Goal: Task Accomplishment & Management: Use online tool/utility

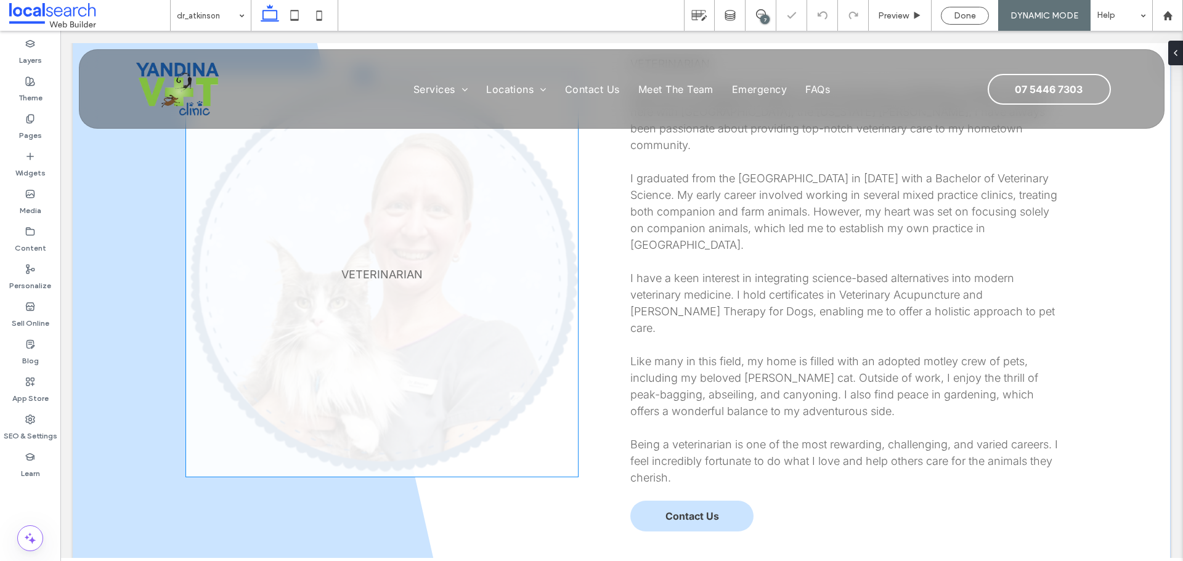
scroll to position [493, 0]
click at [438, 265] on link at bounding box center [382, 277] width 392 height 405
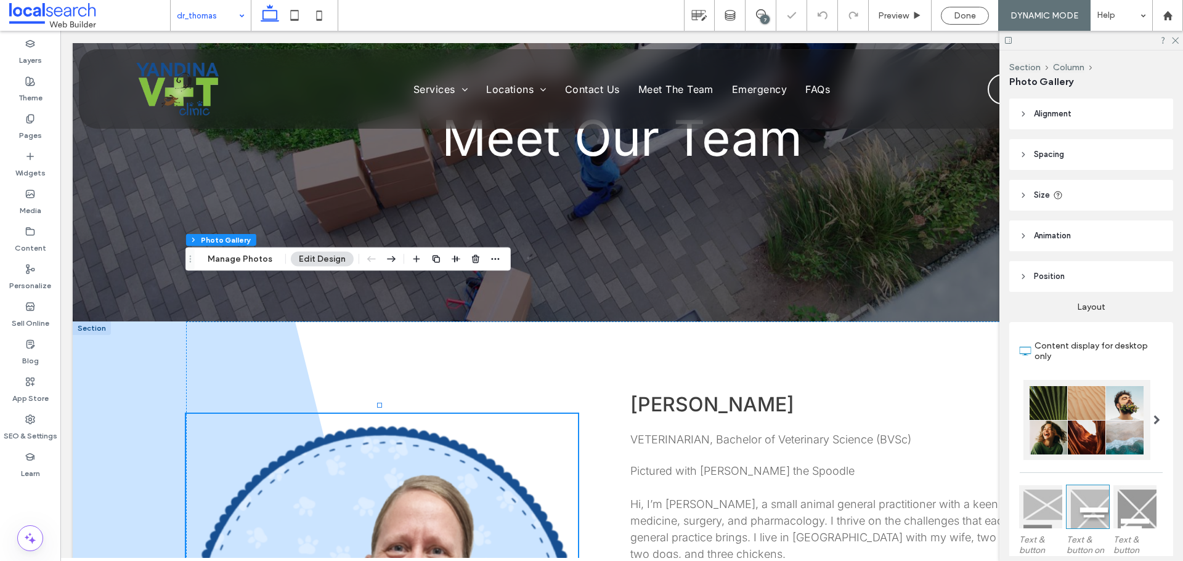
scroll to position [246, 0]
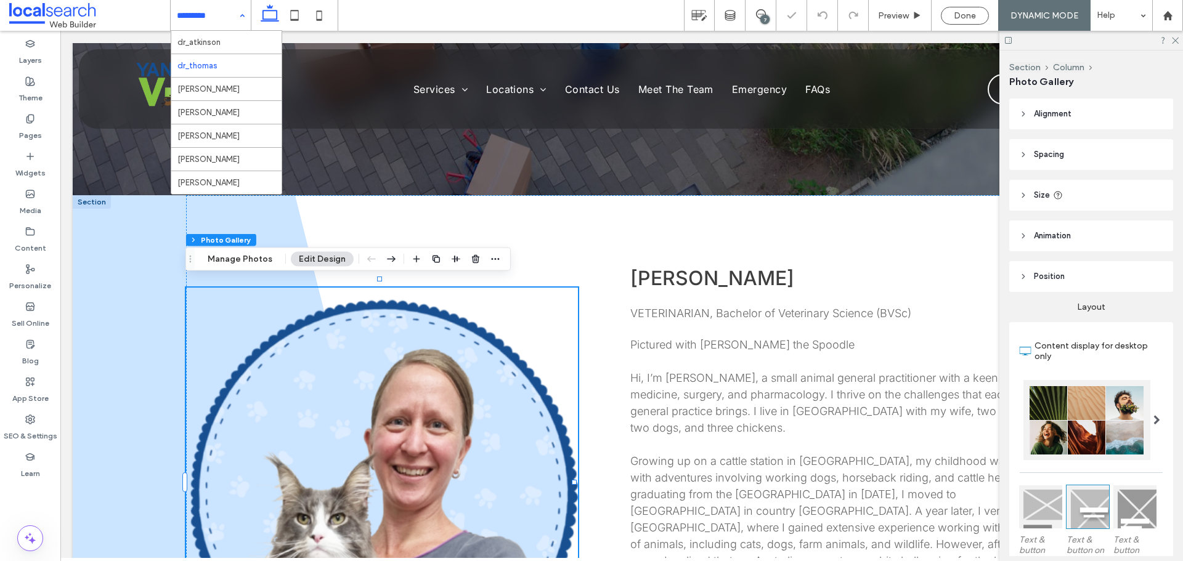
click at [216, 15] on input at bounding box center [208, 15] width 62 height 31
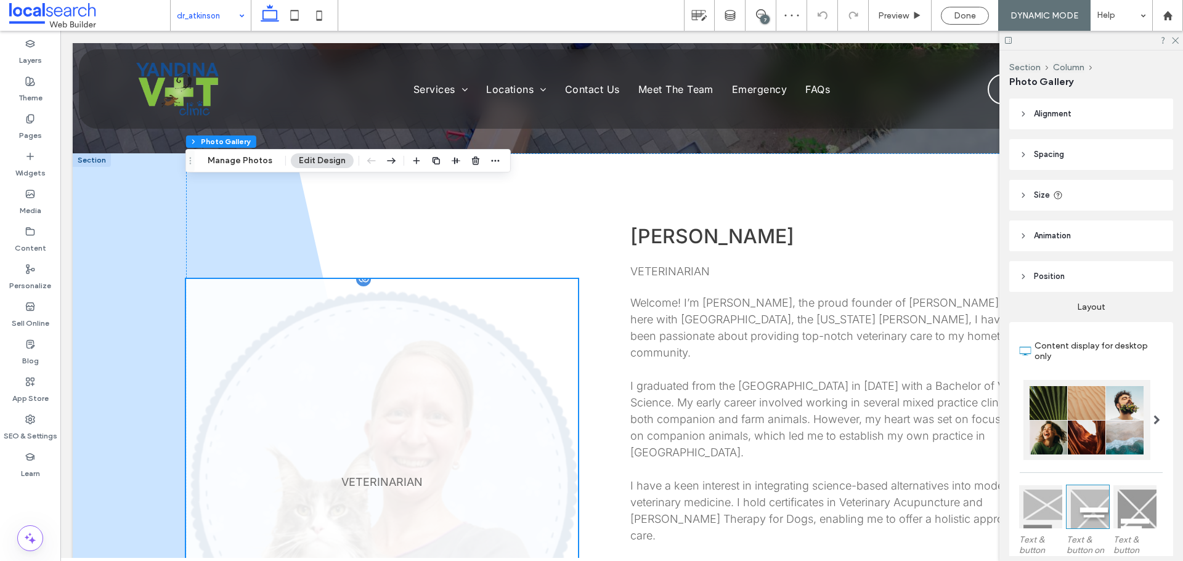
scroll to position [370, 0]
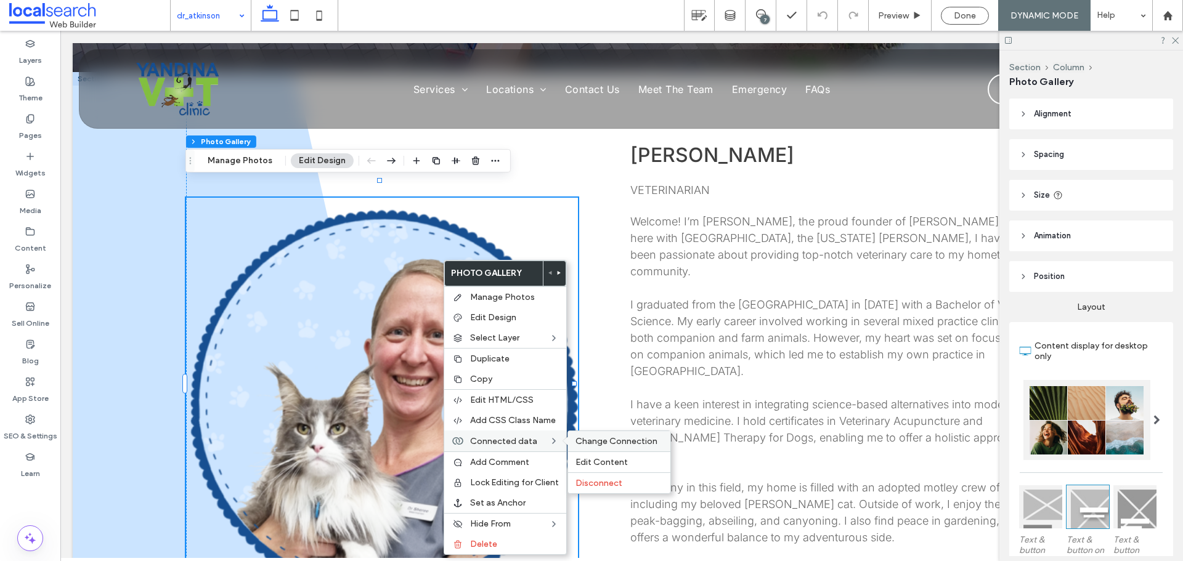
click at [592, 443] on span "Change Connection" at bounding box center [616, 441] width 82 height 10
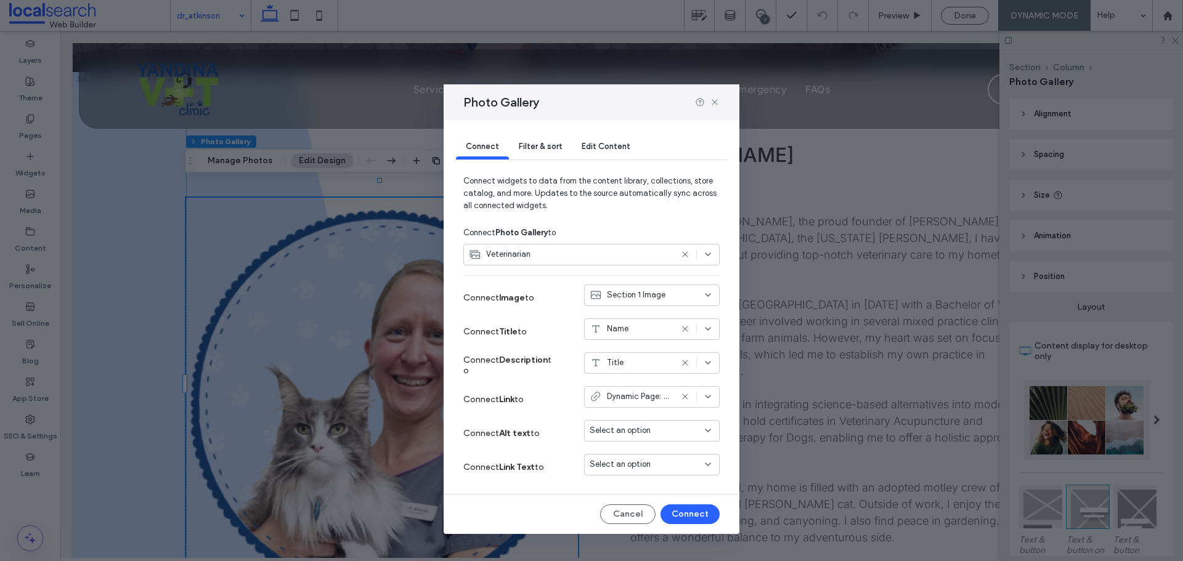
click at [541, 151] on div "Filter & sort" at bounding box center [540, 147] width 63 height 25
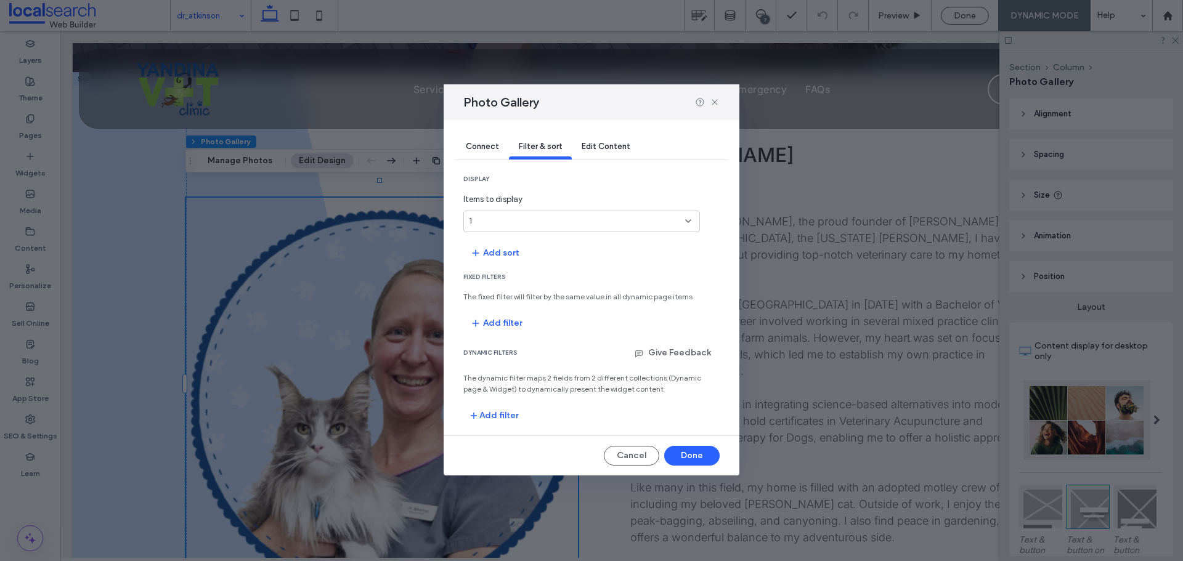
click at [593, 145] on span "Edit Content" at bounding box center [605, 146] width 49 height 9
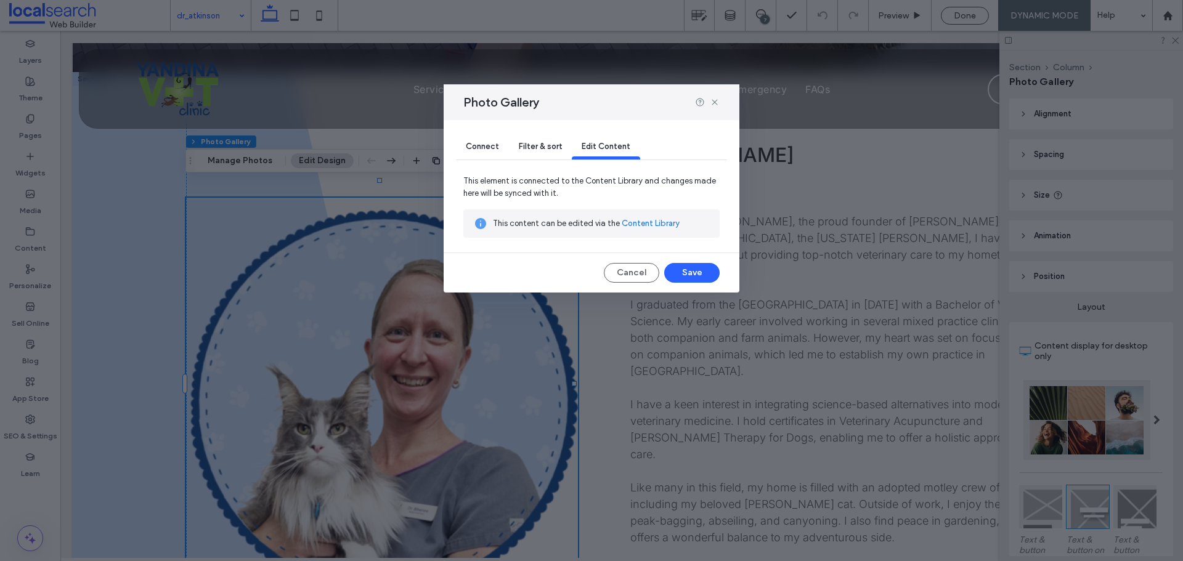
click at [528, 150] on span "Filter & sort" at bounding box center [540, 146] width 43 height 9
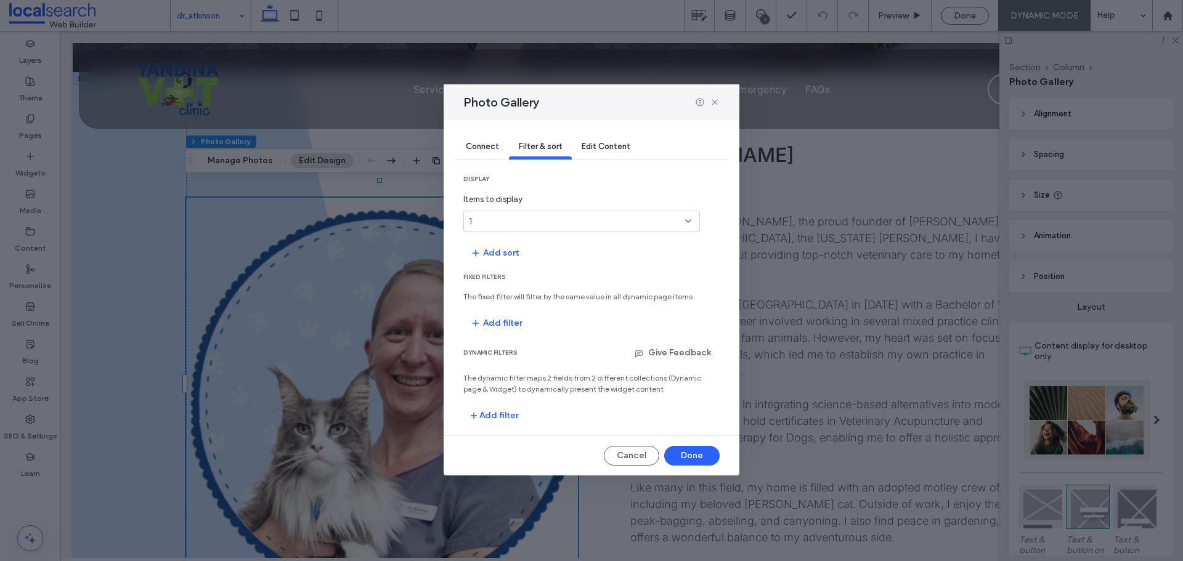
click at [485, 145] on span "Connect" at bounding box center [482, 146] width 33 height 9
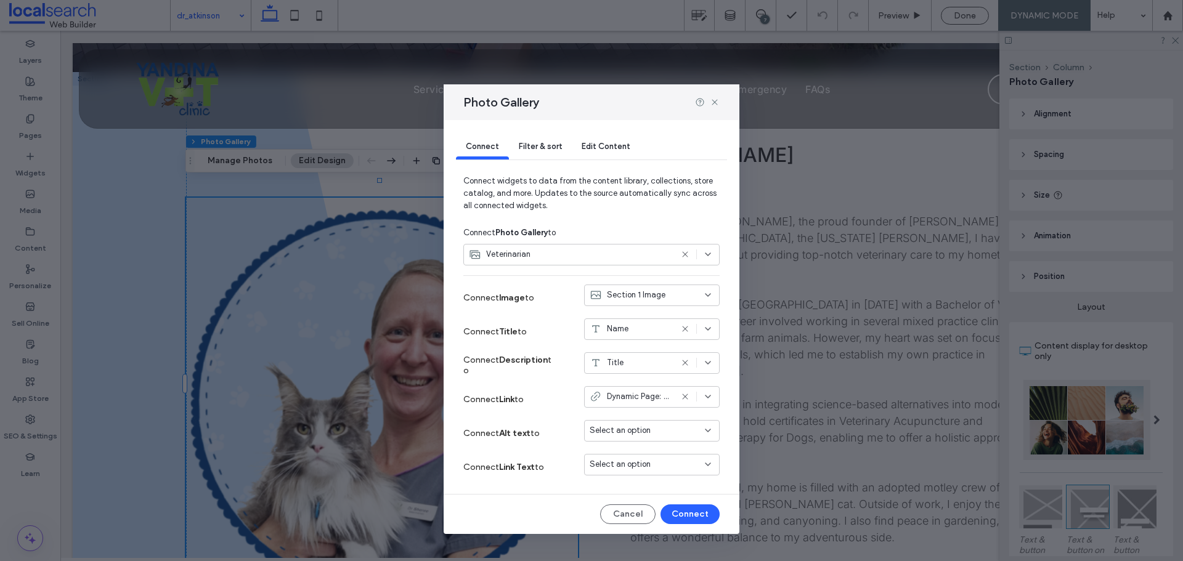
click at [542, 140] on div "Filter & sort" at bounding box center [540, 147] width 63 height 25
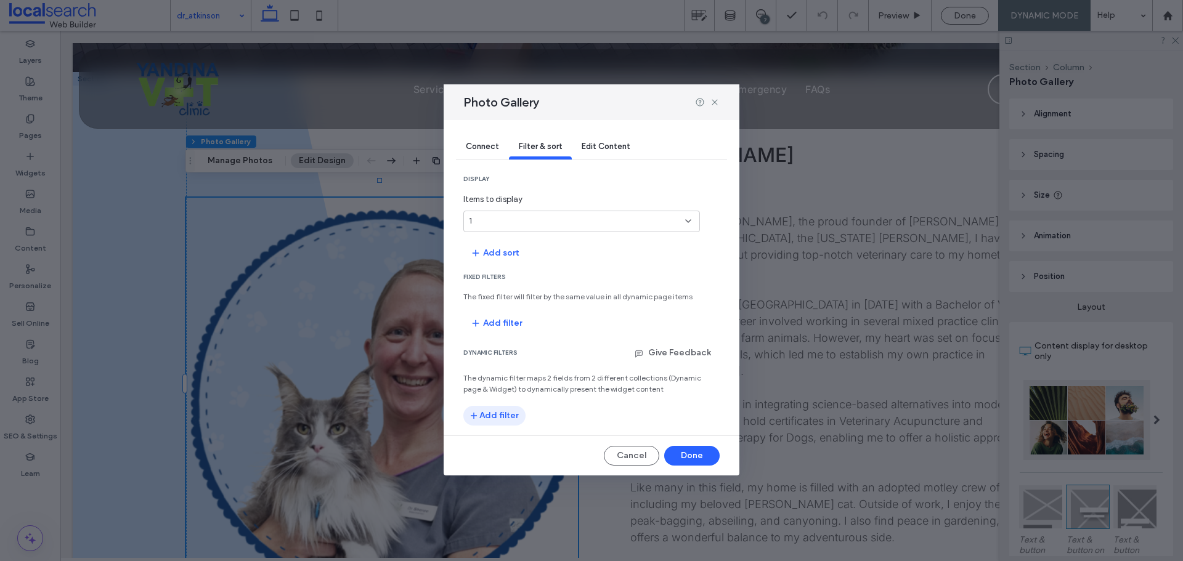
click at [506, 417] on button "Add filter" at bounding box center [494, 416] width 62 height 20
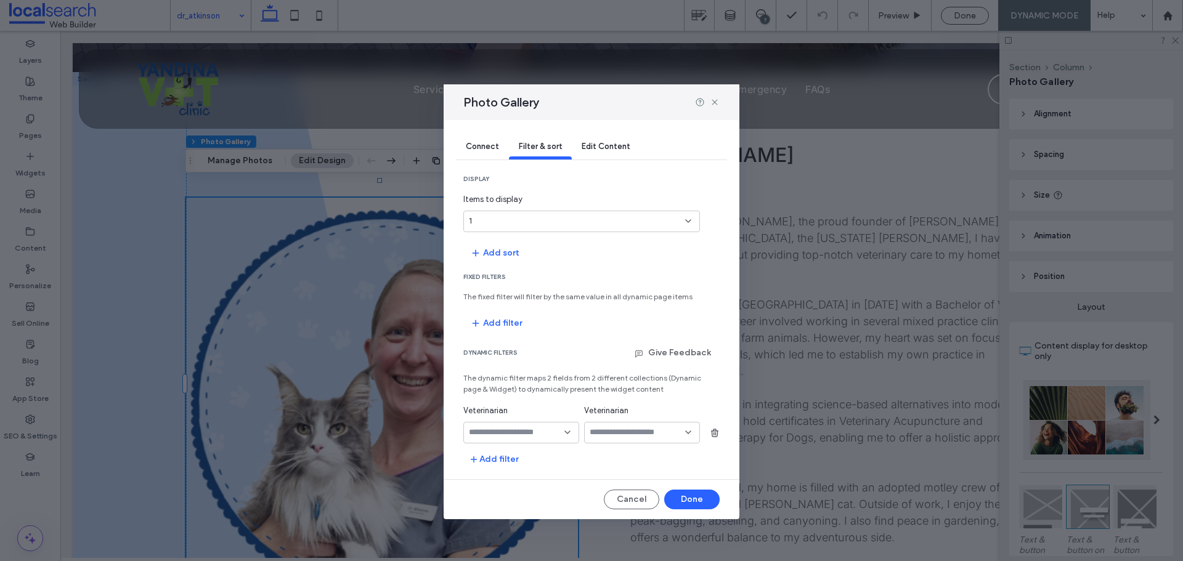
click at [559, 424] on div at bounding box center [521, 433] width 116 height 22
click at [571, 438] on div at bounding box center [521, 433] width 116 height 22
click at [570, 431] on icon at bounding box center [567, 432] width 10 height 10
click at [615, 448] on section "dynamic filters Give Feedback The dynamic filter maps 2 fields from 2 different…" at bounding box center [591, 406] width 256 height 126
click at [647, 499] on button "Cancel" at bounding box center [631, 500] width 55 height 20
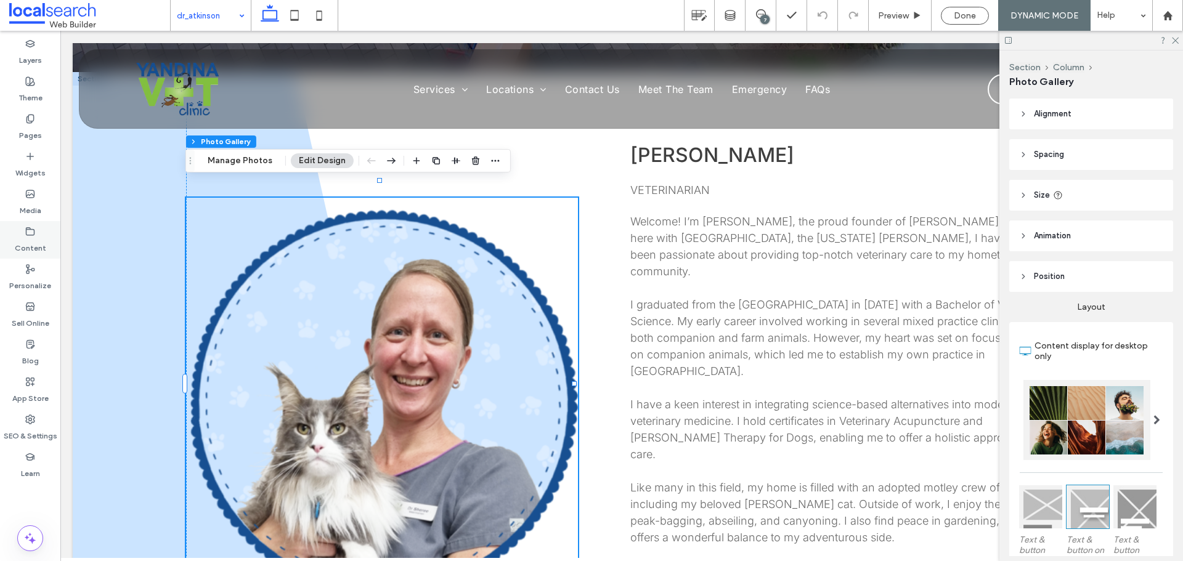
click at [31, 233] on icon at bounding box center [30, 232] width 10 height 10
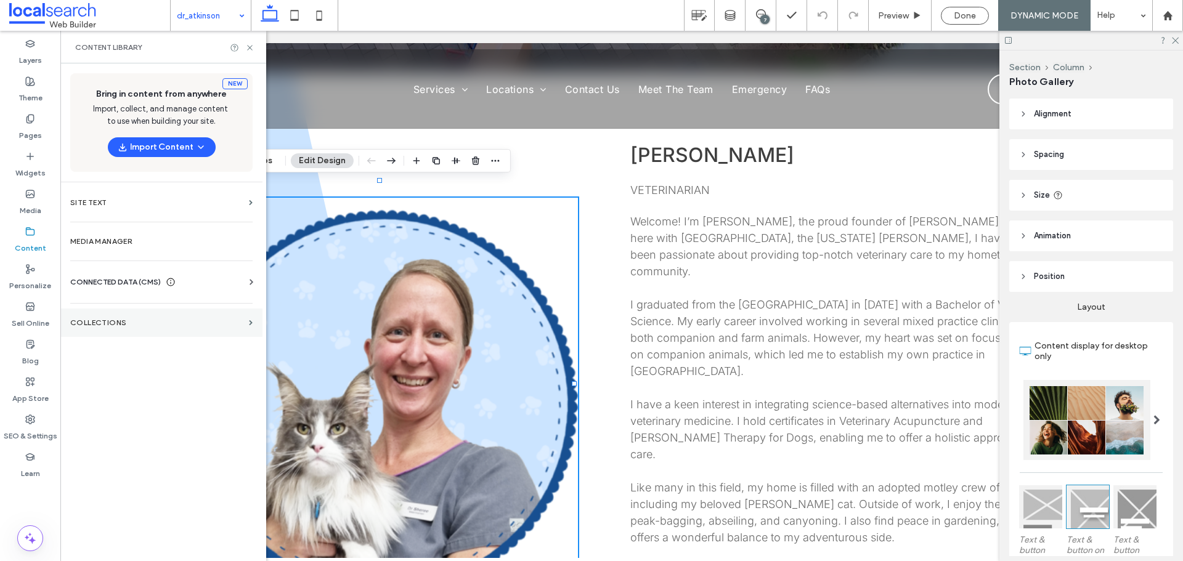
click at [115, 322] on label "Collections" at bounding box center [157, 322] width 174 height 9
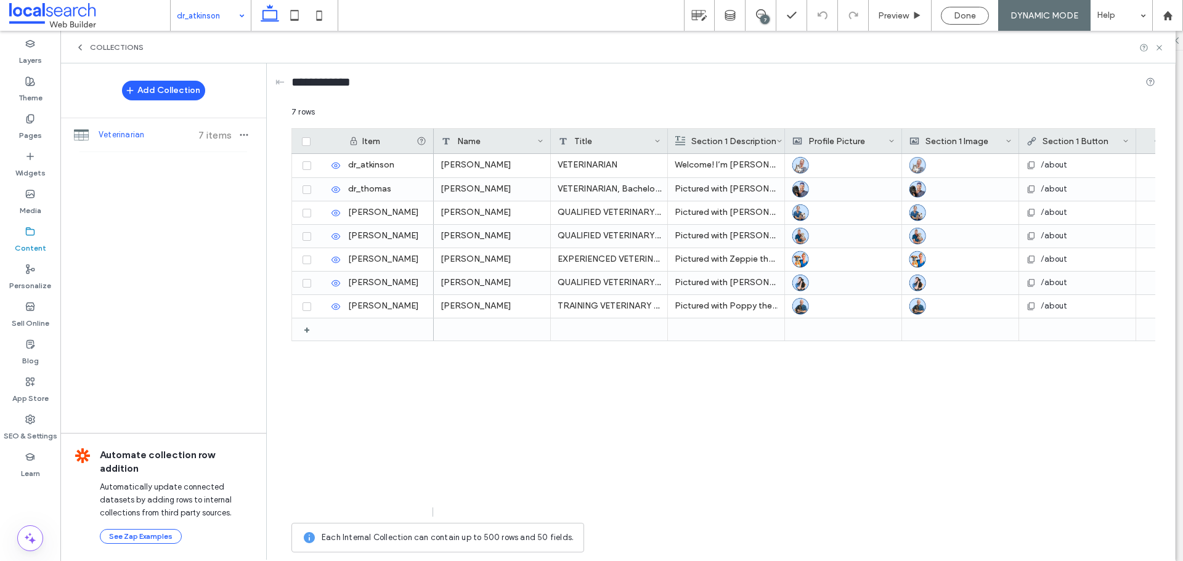
click at [80, 49] on use at bounding box center [80, 47] width 2 height 5
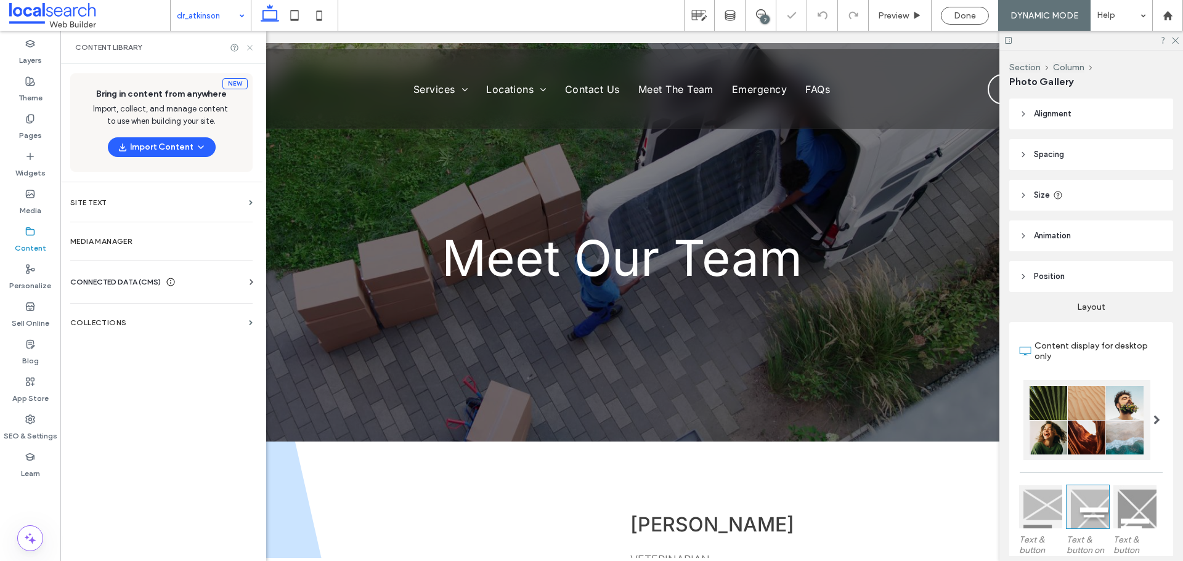
scroll to position [0, 0]
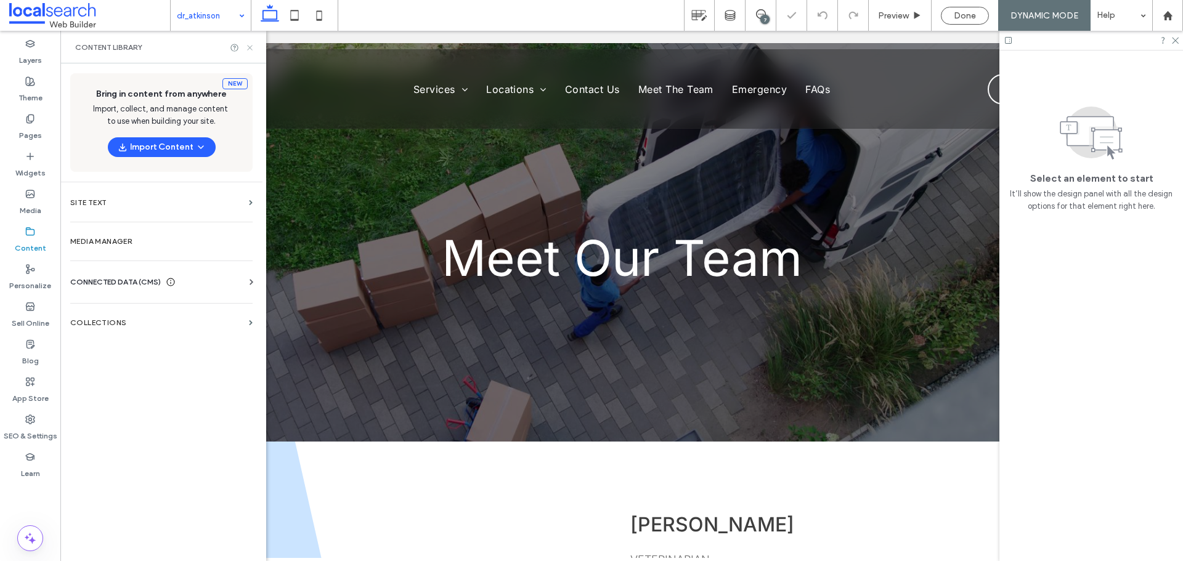
click at [249, 50] on icon at bounding box center [249, 47] width 9 height 9
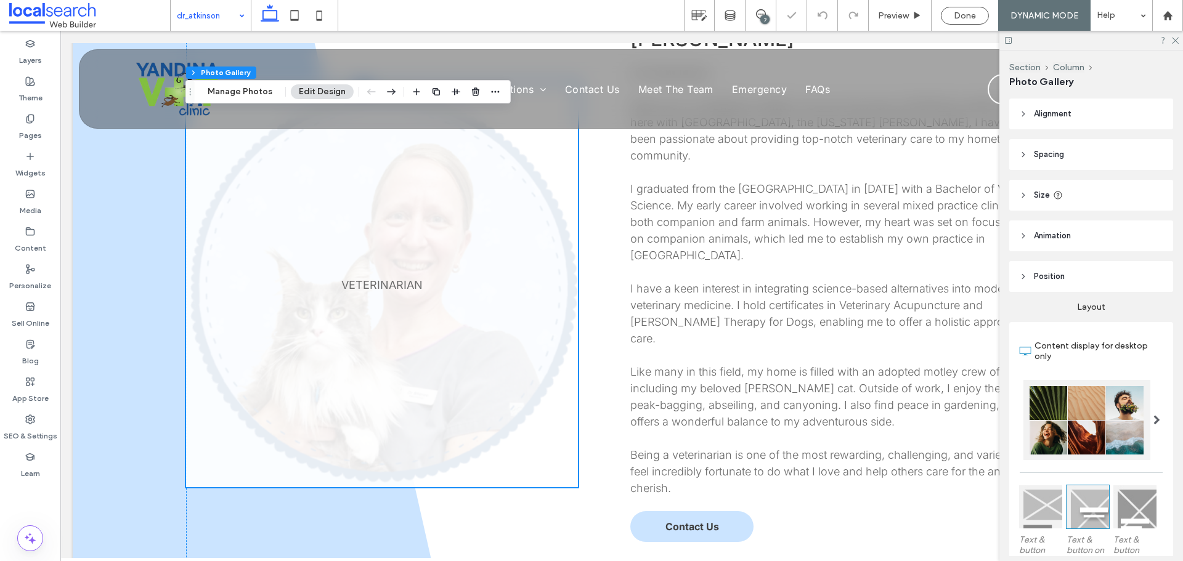
scroll to position [464, 0]
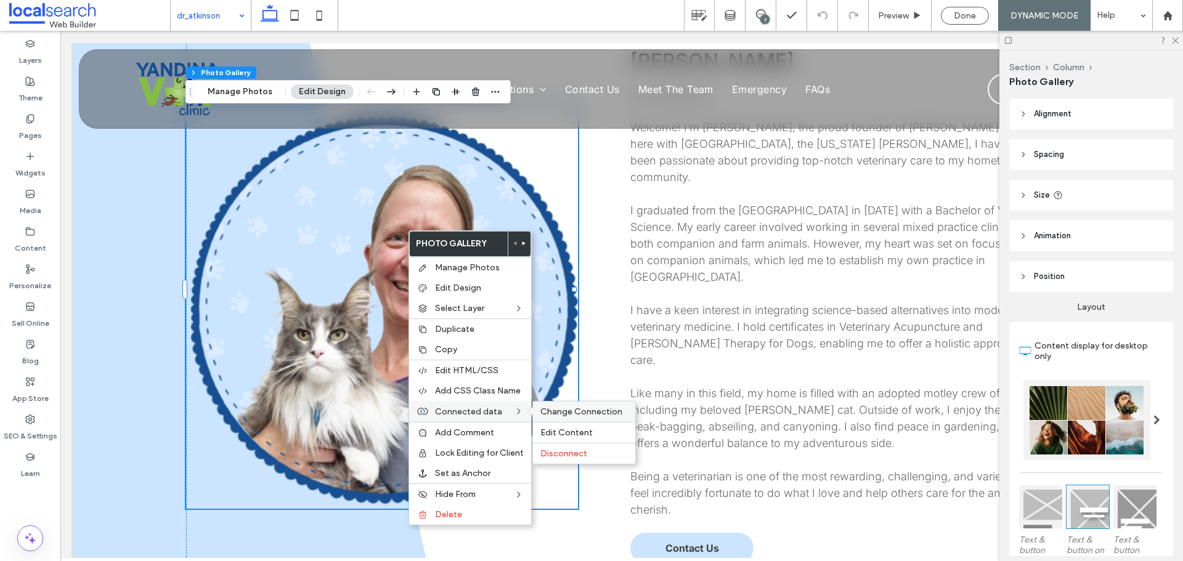
click at [552, 410] on span "Change Connection" at bounding box center [581, 411] width 82 height 10
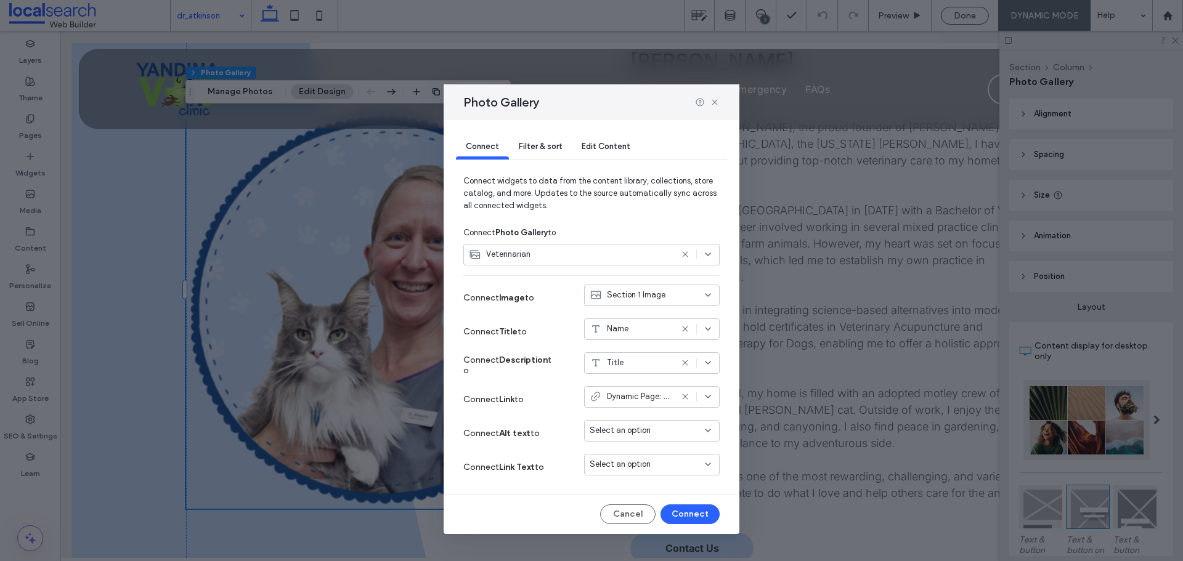
click at [551, 142] on span "Filter & sort" at bounding box center [540, 146] width 43 height 9
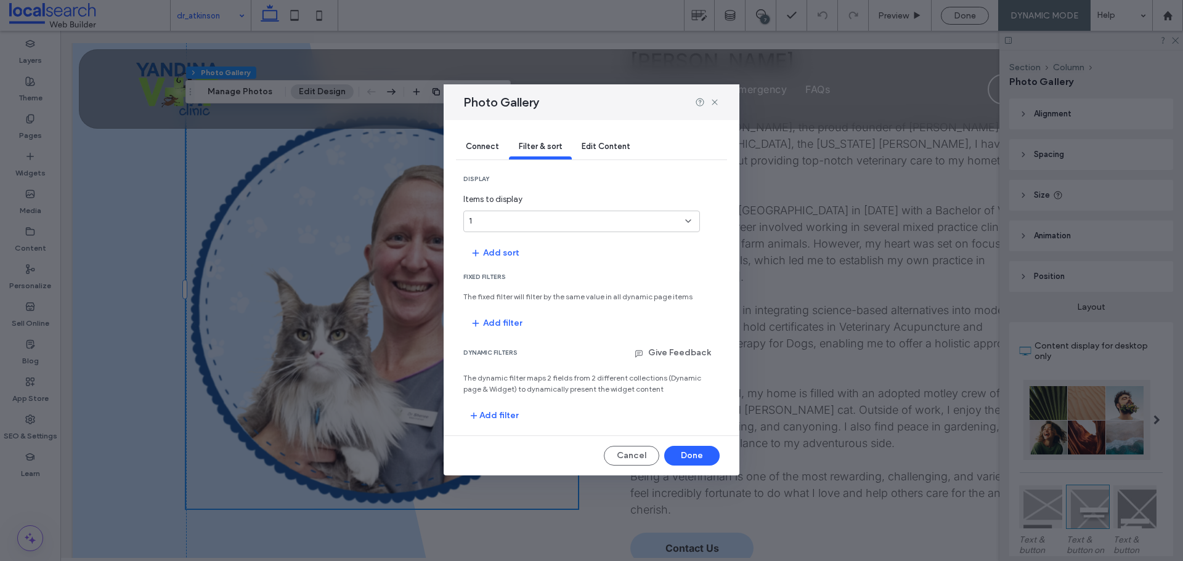
drag, startPoint x: 512, startPoint y: 414, endPoint x: 520, endPoint y: 389, distance: 26.5
click at [511, 414] on button "Add filter" at bounding box center [494, 416] width 62 height 20
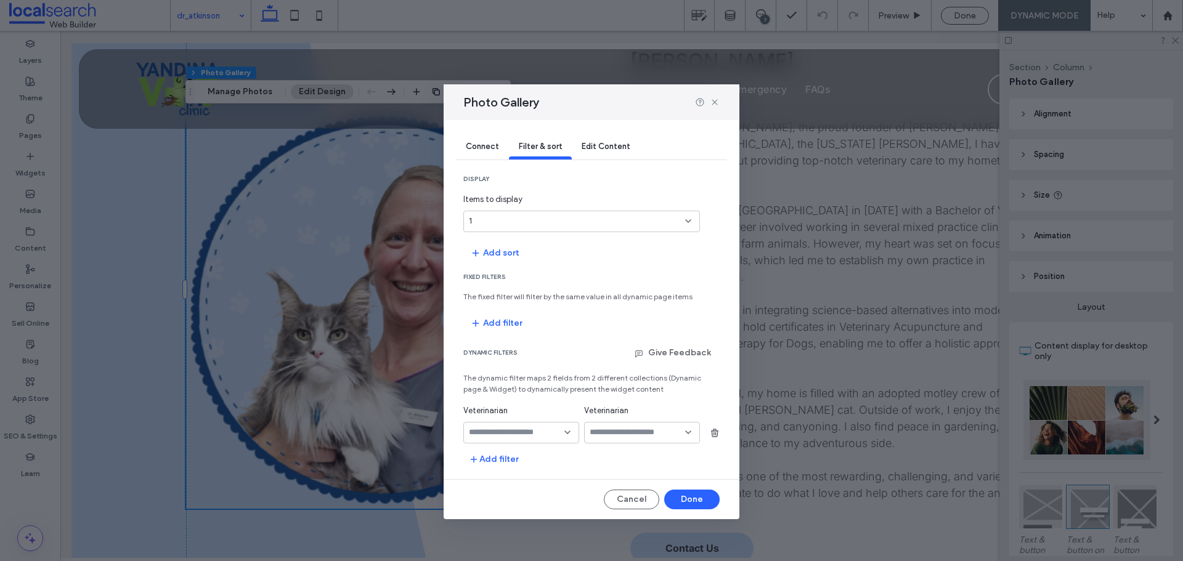
click at [559, 433] on input "fields-dropdown" at bounding box center [516, 432] width 95 height 10
click at [532, 451] on div "Name" at bounding box center [521, 454] width 115 height 22
click at [620, 431] on input "values-textbox-dynamic" at bounding box center [636, 432] width 95 height 10
click at [619, 455] on div "Name" at bounding box center [641, 454] width 115 height 22
click at [682, 496] on button "Done" at bounding box center [691, 500] width 55 height 20
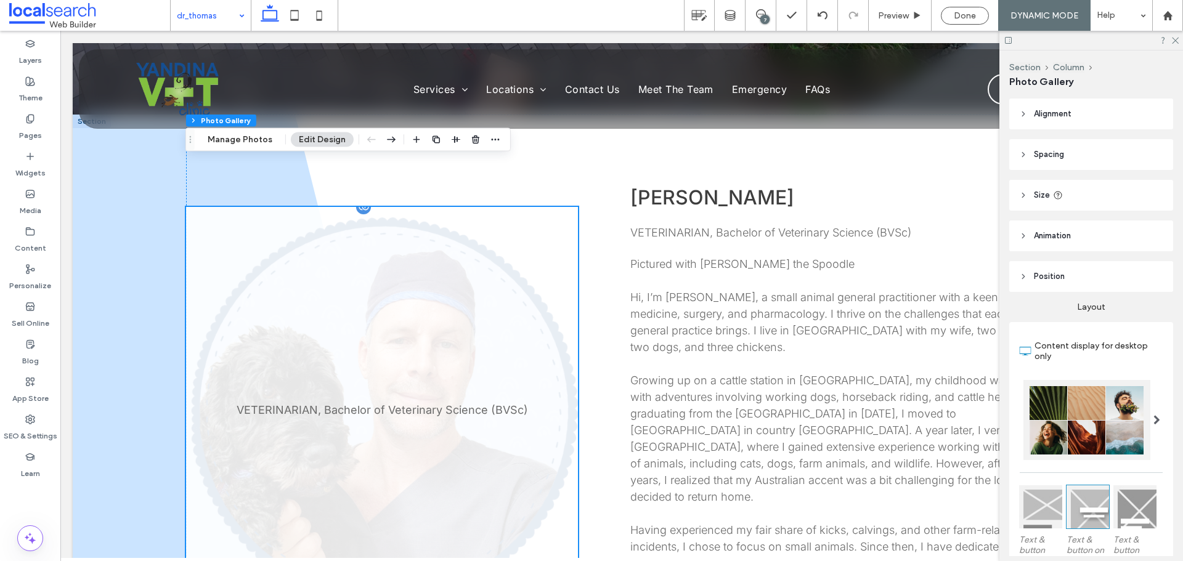
scroll to position [308, 0]
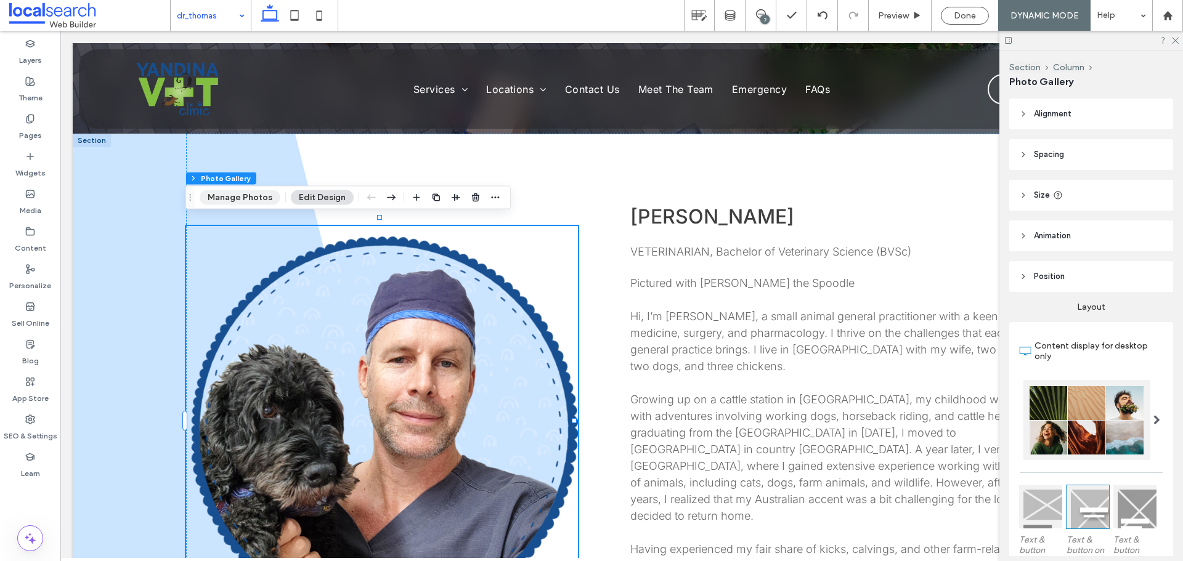
click at [266, 195] on button "Manage Photos" at bounding box center [240, 197] width 81 height 15
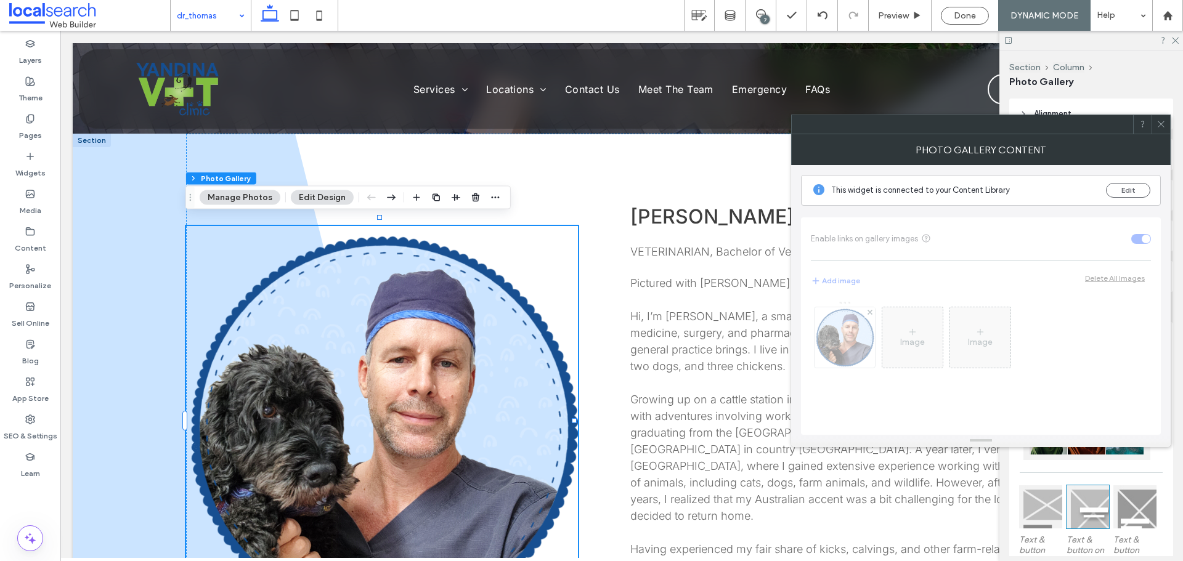
click at [331, 195] on button "Edit Design" at bounding box center [322, 197] width 63 height 15
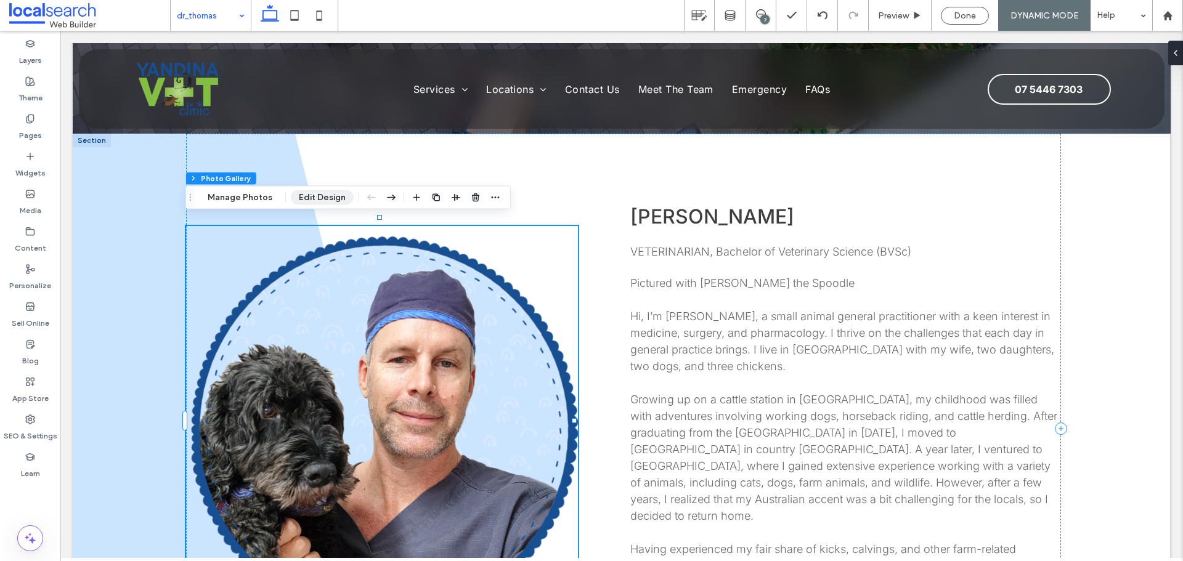
click at [331, 195] on button "Edit Design" at bounding box center [322, 197] width 63 height 15
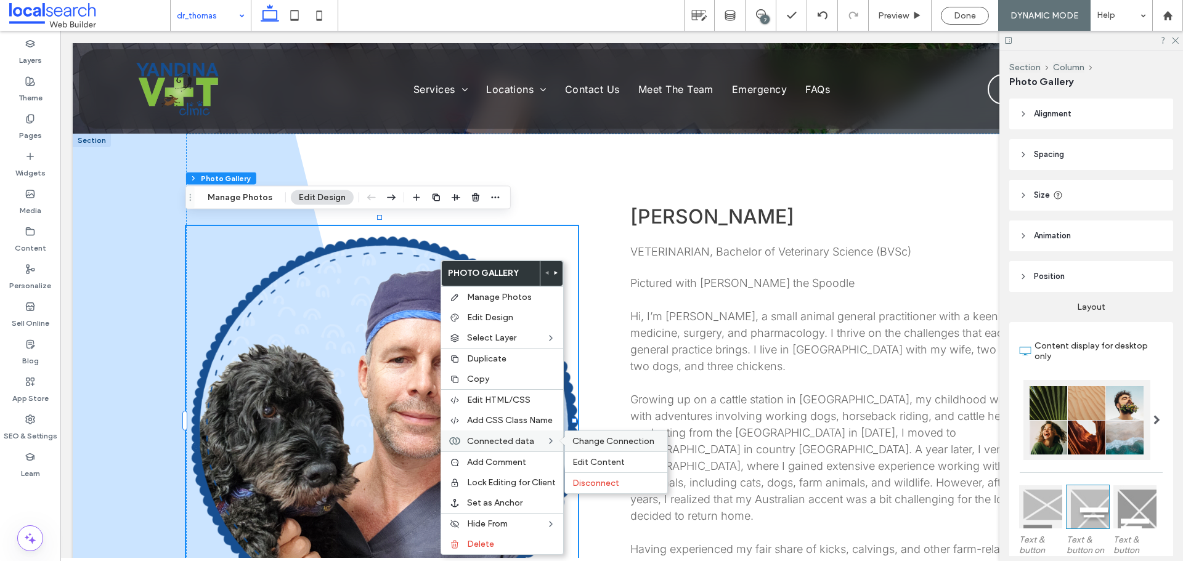
click at [583, 437] on span "Change Connection" at bounding box center [613, 441] width 82 height 10
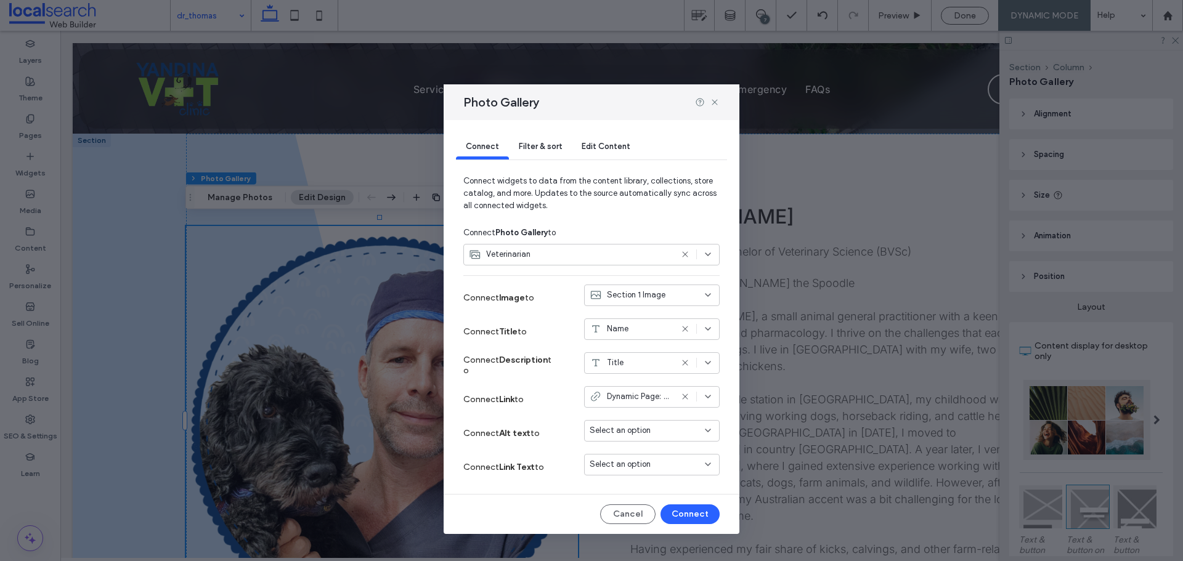
click at [552, 140] on div "Filter & sort" at bounding box center [540, 147] width 63 height 25
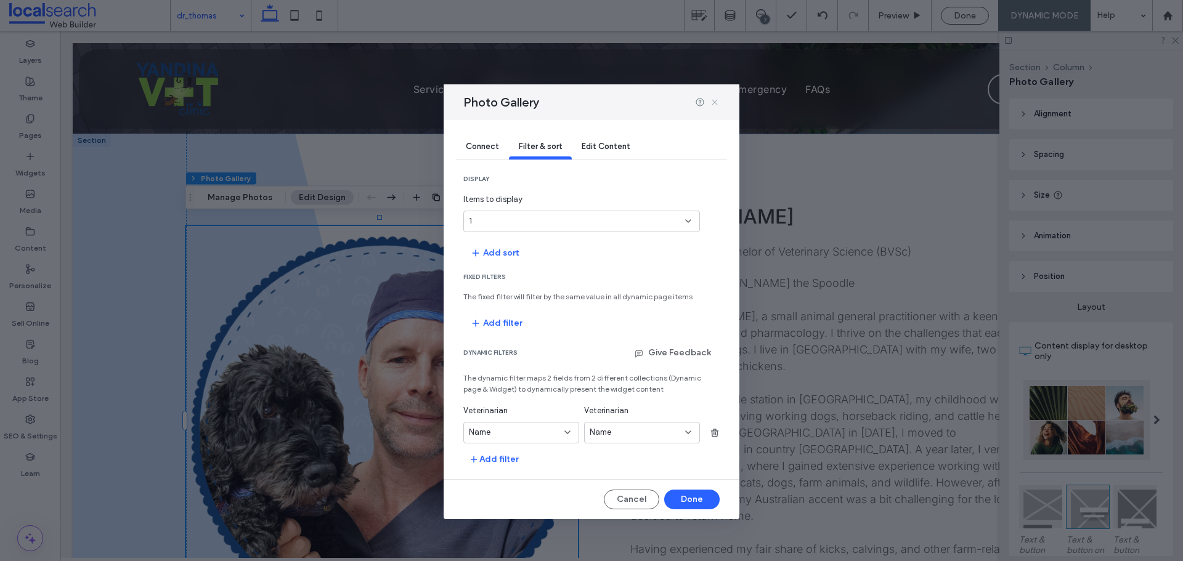
drag, startPoint x: 718, startPoint y: 105, endPoint x: 656, endPoint y: 74, distance: 68.9
click at [718, 105] on icon at bounding box center [715, 102] width 10 height 10
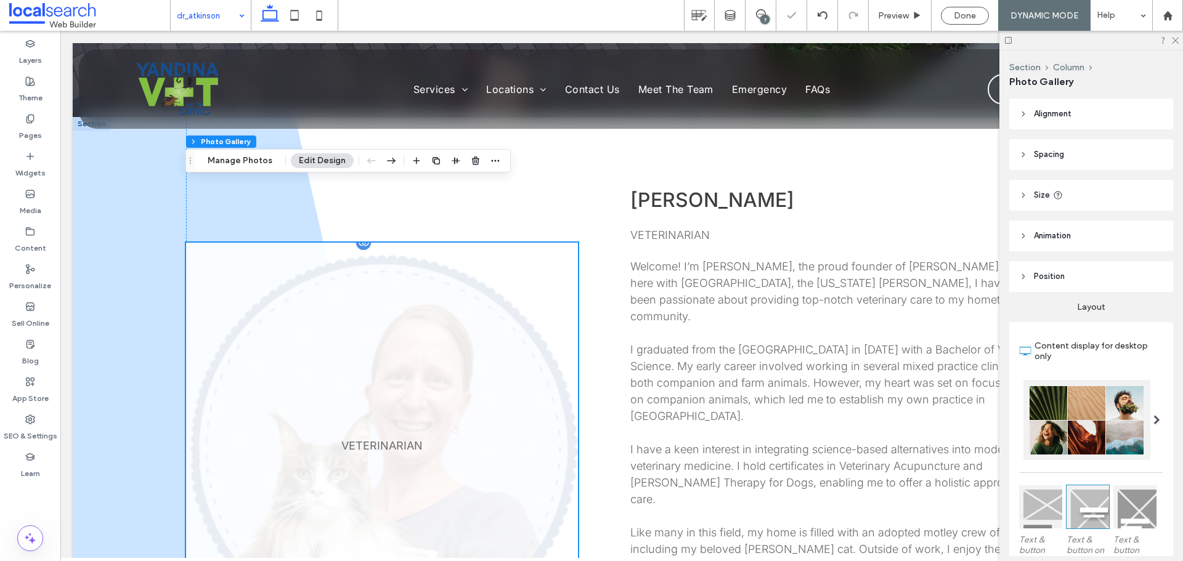
scroll to position [370, 0]
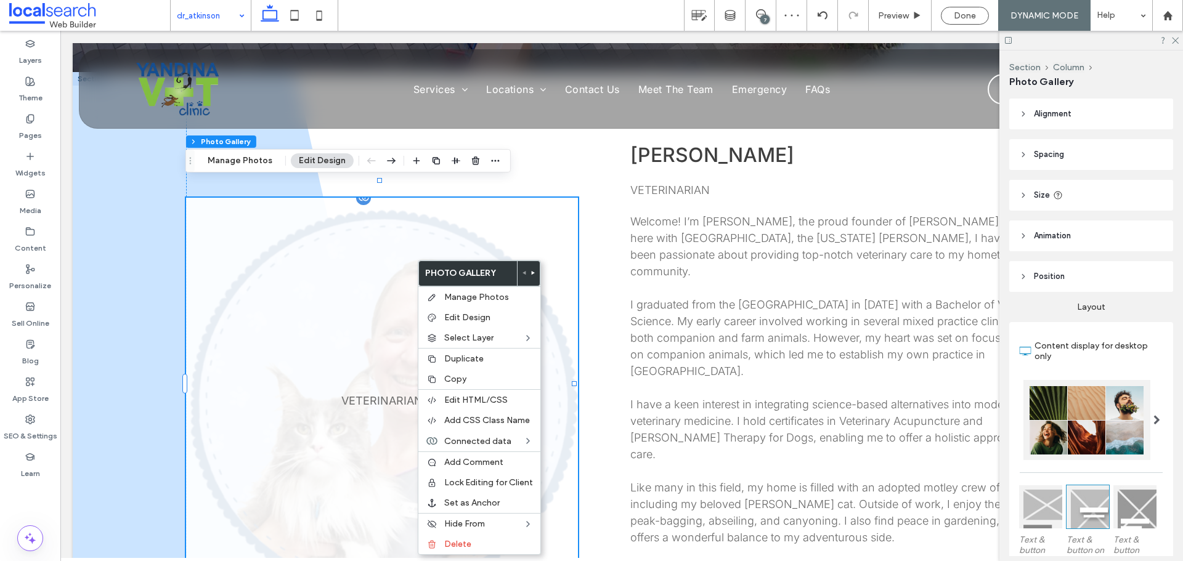
click at [345, 293] on link at bounding box center [382, 400] width 392 height 405
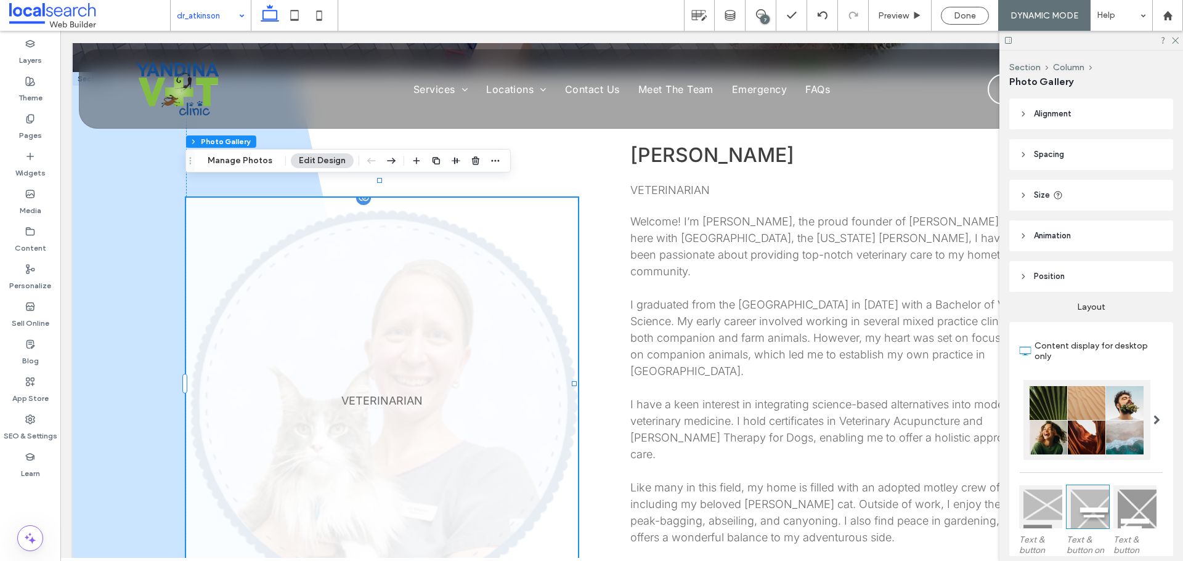
click at [345, 286] on link at bounding box center [382, 400] width 392 height 405
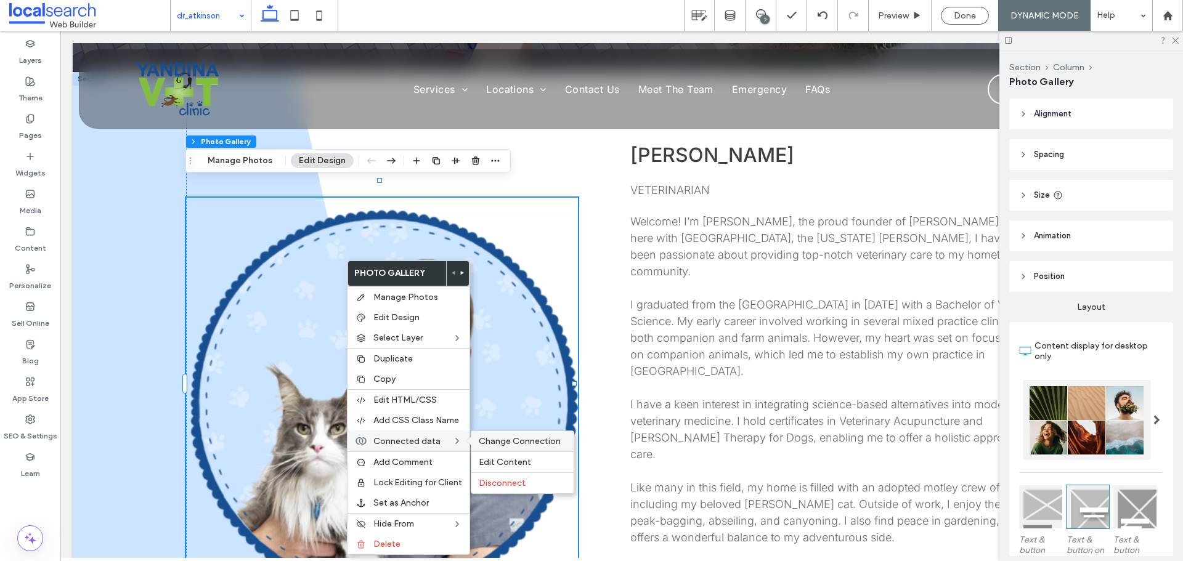
click at [500, 440] on span "Change Connection" at bounding box center [520, 441] width 82 height 10
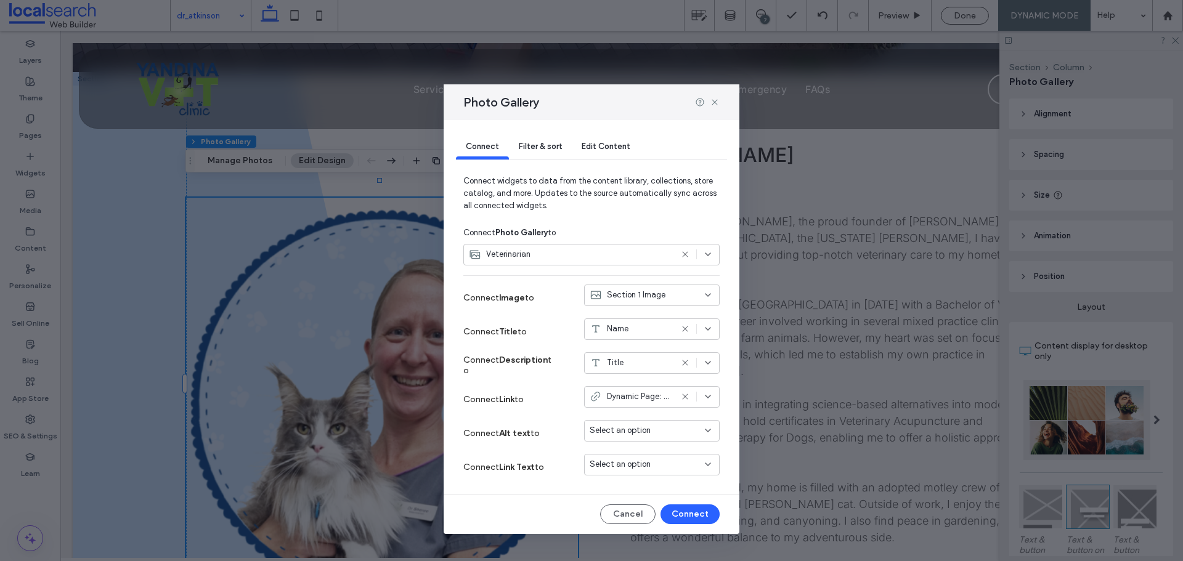
click at [549, 151] on div "Filter & sort" at bounding box center [540, 147] width 63 height 25
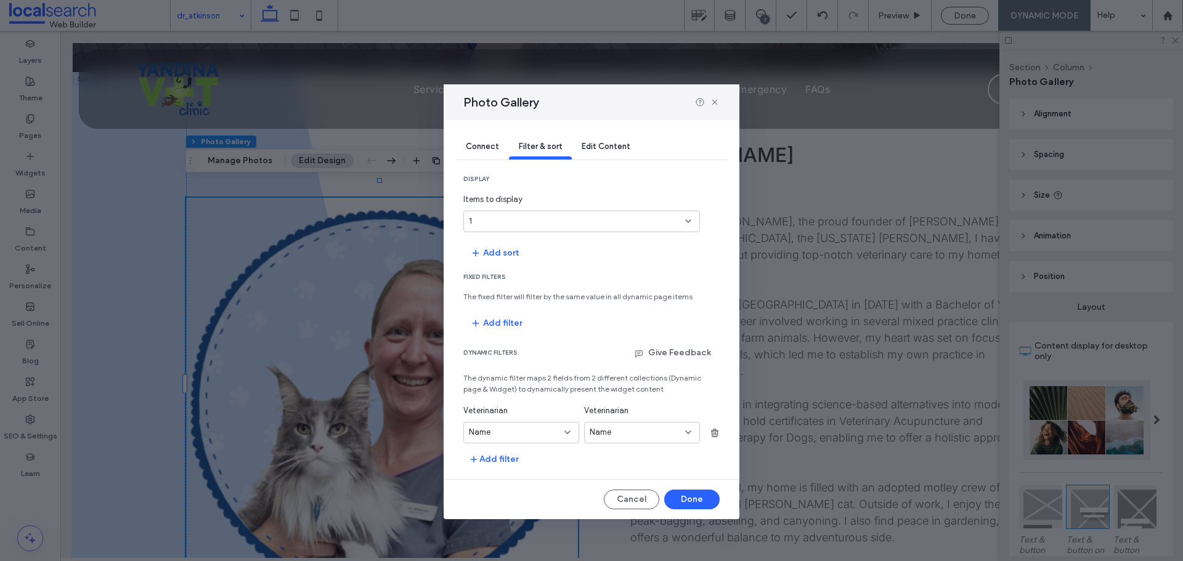
click at [562, 439] on div "Name" at bounding box center [521, 433] width 116 height 22
click at [715, 102] on use at bounding box center [714, 102] width 6 height 6
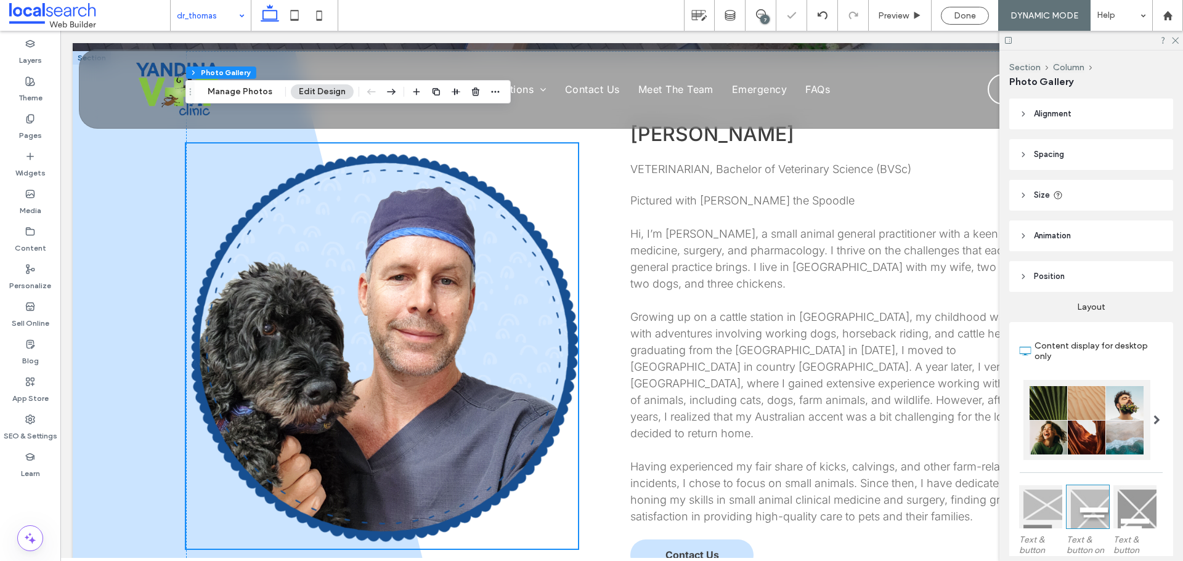
scroll to position [493, 0]
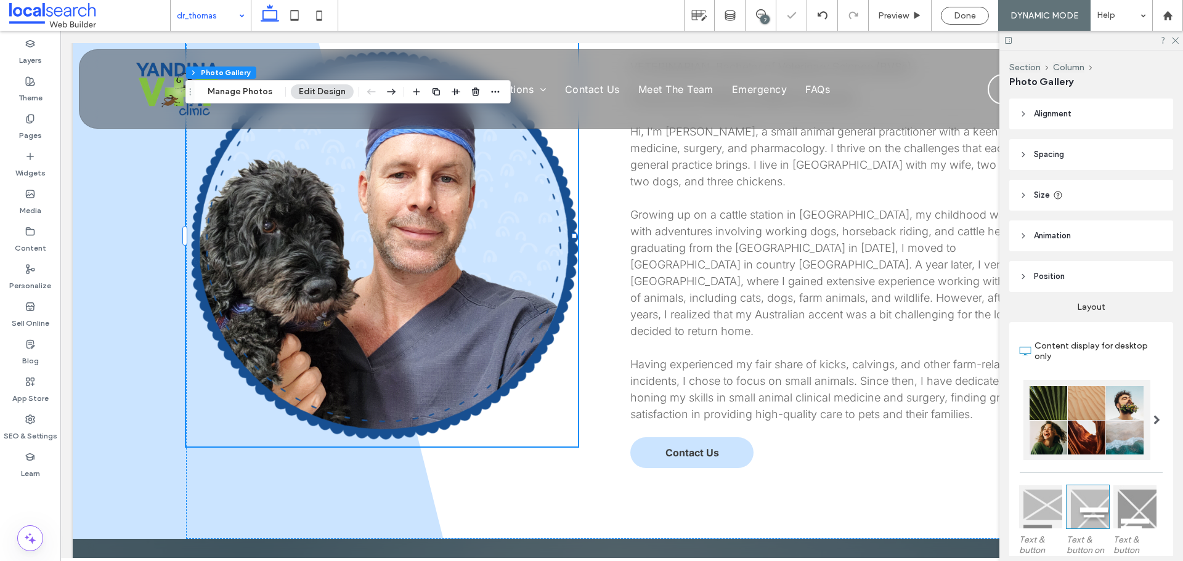
click at [218, 12] on input at bounding box center [208, 15] width 62 height 31
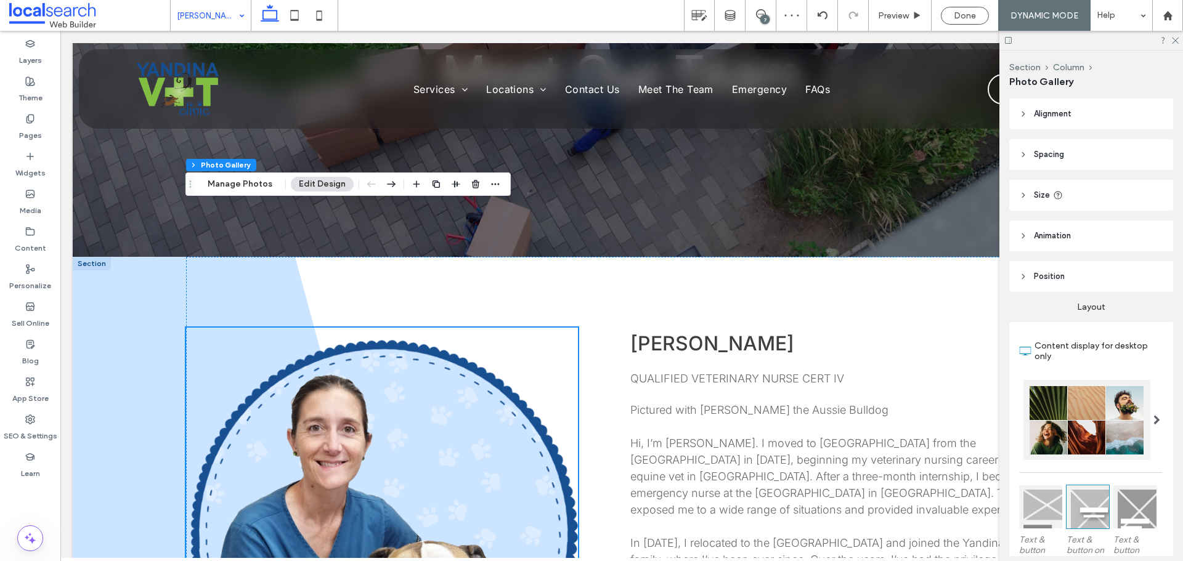
scroll to position [308, 0]
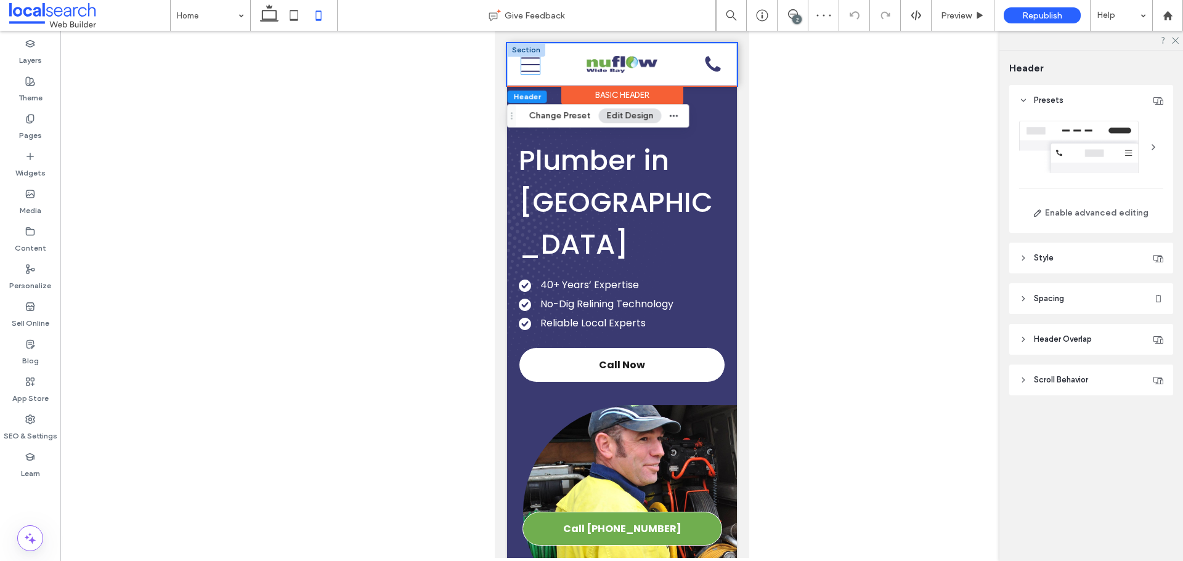
drag, startPoint x: 494, startPoint y: 31, endPoint x: 530, endPoint y: 64, distance: 48.8
click at [530, 64] on icon at bounding box center [529, 64] width 18 height 15
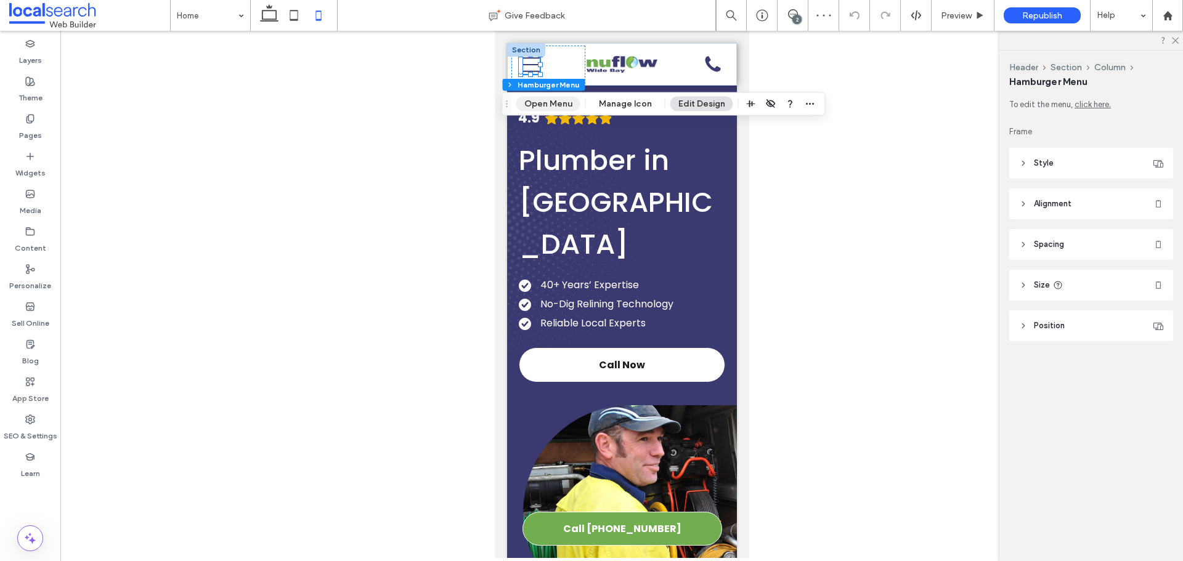
click at [554, 101] on button "Open Menu" at bounding box center [548, 104] width 64 height 15
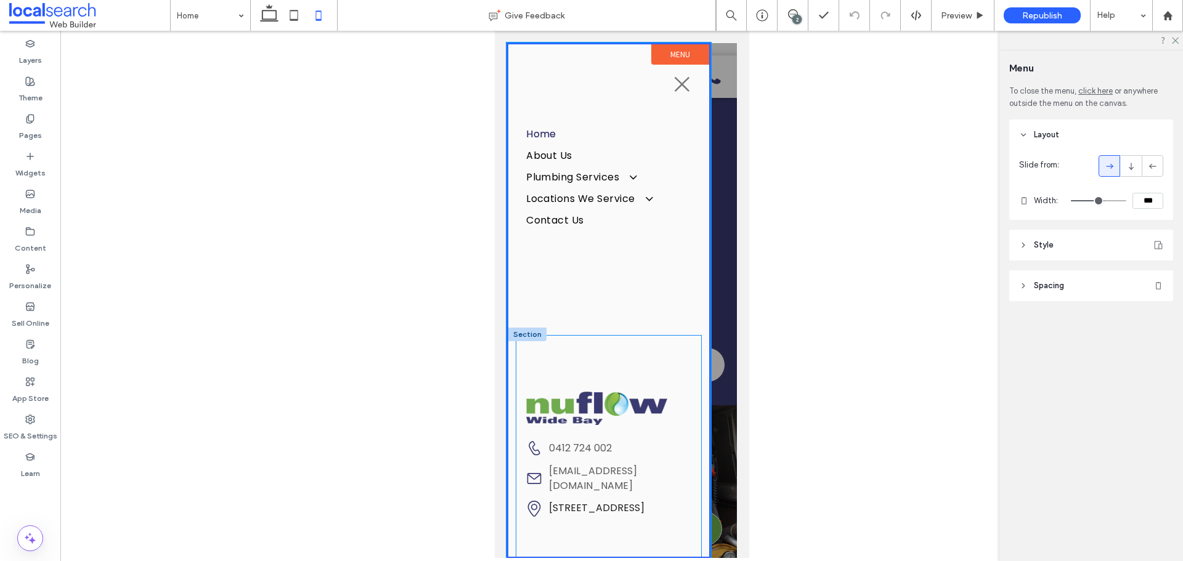
click at [517, 437] on div "Email Icon admin@nuflowwidebay.com.au Pin Icon 10 Pitt St, Bundaberg South QLD …" at bounding box center [607, 454] width 185 height 237
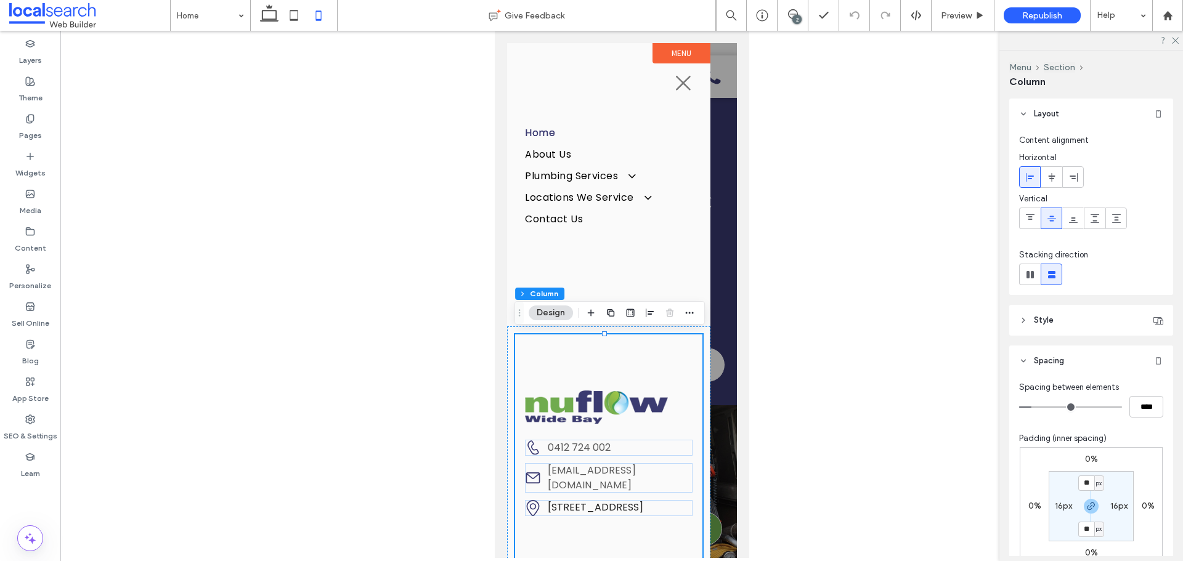
scroll to position [62, 0]
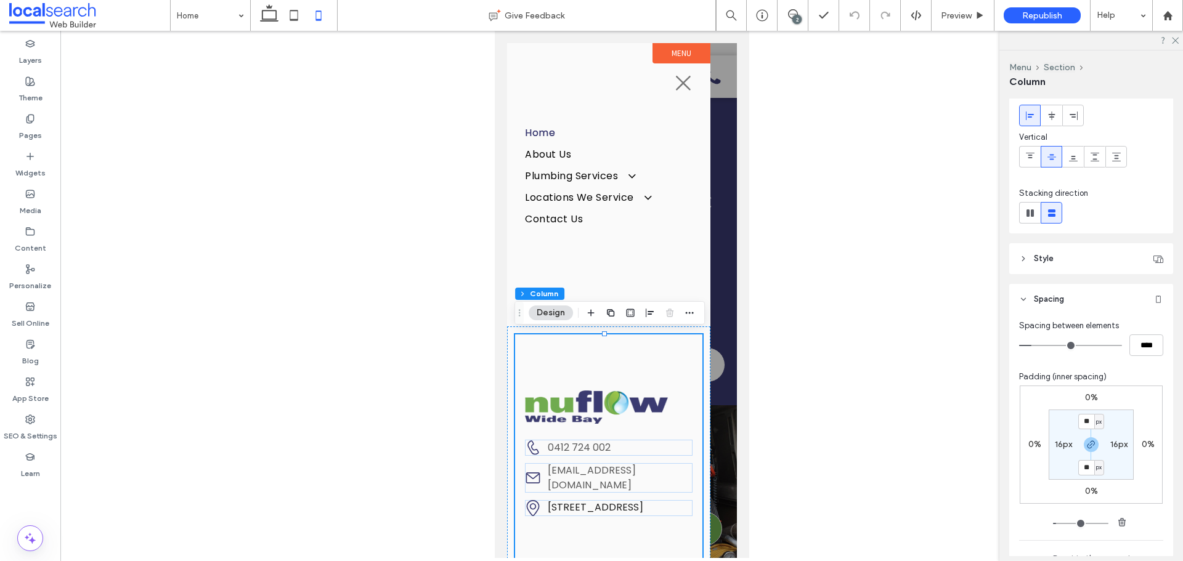
click at [1061, 445] on label "16px" at bounding box center [1062, 444] width 17 height 10
type input "*"
click at [507, 443] on div "Email Icon admin@nuflowwidebay.com.au Pin Icon 10 Pitt St, Bundaberg South QLD …" at bounding box center [607, 453] width 203 height 254
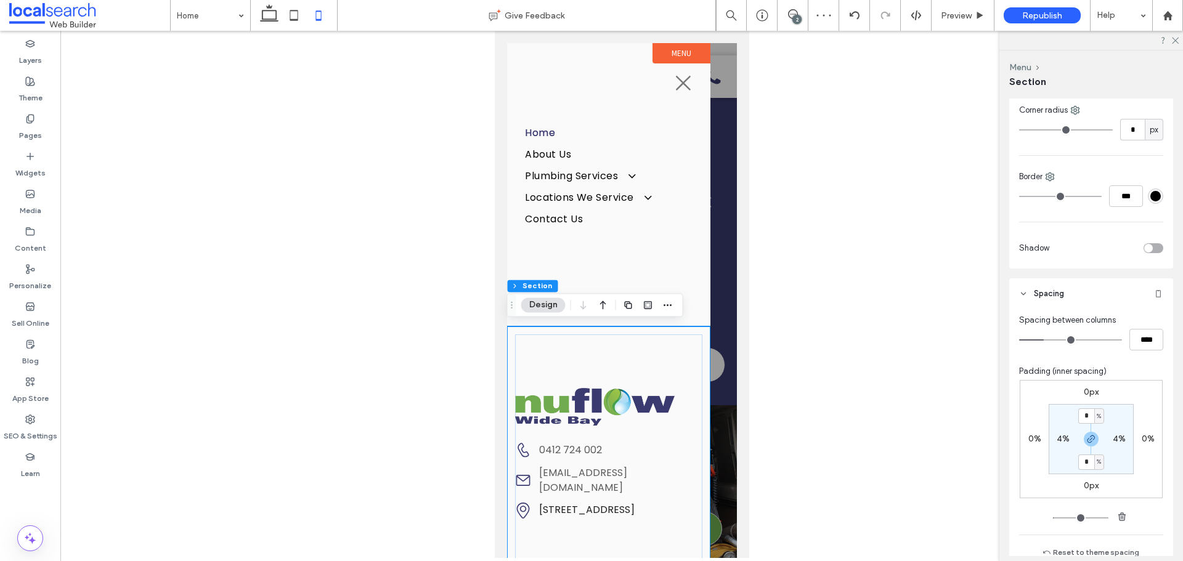
scroll to position [370, 0]
click at [1061, 437] on label "4%" at bounding box center [1062, 437] width 13 height 10
type input "*"
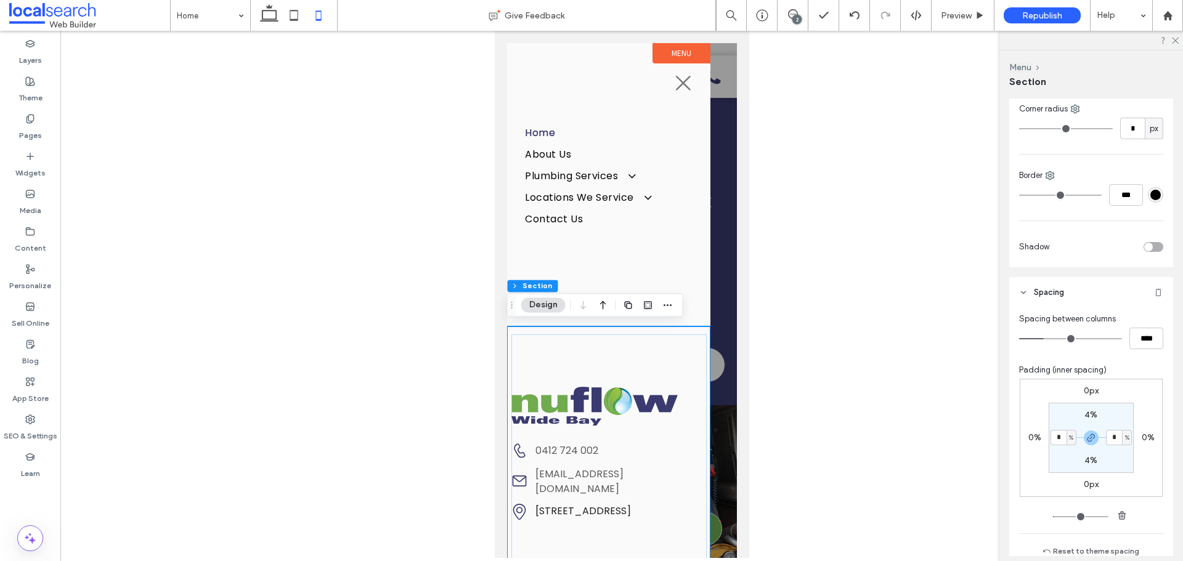
click at [686, 330] on div "Email Icon admin@nuflowwidebay.com.au Pin Icon 10 Pitt St, Bundaberg South QLD …" at bounding box center [607, 453] width 203 height 254
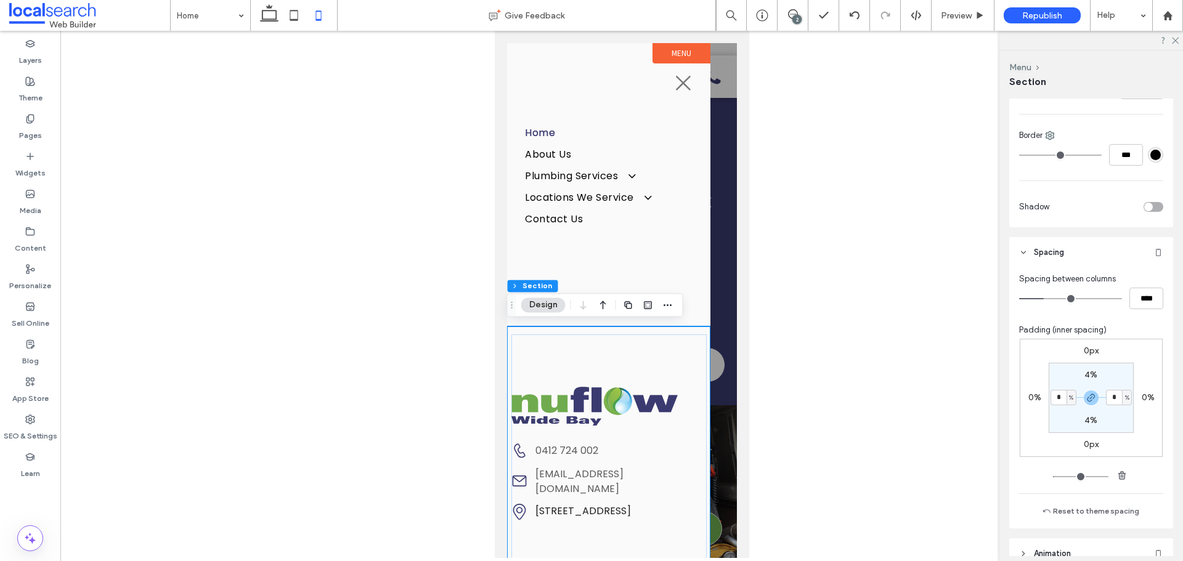
scroll to position [431, 0]
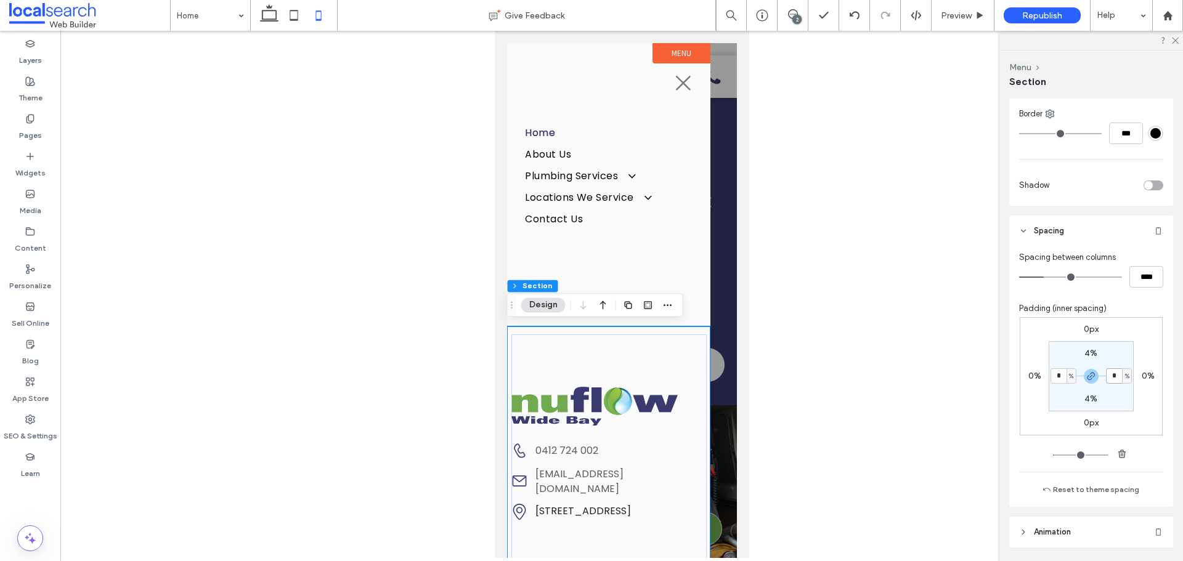
click at [1113, 379] on input "*" at bounding box center [1114, 375] width 16 height 15
type input "*"
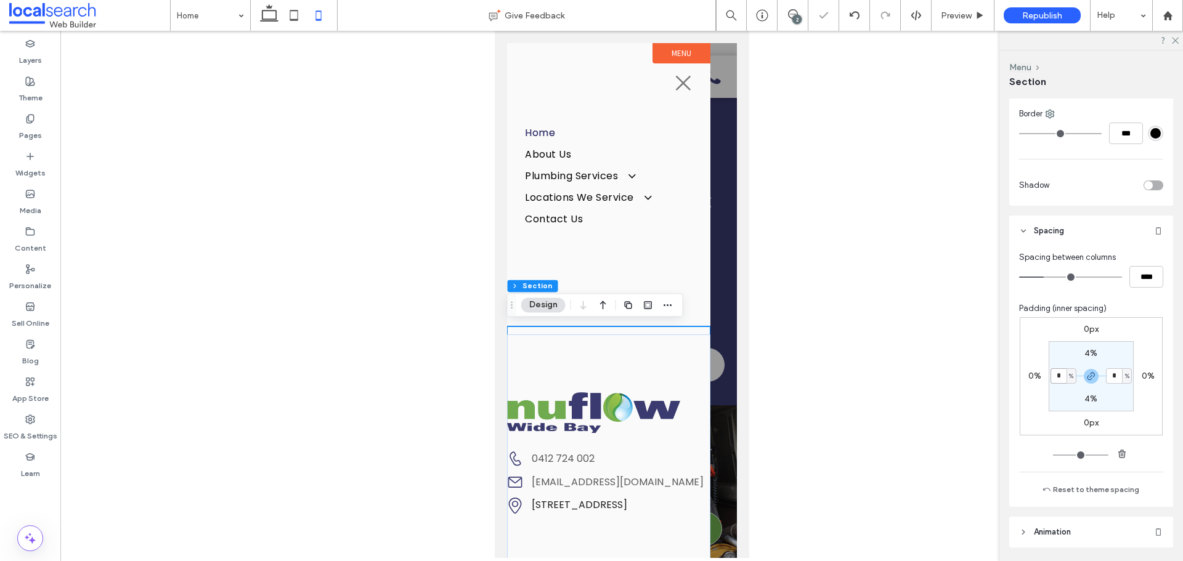
click at [1060, 375] on input "*" at bounding box center [1058, 375] width 16 height 15
click at [1086, 371] on icon "button" at bounding box center [1091, 376] width 10 height 10
click at [1056, 376] on input "*" at bounding box center [1058, 375] width 16 height 15
type input "*"
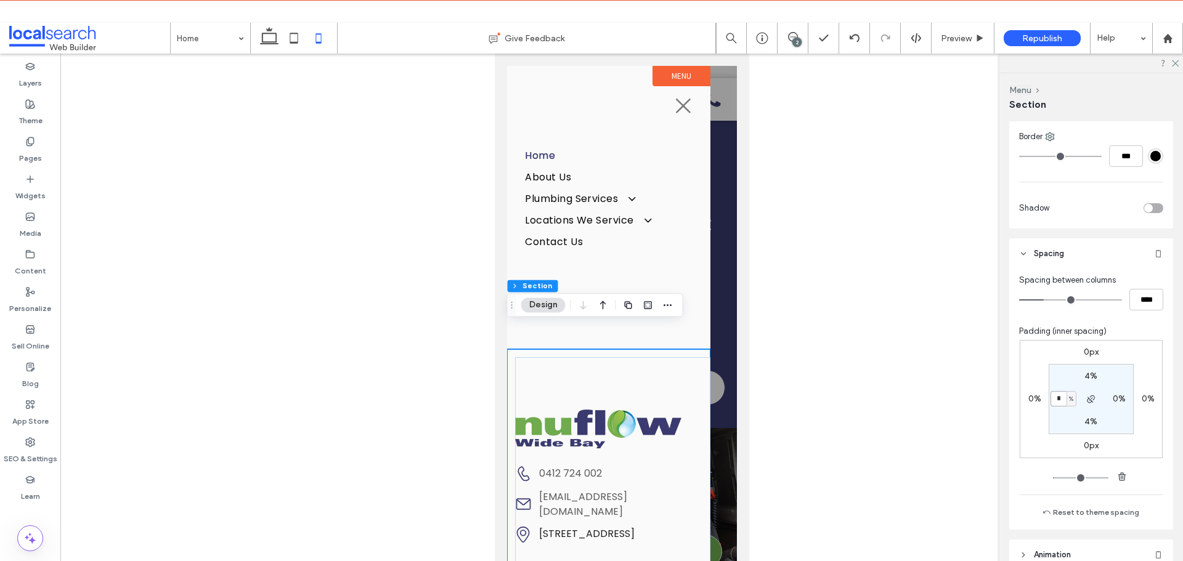
type input "*"
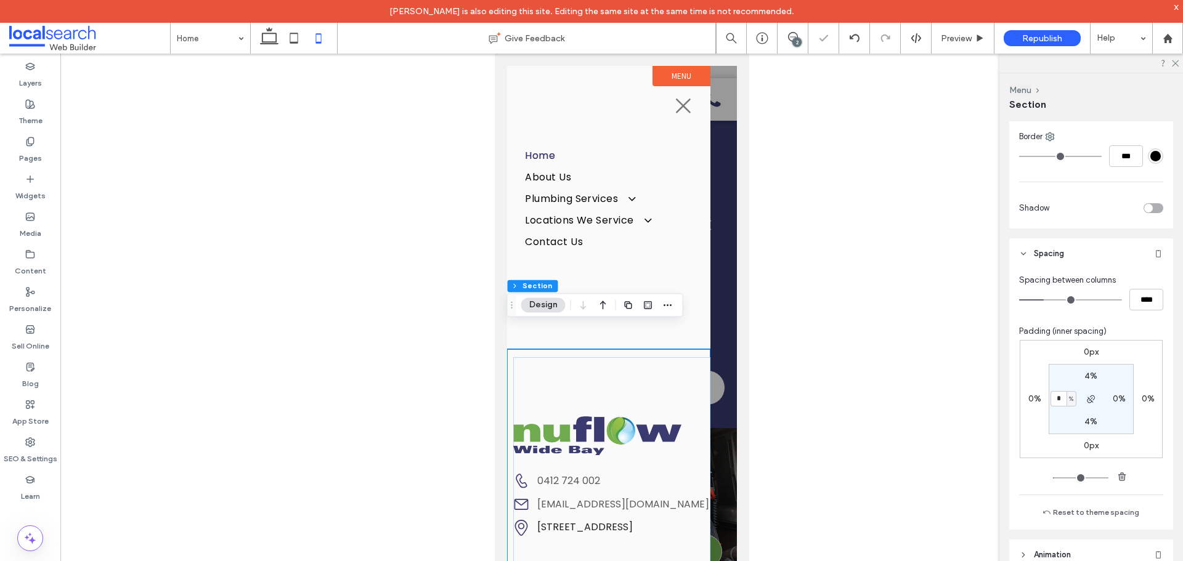
click at [1107, 399] on div "0%" at bounding box center [1119, 399] width 28 height 11
click at [1112, 399] on label "0%" at bounding box center [1118, 399] width 13 height 10
type input "*"
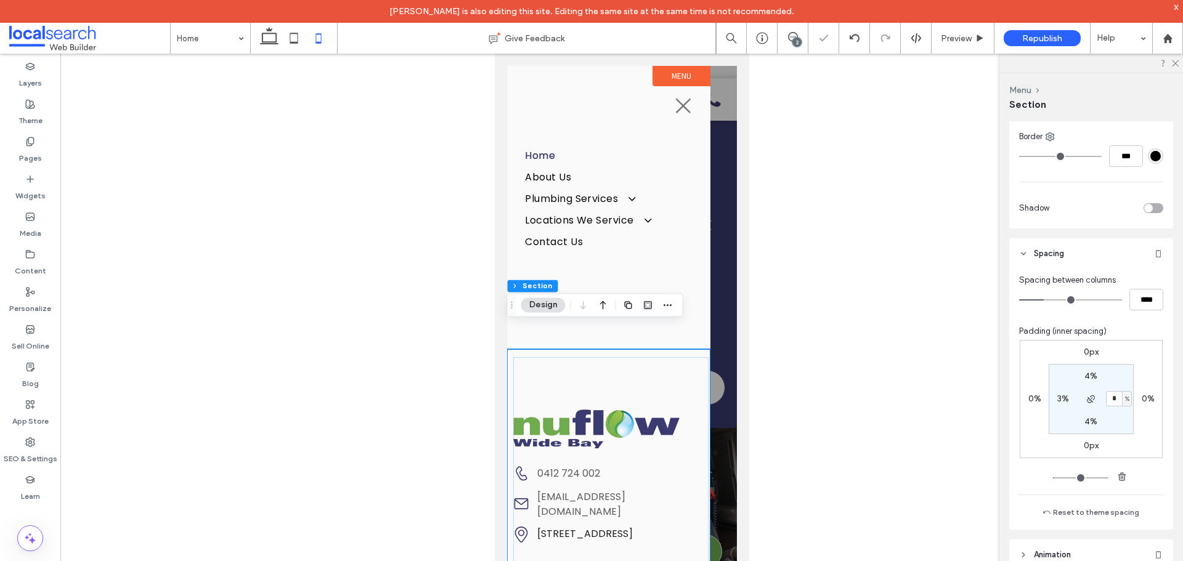
type input "*"
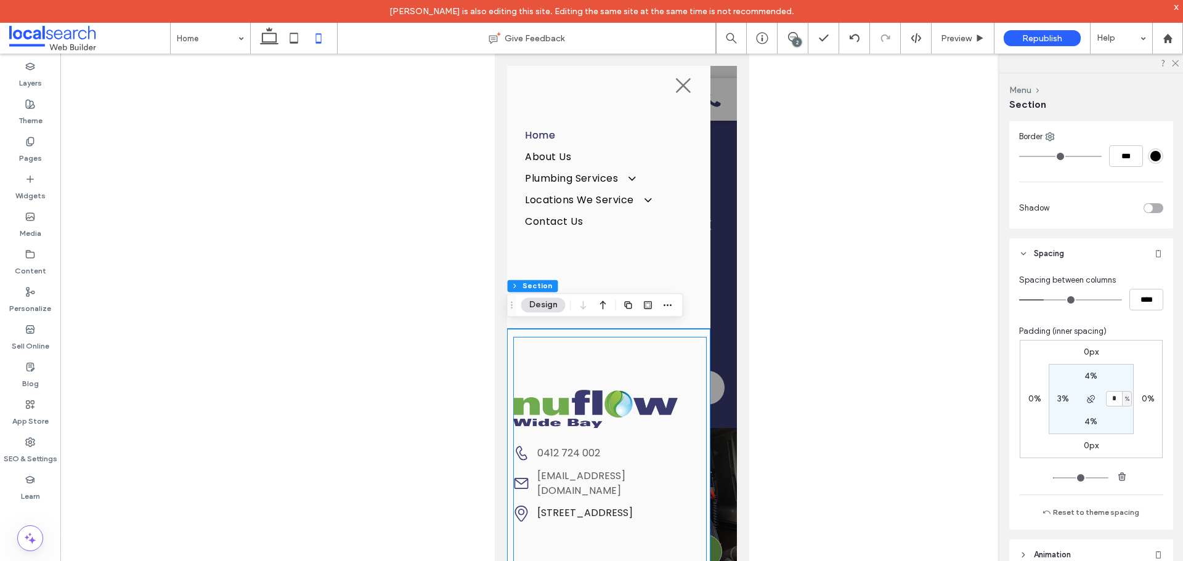
click at [686, 394] on div "Email Icon admin@nuflowwidebay.com.au Pin Icon 10 Pitt St, Bundaberg South QLD …" at bounding box center [608, 455] width 193 height 237
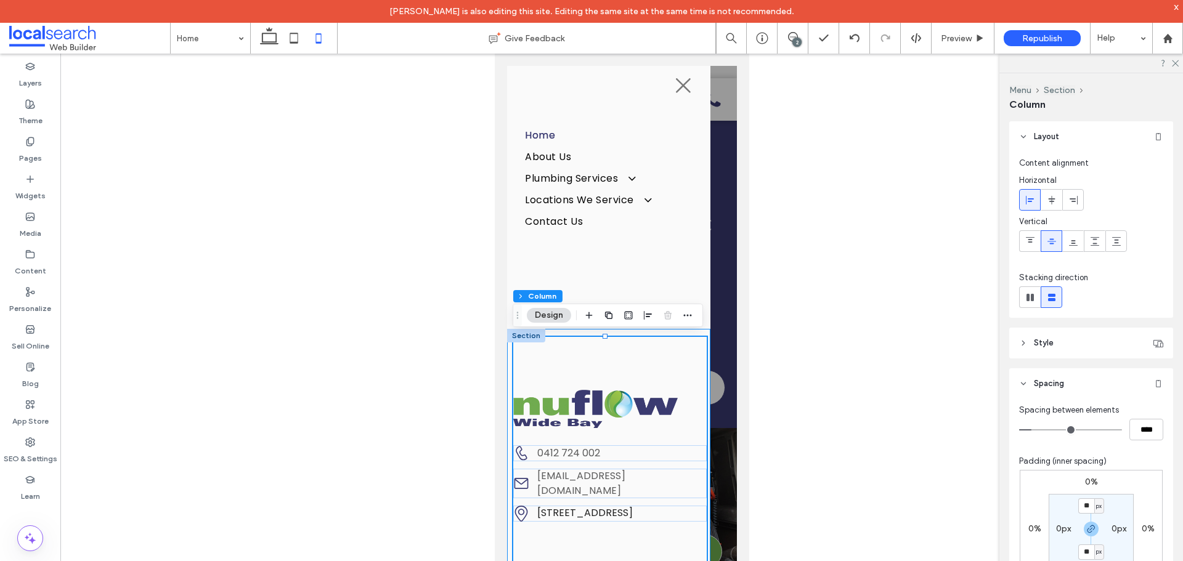
click at [507, 359] on div "Email Icon admin@nuflowwidebay.com.au Pin Icon 10 Pitt St, Bundaberg South QLD …" at bounding box center [607, 456] width 203 height 254
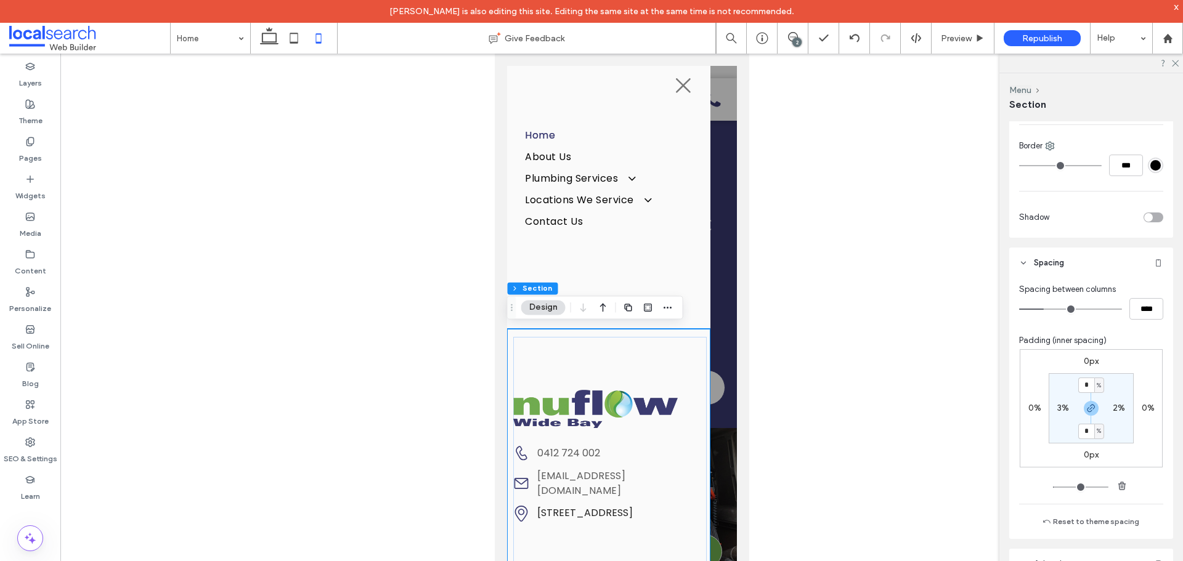
scroll to position [431, 0]
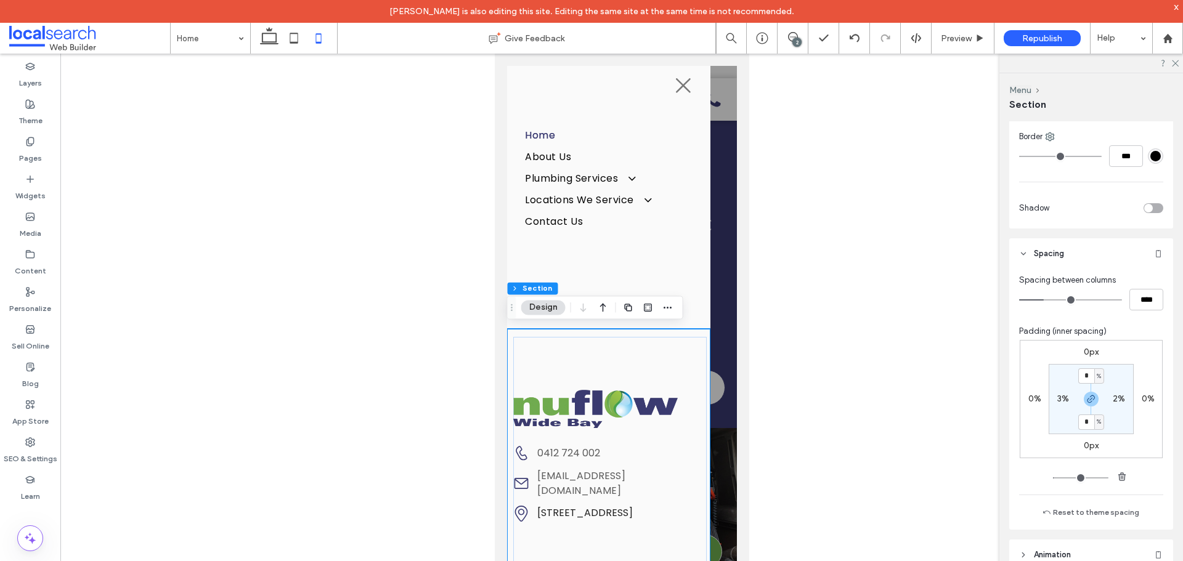
click at [1112, 402] on label "2%" at bounding box center [1118, 399] width 12 height 10
type input "*"
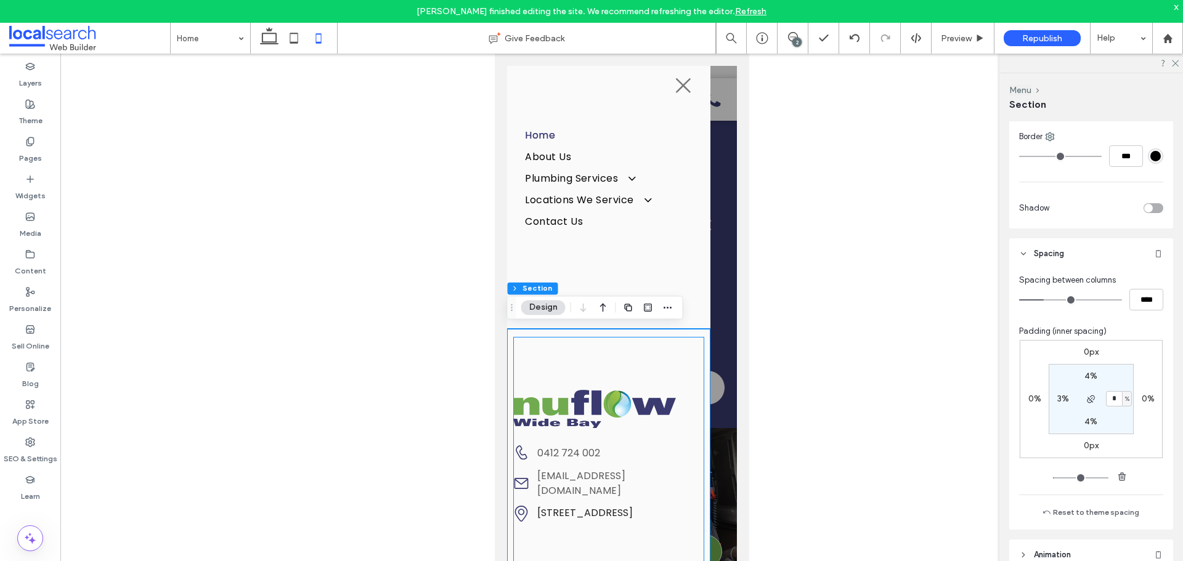
click at [519, 387] on div "Email Icon admin@nuflowwidebay.com.au Pin Icon 10 Pitt St, Bundaberg South QLD …" at bounding box center [608, 455] width 192 height 237
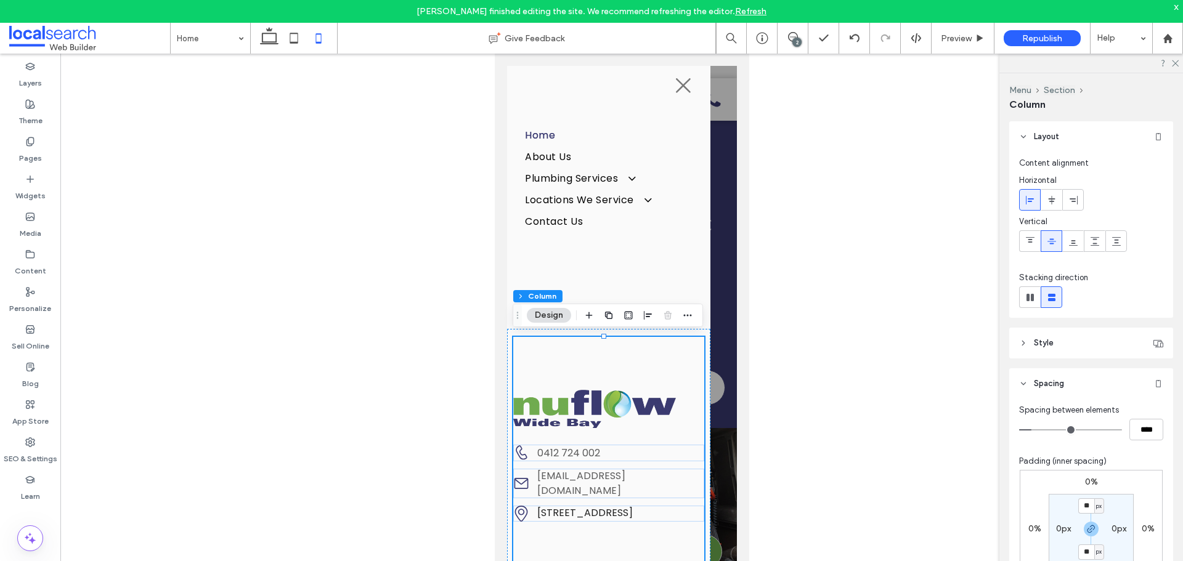
scroll to position [62, 0]
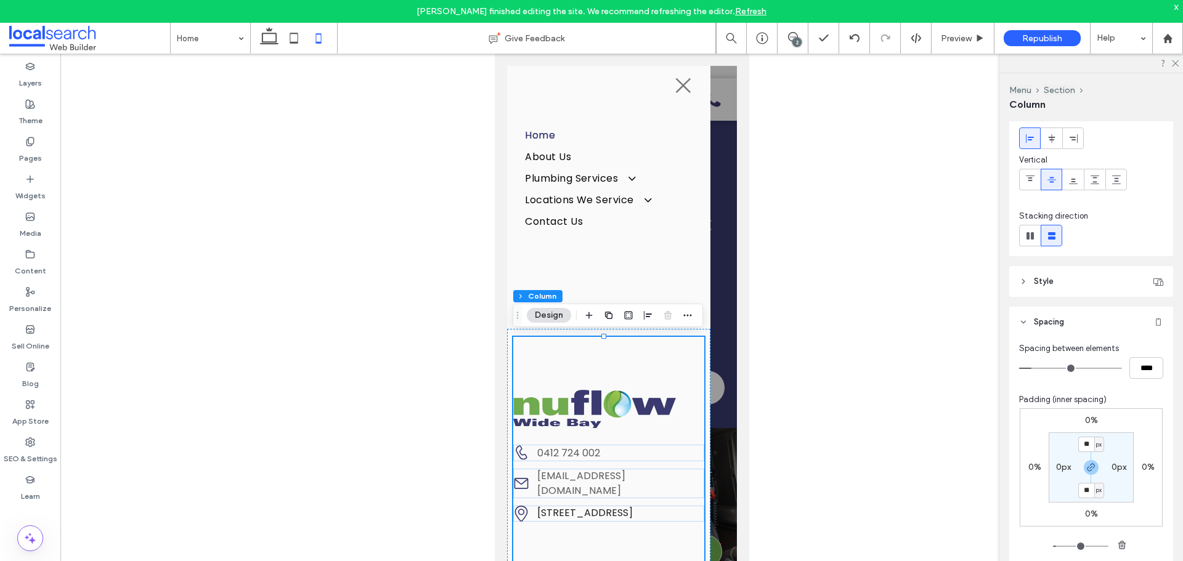
click at [1065, 463] on label "0px" at bounding box center [1063, 467] width 15 height 10
type input "*"
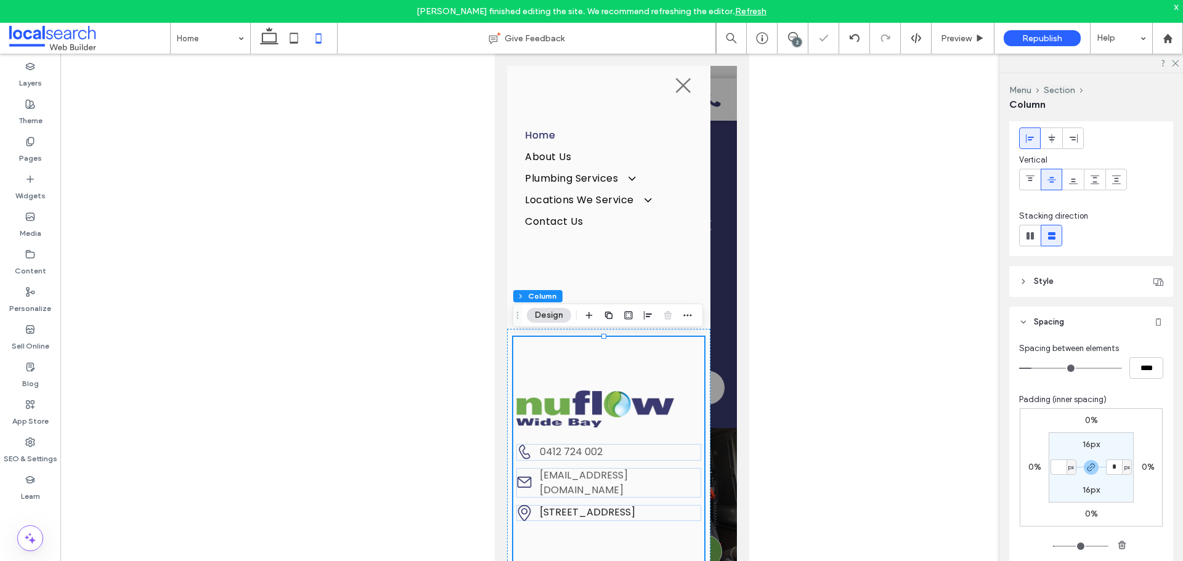
type input "*"
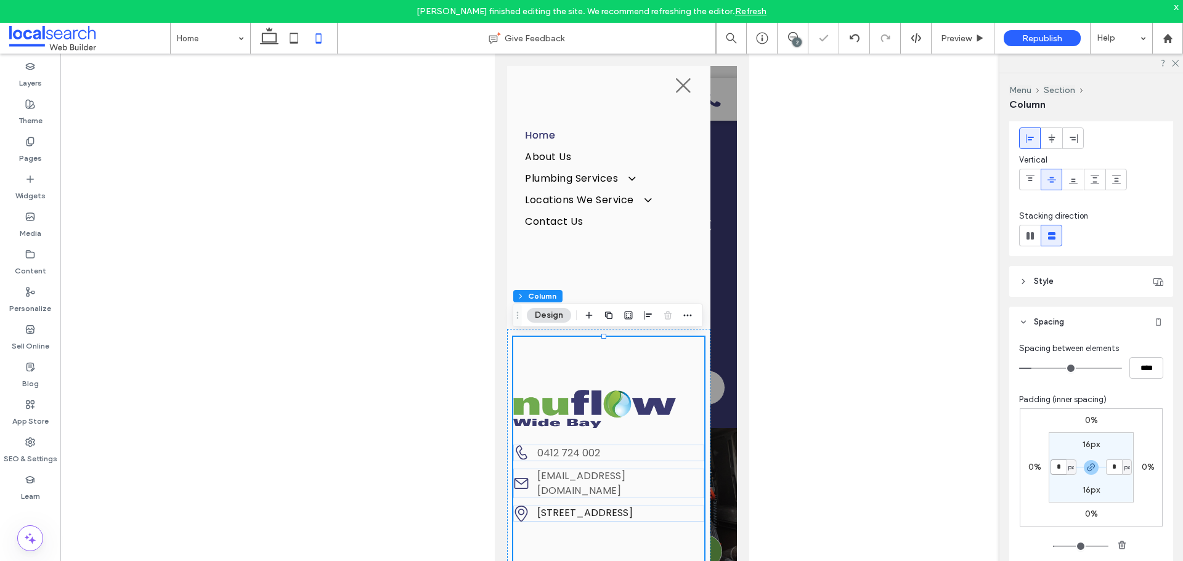
type input "*"
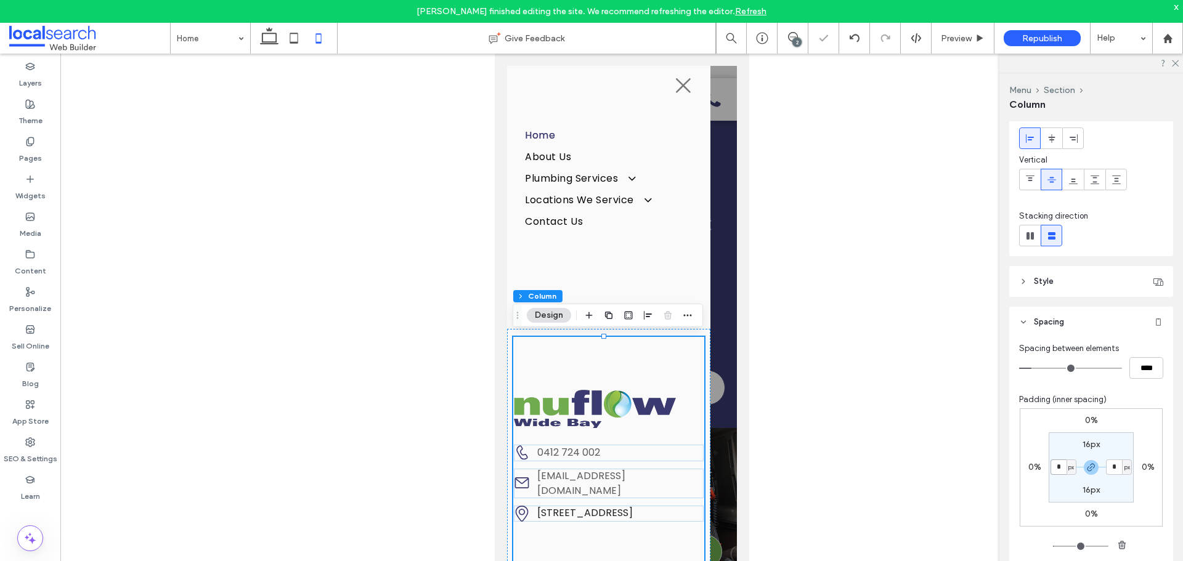
type input "*"
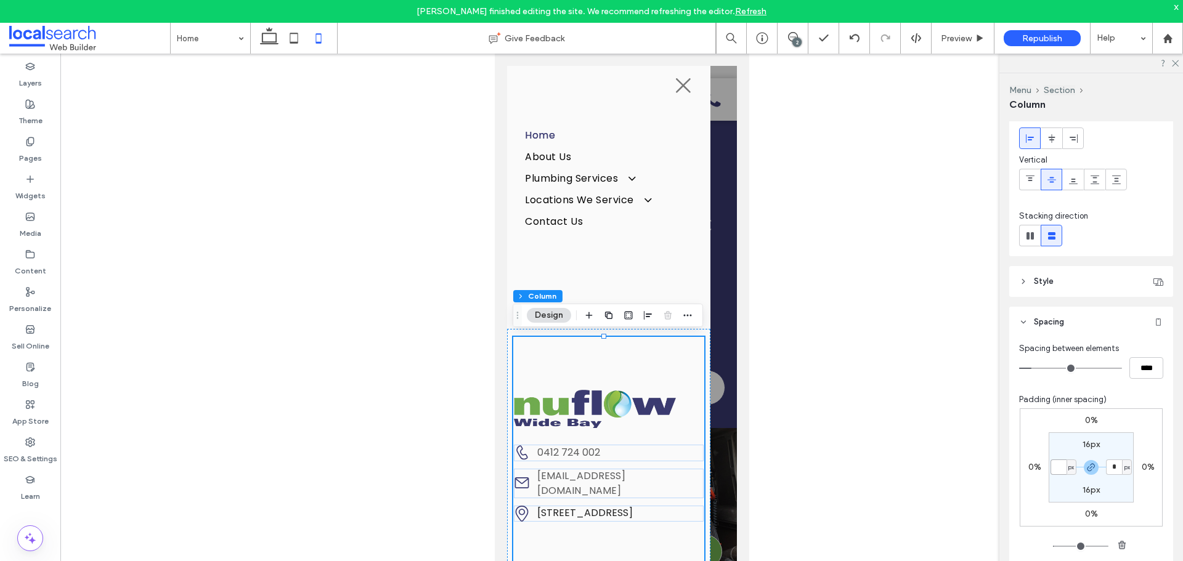
type input "*"
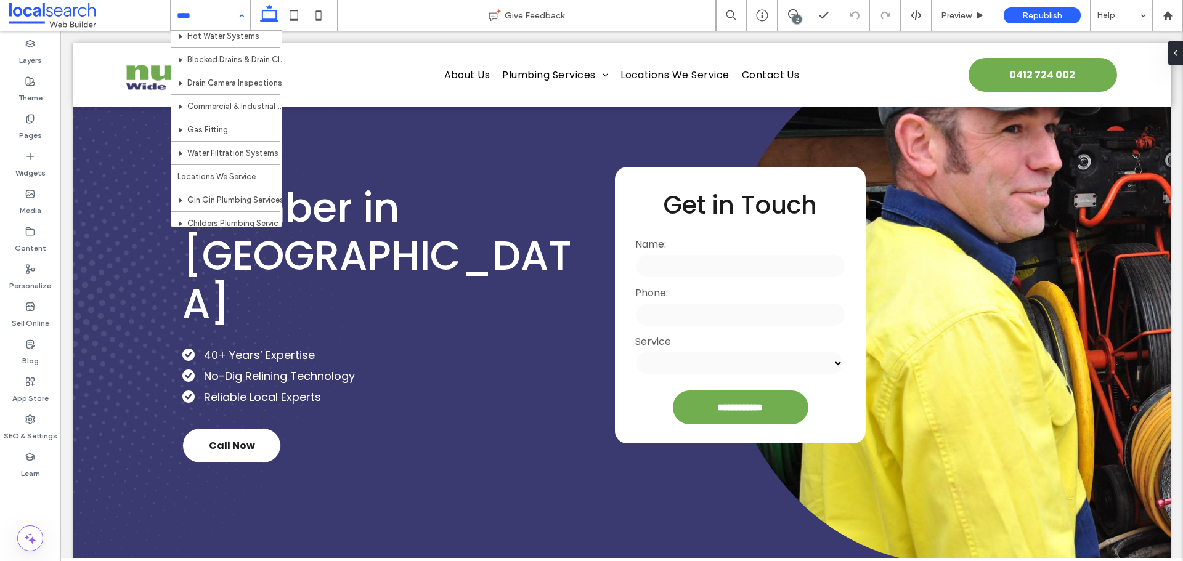
scroll to position [185, 0]
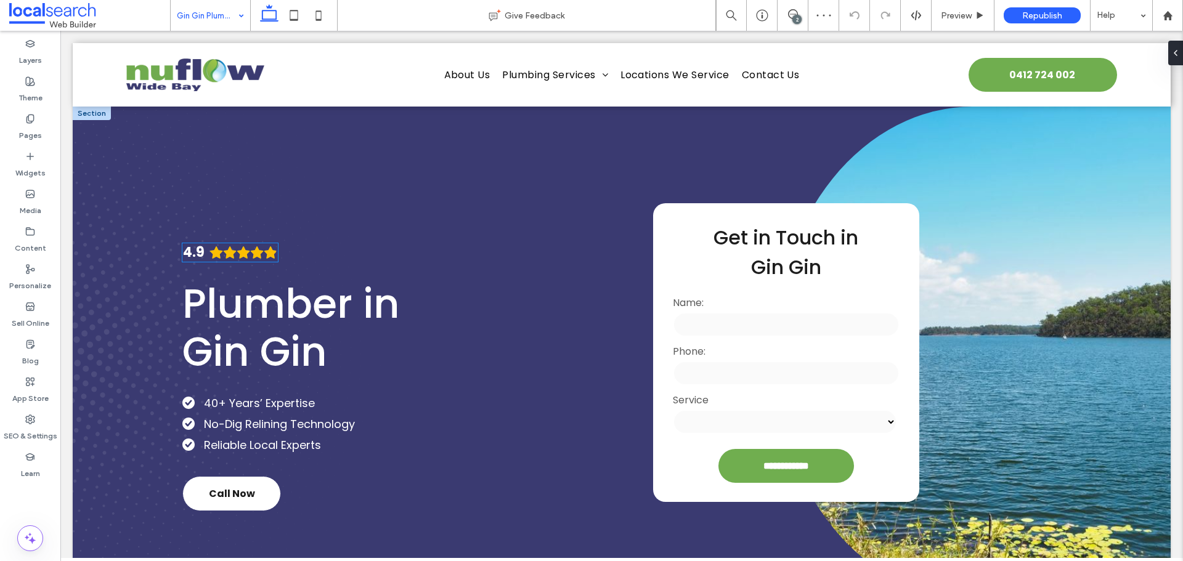
click at [253, 249] on icon "Rating: 4.9 out of 5" at bounding box center [257, 253] width 14 height 14
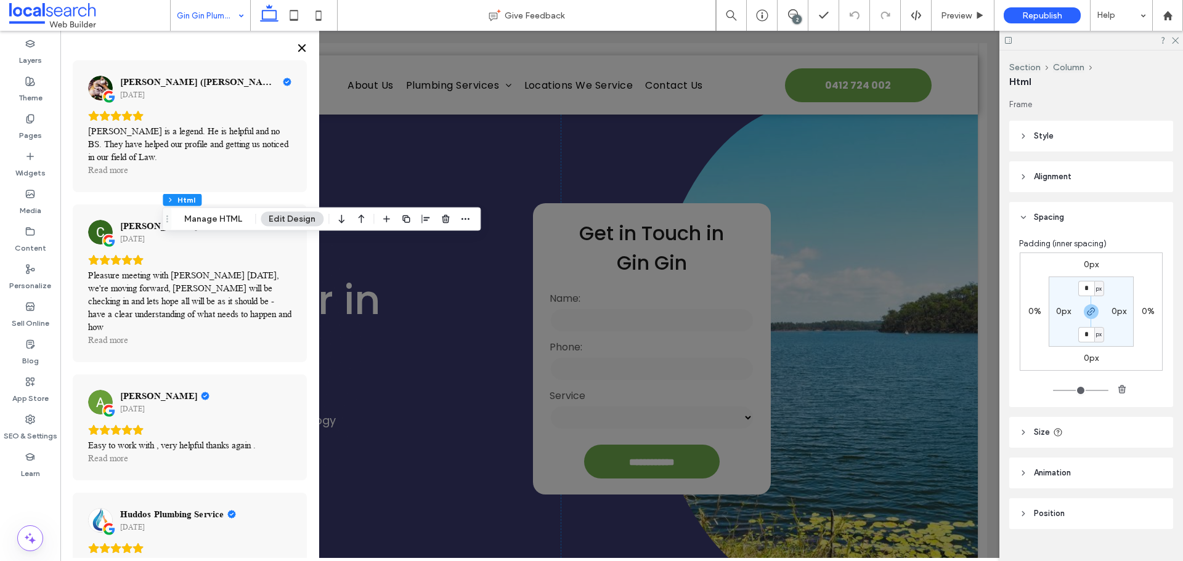
click at [302, 45] on icon "Close" at bounding box center [302, 48] width 10 height 10
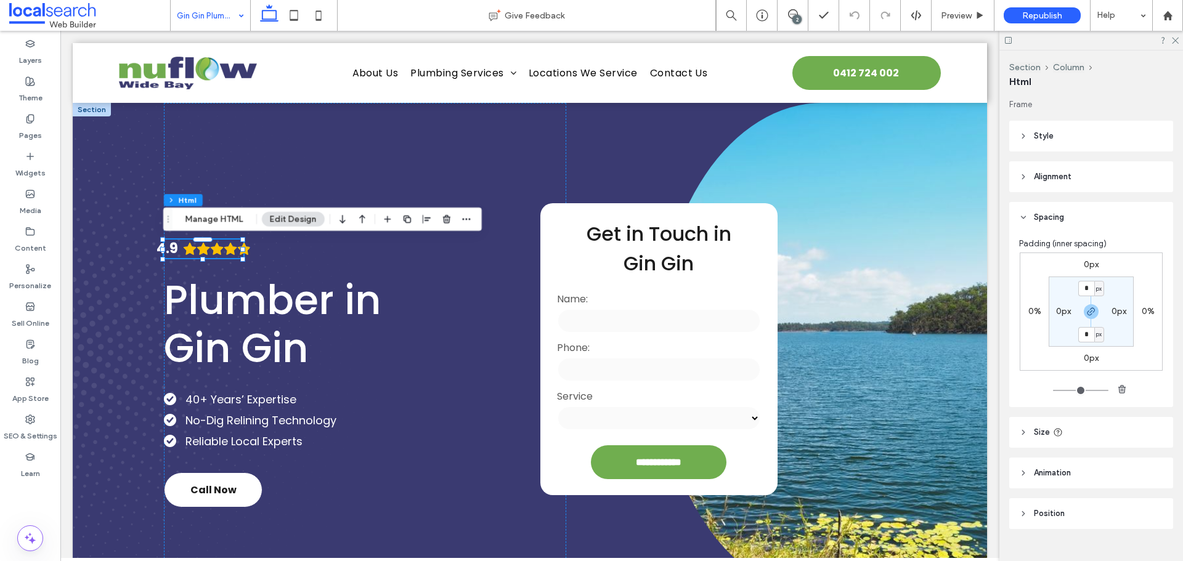
click at [1047, 174] on span "Alignment" at bounding box center [1052, 177] width 38 height 12
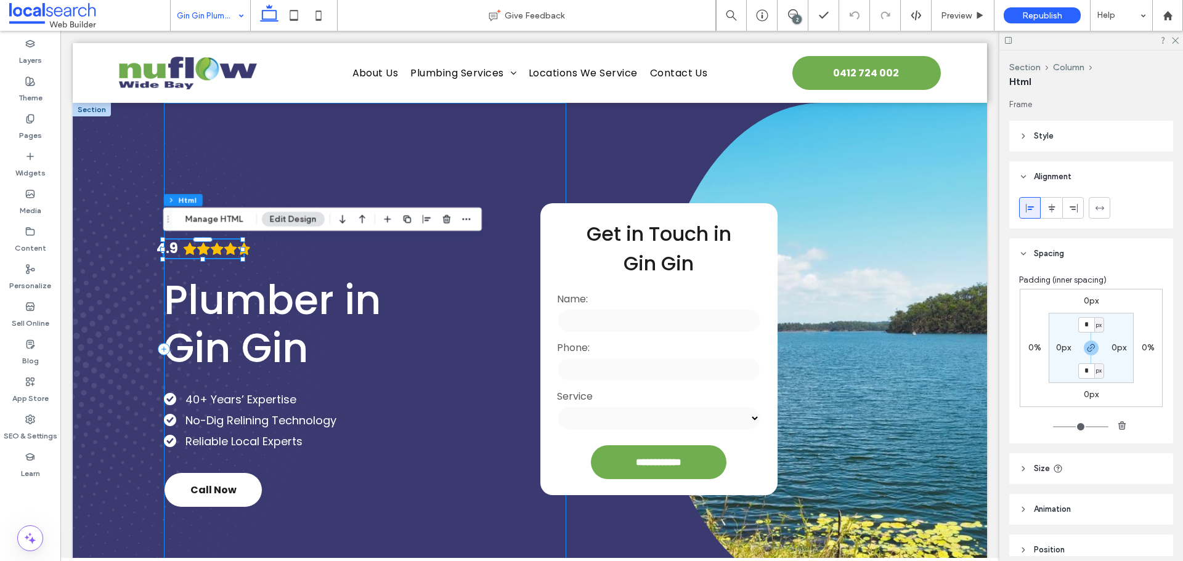
click at [496, 245] on div "4.9 Plumber in Gin Gin 40+ Years’ Expertise No-Dig Relining Technology Reliable…" at bounding box center [365, 349] width 402 height 493
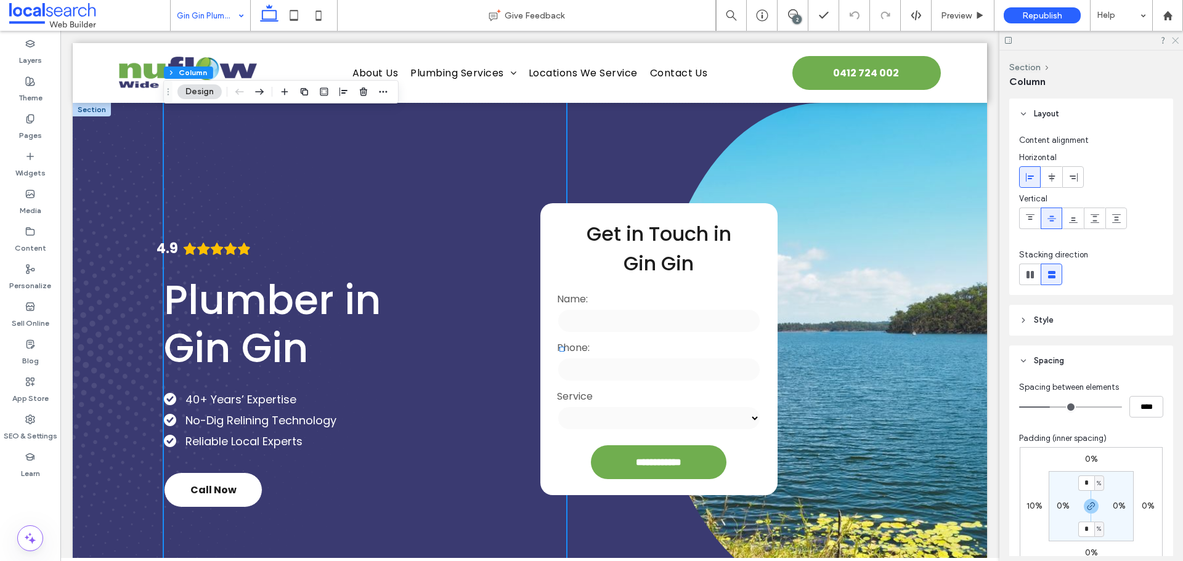
click at [1171, 41] on icon at bounding box center [1174, 40] width 8 height 8
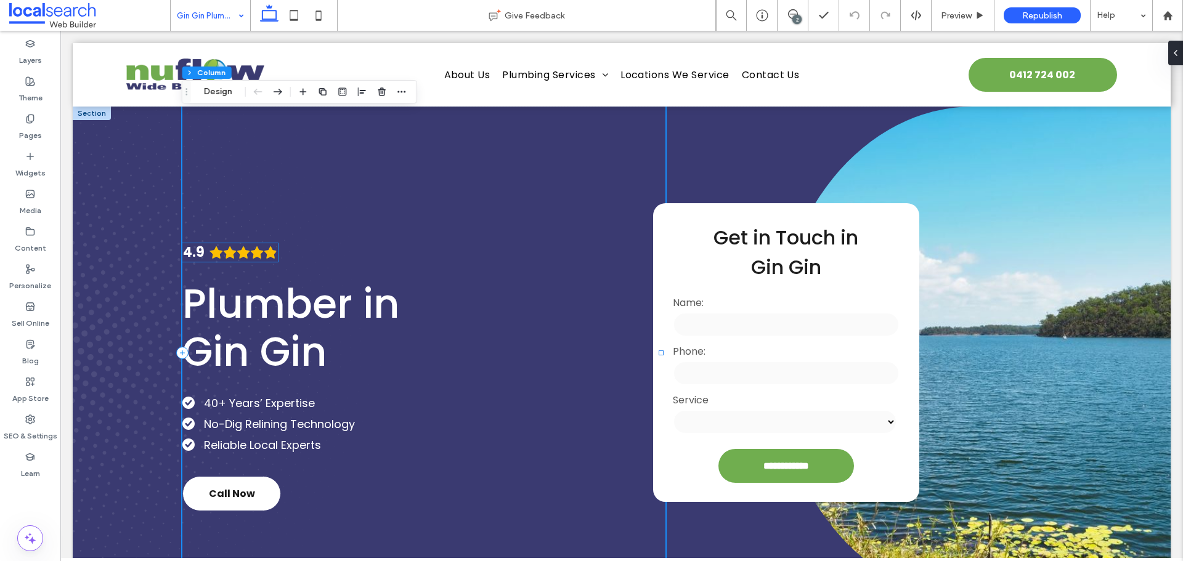
click at [247, 248] on icon "Rating: 4.9 out of 5" at bounding box center [244, 253] width 14 height 14
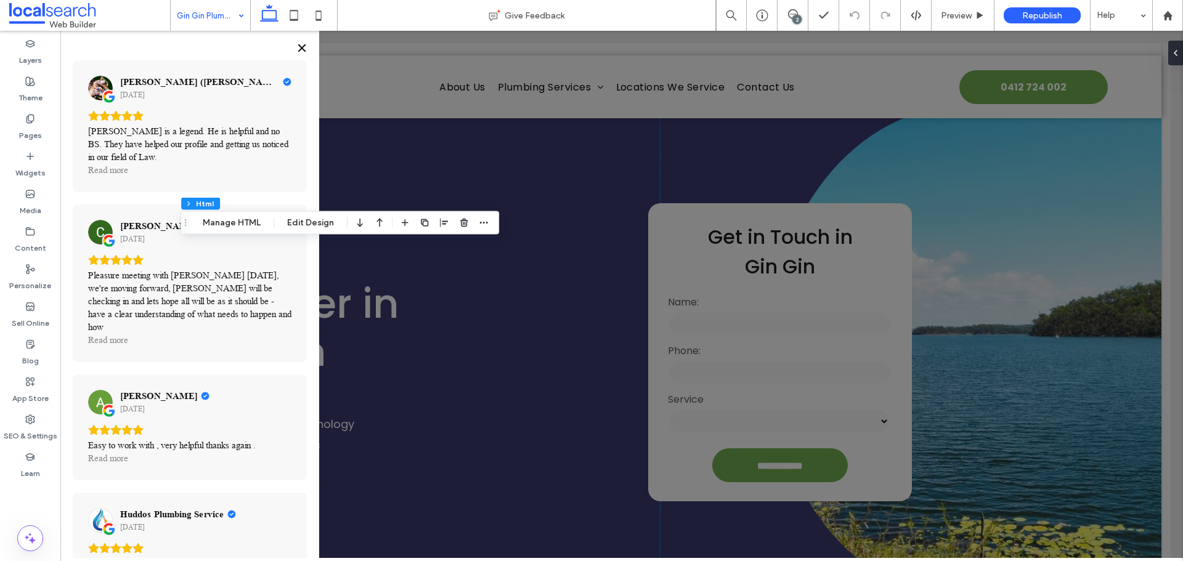
click at [299, 49] on icon "Close" at bounding box center [302, 48] width 10 height 10
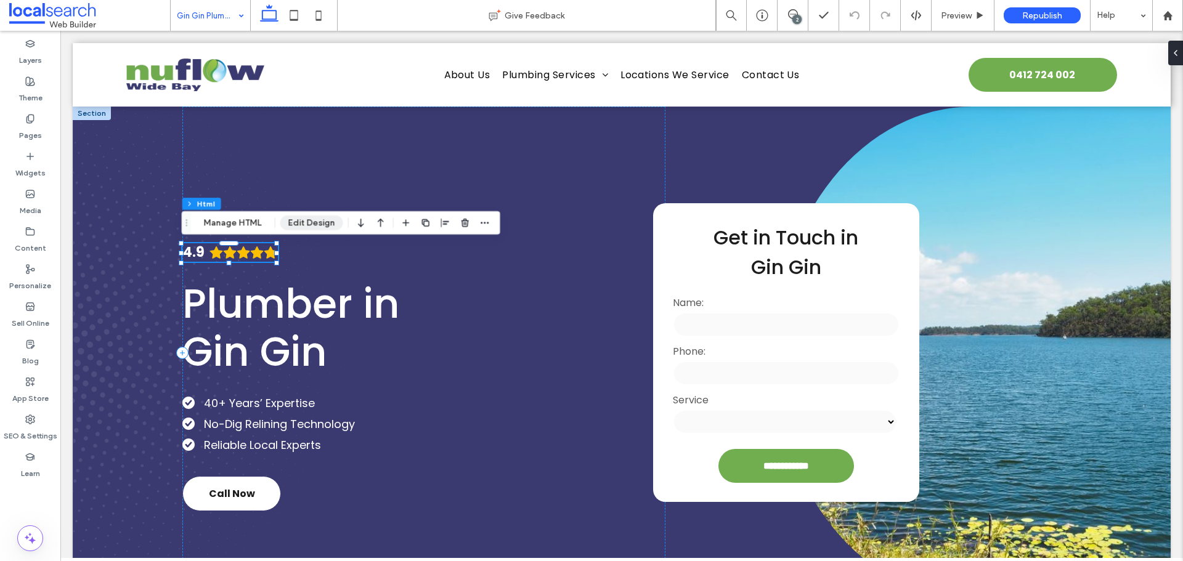
click at [321, 223] on button "Edit Design" at bounding box center [311, 223] width 63 height 15
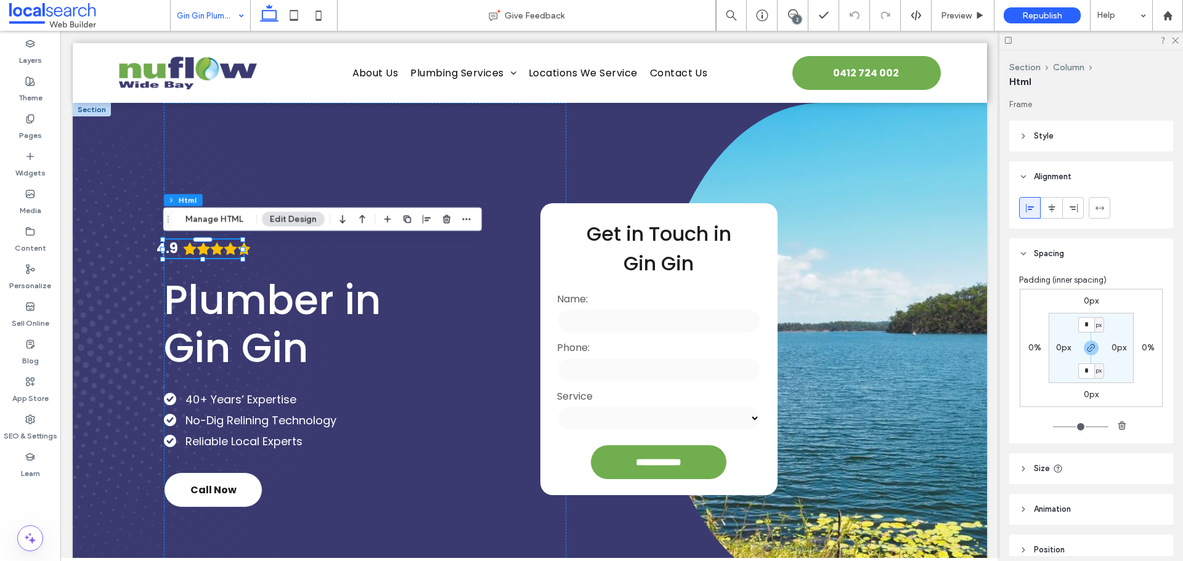
click at [1039, 130] on span "Style" at bounding box center [1043, 136] width 20 height 12
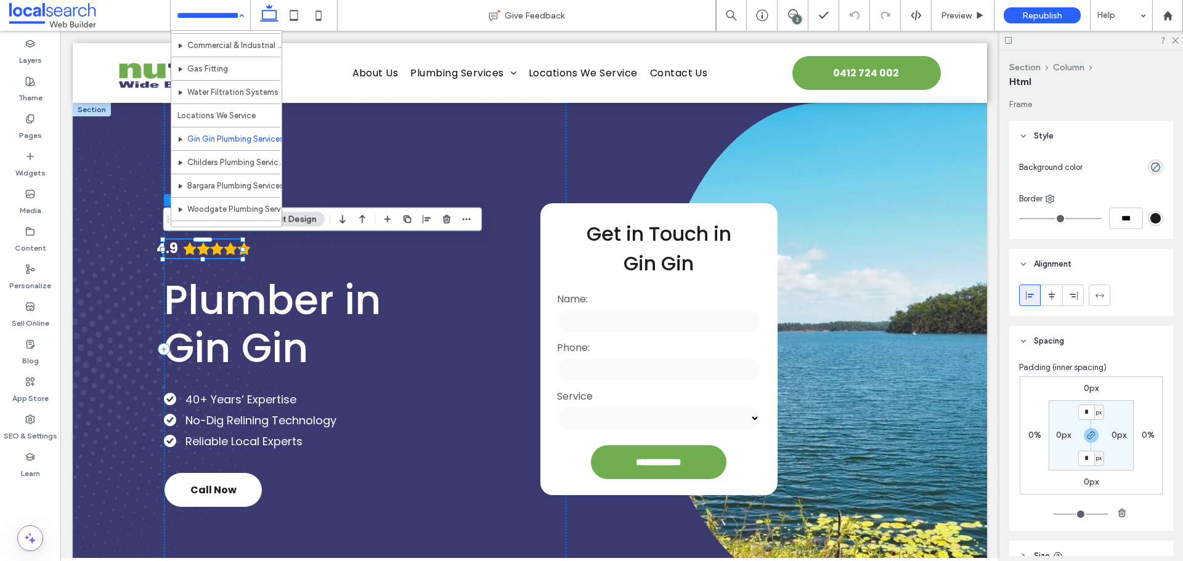
scroll to position [185, 0]
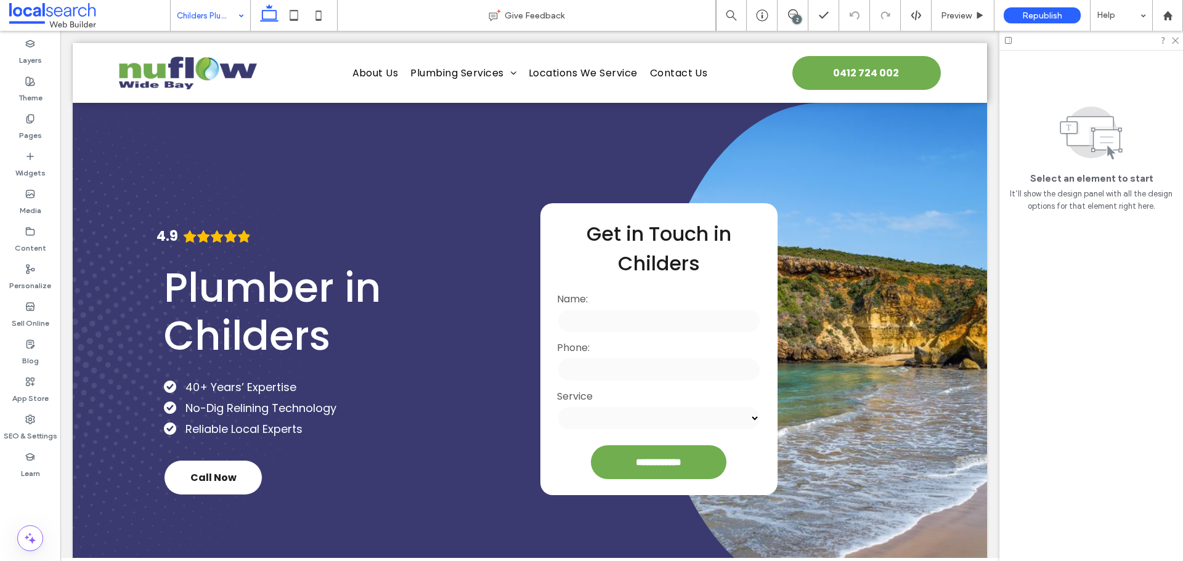
click at [224, 15] on input at bounding box center [207, 15] width 61 height 31
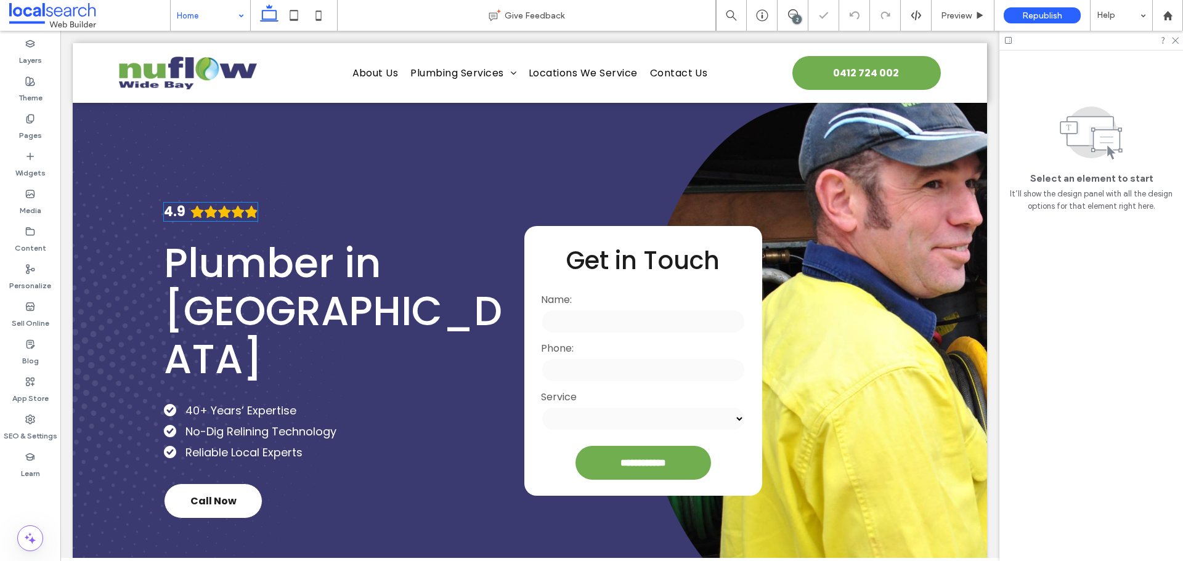
click at [238, 218] on icon "Rating: 4.9 out of 5" at bounding box center [238, 212] width 13 height 12
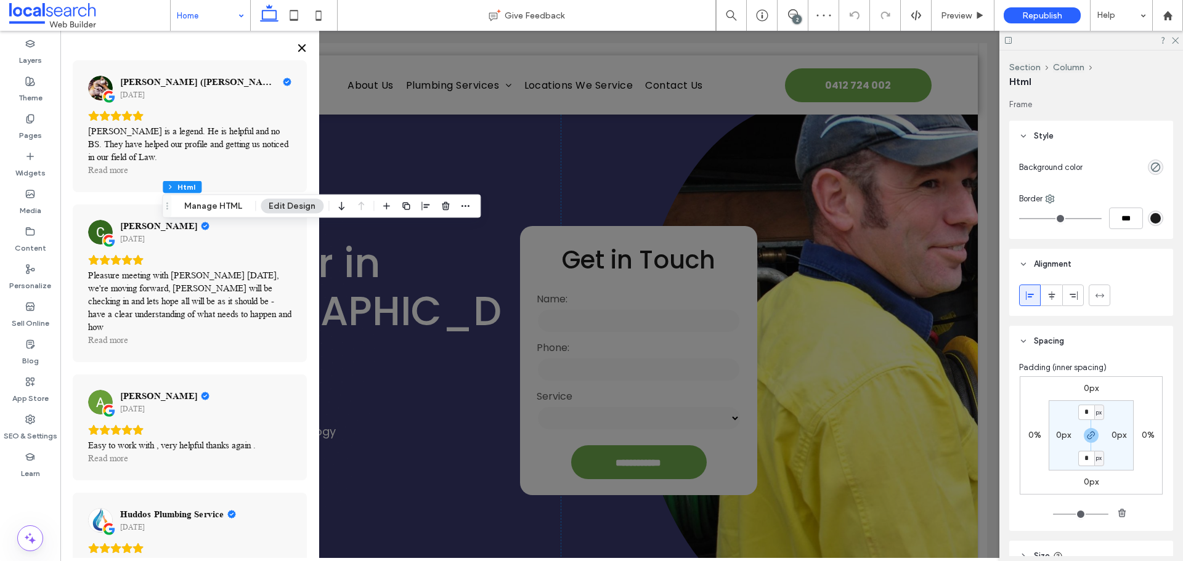
click at [302, 47] on icon "Close" at bounding box center [301, 47] width 7 height 7
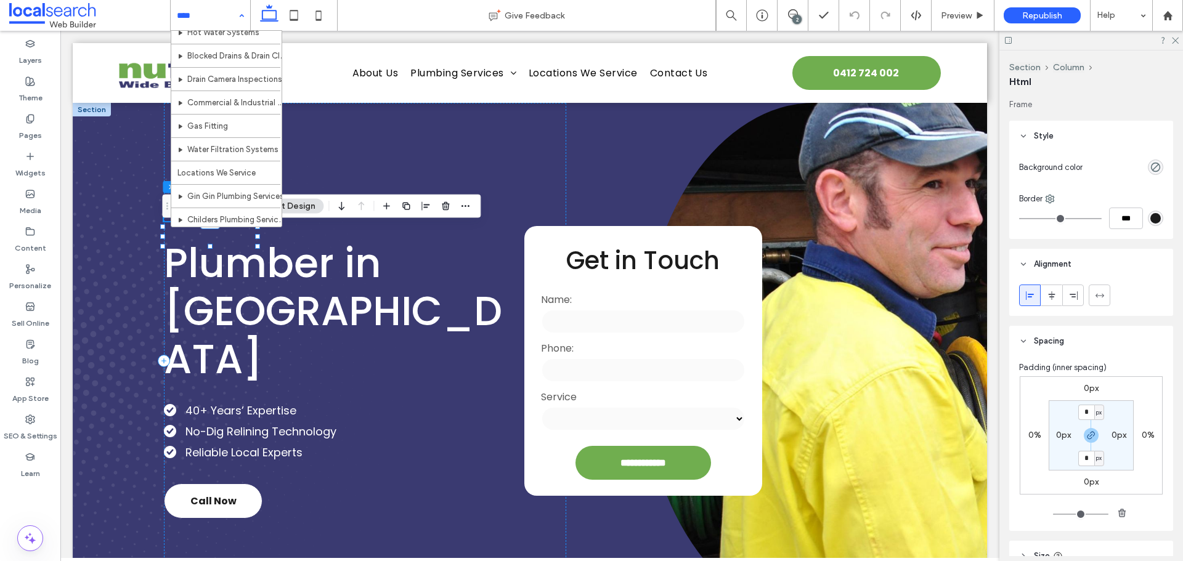
scroll to position [185, 0]
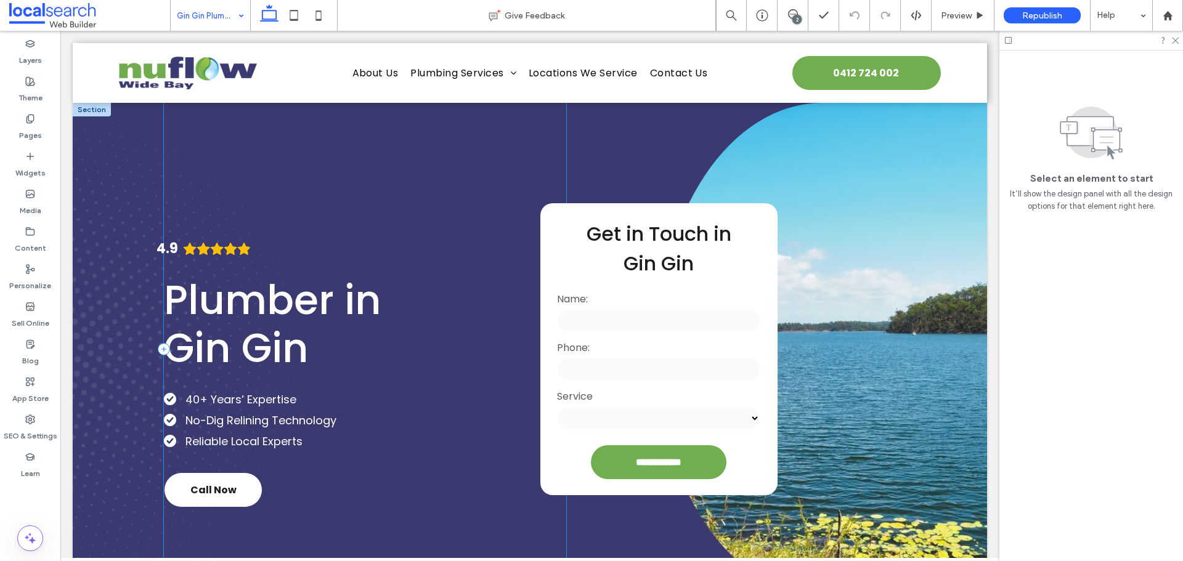
click at [265, 251] on div "4.9 Plumber in Gin Gin 40+ Years’ Expertise No-Dig Relining Technology Reliable…" at bounding box center [365, 349] width 402 height 493
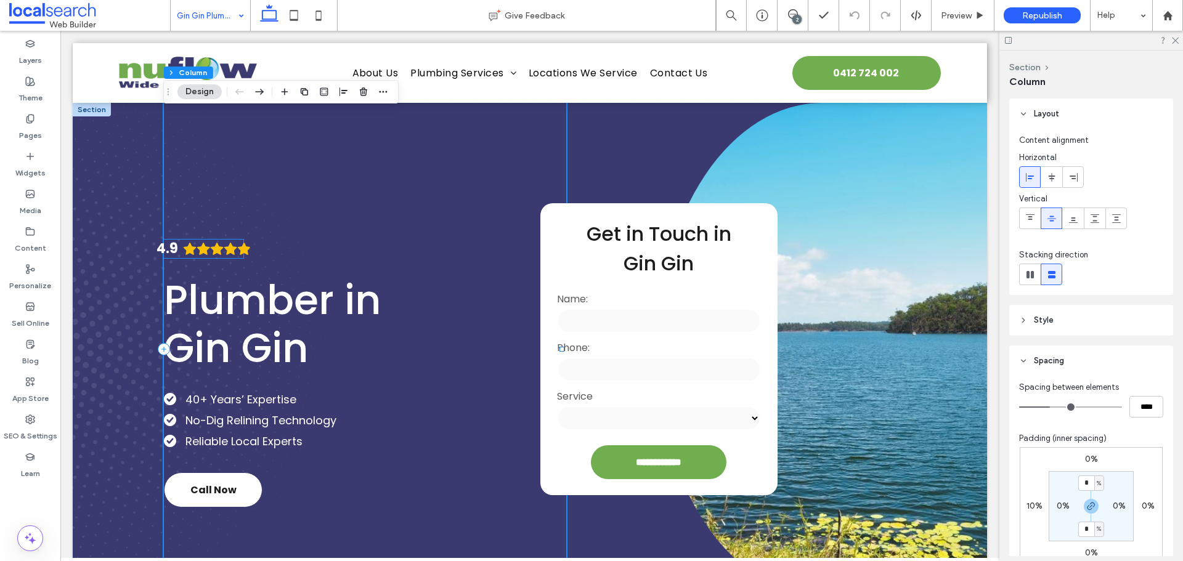
click at [231, 248] on icon "Rating: 4.9 out of 5" at bounding box center [230, 249] width 13 height 12
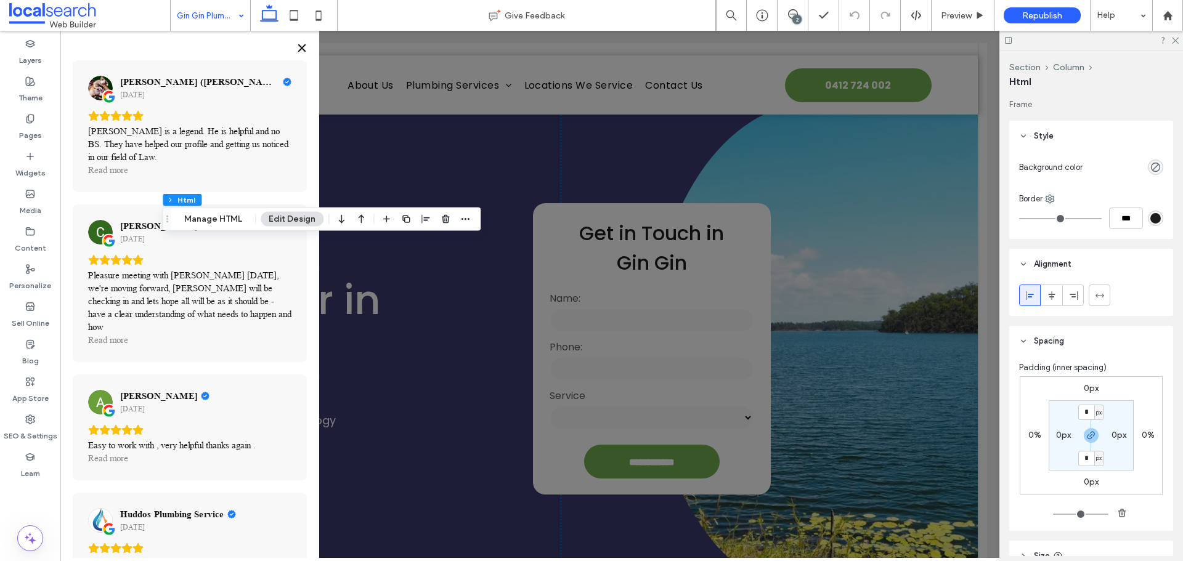
click at [304, 46] on icon "Close" at bounding box center [301, 47] width 7 height 7
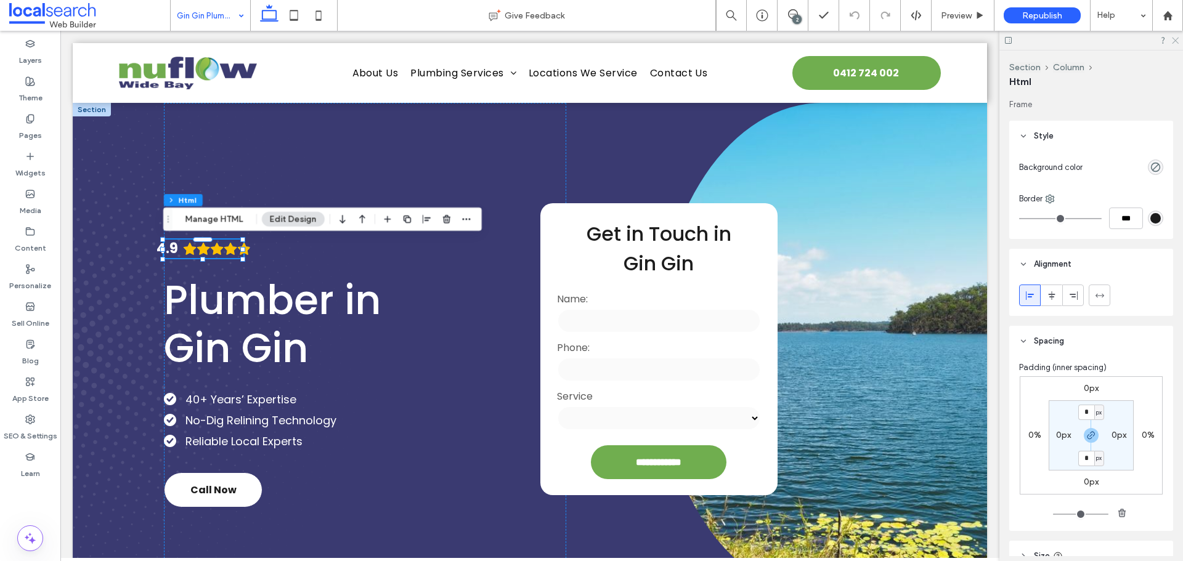
click at [1171, 41] on icon at bounding box center [1174, 40] width 8 height 8
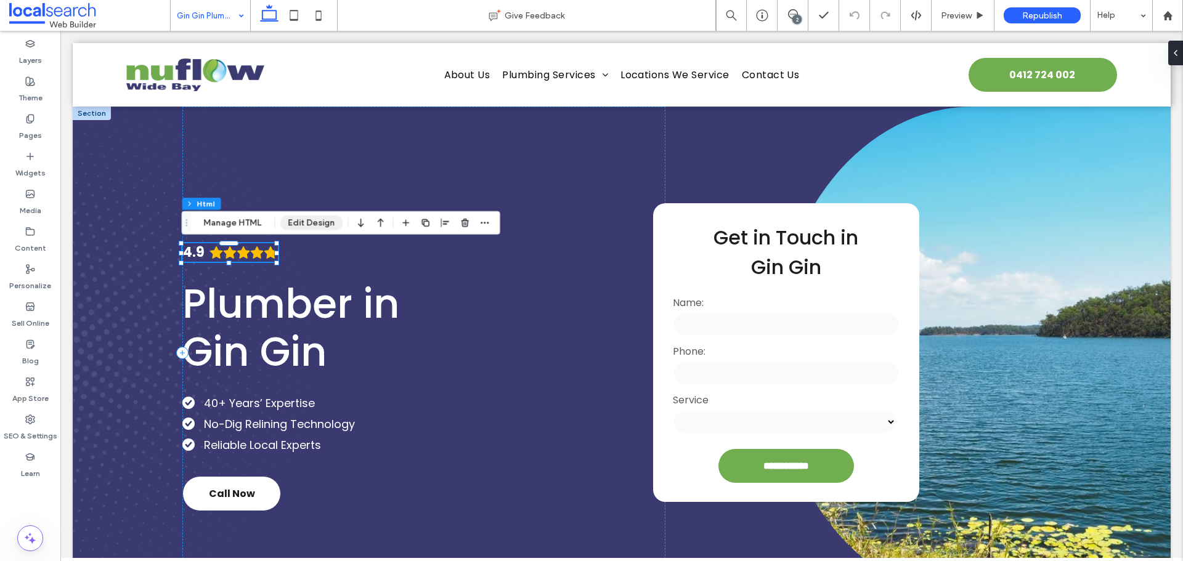
click at [293, 222] on button "Edit Design" at bounding box center [311, 223] width 63 height 15
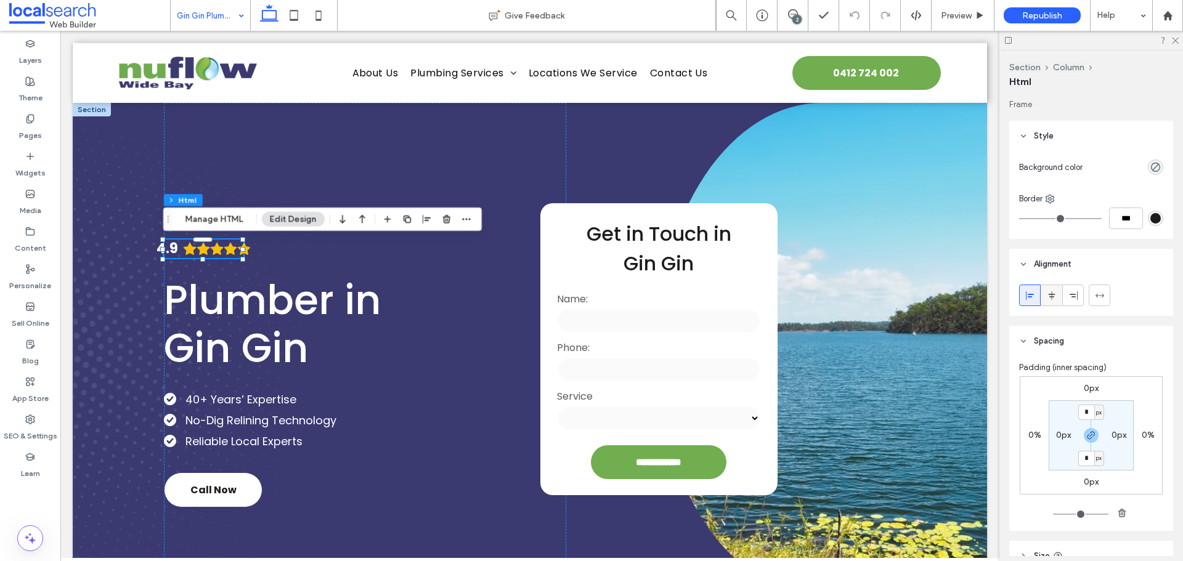
click at [1048, 292] on icon at bounding box center [1051, 296] width 10 height 10
click at [1026, 291] on icon at bounding box center [1030, 296] width 10 height 10
click at [469, 288] on div "4.9 Plumber in Gin Gin 40+ Years’ Expertise No-Dig Relining Technology Reliable…" at bounding box center [365, 349] width 402 height 493
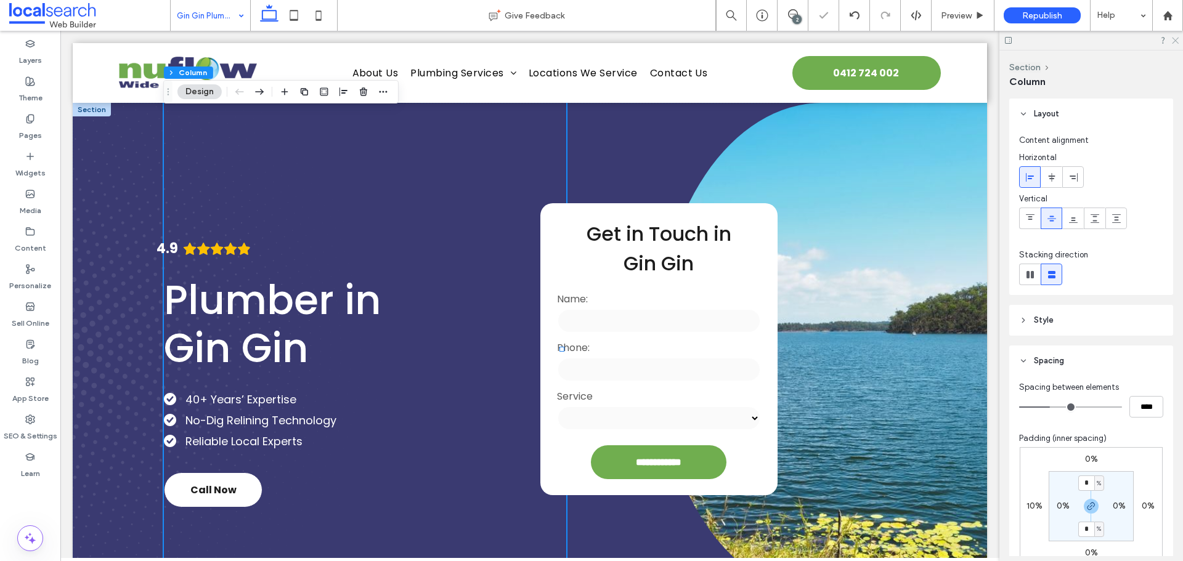
click at [1174, 41] on use at bounding box center [1174, 41] width 7 height 7
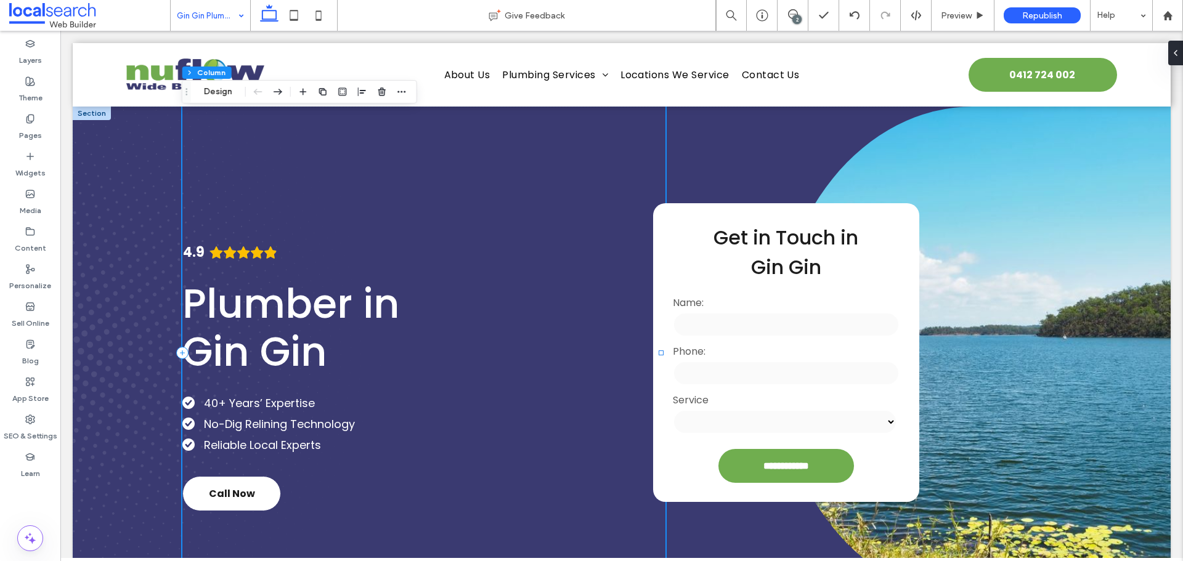
click at [592, 225] on div "4.9 Plumber in Gin Gin 40+ Years’ Expertise No-Dig Relining Technology Reliable…" at bounding box center [423, 353] width 483 height 493
click at [221, 89] on button "Design" at bounding box center [218, 91] width 44 height 15
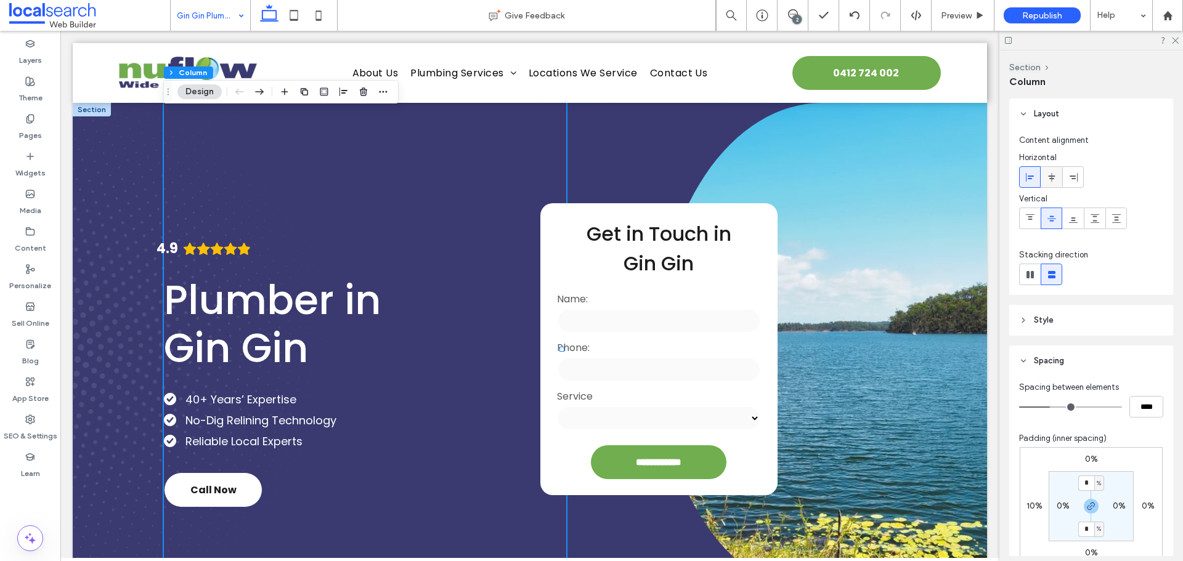
click at [1048, 179] on icon at bounding box center [1051, 177] width 10 height 10
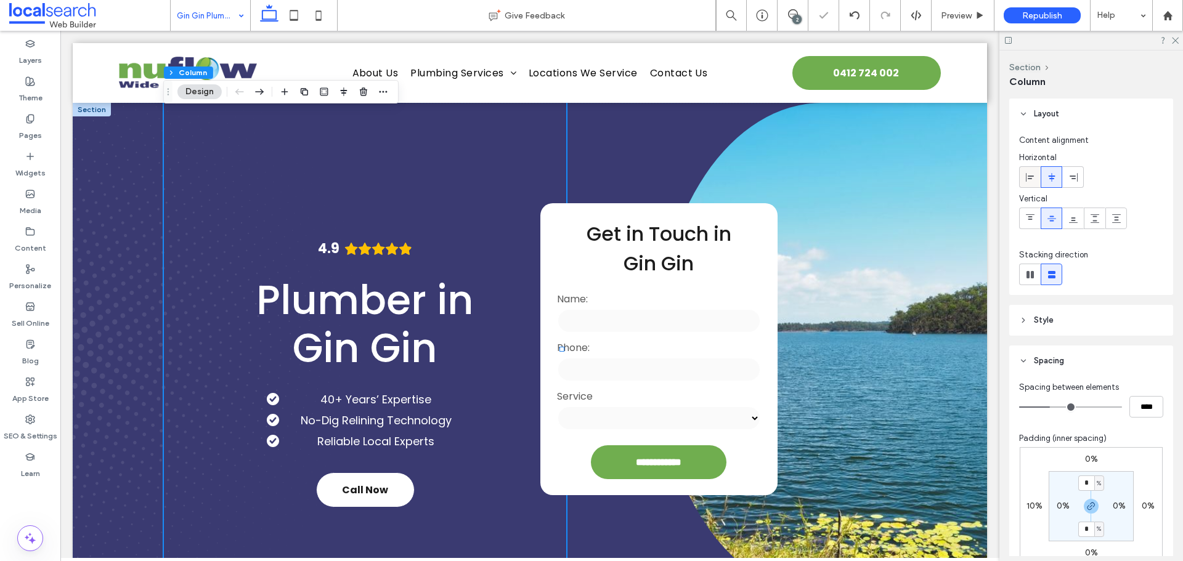
click at [1038, 177] on div at bounding box center [1029, 177] width 20 height 20
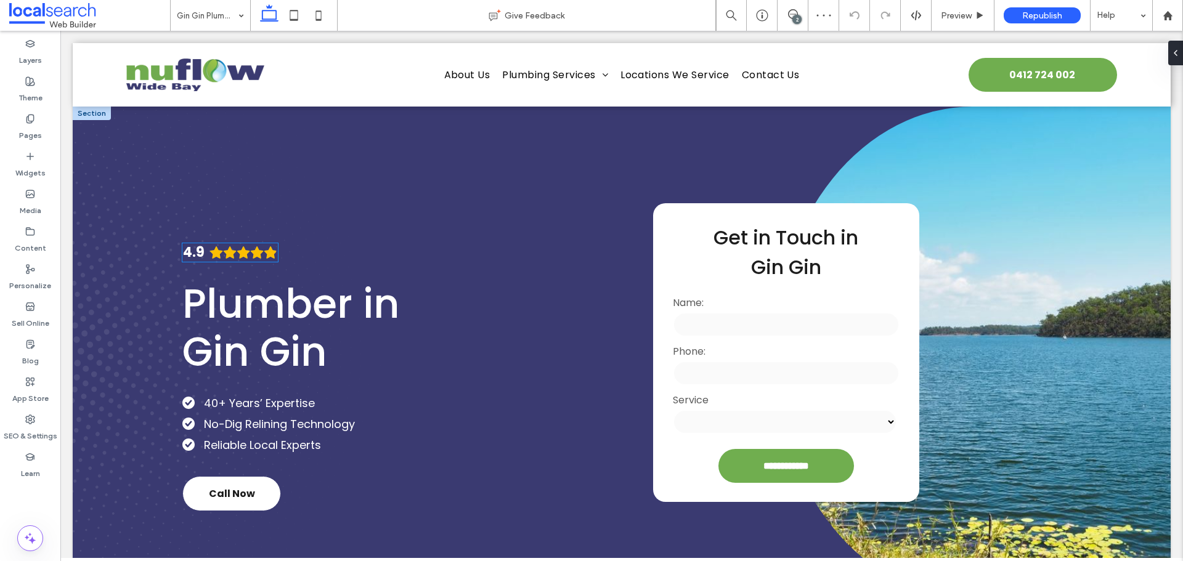
click at [253, 253] on icon "Rating: 4.9 out of 5" at bounding box center [257, 252] width 13 height 12
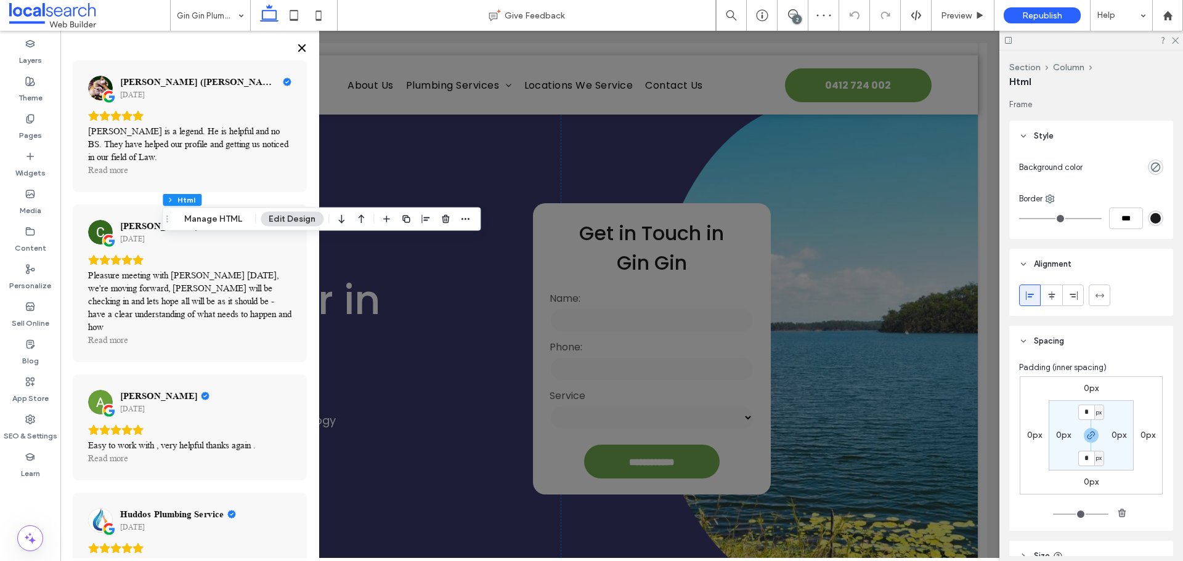
click at [302, 46] on icon "Close" at bounding box center [302, 48] width 10 height 10
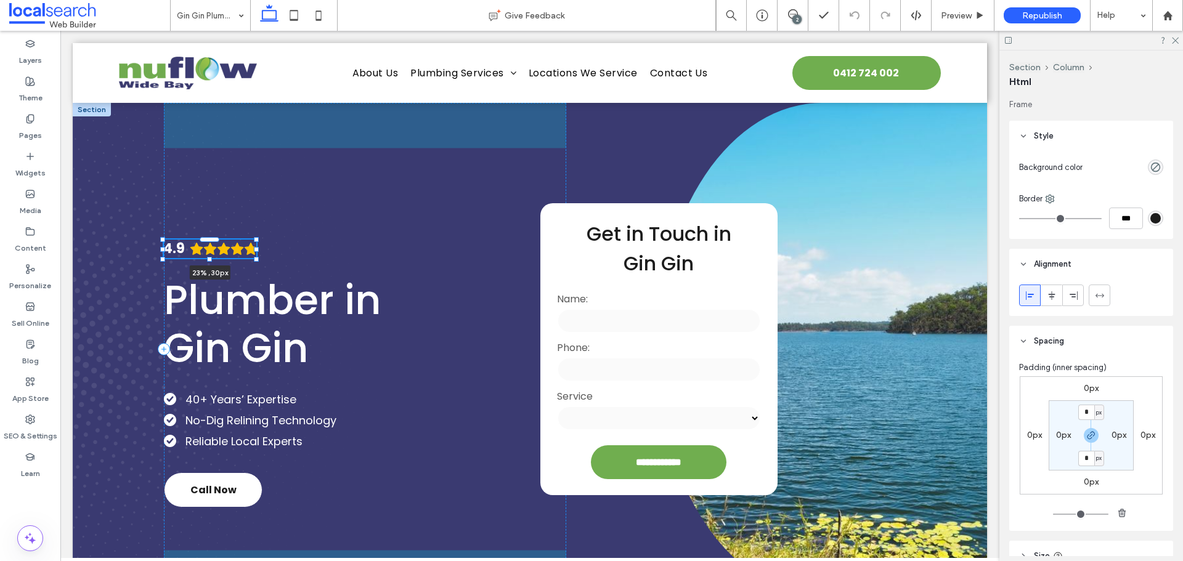
drag, startPoint x: 243, startPoint y: 249, endPoint x: 256, endPoint y: 249, distance: 13.5
click at [256, 249] on div at bounding box center [256, 249] width 5 height 5
type input "**"
type input "****"
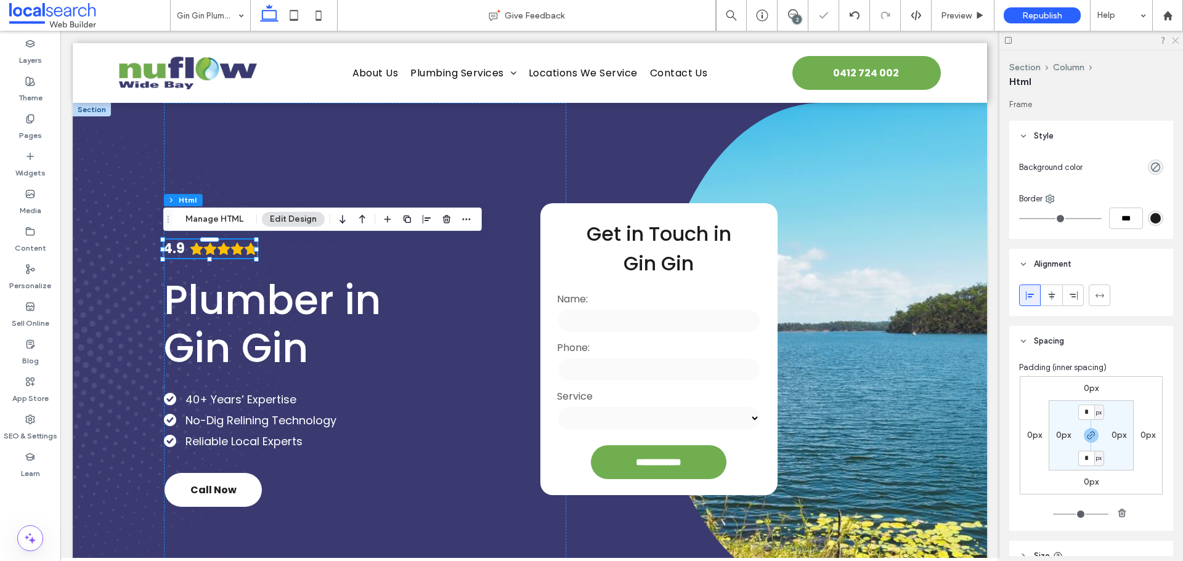
click at [1173, 42] on use at bounding box center [1174, 41] width 7 height 7
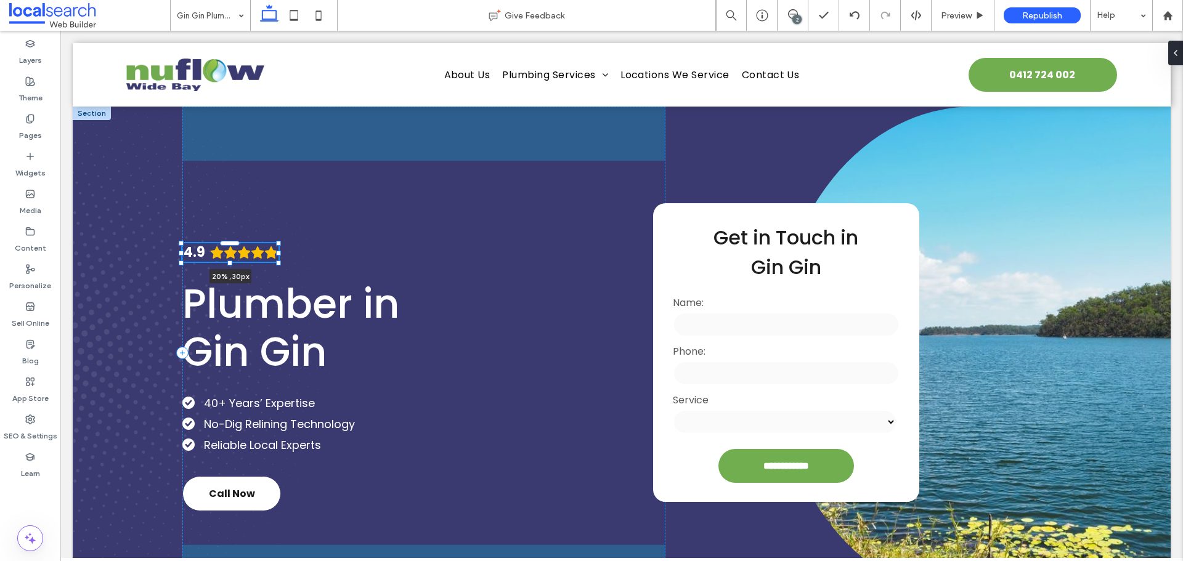
drag, startPoint x: 293, startPoint y: 252, endPoint x: 278, endPoint y: 252, distance: 14.8
click at [278, 252] on div at bounding box center [278, 253] width 5 height 5
type input "**"
type input "****"
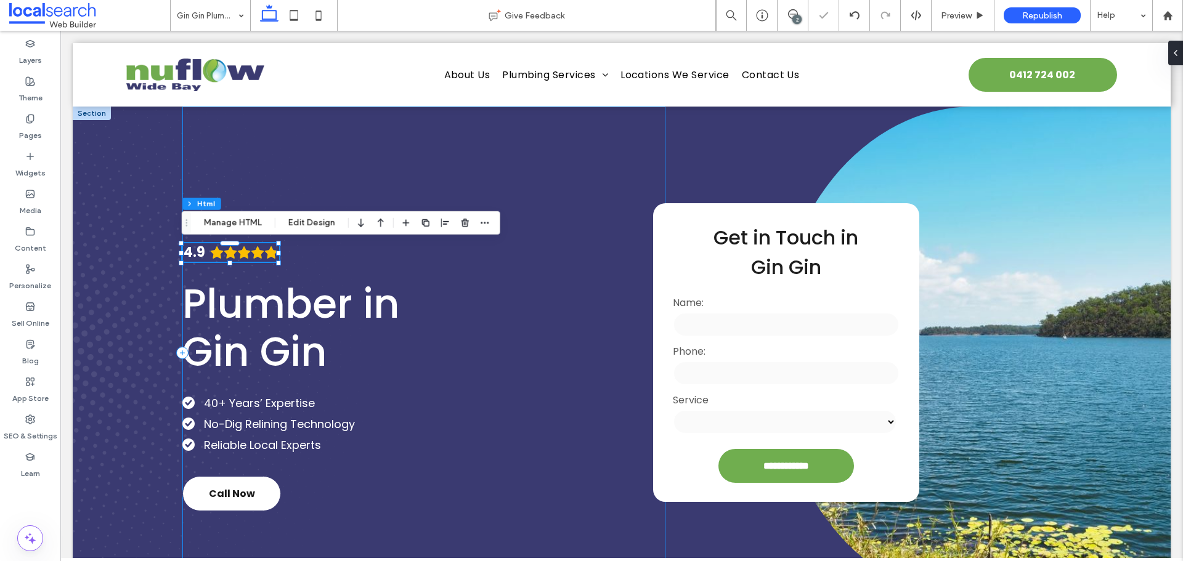
click at [305, 260] on div "4.9 20% , 30px Plumber in Gin Gin 40+ Years’ Expertise No-Dig Relining Technolo…" at bounding box center [423, 353] width 483 height 493
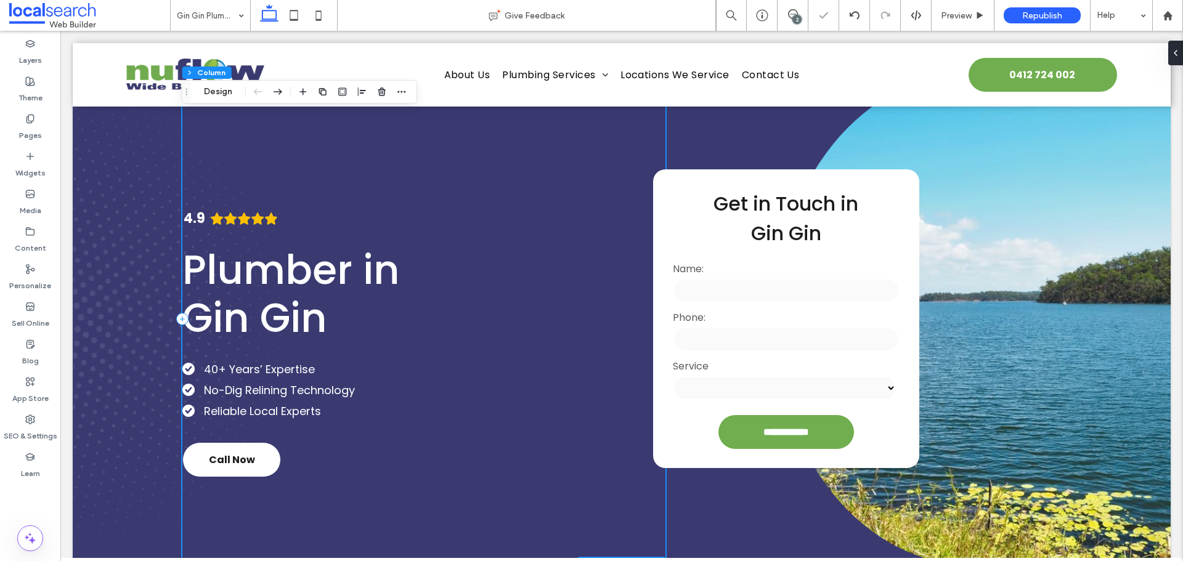
scroll to position [62, 0]
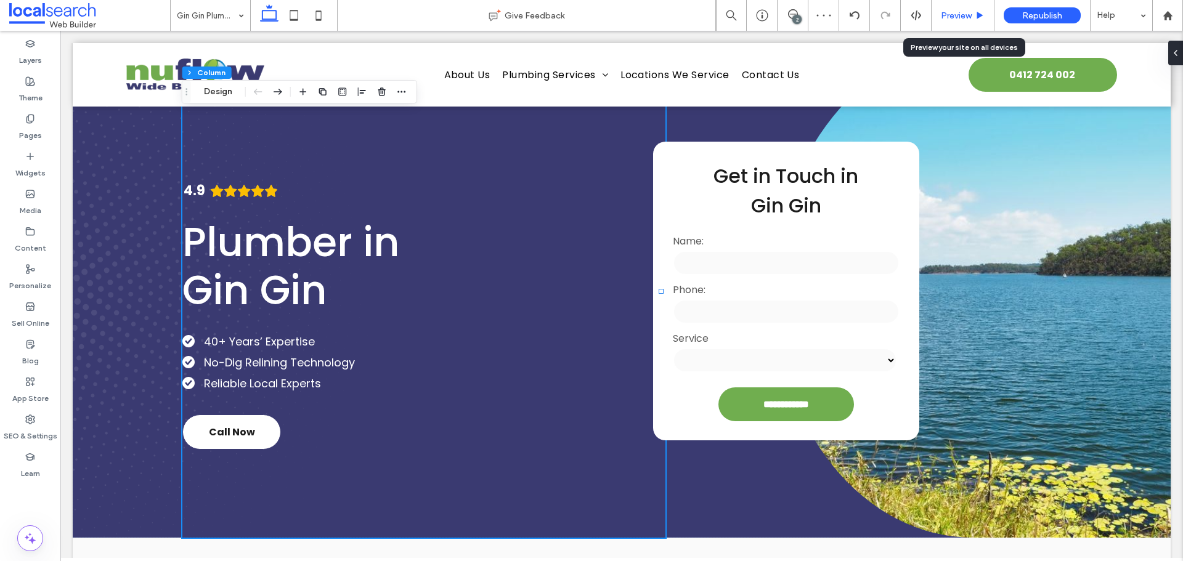
click at [955, 15] on span "Preview" at bounding box center [955, 15] width 31 height 10
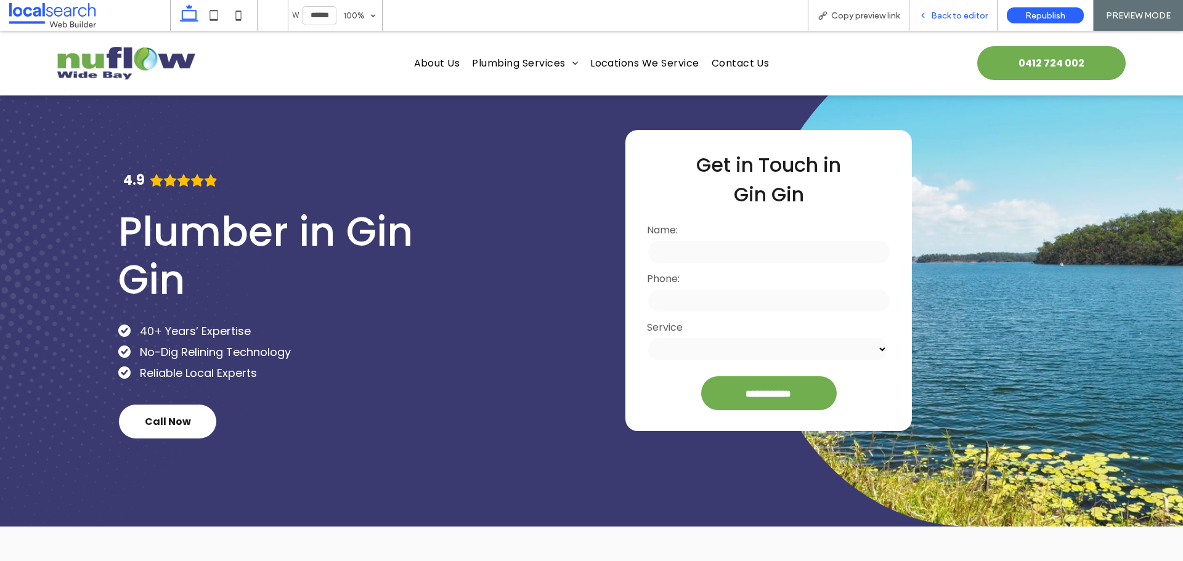
click at [948, 12] on span "Back to editor" at bounding box center [959, 15] width 57 height 10
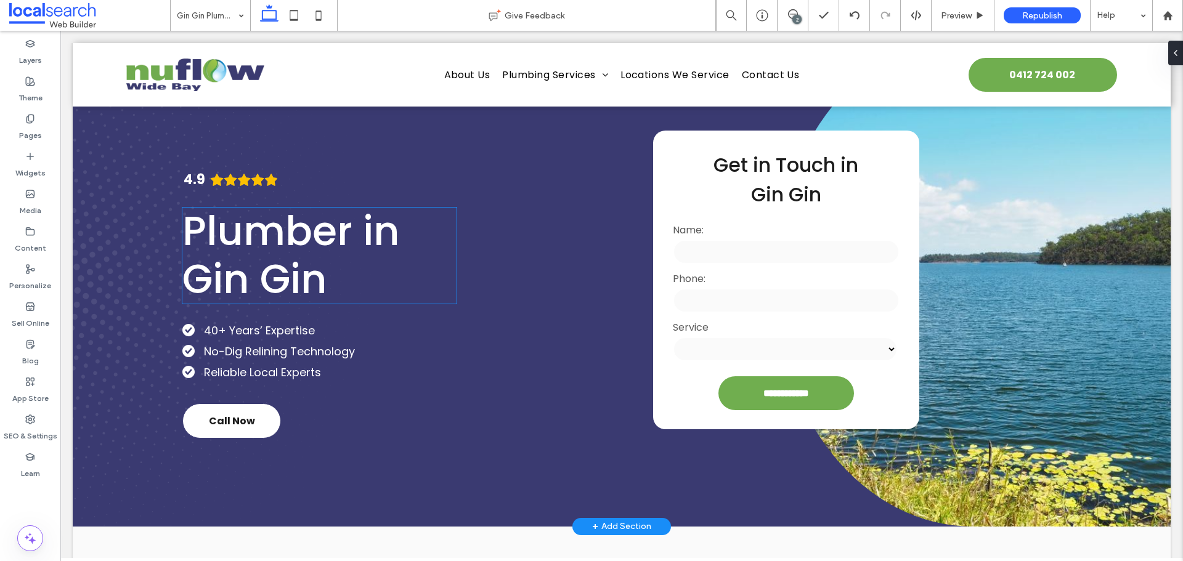
scroll to position [72, 0]
click at [272, 177] on icon "Rating: 4.9 out of 5" at bounding box center [271, 180] width 13 height 12
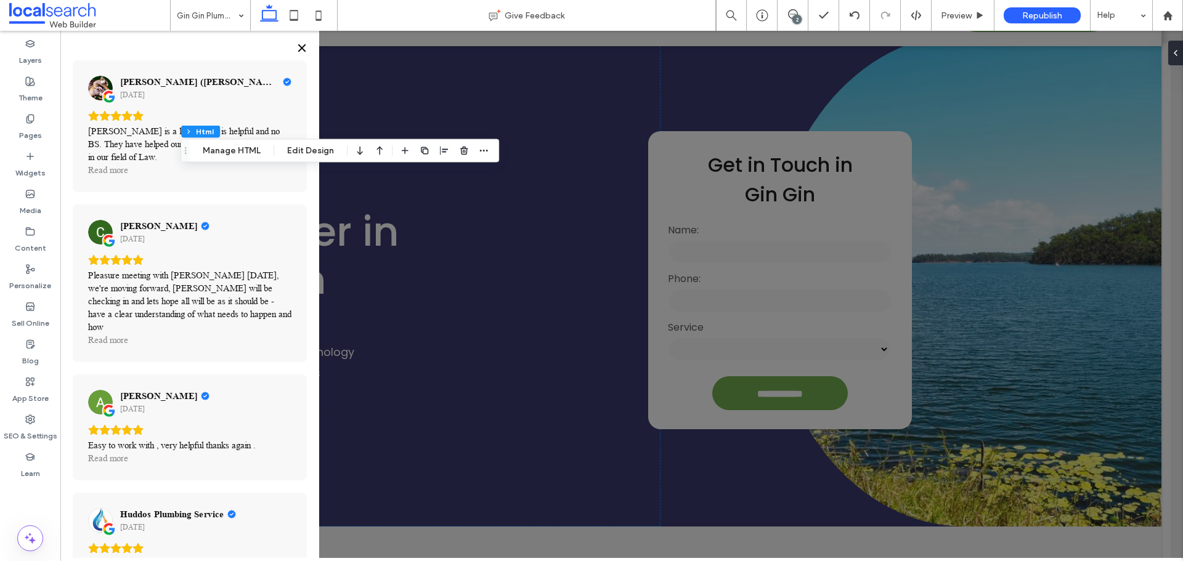
click at [299, 51] on icon "Close" at bounding box center [301, 47] width 7 height 7
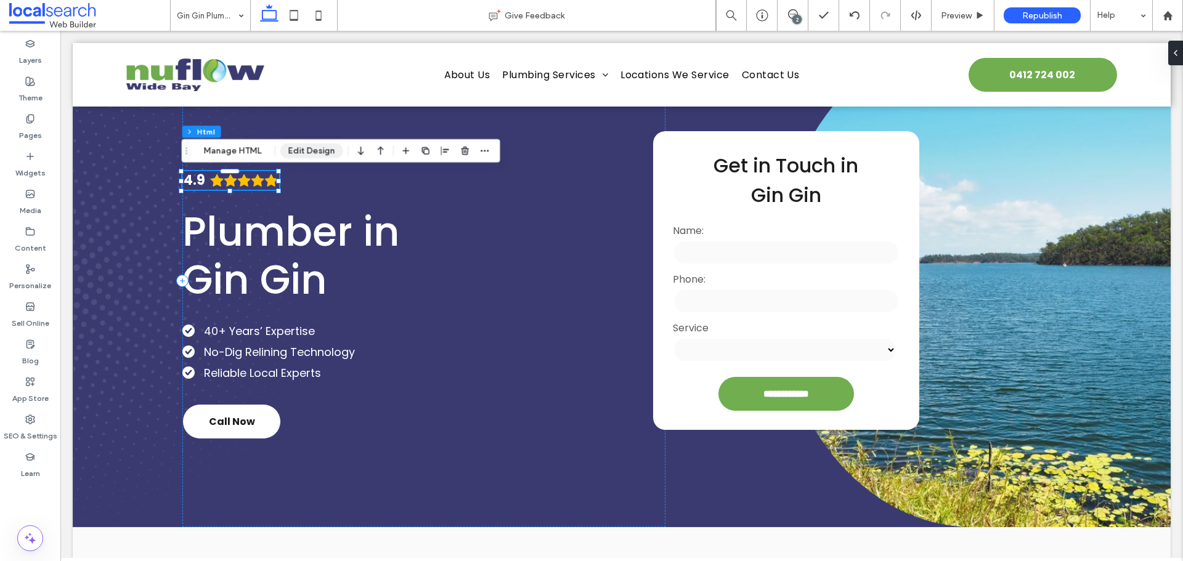
click at [295, 152] on button "Edit Design" at bounding box center [311, 151] width 63 height 15
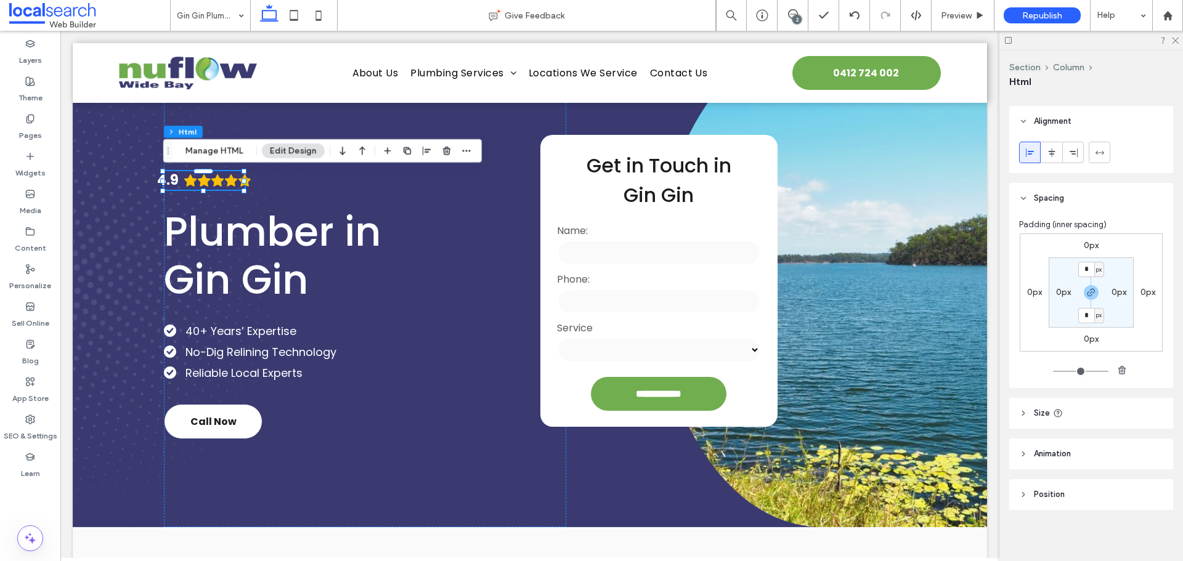
scroll to position [146, 0]
click at [1067, 487] on header "Position" at bounding box center [1091, 491] width 164 height 31
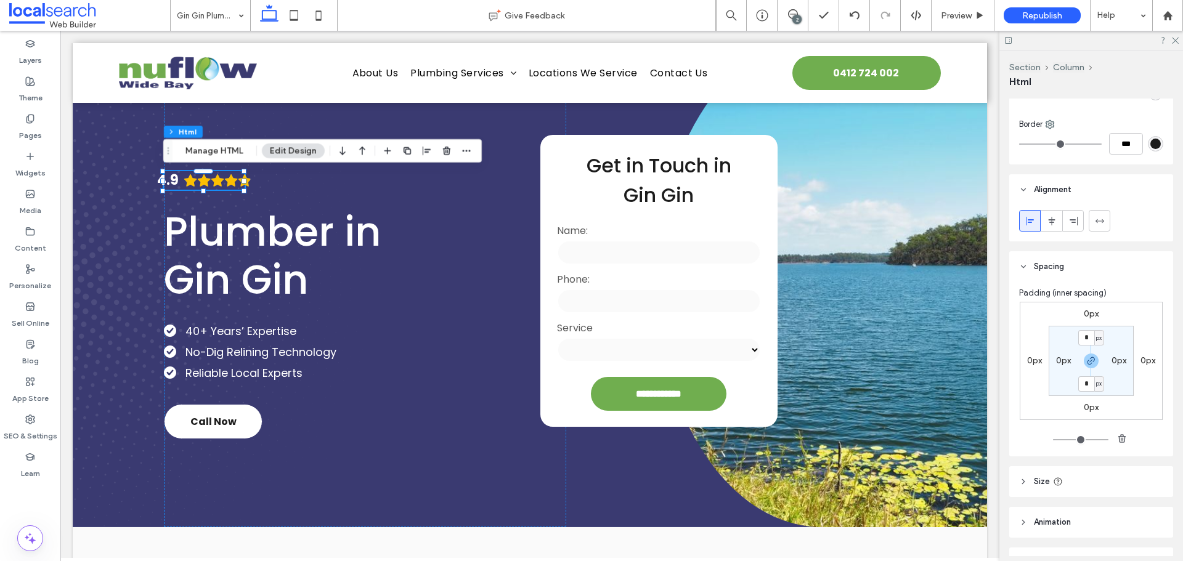
scroll to position [74, 0]
click at [1096, 221] on use at bounding box center [1098, 221] width 9 height 4
type input "***"
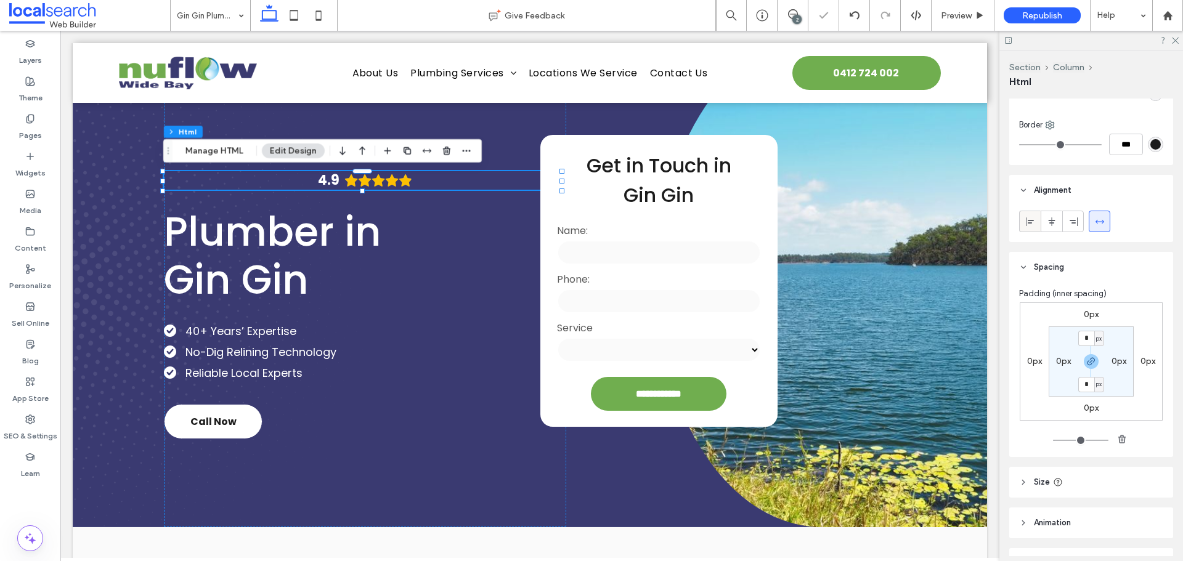
click at [1033, 219] on icon at bounding box center [1030, 222] width 10 height 10
click at [854, 14] on icon at bounding box center [854, 15] width 10 height 10
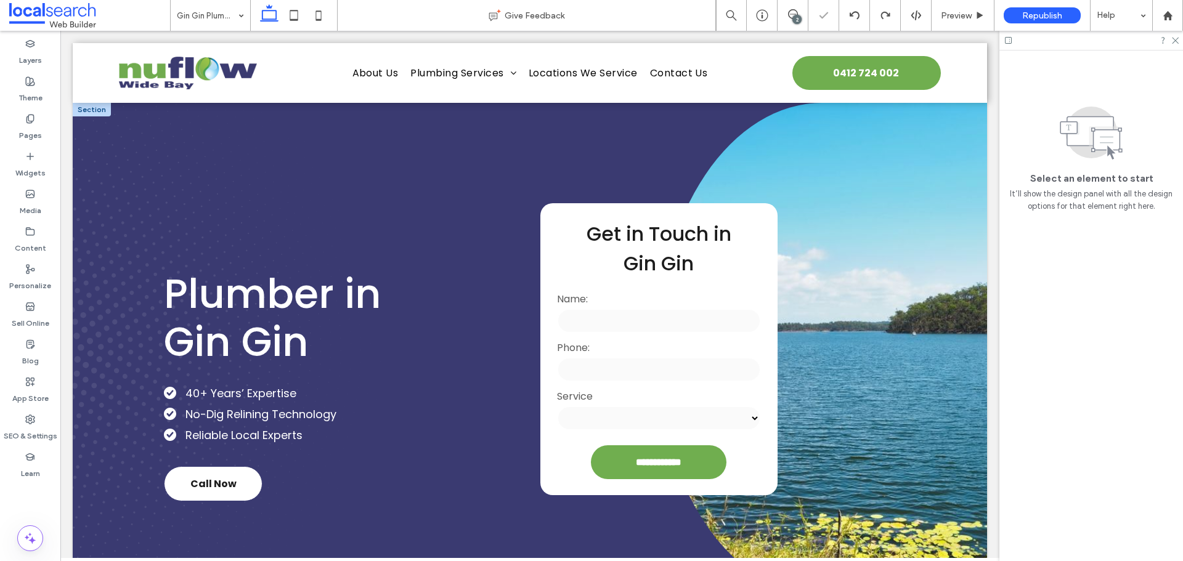
scroll to position [0, 0]
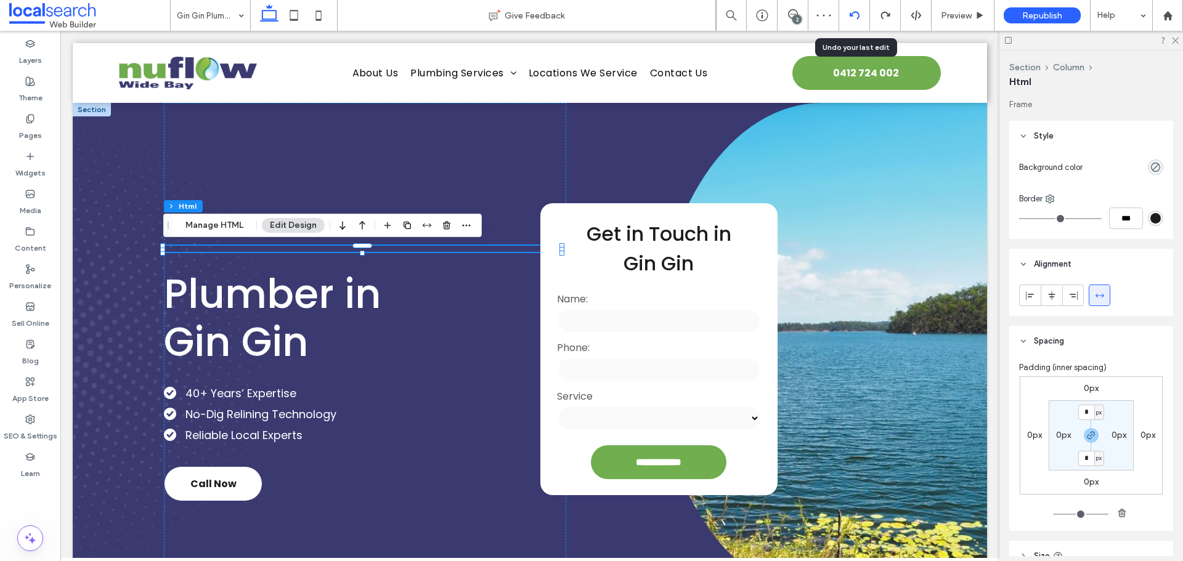
click at [859, 15] on div at bounding box center [854, 15] width 30 height 10
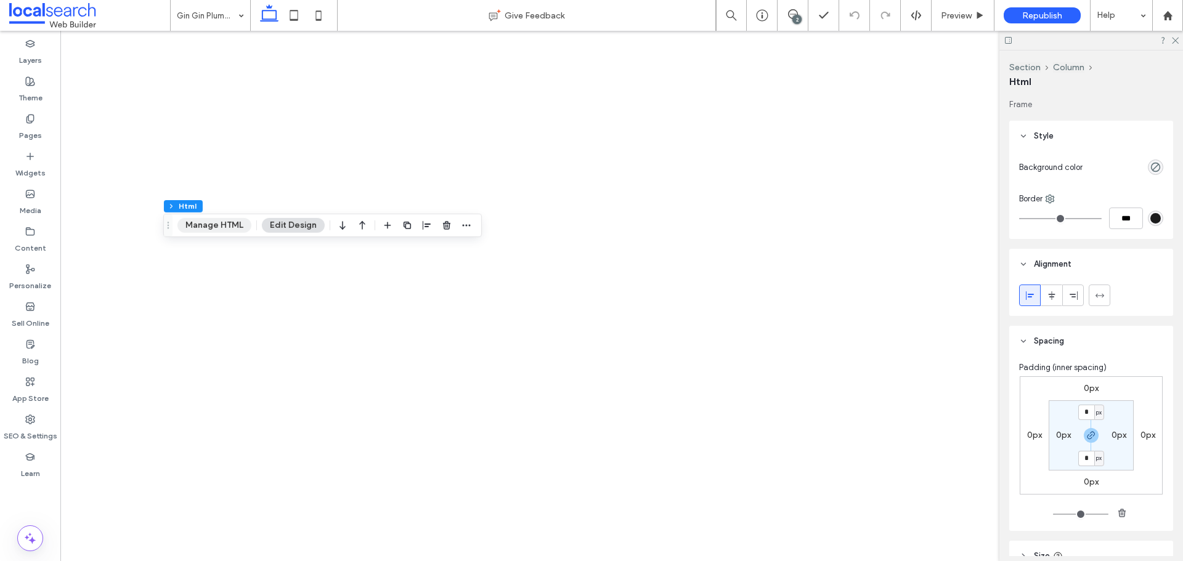
click at [225, 222] on button "Manage HTML" at bounding box center [214, 225] width 74 height 15
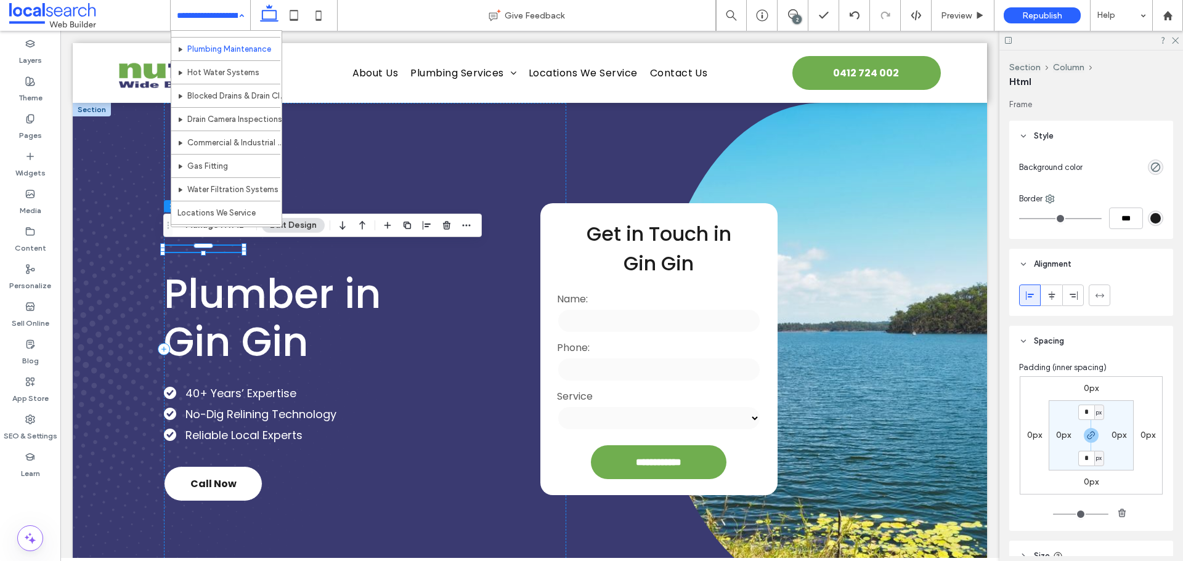
scroll to position [123, 0]
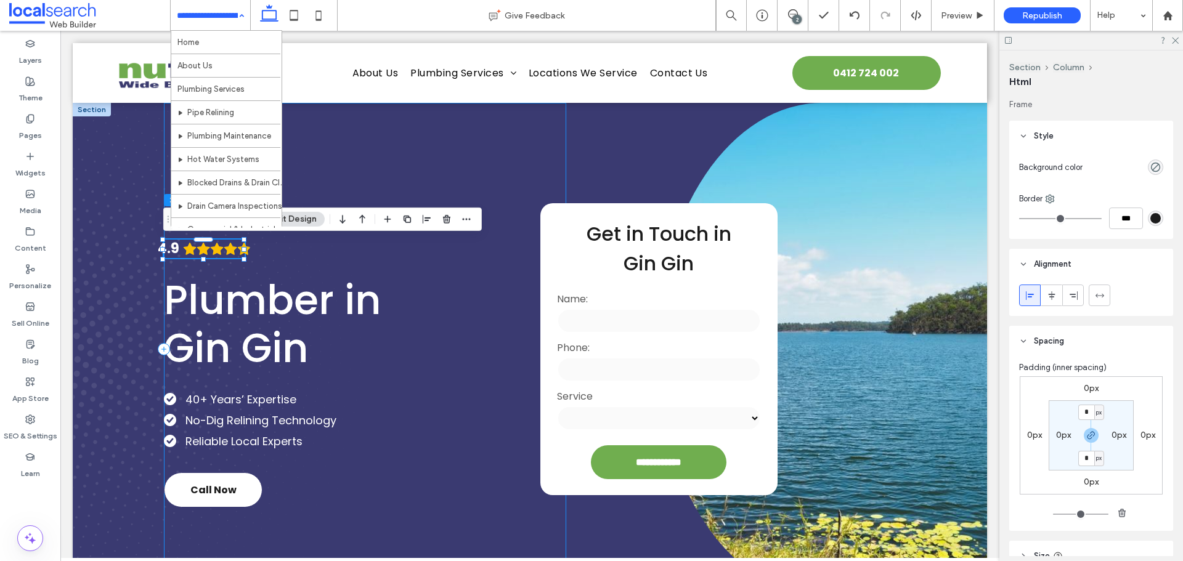
click at [302, 263] on div "4.9 Plumber in Gin Gin 40+ Years’ Expertise No-Dig Relining Technology Reliable…" at bounding box center [365, 349] width 402 height 493
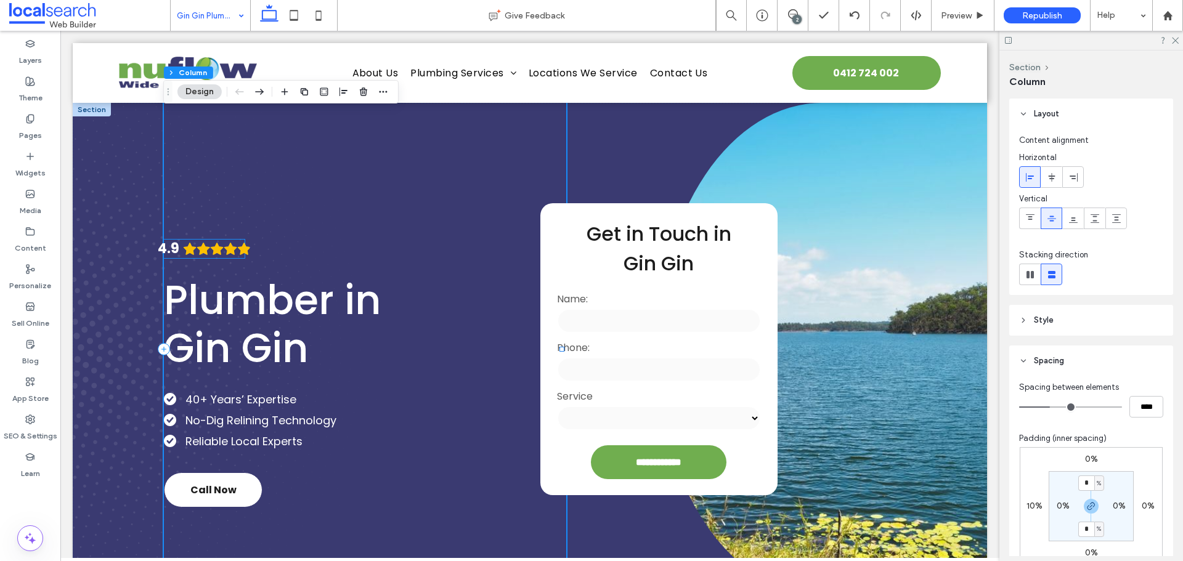
click at [224, 245] on icon "Rating: 4.9 out of 5" at bounding box center [231, 249] width 14 height 14
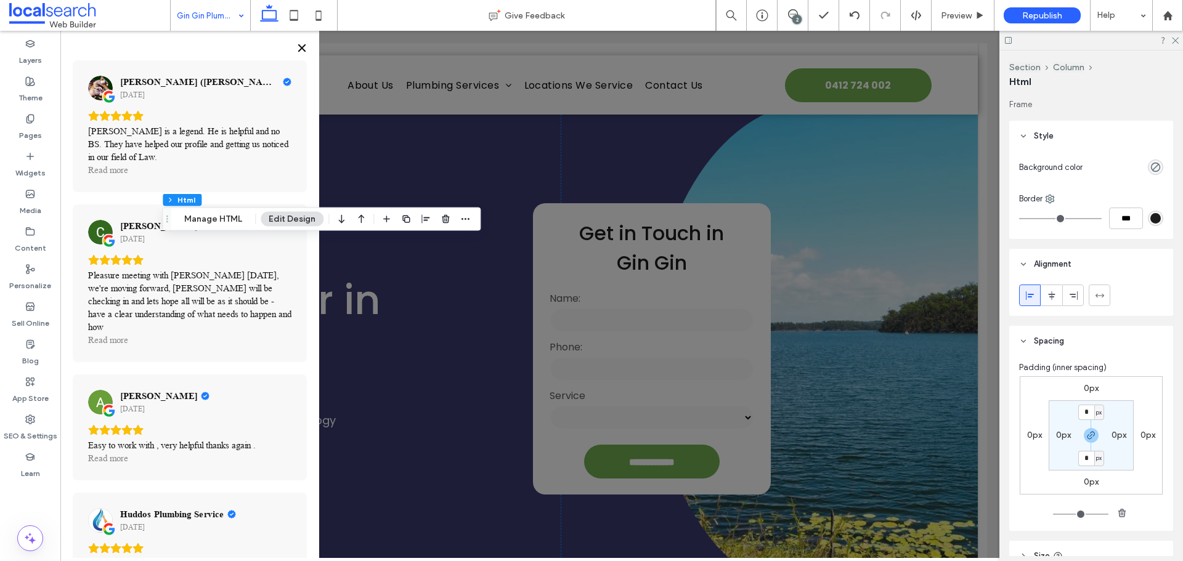
click at [303, 46] on icon "Close" at bounding box center [302, 48] width 10 height 10
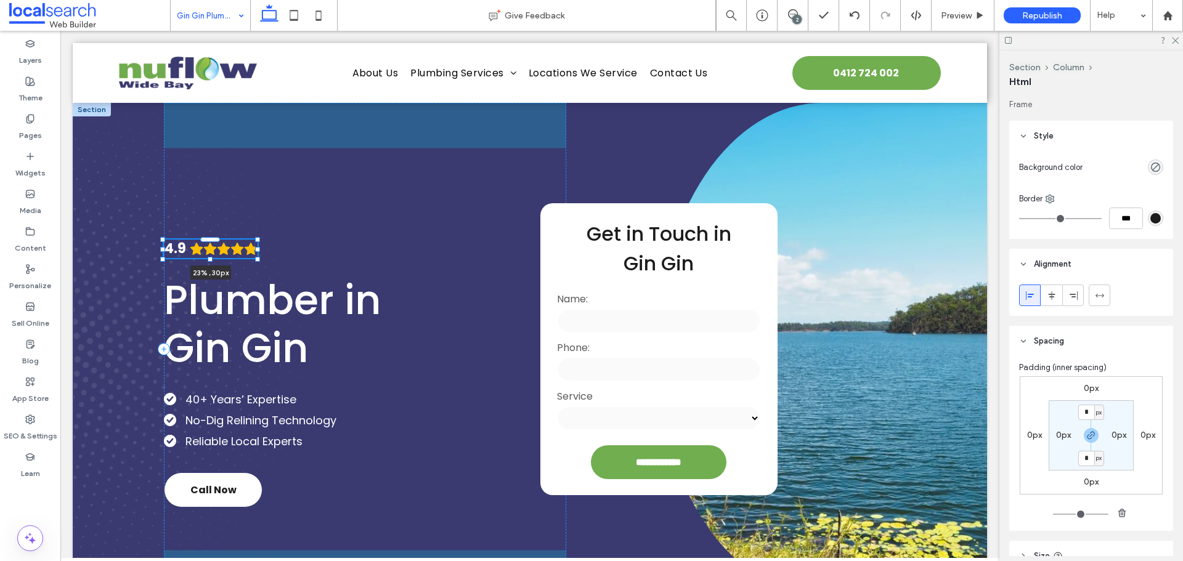
drag, startPoint x: 245, startPoint y: 251, endPoint x: 259, endPoint y: 251, distance: 13.6
click at [259, 251] on div "**********" at bounding box center [530, 349] width 914 height 493
type input "**"
type input "****"
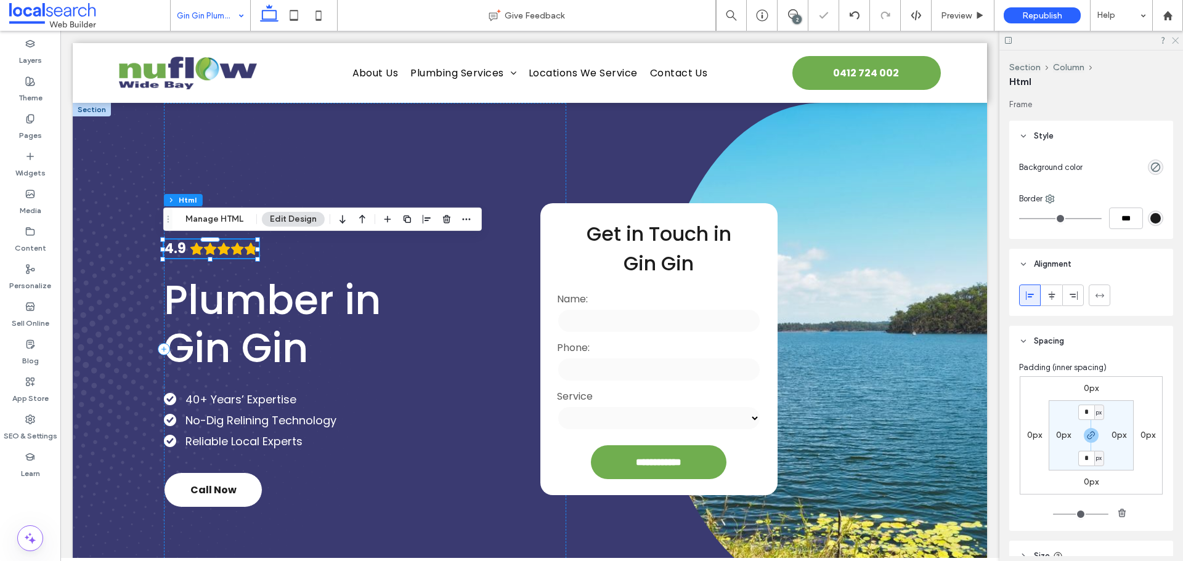
click at [1171, 42] on icon at bounding box center [1174, 40] width 8 height 8
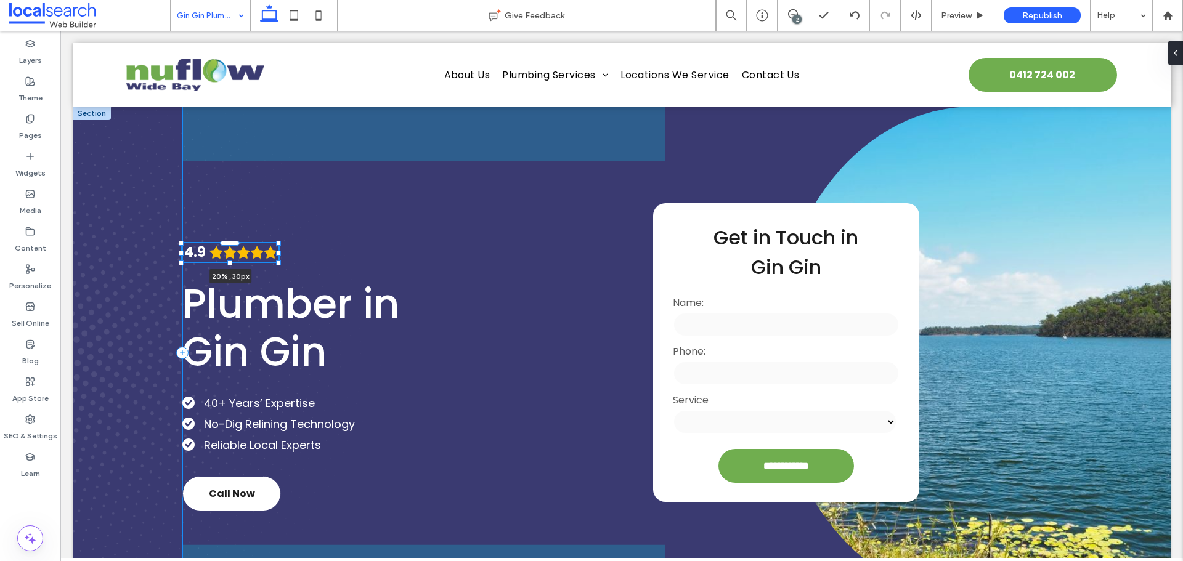
drag, startPoint x: 294, startPoint y: 253, endPoint x: 278, endPoint y: 251, distance: 16.1
click at [278, 251] on div at bounding box center [278, 253] width 5 height 5
type input "**"
type input "****"
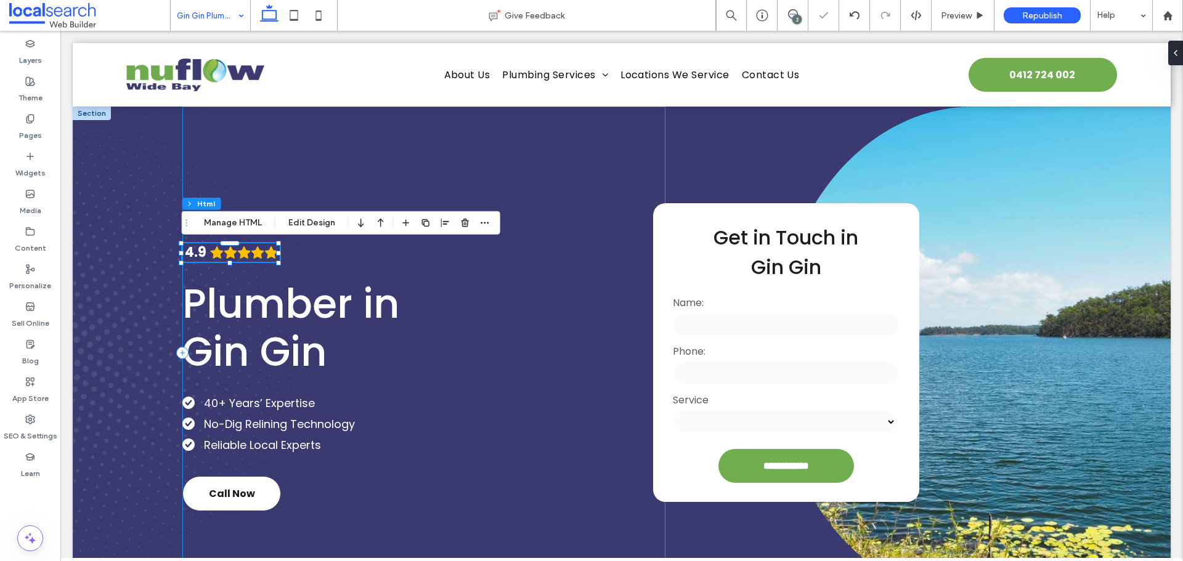
click at [301, 257] on div "4.9 20% , 30px Plumber in Gin Gin 40+ Years’ Expertise No-Dig Relining Technolo…" at bounding box center [423, 353] width 483 height 493
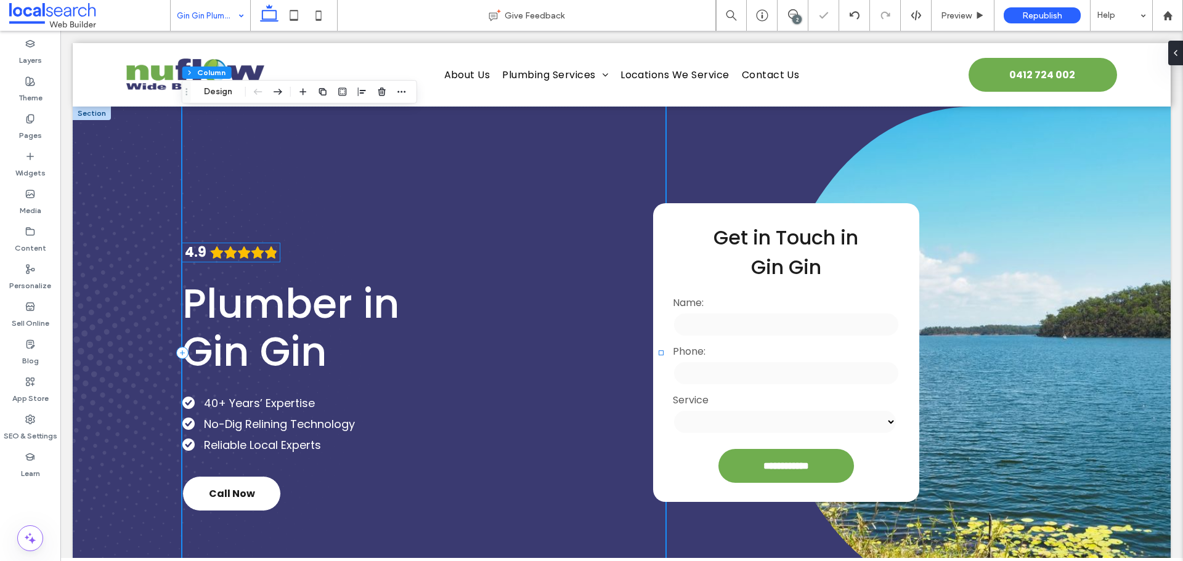
click at [260, 253] on icon "Rating: 4.9 out of 5" at bounding box center [257, 252] width 13 height 12
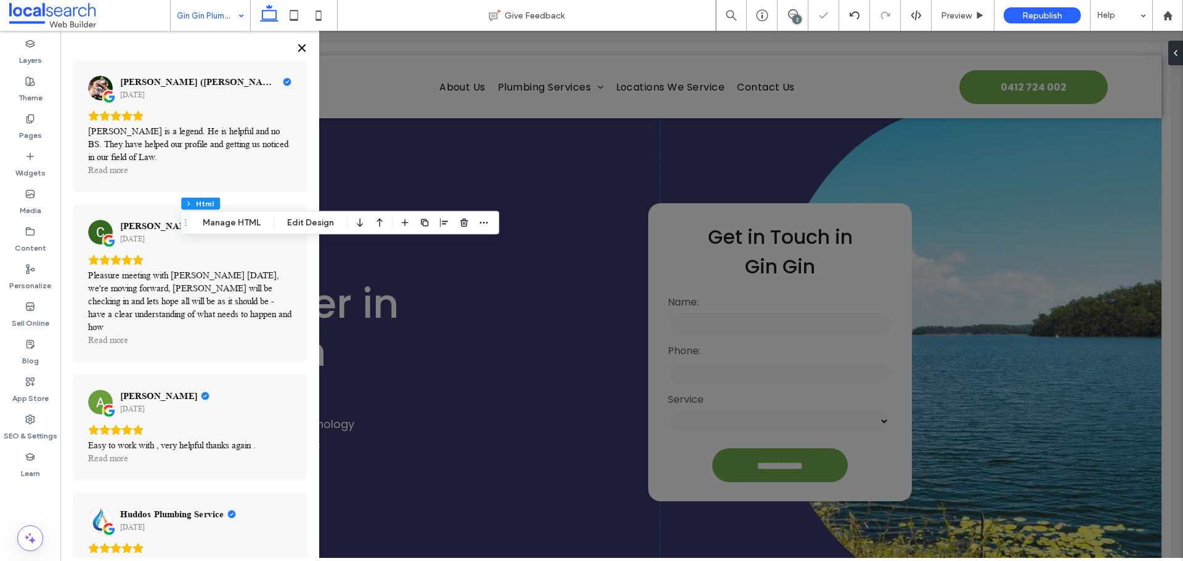
click at [301, 51] on icon "Close" at bounding box center [302, 48] width 10 height 10
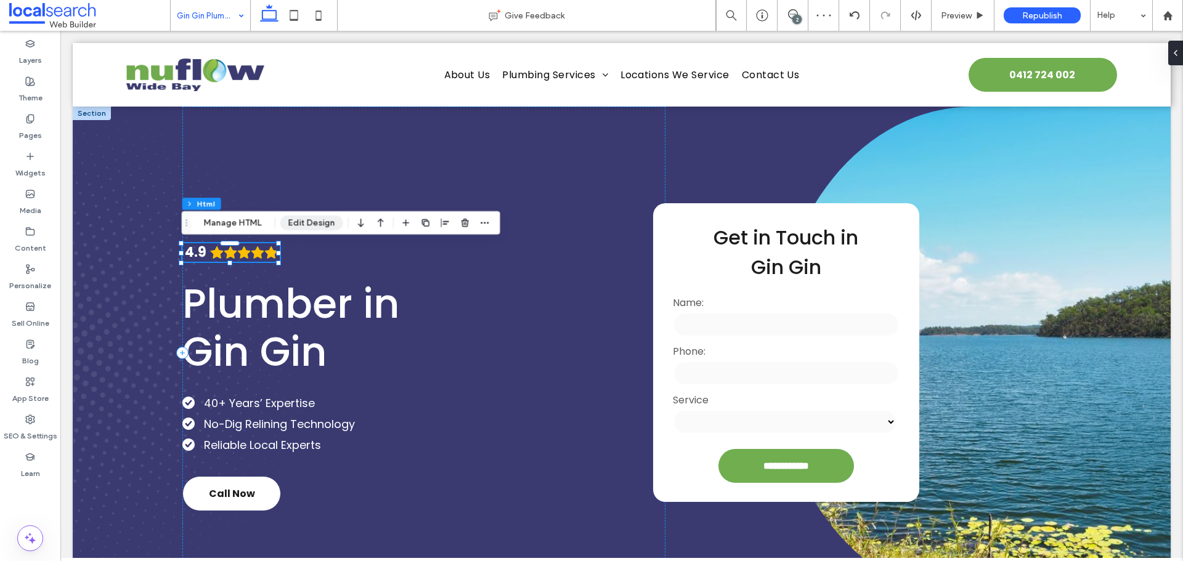
click at [311, 219] on button "Edit Design" at bounding box center [311, 223] width 63 height 15
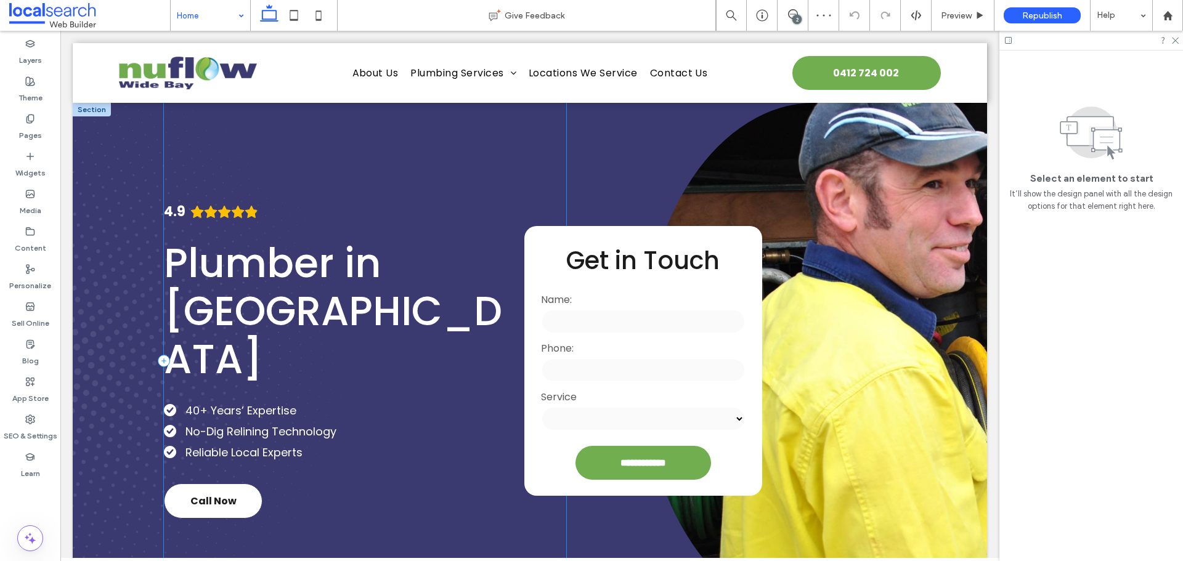
click at [230, 252] on div "4.9 Plumber in Bundaberg 40+ Years’ Expertise No-Dig Relining Technology Reliab…" at bounding box center [365, 361] width 402 height 516
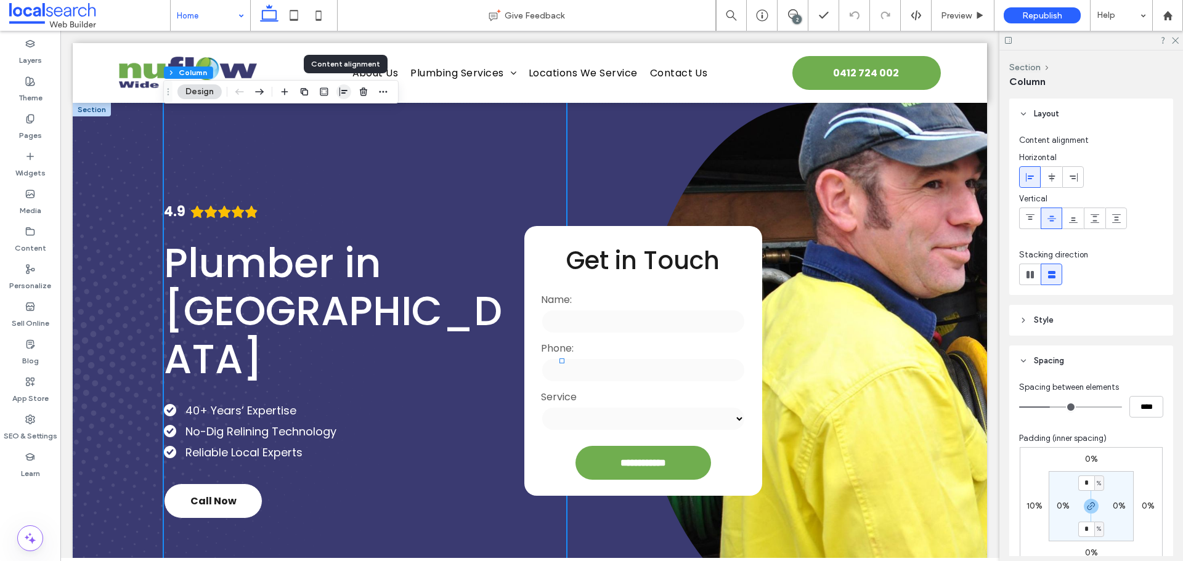
click at [343, 89] on icon "button" at bounding box center [344, 92] width 10 height 10
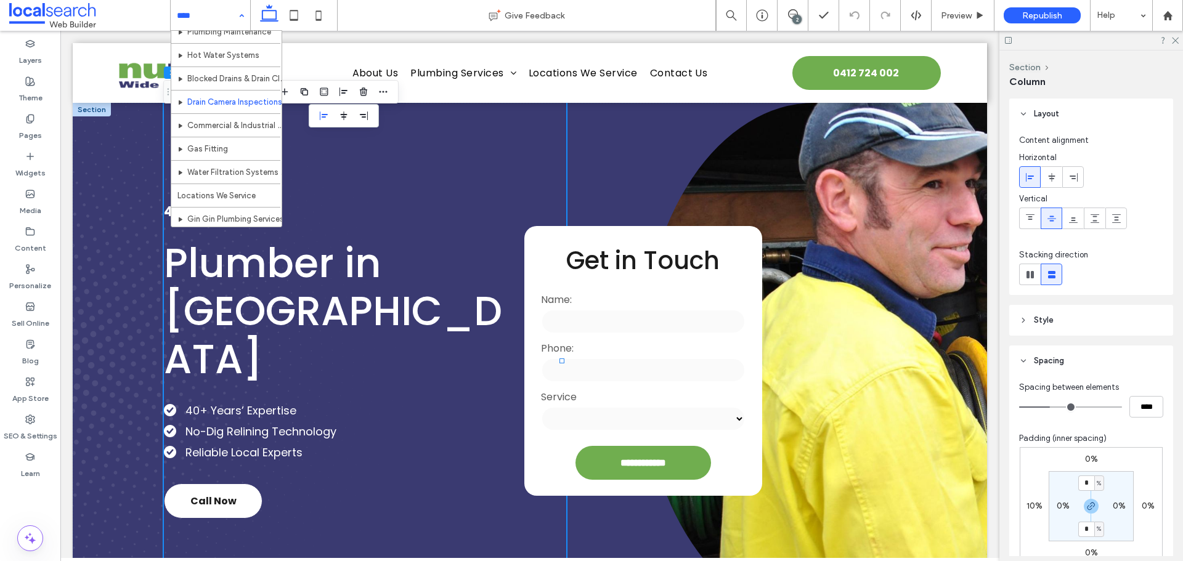
scroll to position [123, 0]
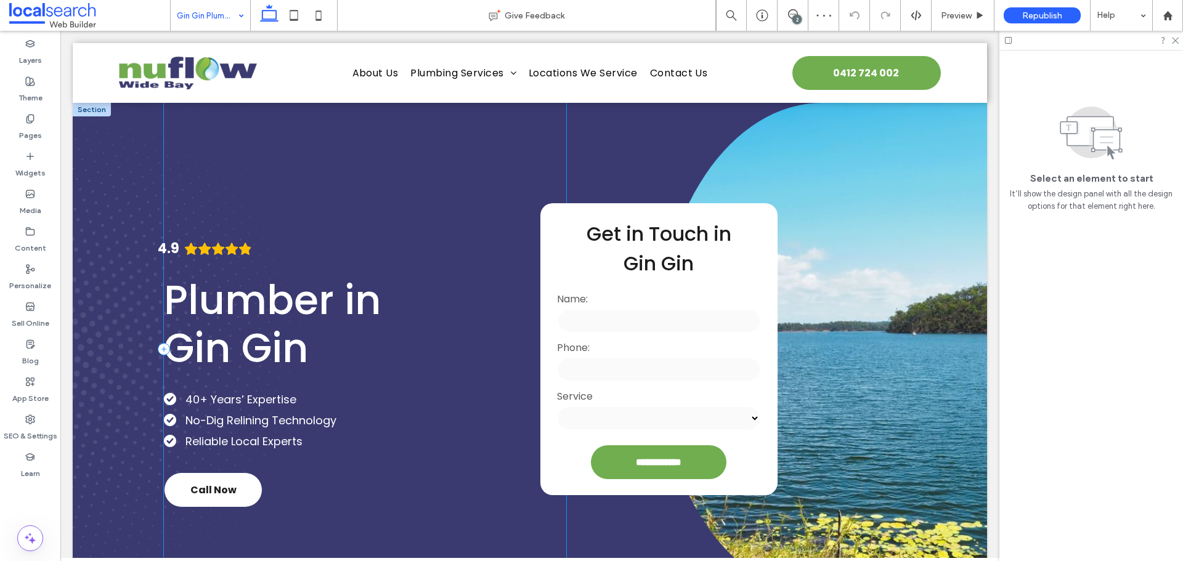
click at [428, 182] on div "4.9 Plumber in Gin Gin 40+ Years’ Expertise No-Dig Relining Technology Reliable…" at bounding box center [365, 349] width 402 height 493
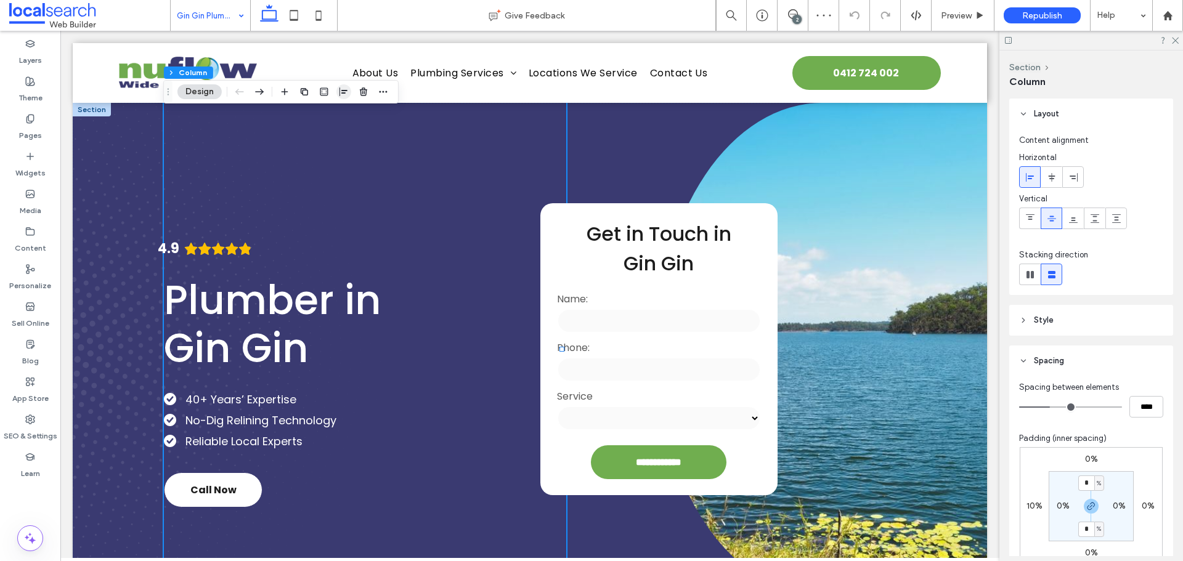
click at [344, 84] on span "button" at bounding box center [343, 91] width 15 height 15
click at [325, 114] on use "flex-start" at bounding box center [324, 115] width 8 height 9
click at [225, 251] on icon "Rating: 4.9 out of 5" at bounding box center [232, 249] width 14 height 14
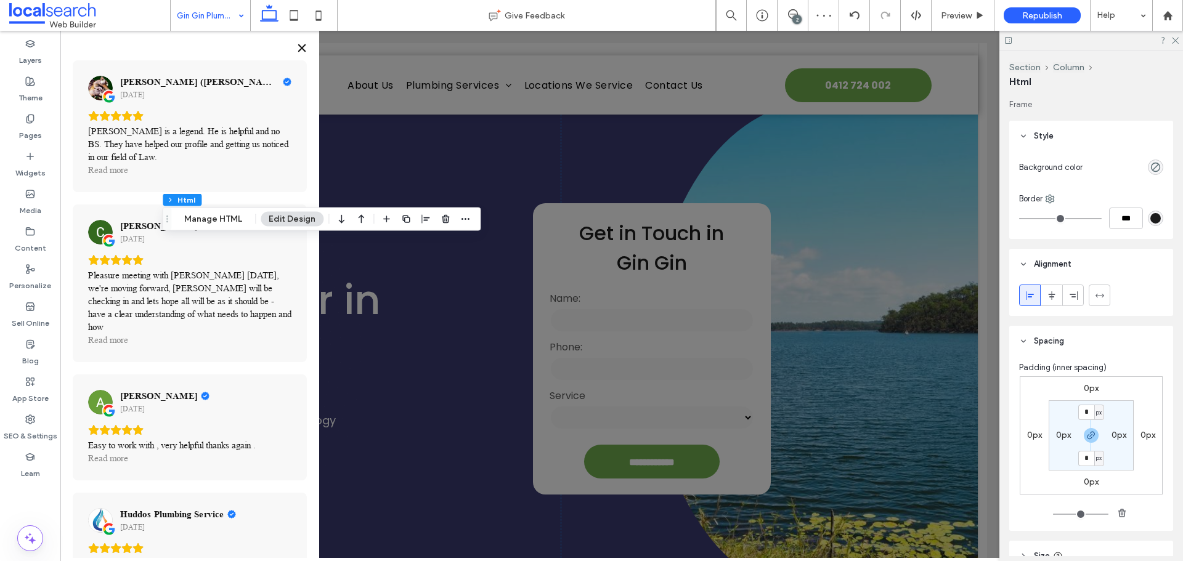
click at [302, 51] on icon "Close" at bounding box center [302, 48] width 10 height 10
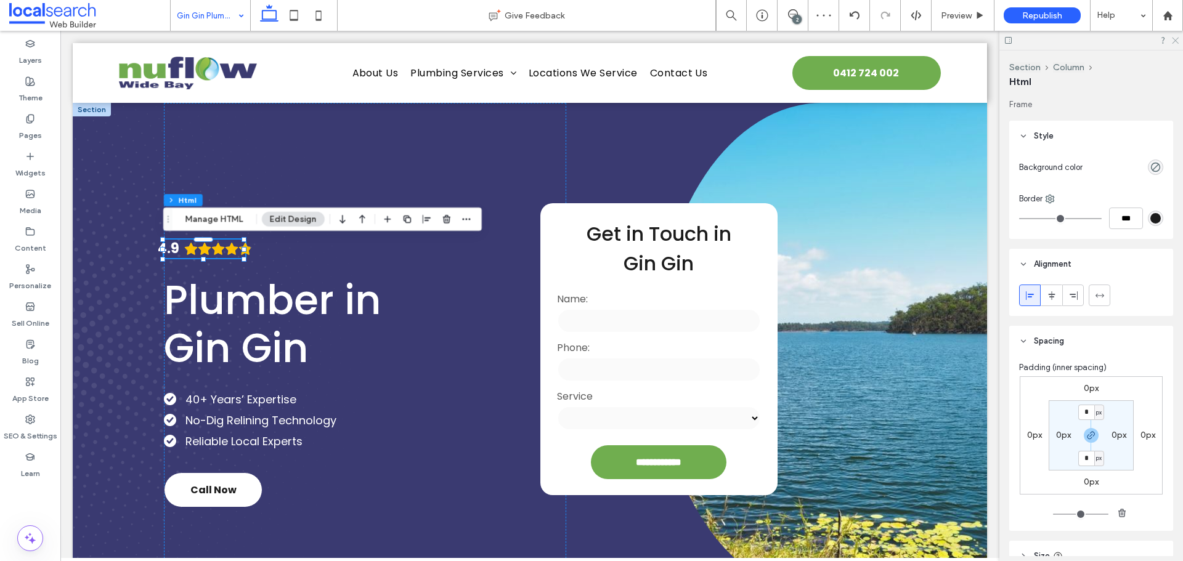
click at [1173, 40] on icon at bounding box center [1174, 40] width 8 height 8
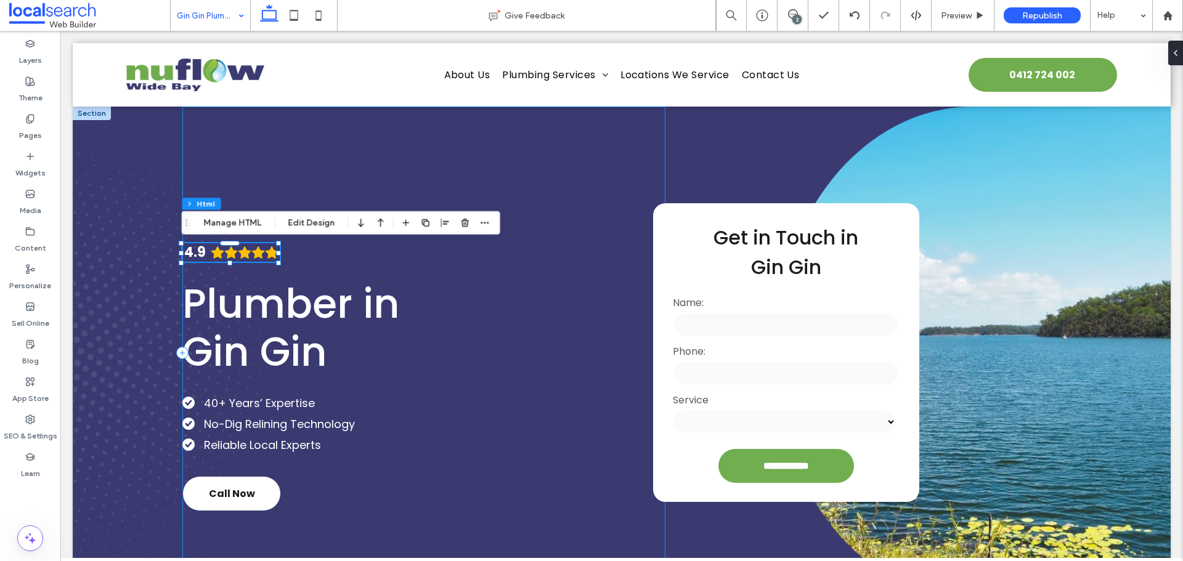
click at [307, 270] on div "4.9 Plumber in Gin Gin 40+ Years’ Expertise No-Dig Relining Technology Reliable…" at bounding box center [423, 353] width 483 height 493
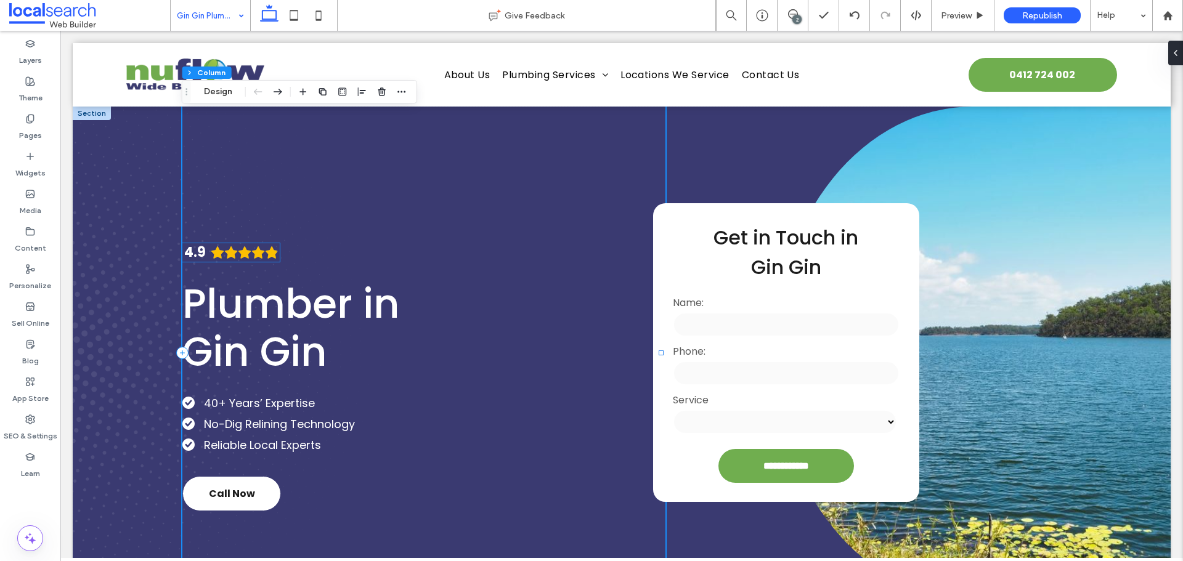
click at [253, 249] on icon "Rating: 4.9 out of 5" at bounding box center [258, 253] width 14 height 14
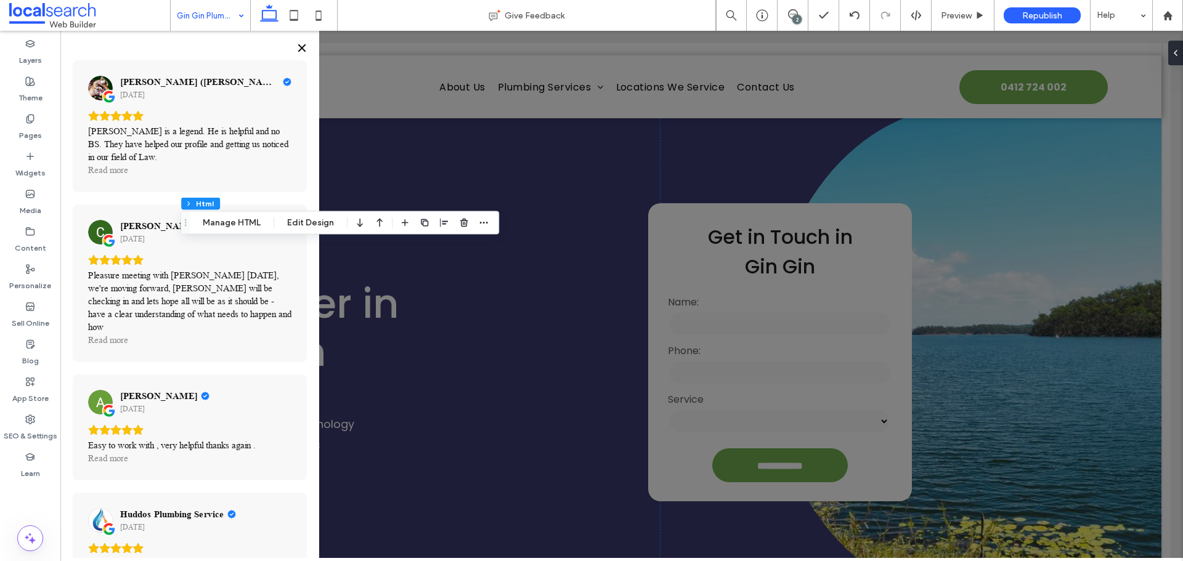
click at [304, 48] on icon "Close" at bounding box center [302, 48] width 10 height 10
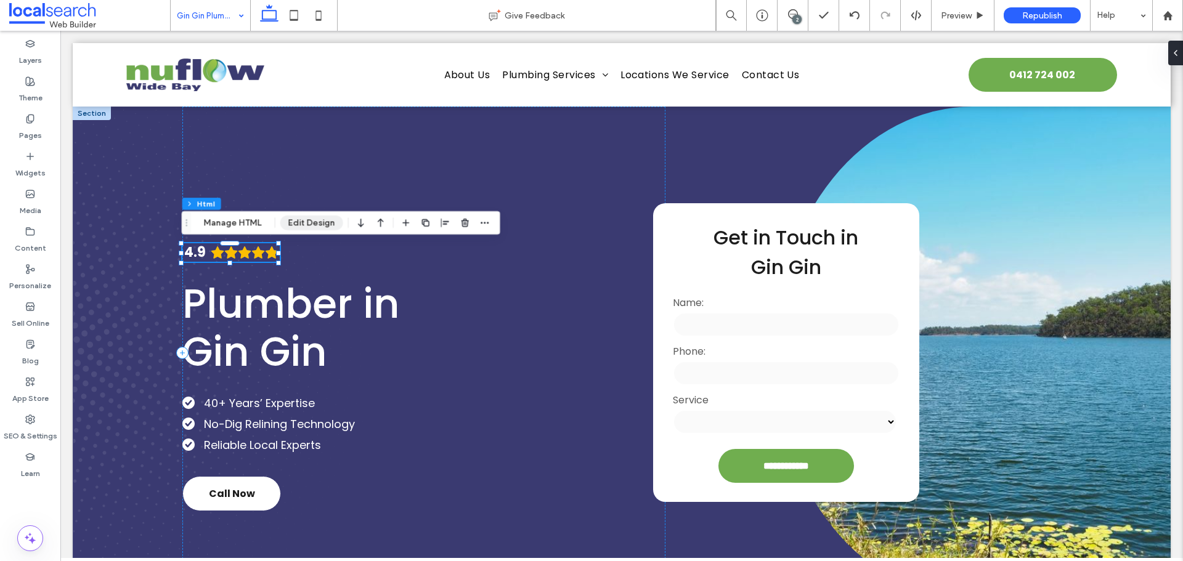
click at [310, 225] on button "Edit Design" at bounding box center [311, 223] width 63 height 15
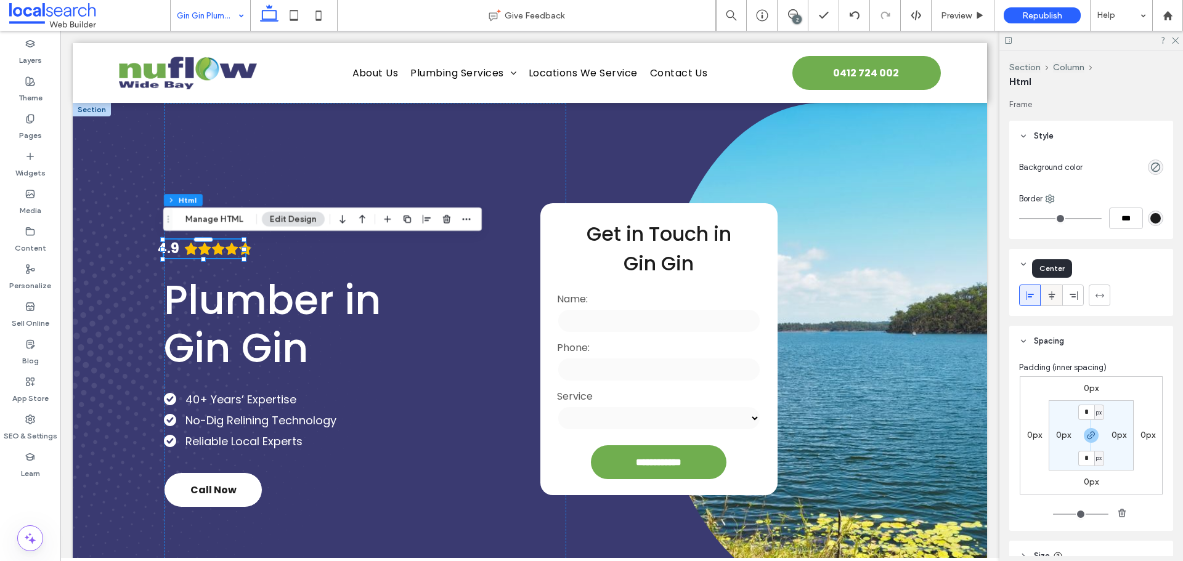
click at [1051, 299] on use at bounding box center [1051, 295] width 7 height 9
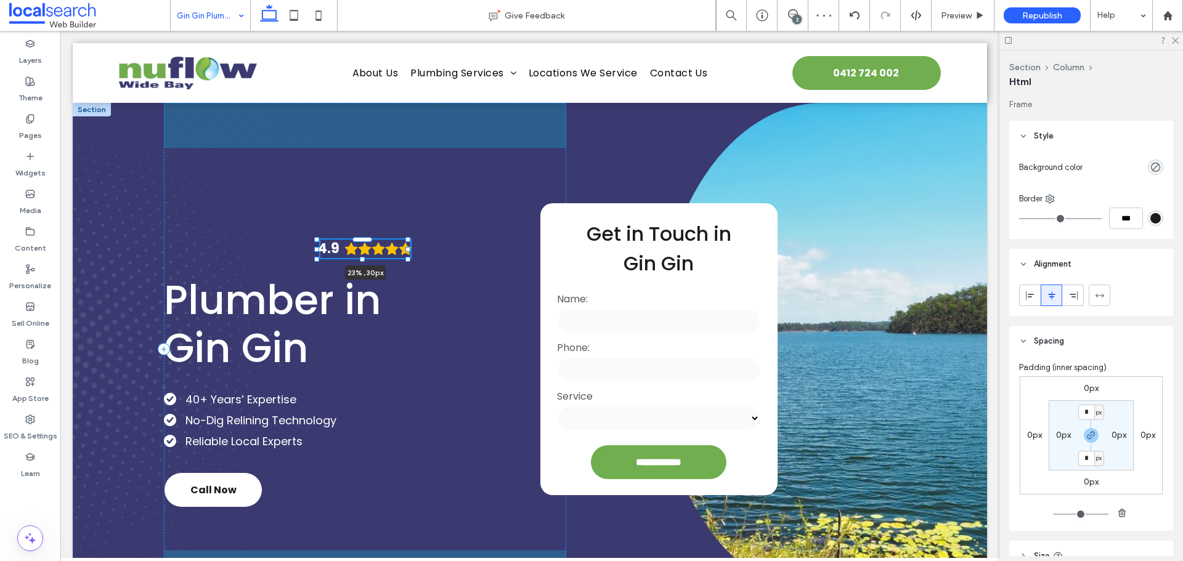
click at [408, 248] on div at bounding box center [407, 249] width 5 height 5
type input "**"
type input "****"
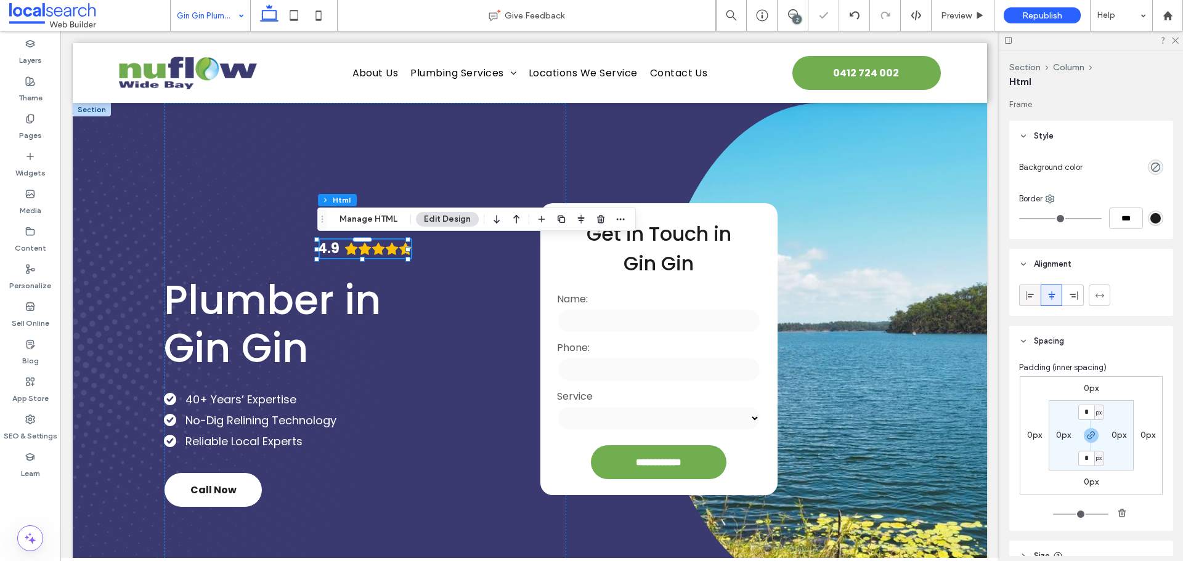
click at [1027, 299] on icon at bounding box center [1030, 296] width 10 height 10
click at [425, 305] on div "4.9 23% , 30px Plumber in Gin Gin 40+ Years’ Expertise No-Dig Relining Technolo…" at bounding box center [365, 349] width 402 height 493
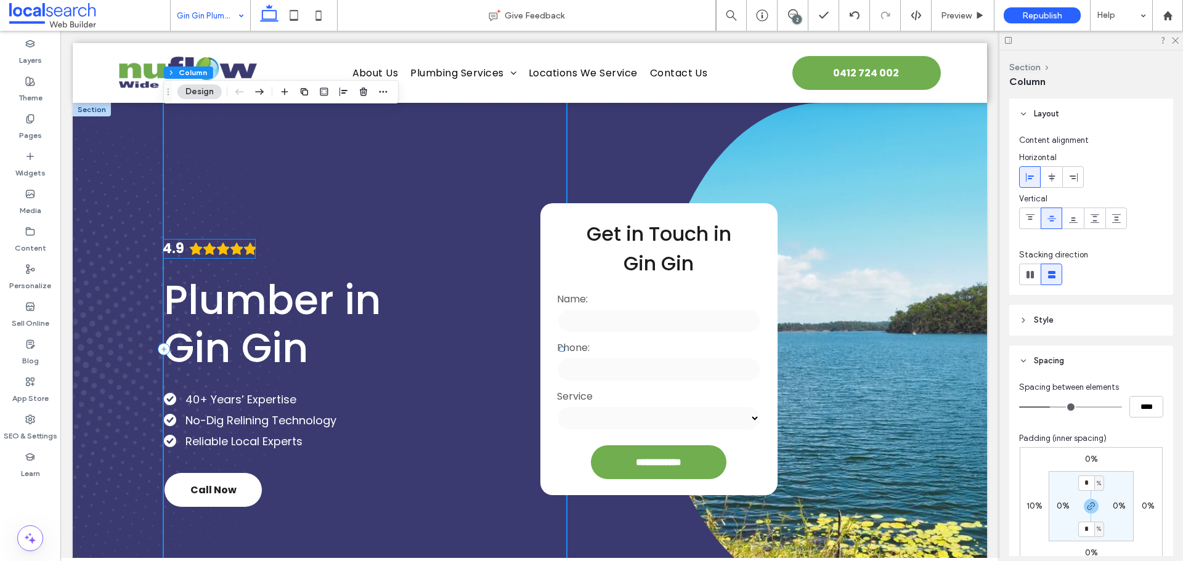
click at [238, 248] on icon "Rating: 4.9 out of 5" at bounding box center [236, 249] width 13 height 12
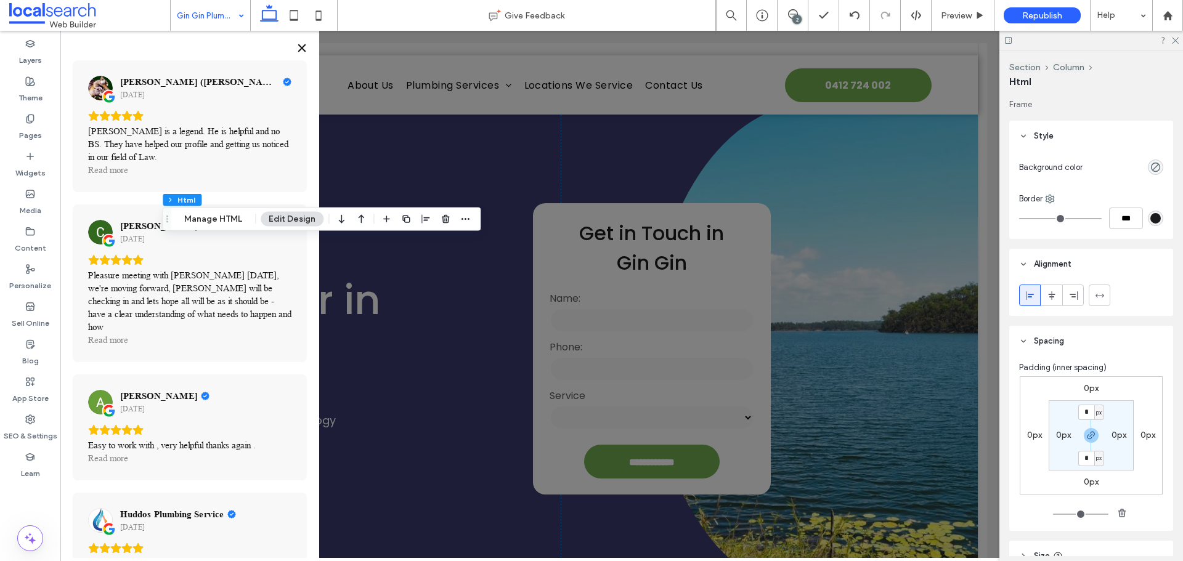
click at [301, 46] on icon "Close" at bounding box center [302, 48] width 10 height 10
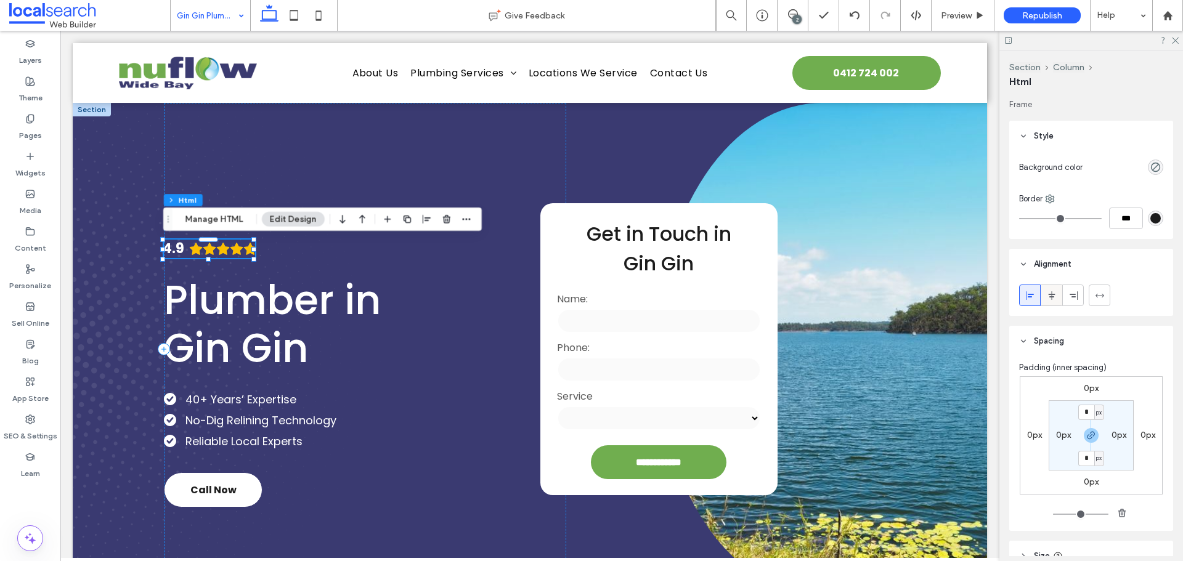
click at [1053, 294] on use at bounding box center [1051, 295] width 7 height 9
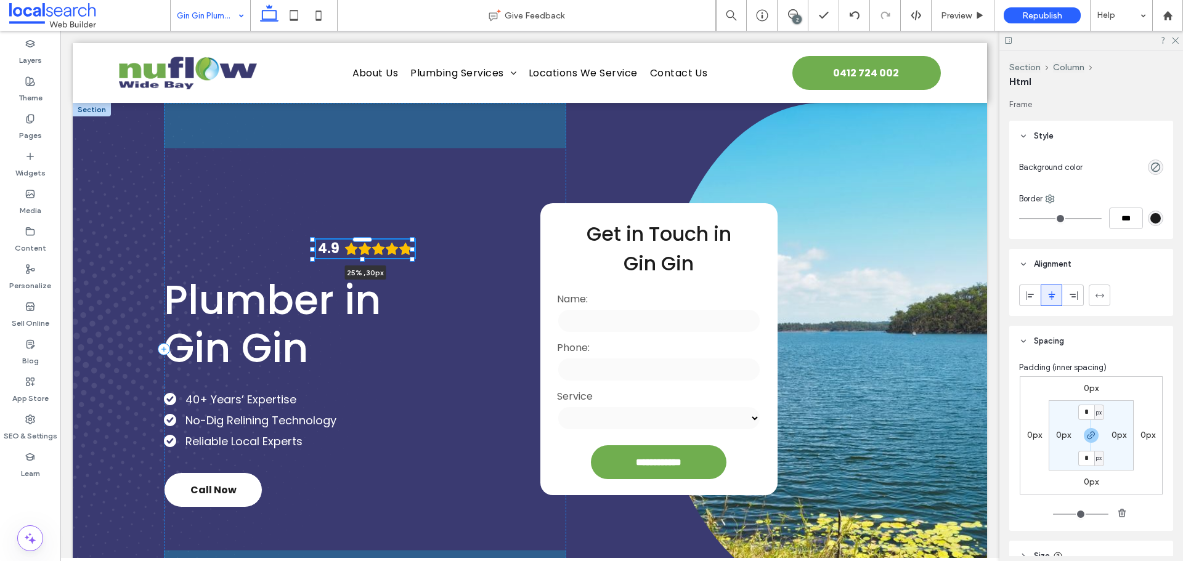
click at [413, 248] on div at bounding box center [412, 249] width 5 height 5
type input "**"
type input "****"
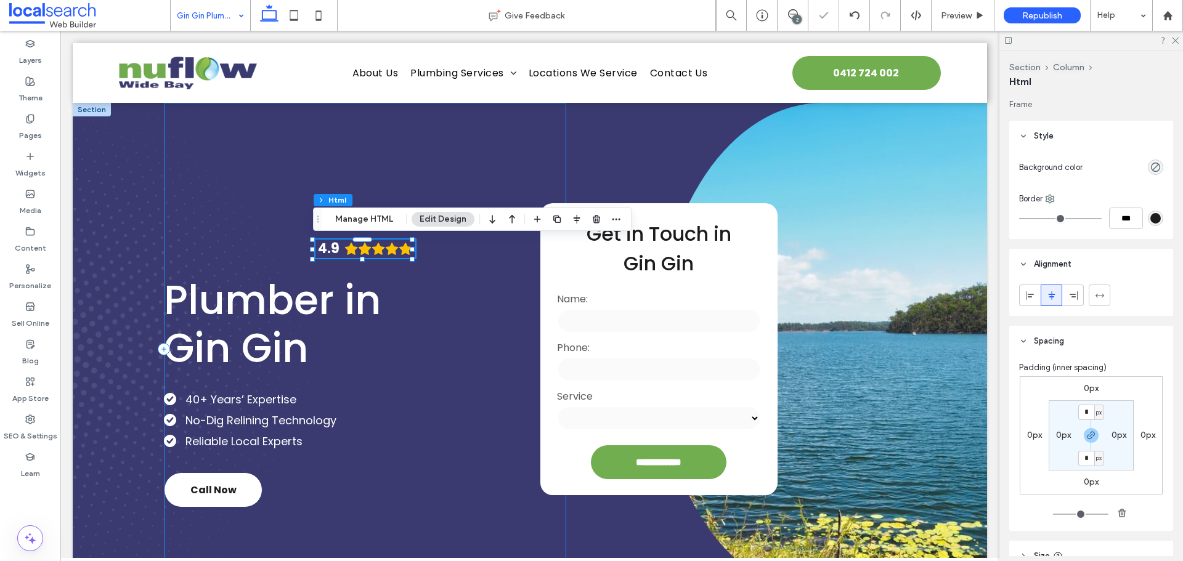
click at [433, 263] on div "4.9 25% , 30px Plumber in Gin Gin 40+ Years’ Expertise No-Dig Relining Technolo…" at bounding box center [365, 349] width 402 height 493
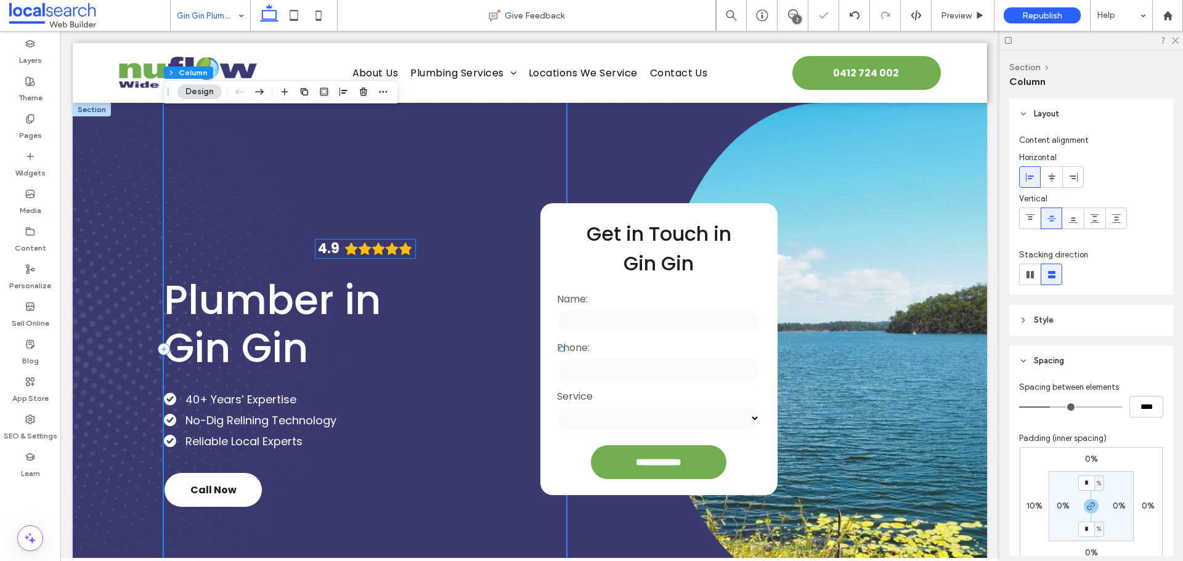
click at [400, 245] on icon "Rating: 4.9 out of 5" at bounding box center [405, 249] width 14 height 14
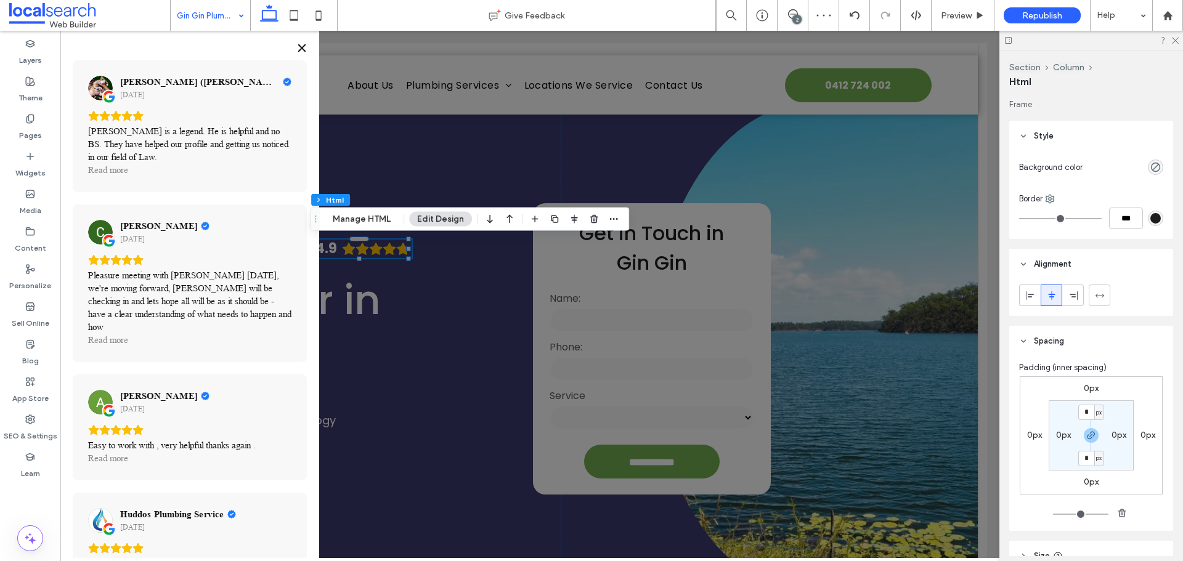
click at [301, 49] on icon "Close" at bounding box center [301, 47] width 7 height 7
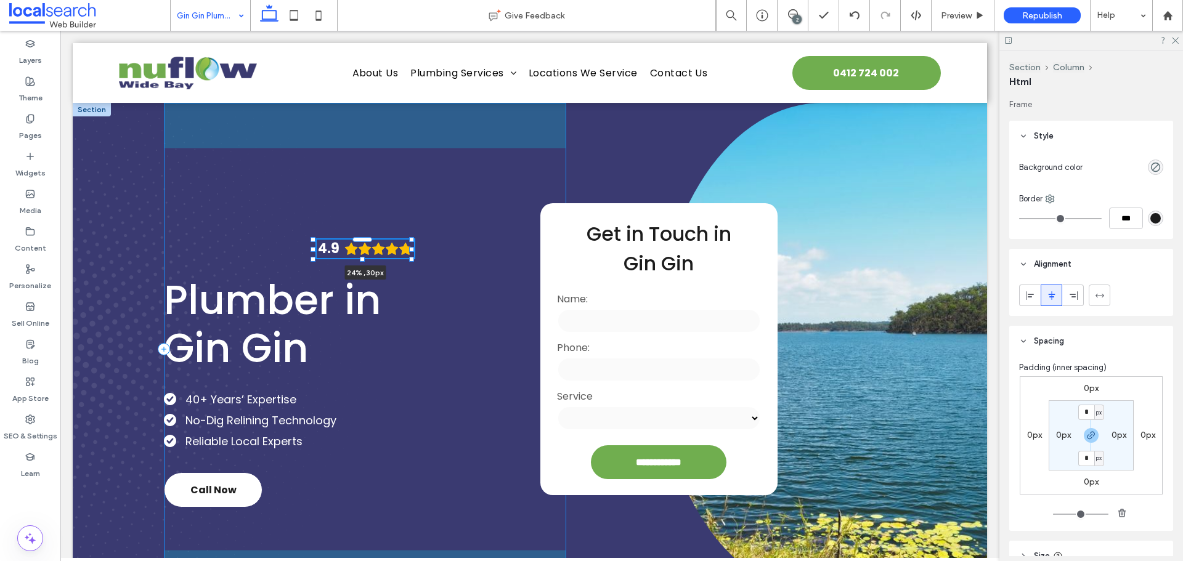
click at [410, 249] on div at bounding box center [411, 249] width 5 height 5
type input "**"
type input "****"
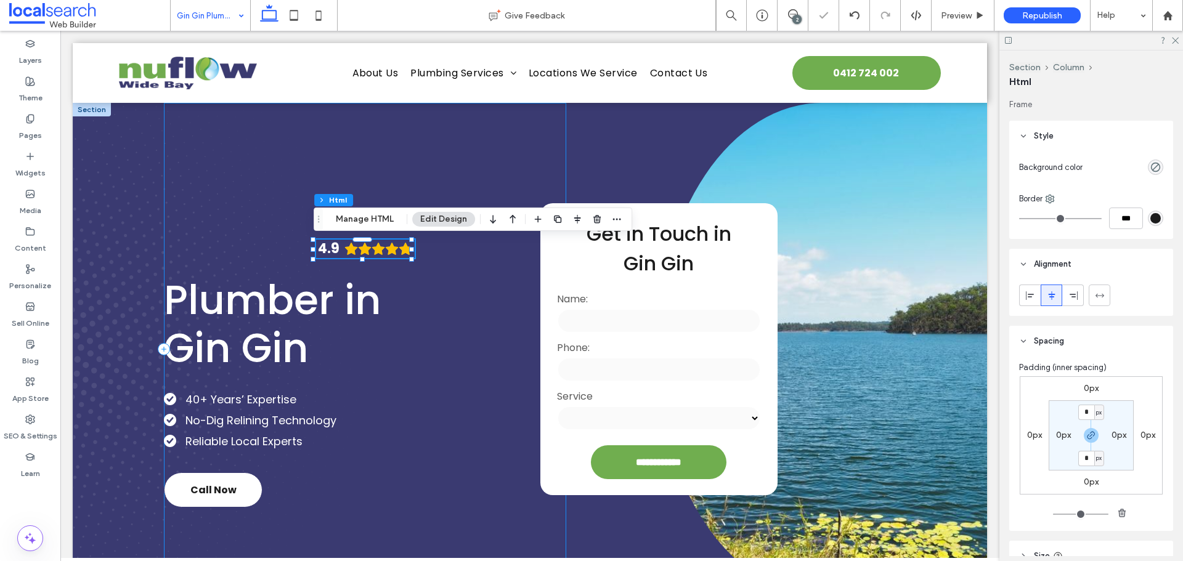
click at [425, 261] on div "4.9 24% , 30px Plumber in Gin Gin 40+ Years’ Expertise No-Dig Relining Technolo…" at bounding box center [365, 349] width 402 height 493
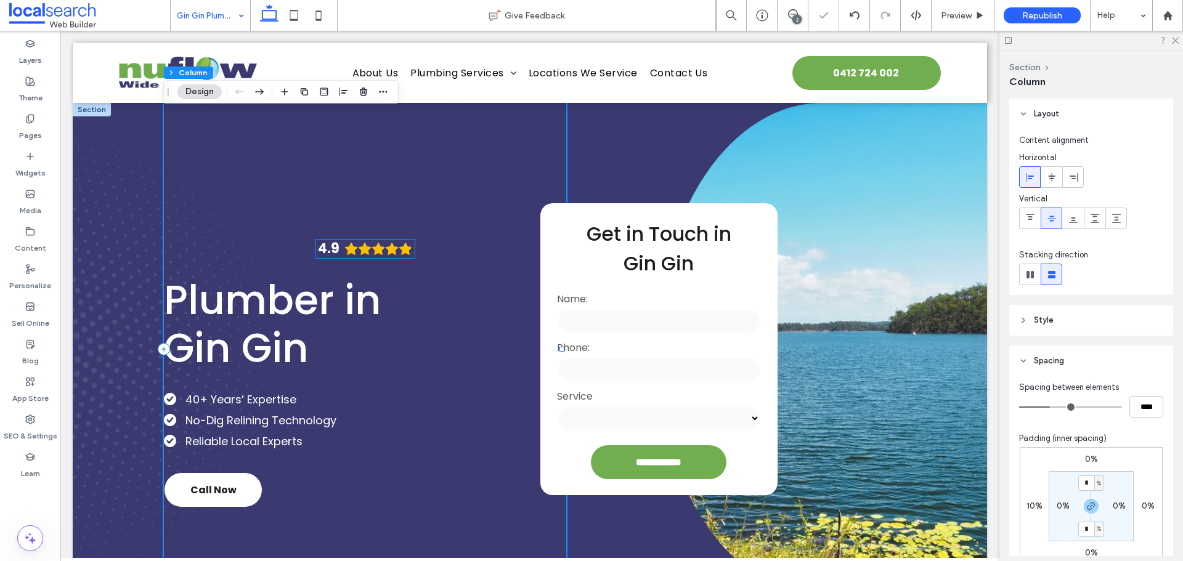
click at [386, 243] on icon "Rating: 4.9 out of 5" at bounding box center [392, 249] width 14 height 14
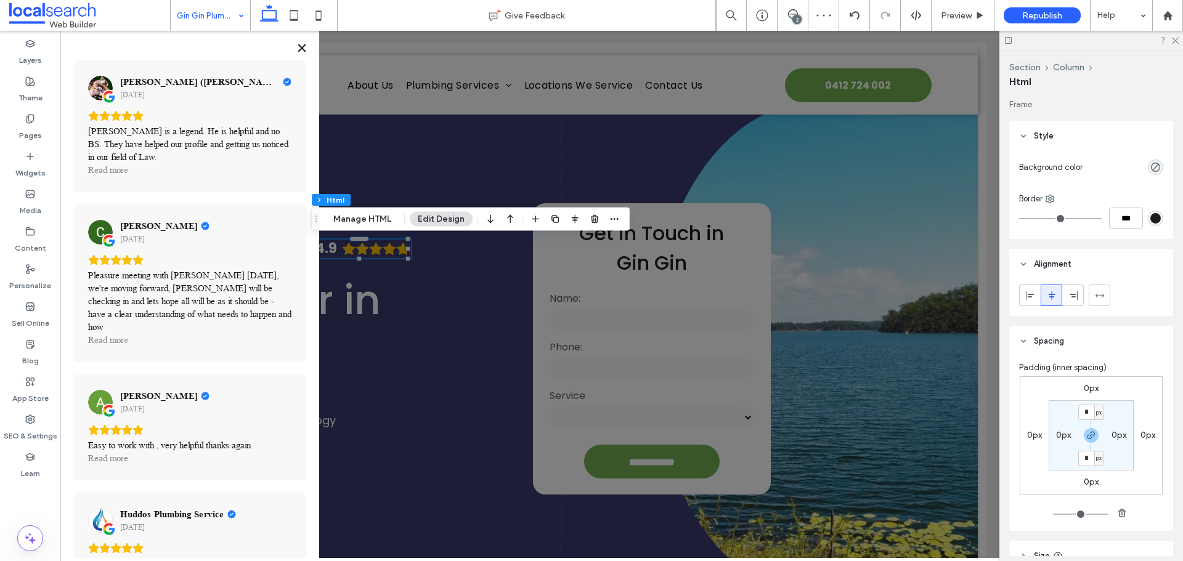
click at [299, 49] on icon "Close" at bounding box center [302, 48] width 10 height 10
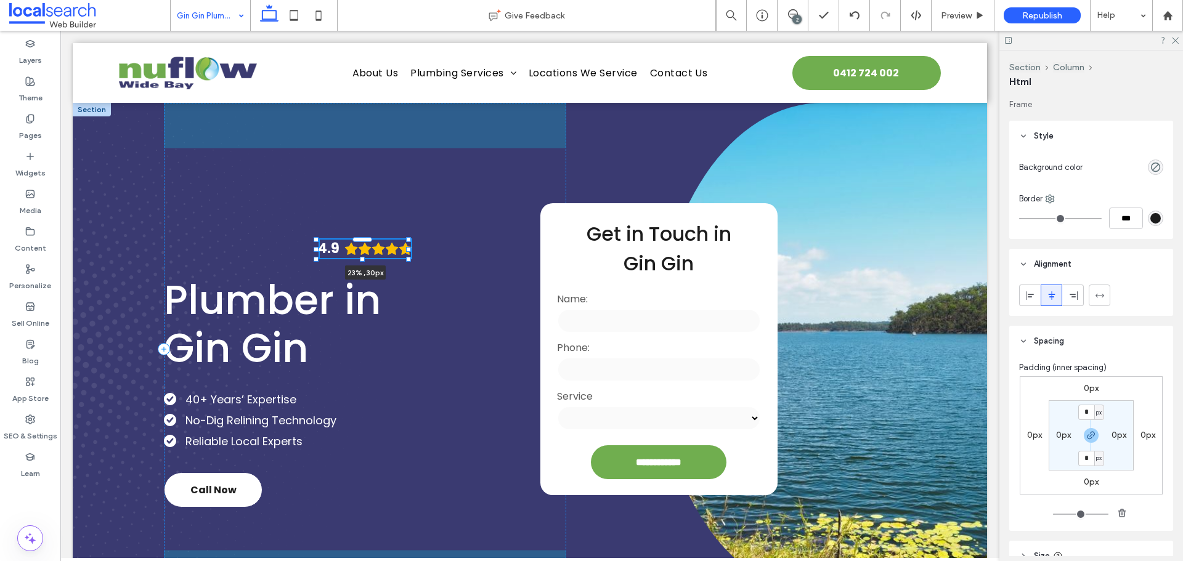
click at [407, 248] on div at bounding box center [408, 249] width 5 height 5
type input "**"
type input "****"
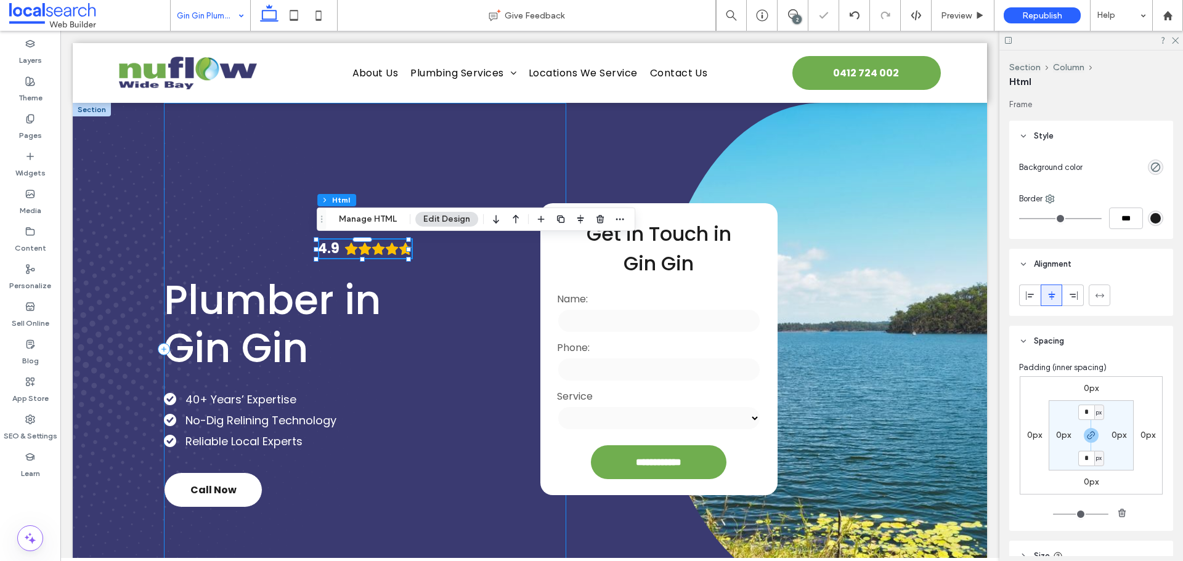
click at [421, 263] on div "4.9 23% , 30px Plumber in Gin Gin 40+ Years’ Expertise No-Dig Relining Technolo…" at bounding box center [365, 349] width 402 height 493
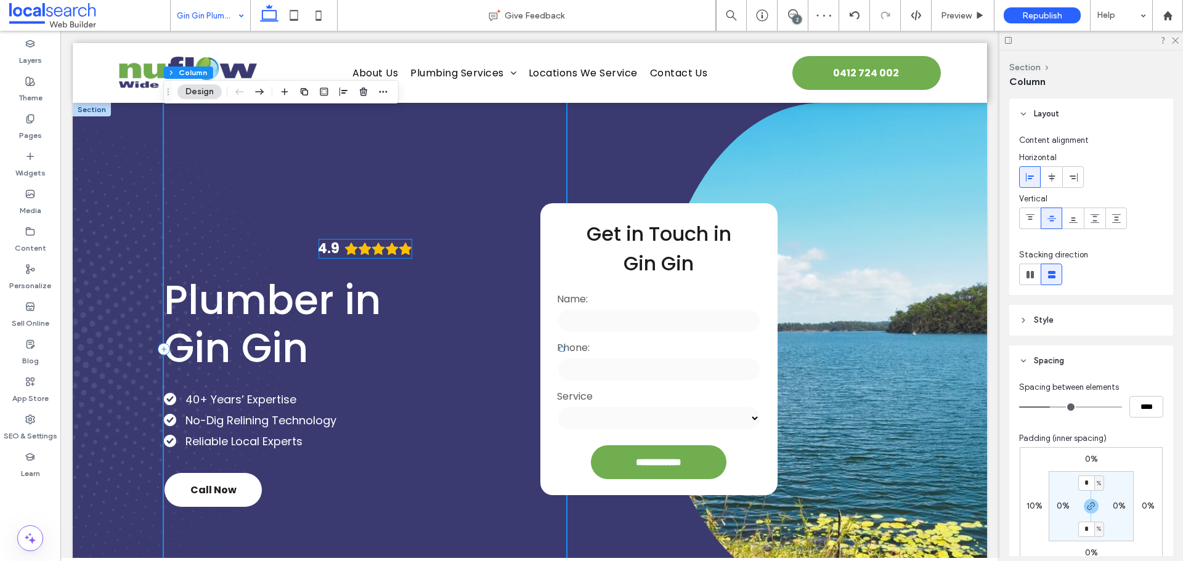
click at [405, 250] on icon "Rating: 4.9 out of 5" at bounding box center [405, 249] width 13 height 12
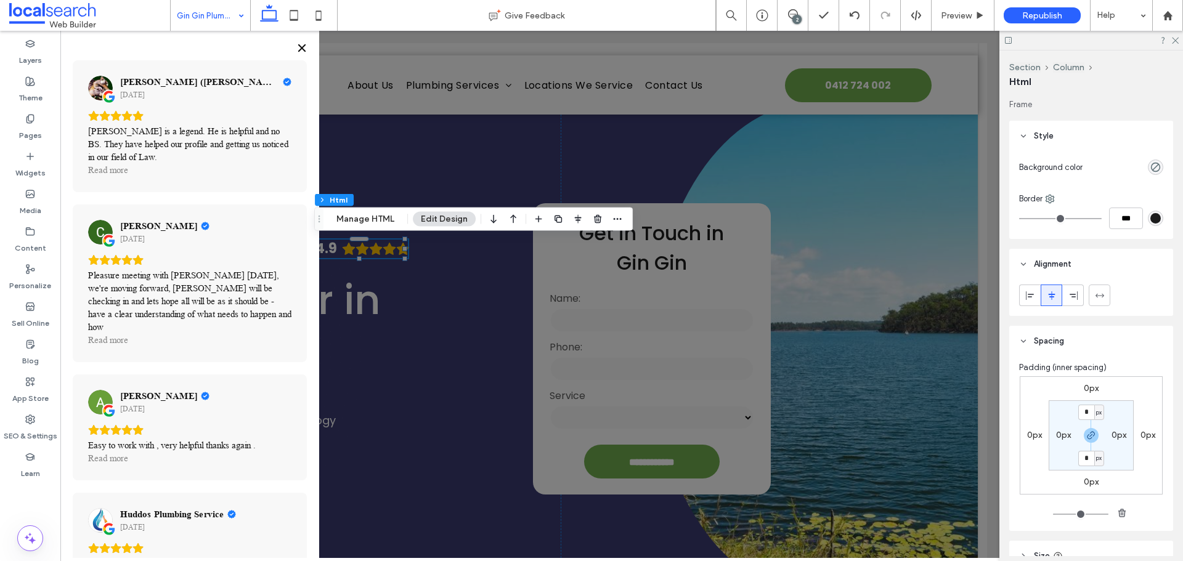
click at [304, 49] on icon "Close" at bounding box center [302, 48] width 10 height 10
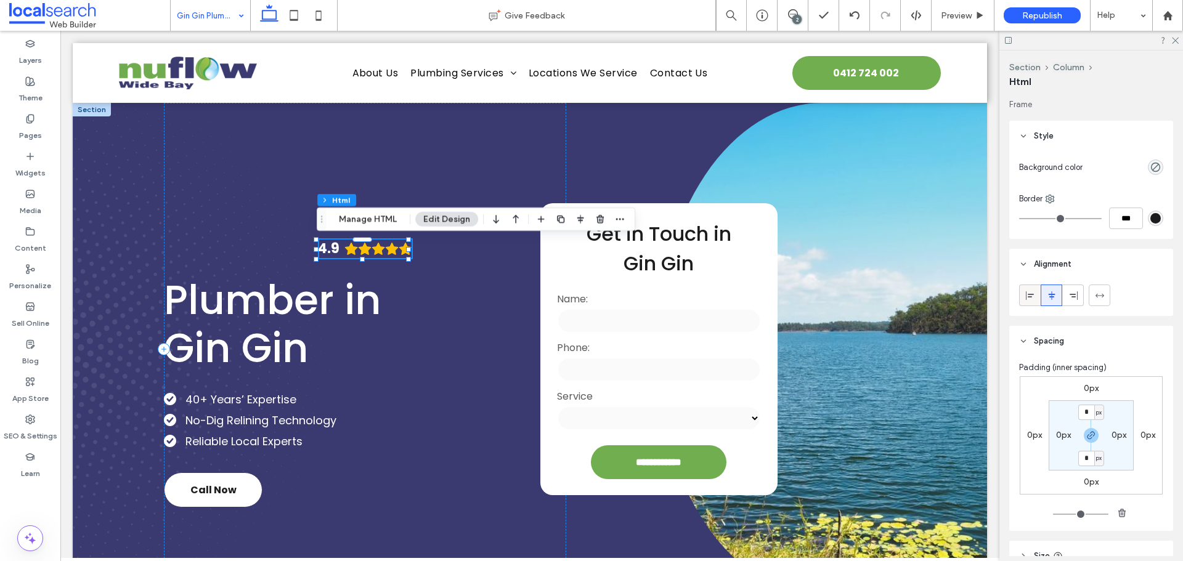
click at [1031, 297] on use at bounding box center [1029, 295] width 8 height 9
click at [1046, 294] on icon at bounding box center [1051, 296] width 10 height 10
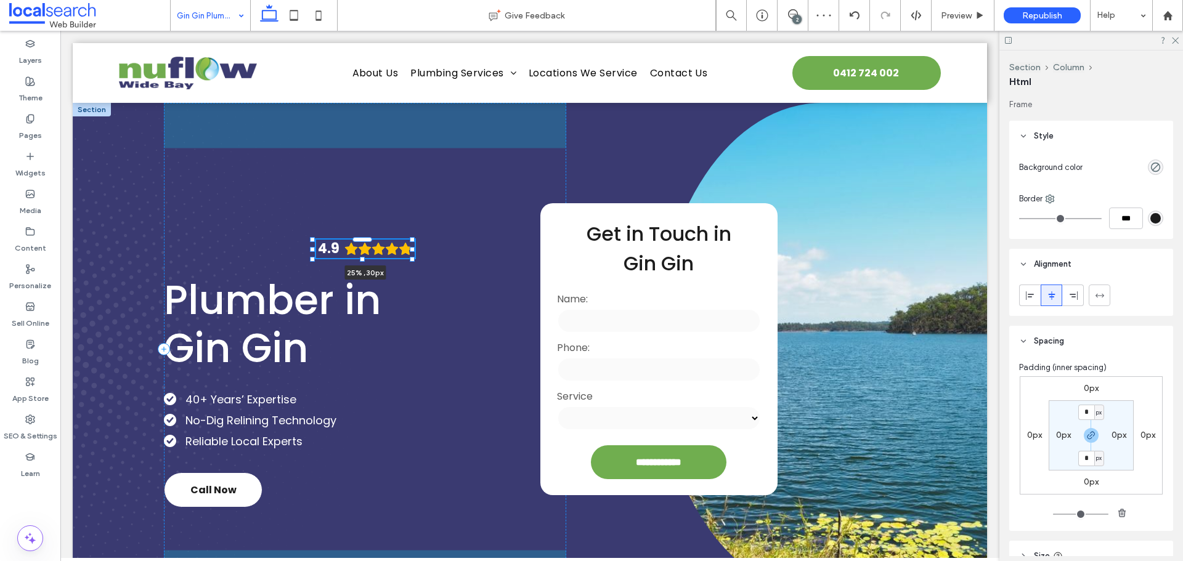
click at [410, 248] on div at bounding box center [412, 249] width 5 height 5
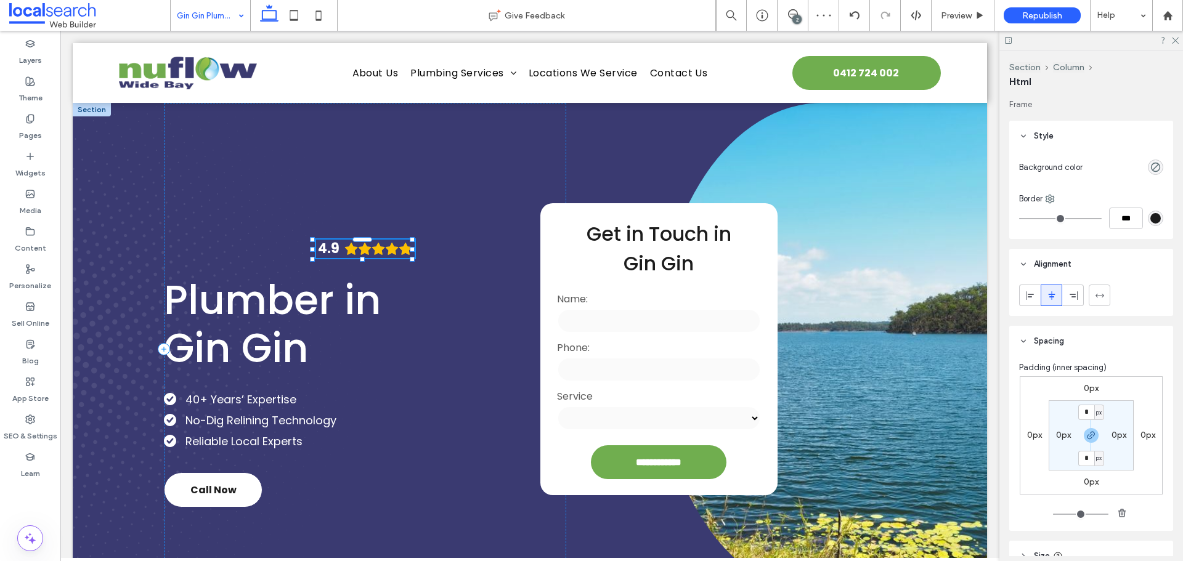
type input "**"
type input "****"
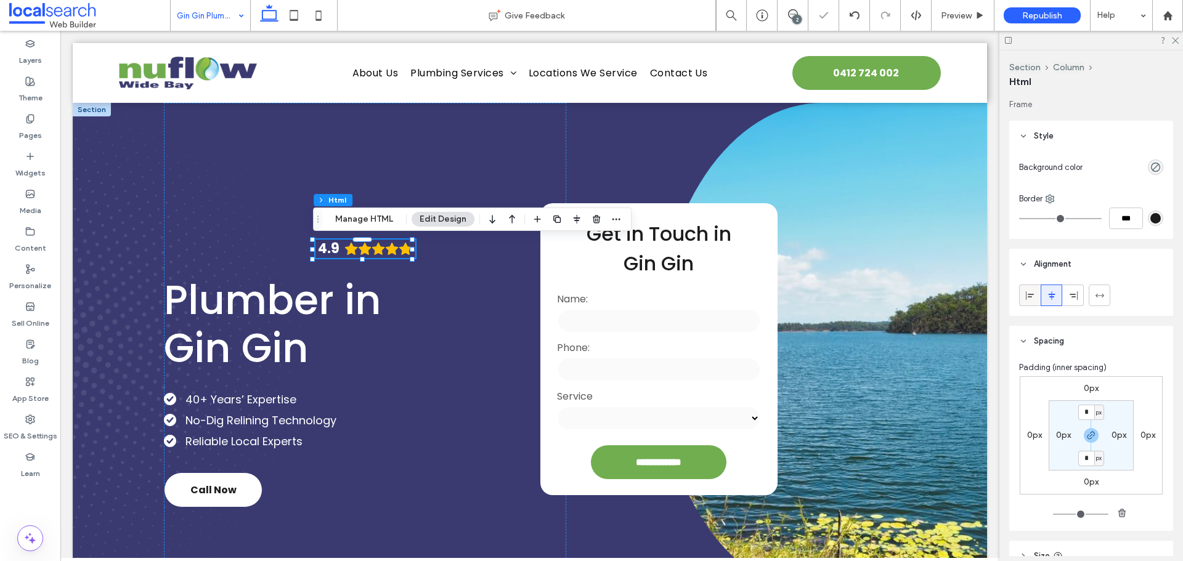
click at [1023, 300] on div at bounding box center [1029, 295] width 20 height 20
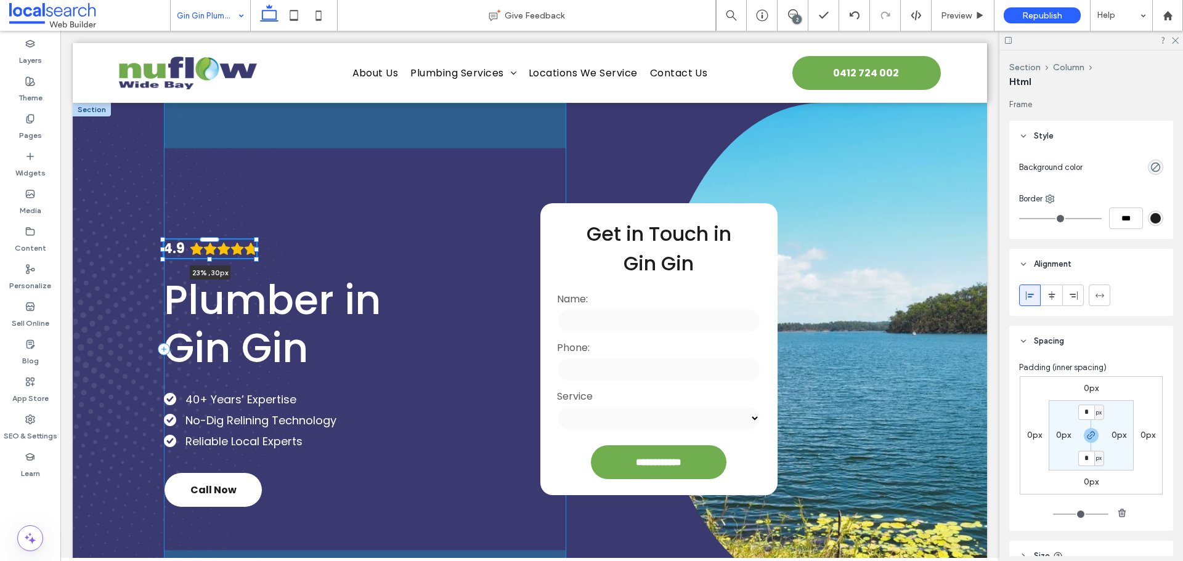
click at [257, 248] on div at bounding box center [256, 249] width 5 height 5
type input "**"
type input "****"
click at [261, 248] on div at bounding box center [260, 249] width 5 height 5
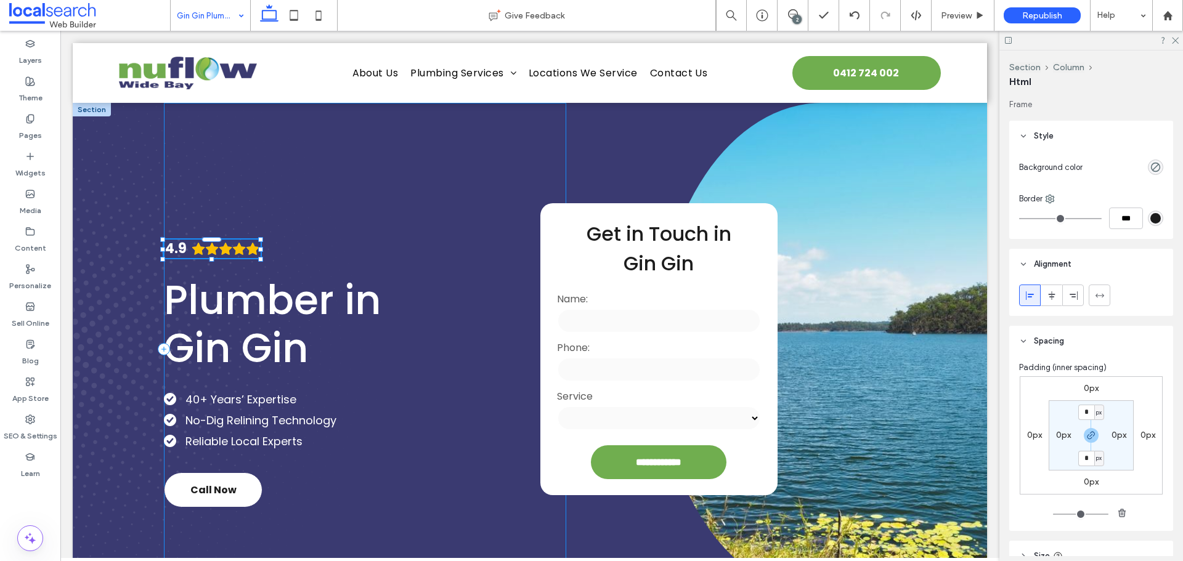
type input "**"
type input "****"
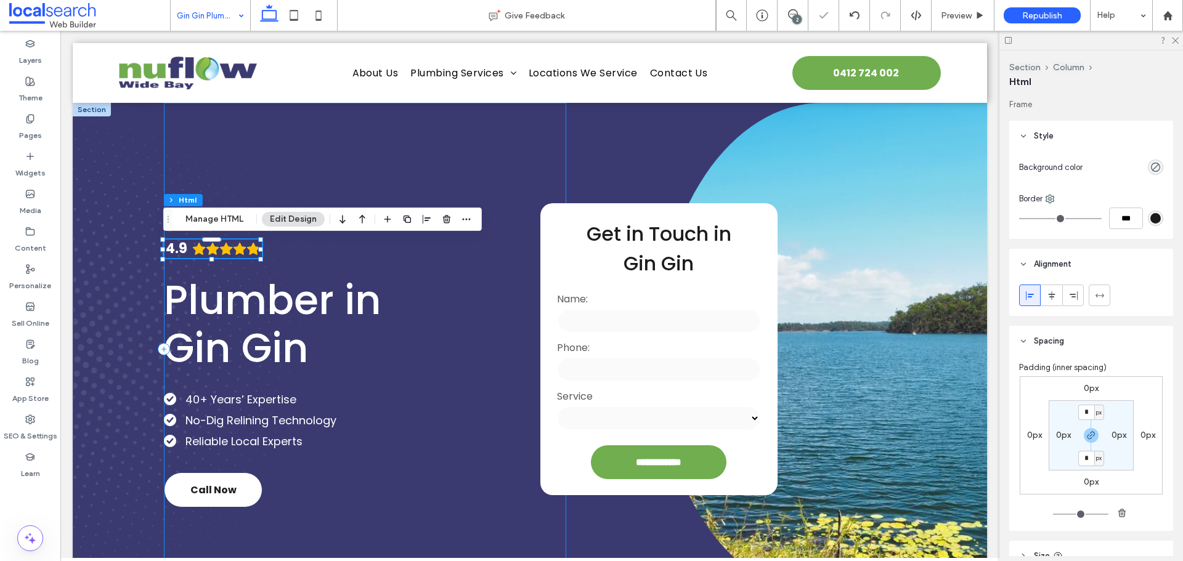
click at [291, 261] on div "4.9 24% , 30px Plumber in Gin Gin 40+ Years’ Expertise No-Dig Relining Technolo…" at bounding box center [365, 349] width 402 height 493
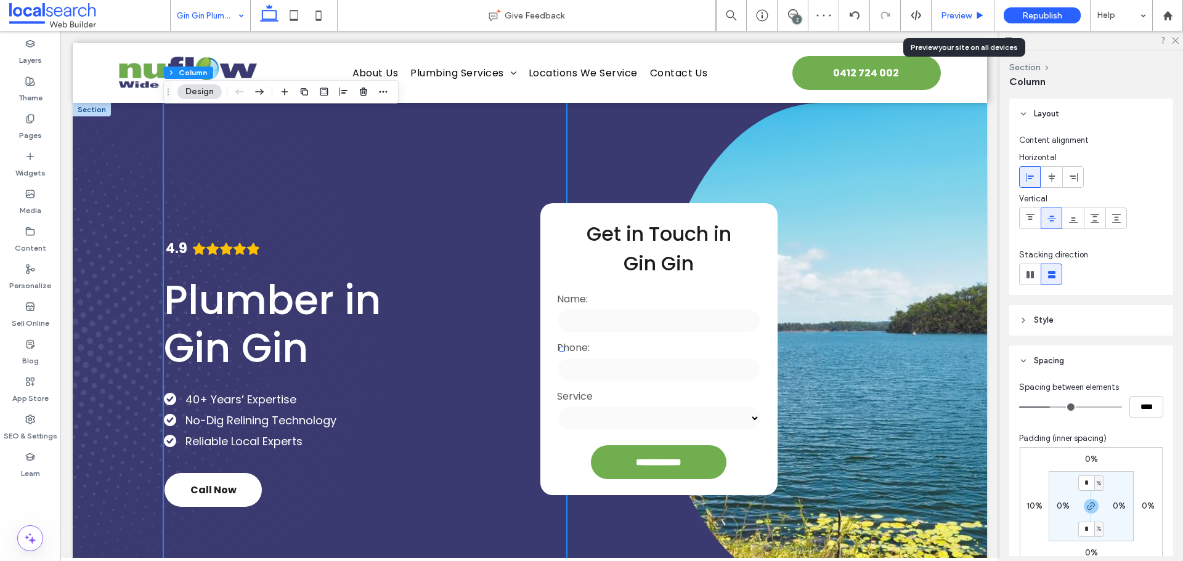
click at [945, 19] on span "Preview" at bounding box center [955, 15] width 31 height 10
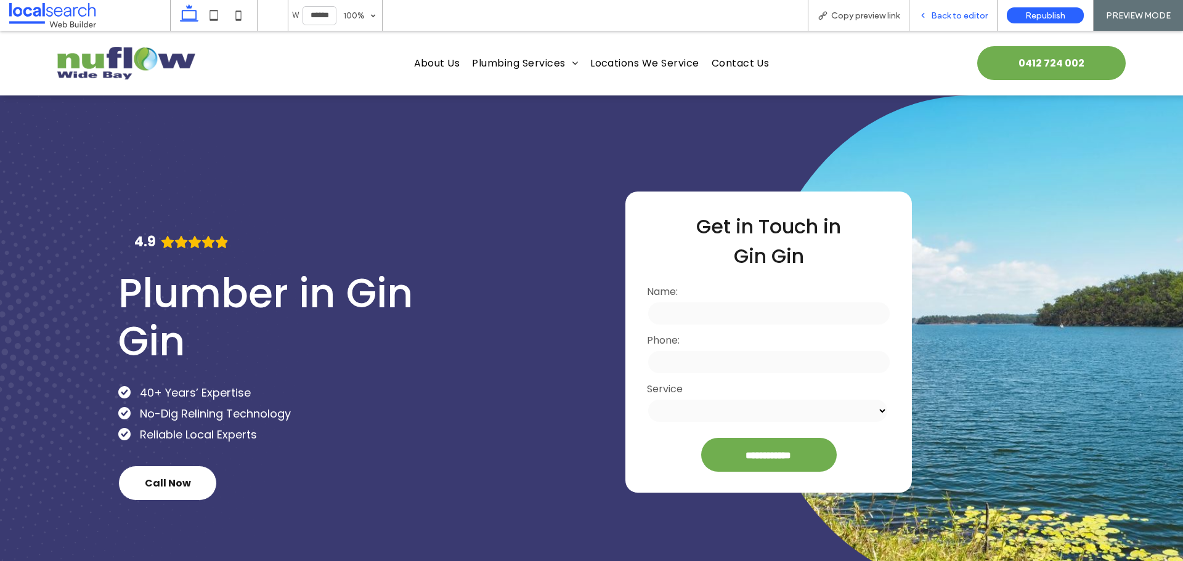
click at [956, 15] on span "Back to editor" at bounding box center [959, 15] width 57 height 10
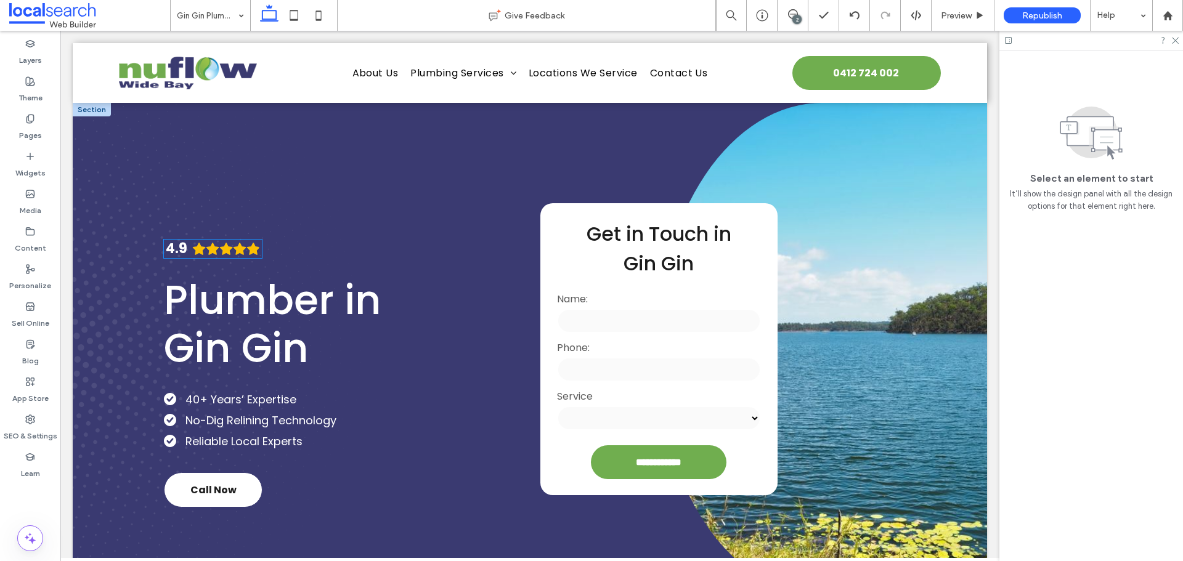
click at [235, 246] on icon "Rating: 4.9 out of 5" at bounding box center [240, 249] width 14 height 14
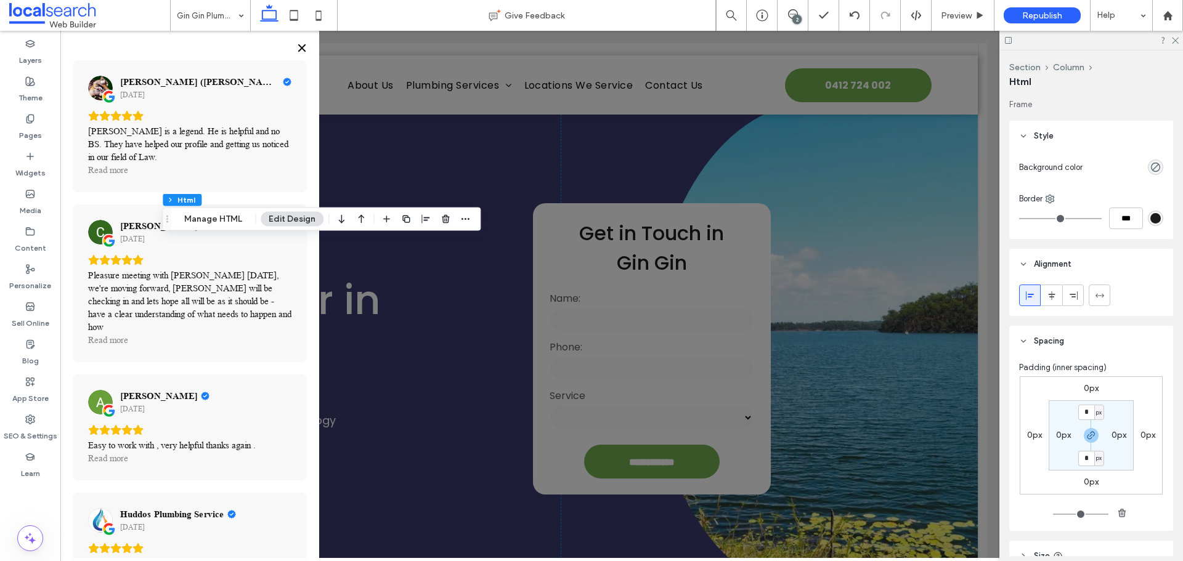
click at [301, 46] on icon "Close" at bounding box center [301, 47] width 7 height 7
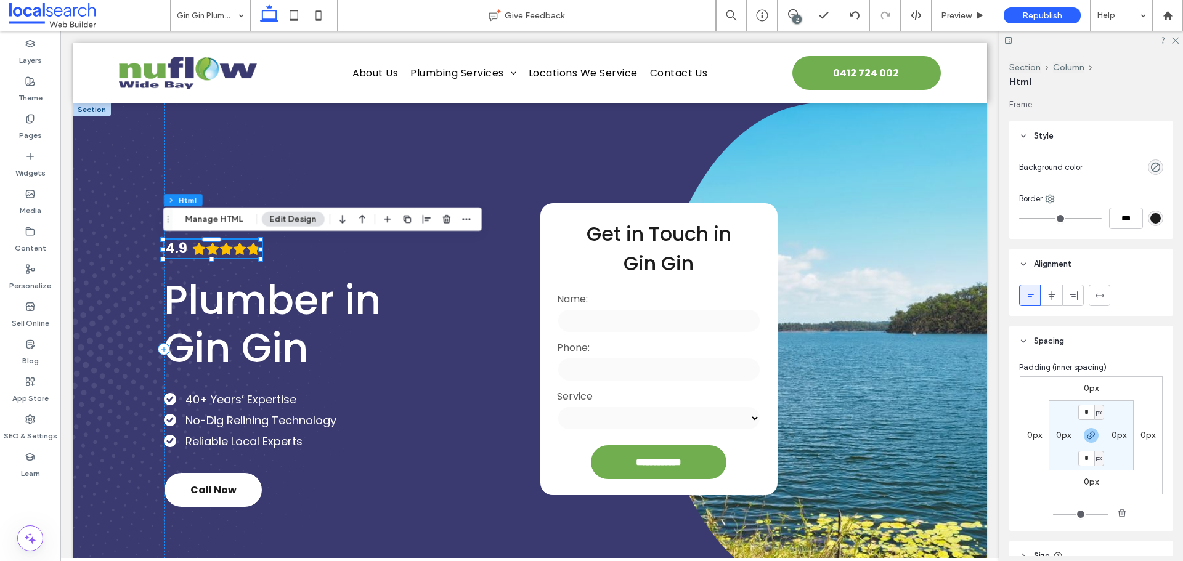
click at [1023, 296] on div at bounding box center [1029, 295] width 20 height 20
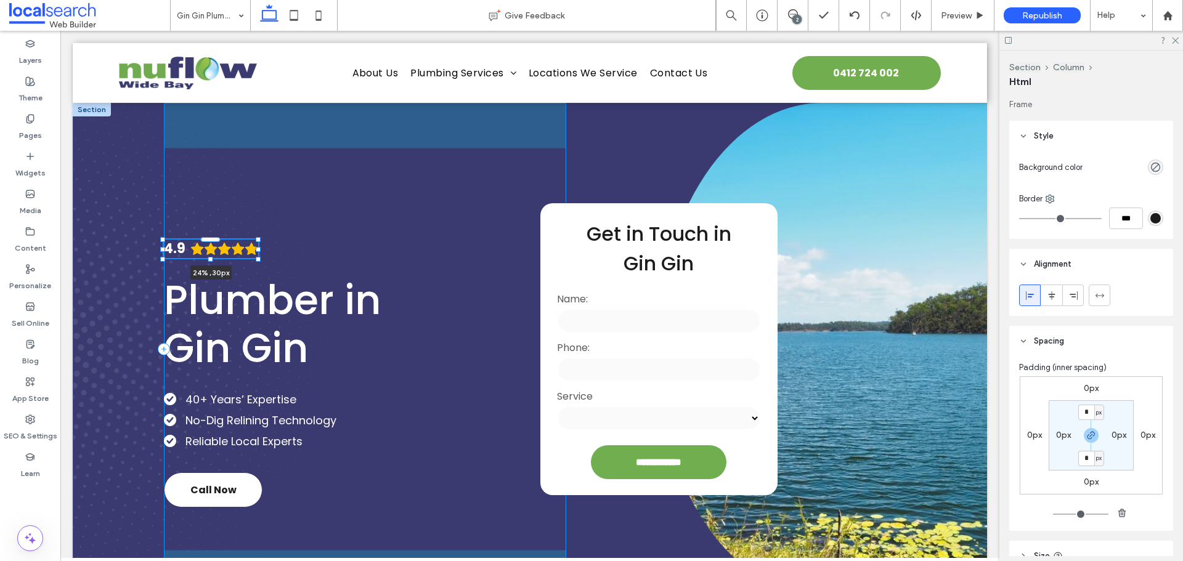
click at [256, 251] on div at bounding box center [258, 249] width 5 height 5
type input "****"
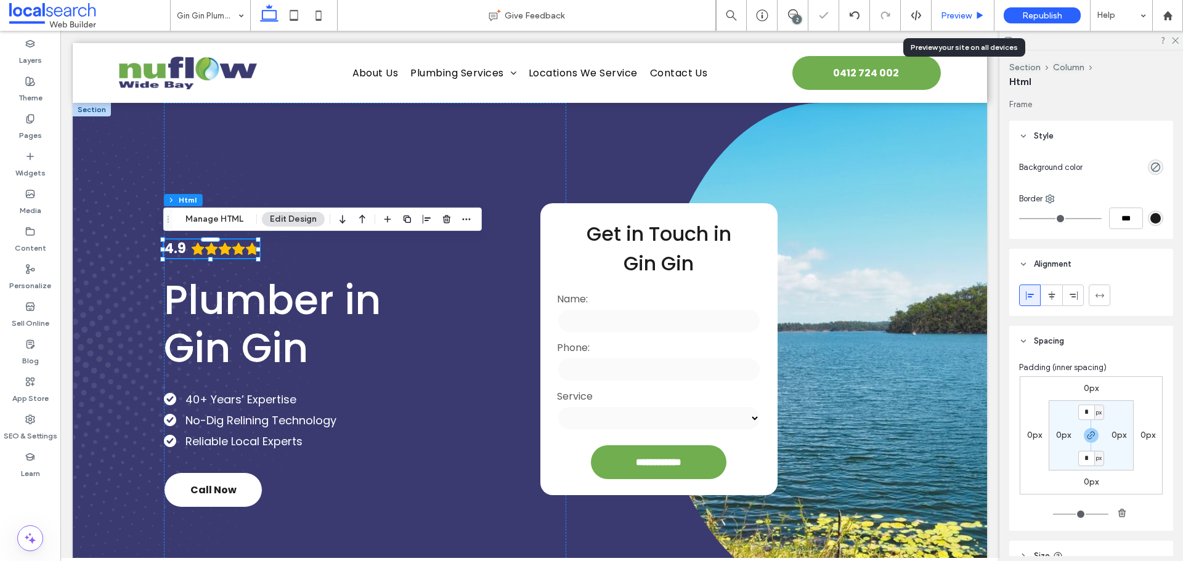
click at [948, 16] on span "Preview" at bounding box center [955, 15] width 31 height 10
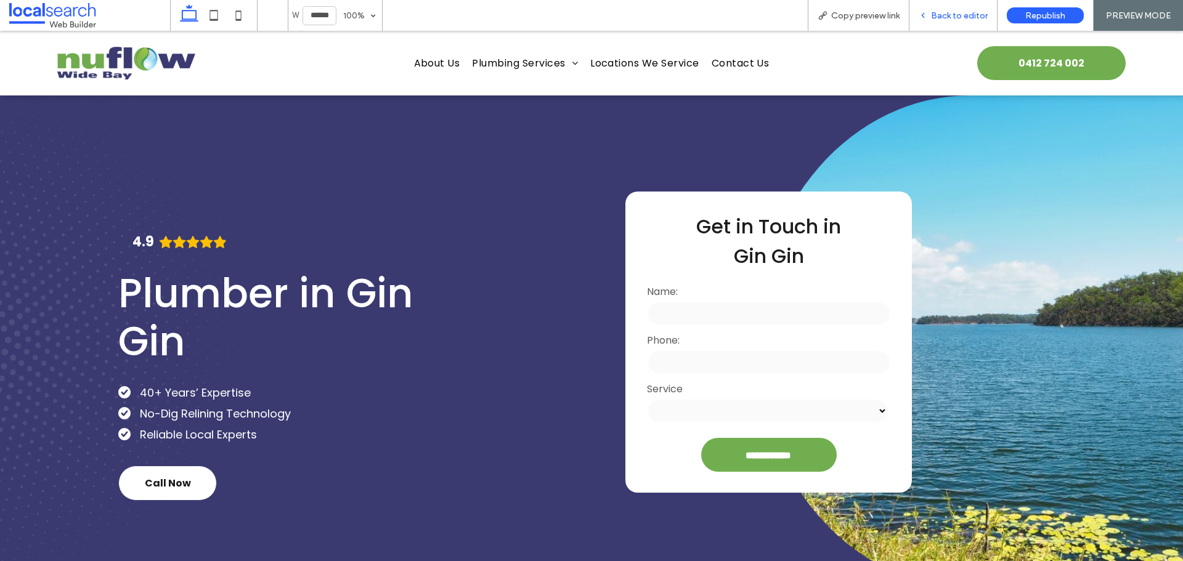
click at [941, 10] on span "Back to editor" at bounding box center [959, 15] width 57 height 10
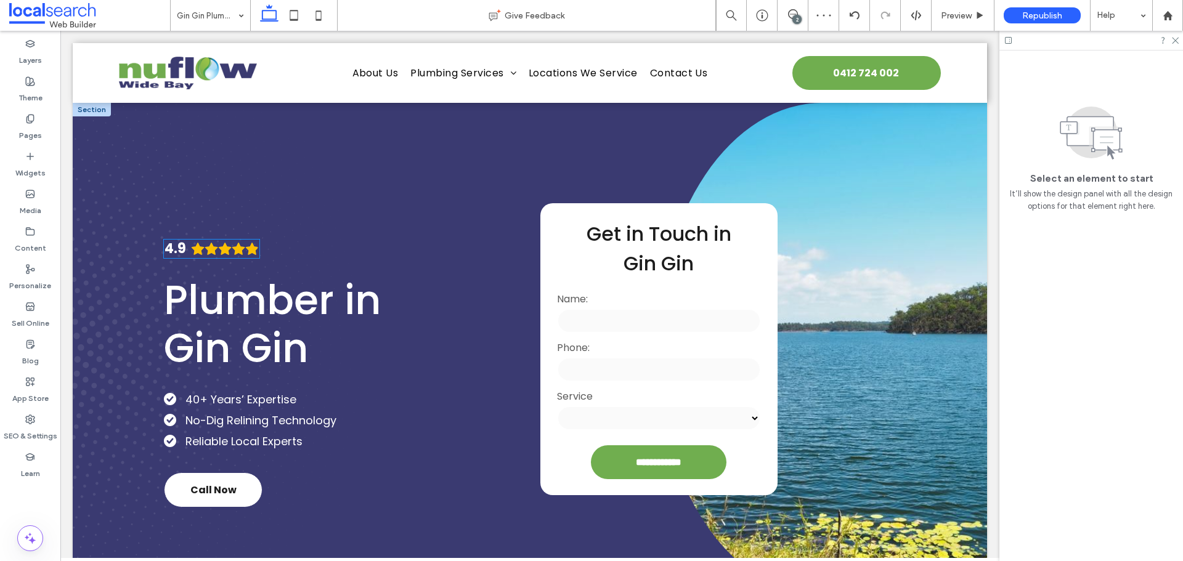
click at [222, 251] on icon "Rating: 4.9 out of 5" at bounding box center [225, 249] width 13 height 12
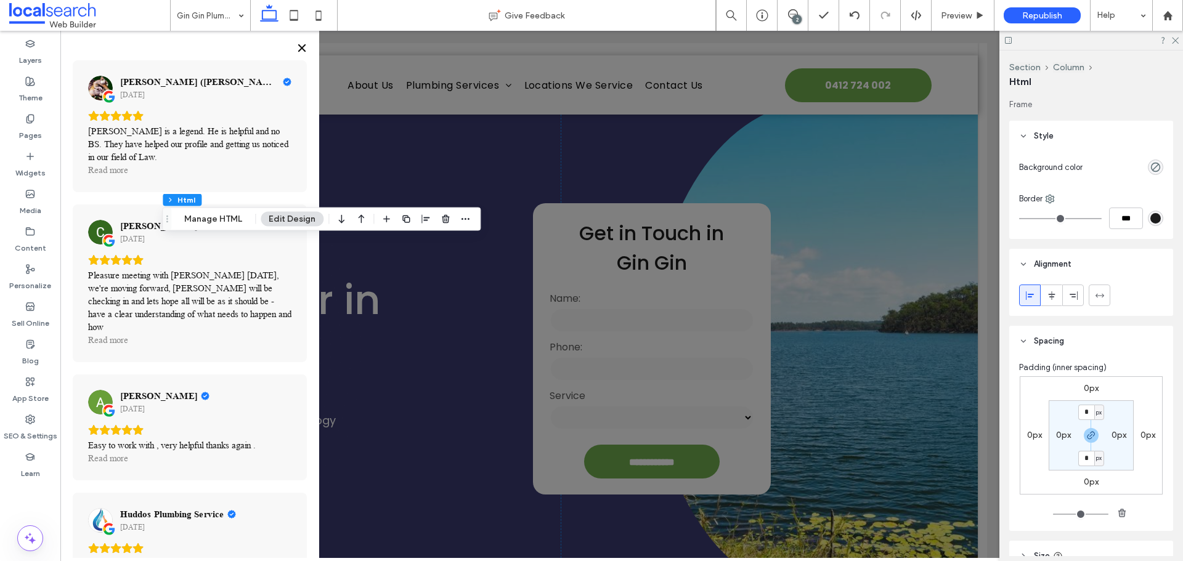
click at [301, 50] on icon "Close" at bounding box center [302, 48] width 10 height 10
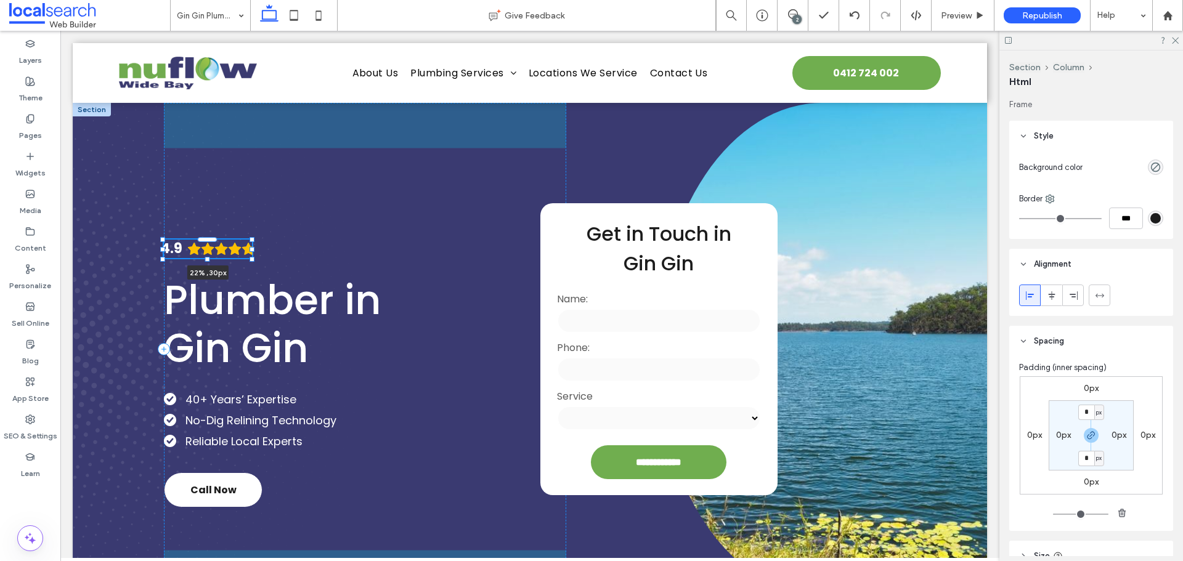
click at [251, 249] on div at bounding box center [251, 249] width 5 height 5
type input "**"
type input "****"
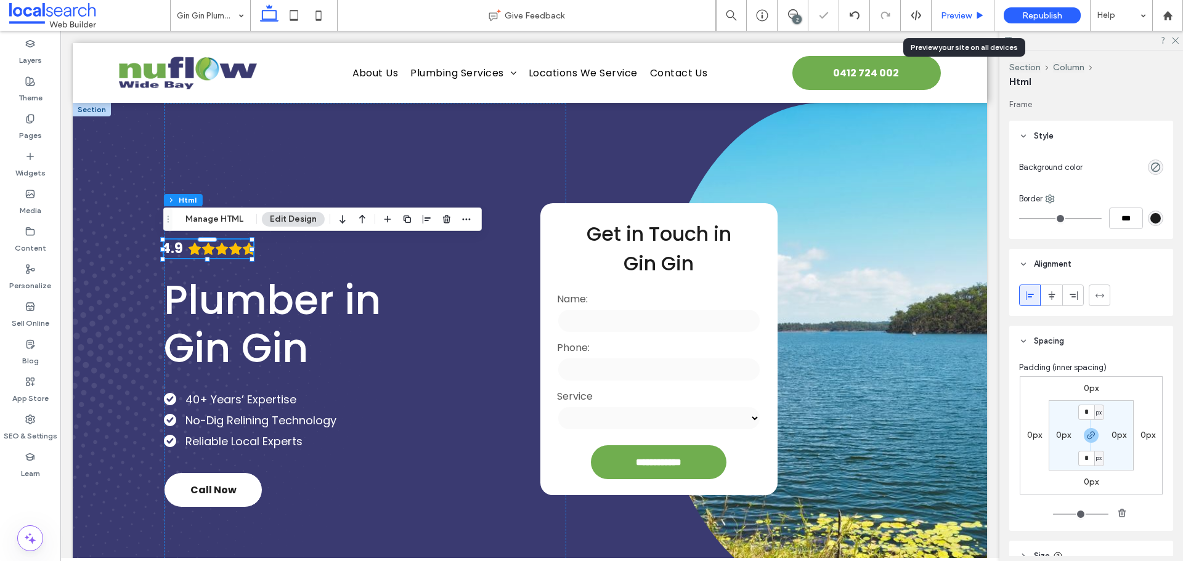
click at [950, 18] on span "Preview" at bounding box center [955, 15] width 31 height 10
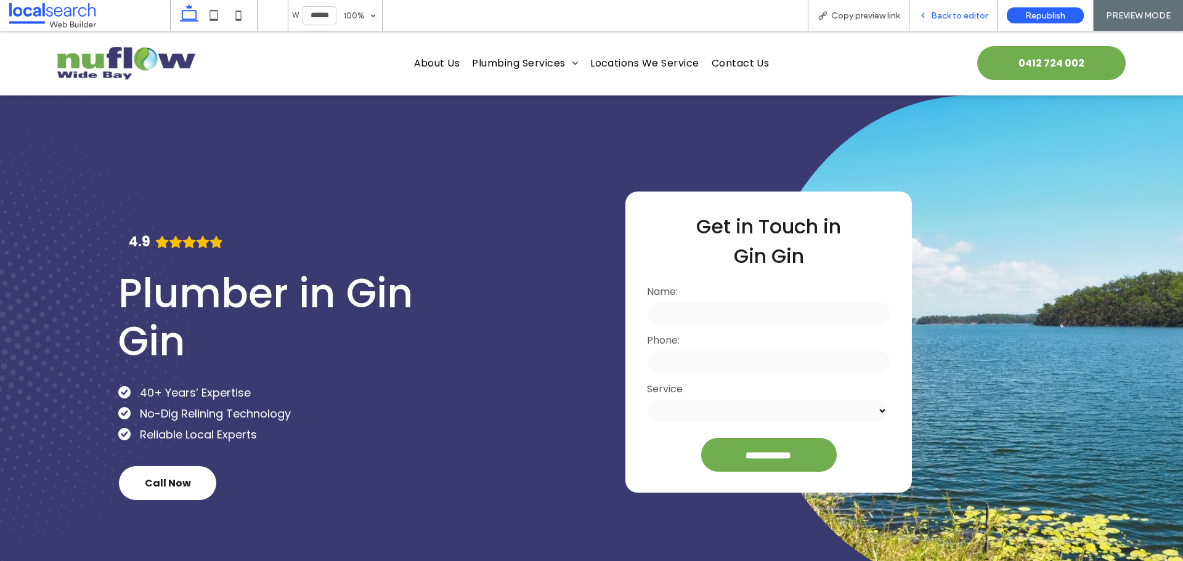
click at [936, 14] on span "Back to editor" at bounding box center [959, 15] width 57 height 10
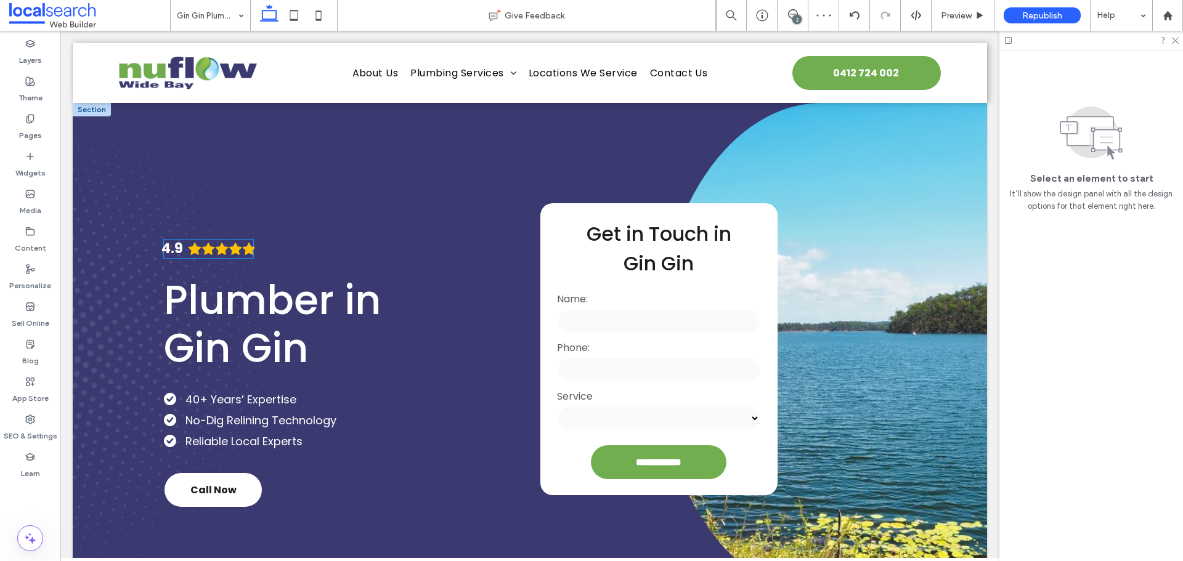
click at [246, 248] on icon "Rating: 4.9 out of 5" at bounding box center [249, 249] width 13 height 12
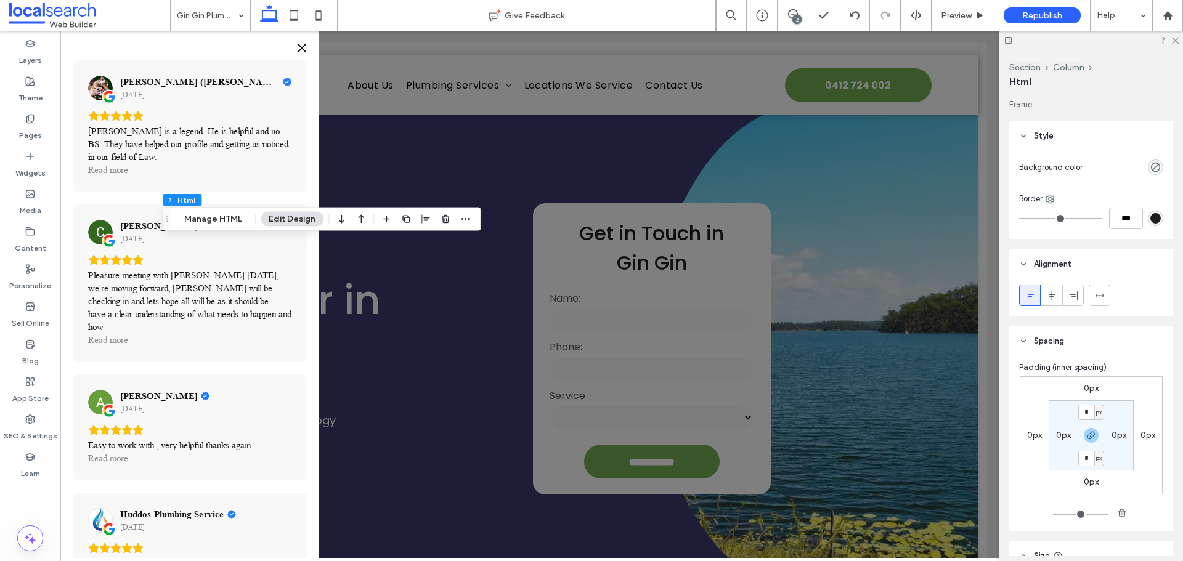
click at [305, 49] on icon "Close" at bounding box center [302, 48] width 10 height 10
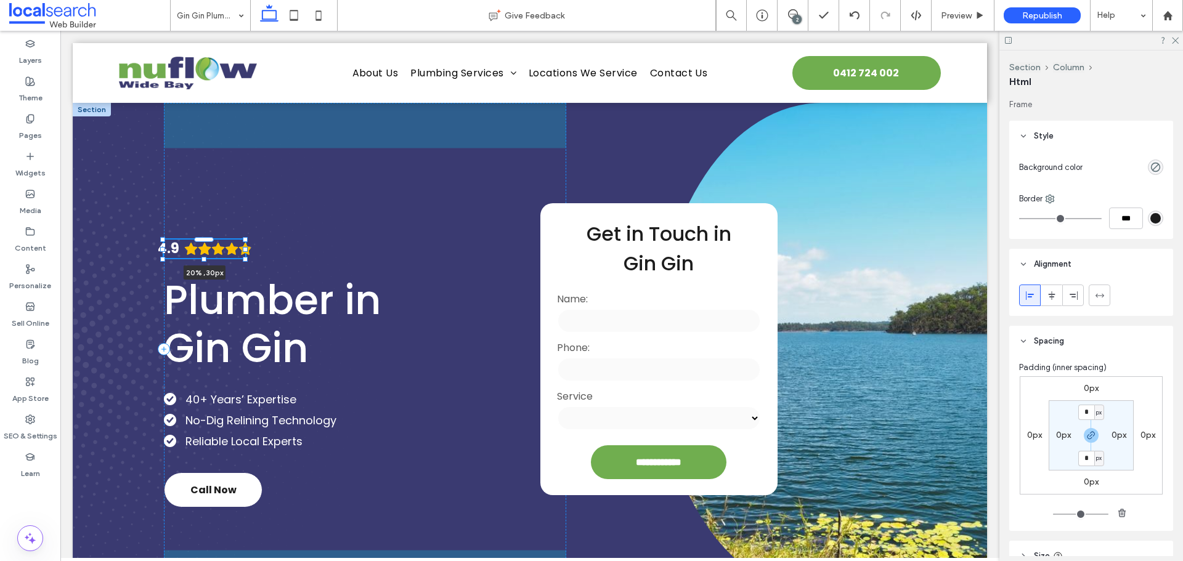
drag, startPoint x: 251, startPoint y: 249, endPoint x: 244, endPoint y: 249, distance: 6.8
click at [244, 249] on div at bounding box center [245, 249] width 5 height 5
type input "**"
type input "****"
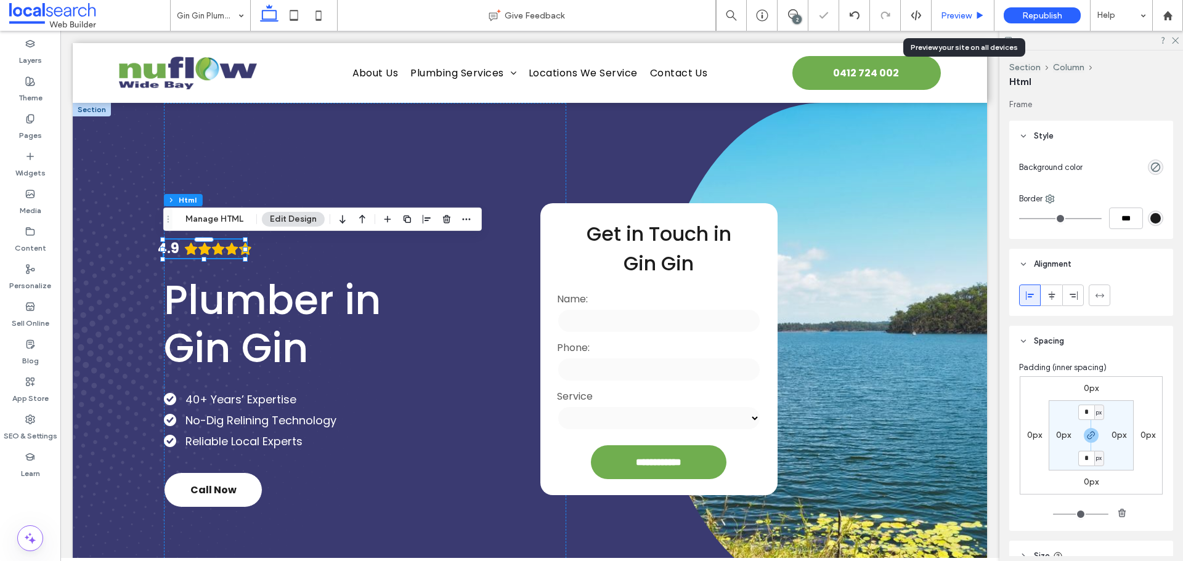
click at [955, 14] on span "Preview" at bounding box center [955, 15] width 31 height 10
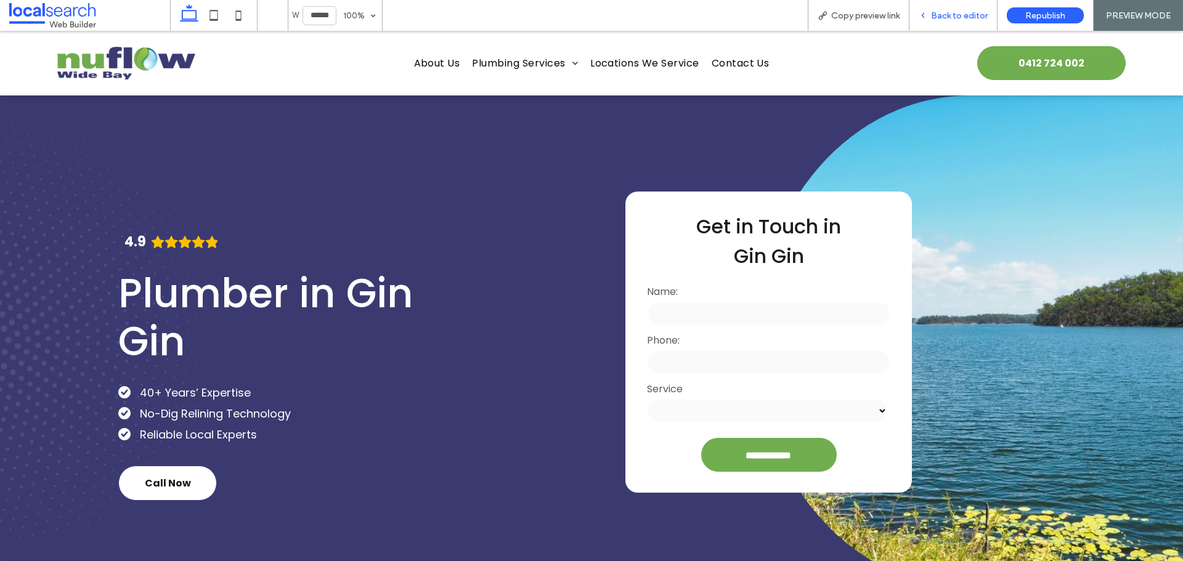
click at [939, 14] on span "Back to editor" at bounding box center [959, 15] width 57 height 10
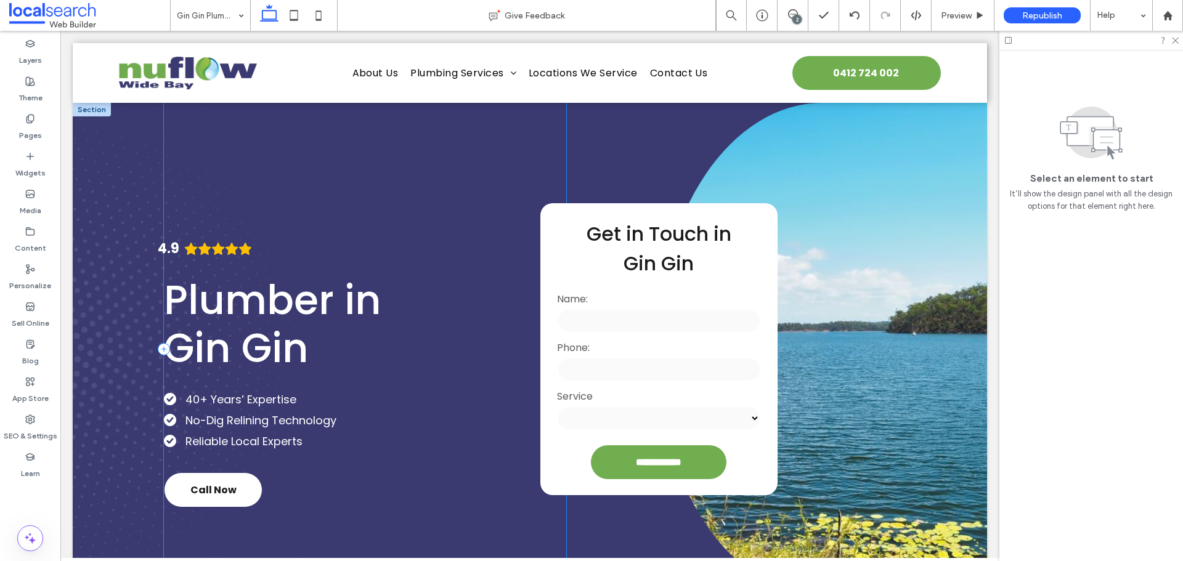
click at [307, 211] on div "4.9 Plumber in Gin Gin 40+ Years’ Expertise No-Dig Relining Technology Reliable…" at bounding box center [365, 349] width 402 height 493
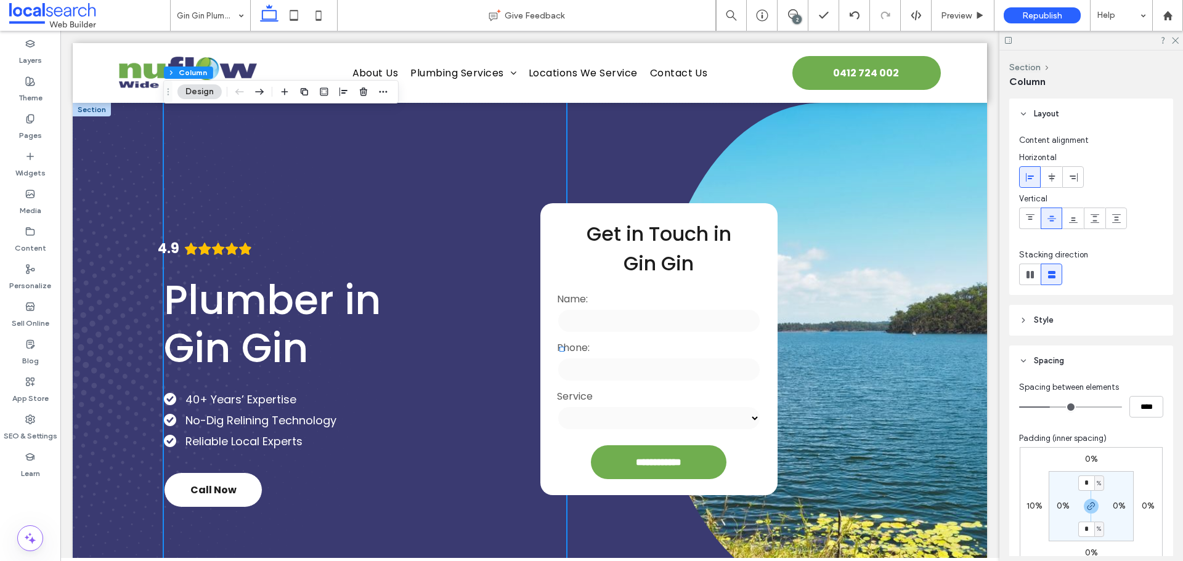
click at [1033, 174] on icon at bounding box center [1030, 177] width 10 height 10
click at [244, 246] on icon "Rating: 4.9 out of 5" at bounding box center [245, 249] width 13 height 12
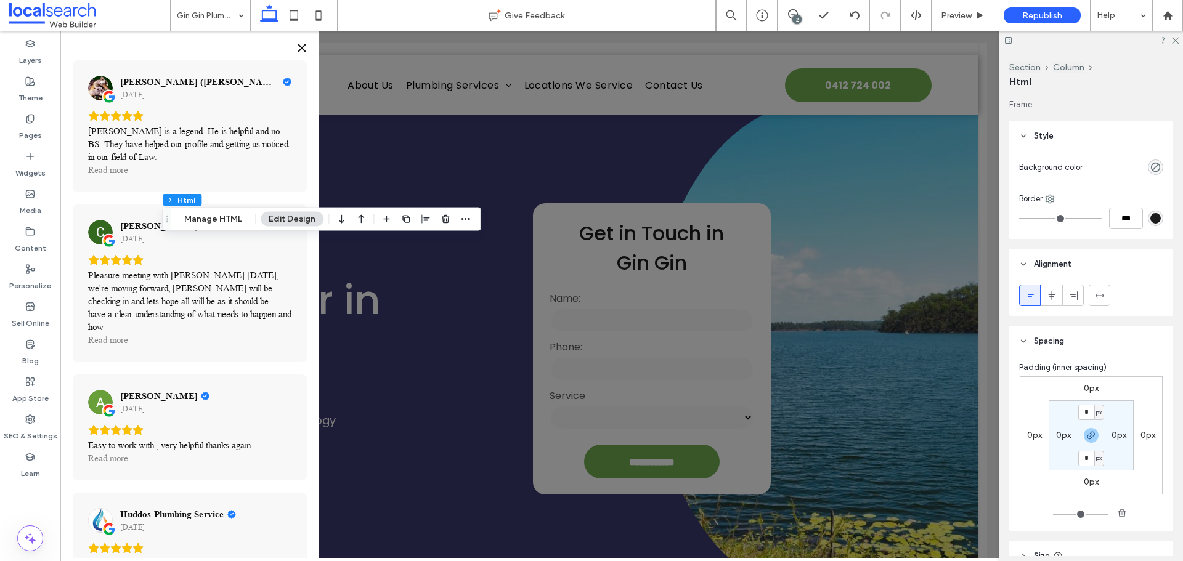
click at [303, 45] on icon "Close" at bounding box center [302, 48] width 10 height 10
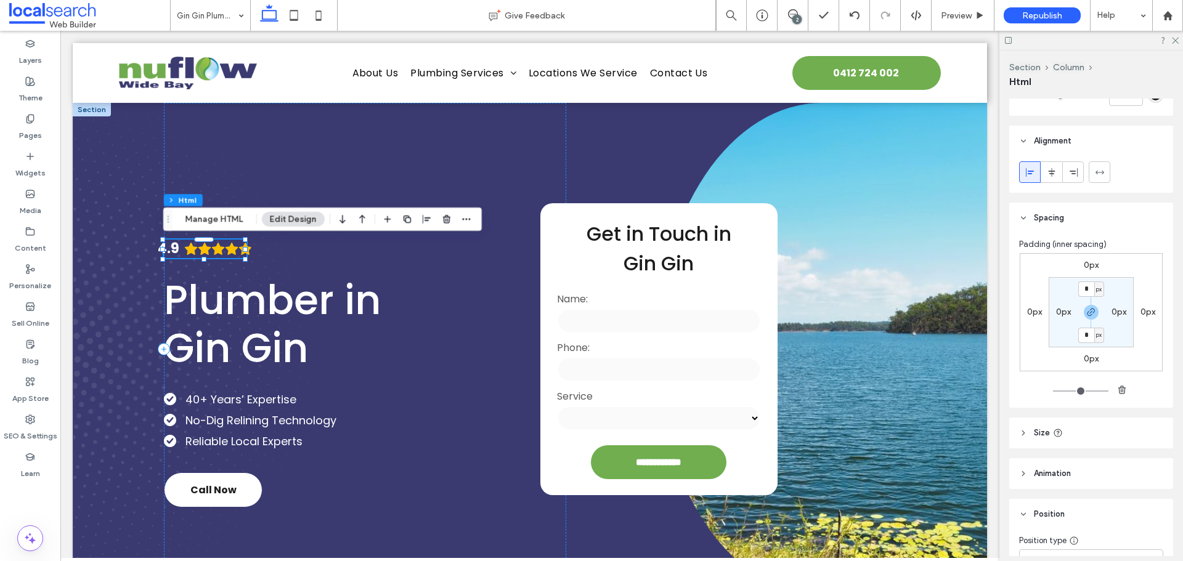
scroll to position [185, 0]
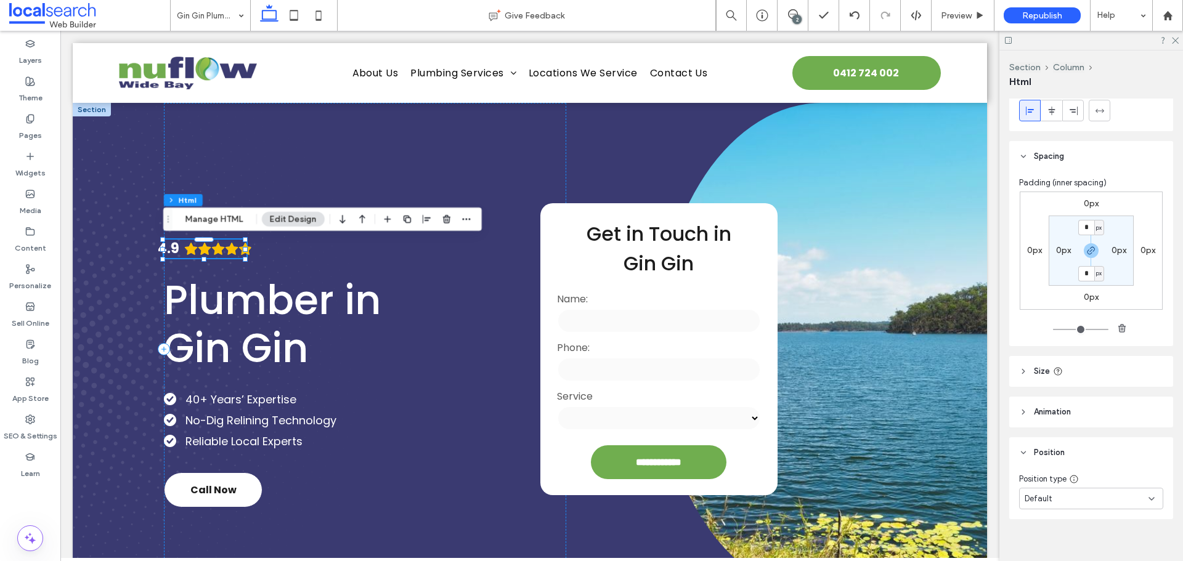
click at [1079, 370] on header "Size" at bounding box center [1091, 371] width 164 height 31
click at [1150, 405] on span "%" at bounding box center [1153, 403] width 7 height 12
click at [1150, 507] on span "A" at bounding box center [1147, 510] width 5 height 12
type input "*"
click at [310, 270] on div "4.9 Plumber in Gin Gin 40+ Years’ Expertise No-Dig Relining Technology Reliable…" at bounding box center [365, 349] width 402 height 493
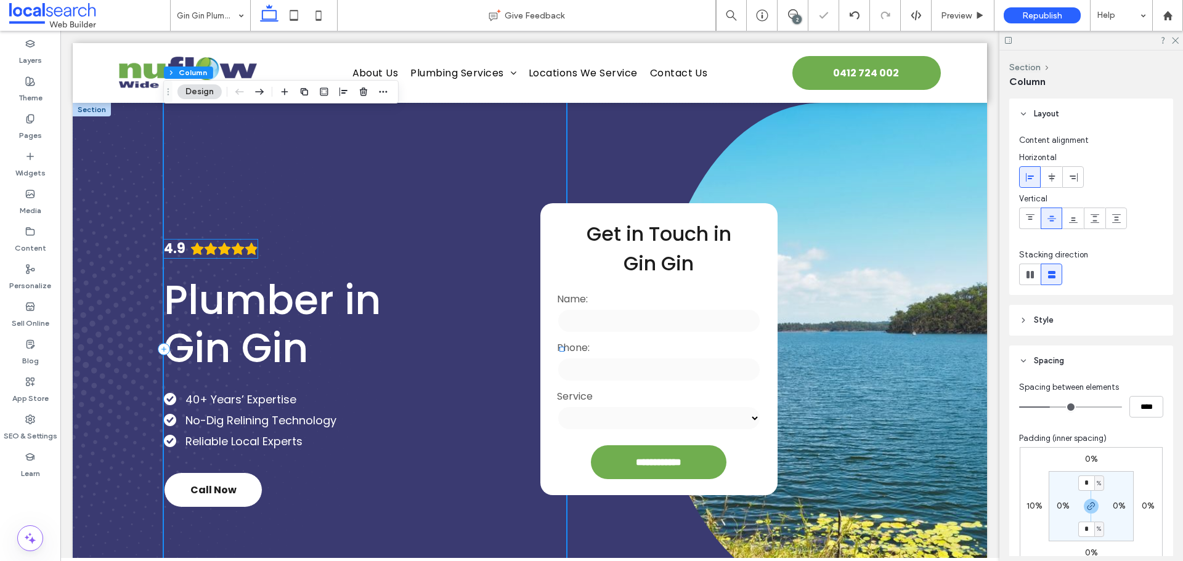
click at [224, 242] on icon "Rating: 4.9 out of 5" at bounding box center [224, 249] width 14 height 14
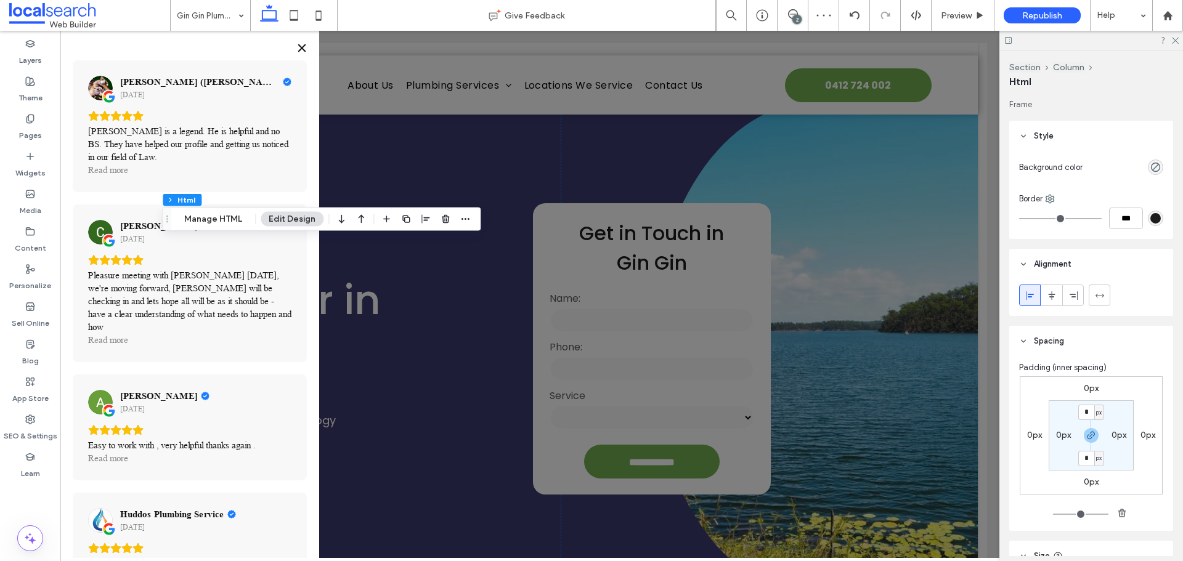
click at [301, 46] on icon "Close" at bounding box center [302, 48] width 10 height 10
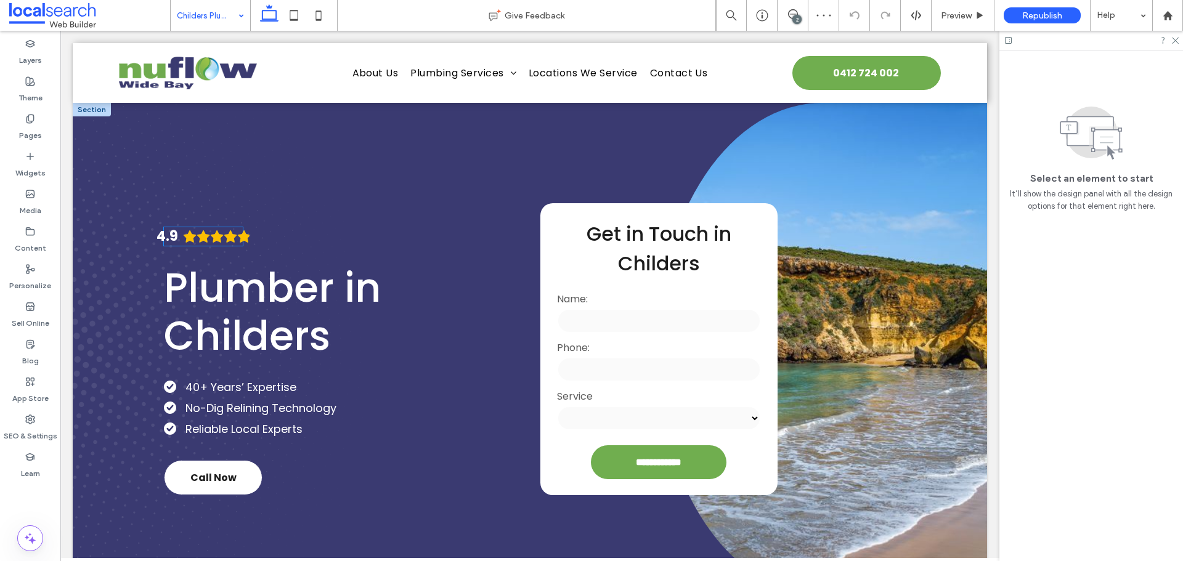
click at [237, 231] on icon "Rating: 4.9 out of 5" at bounding box center [244, 237] width 14 height 14
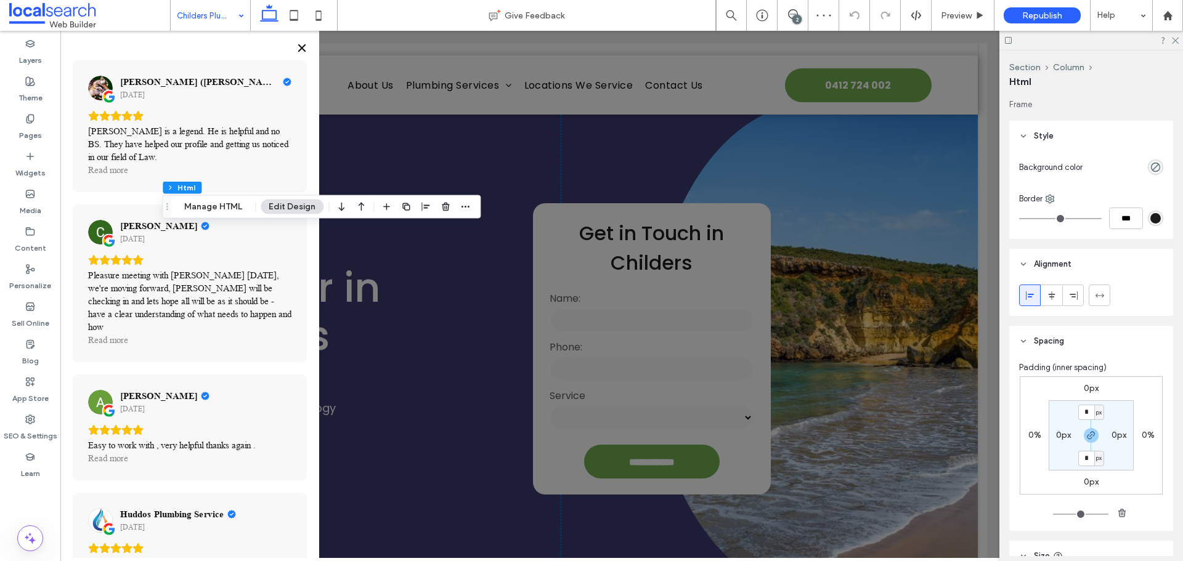
click at [304, 45] on icon "Close" at bounding box center [302, 48] width 10 height 10
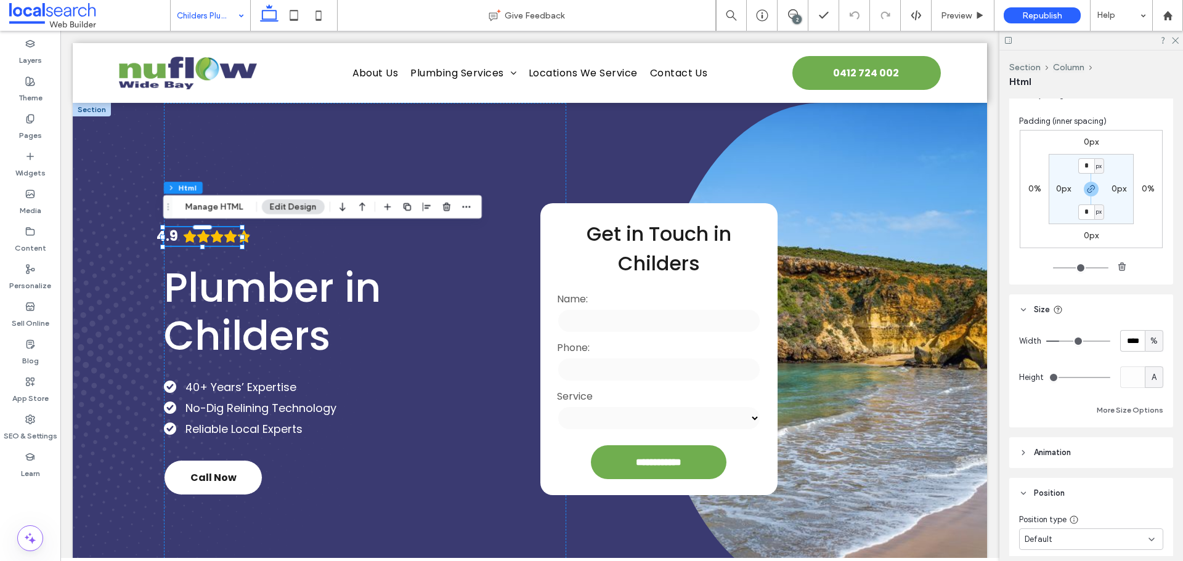
scroll to position [299, 0]
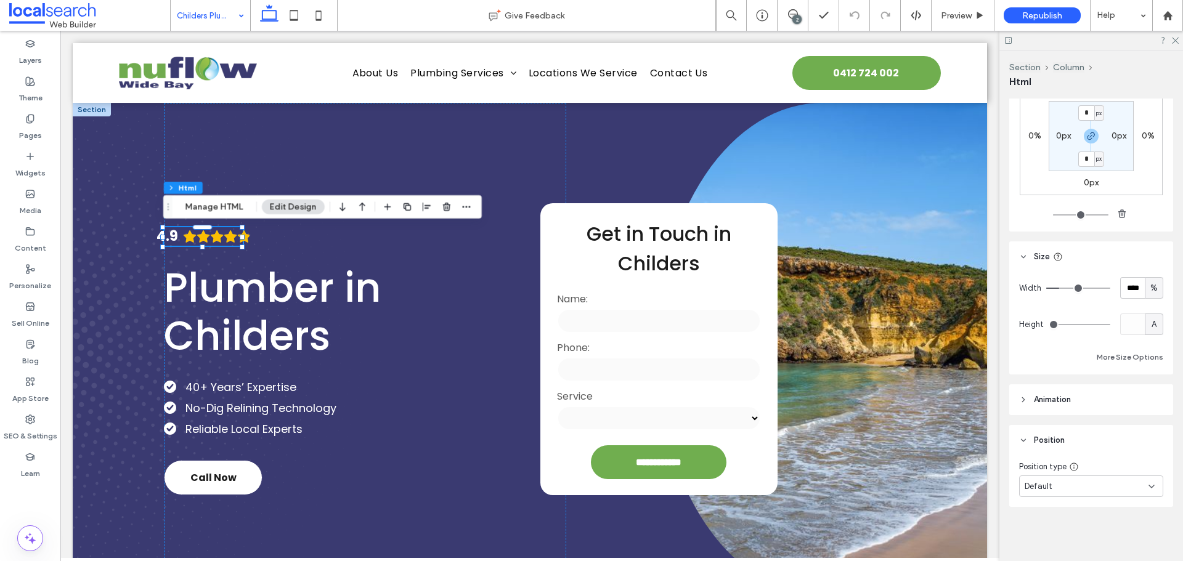
click at [1150, 292] on span "%" at bounding box center [1153, 288] width 7 height 12
click at [1143, 392] on div "A" at bounding box center [1147, 396] width 17 height 22
type input "*"
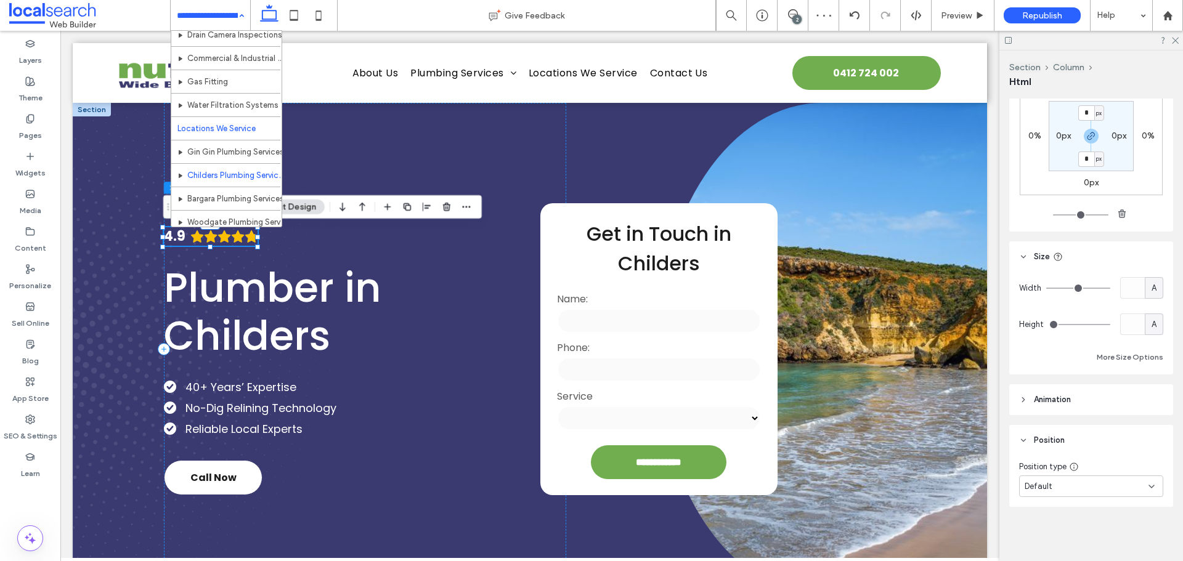
scroll to position [185, 0]
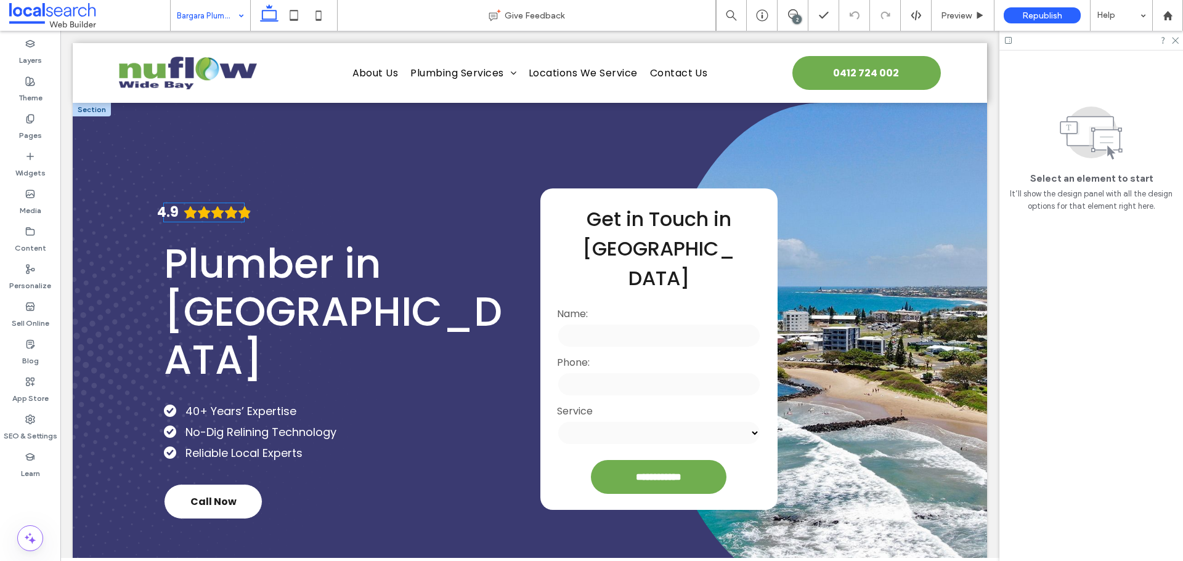
click at [238, 219] on icon "Rating: 4.9 out of 5" at bounding box center [244, 212] width 13 height 12
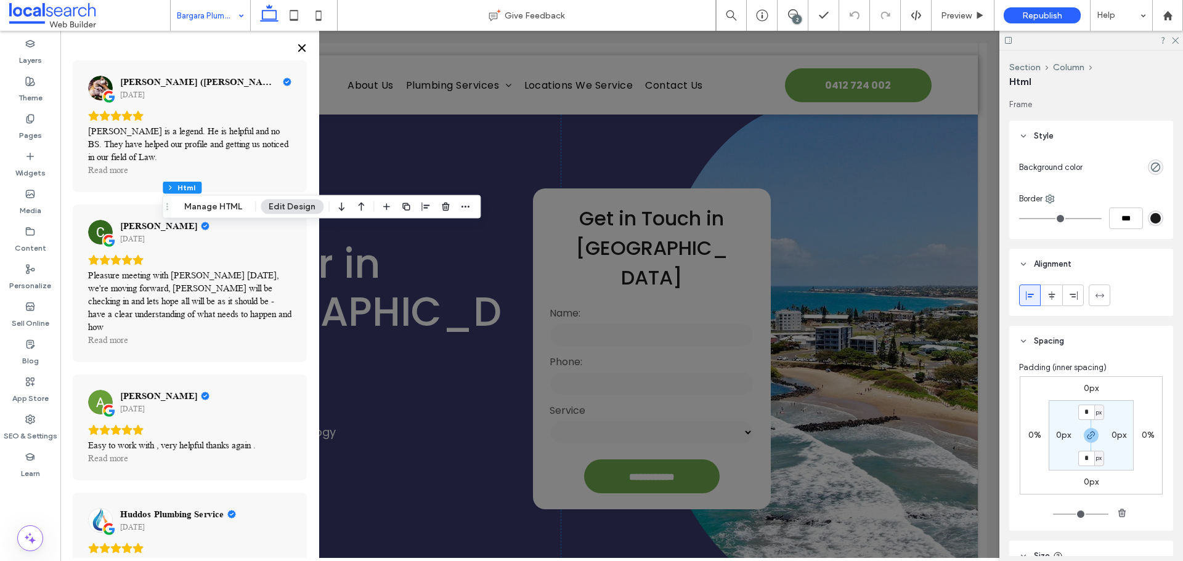
click at [301, 47] on icon "Close" at bounding box center [301, 47] width 7 height 7
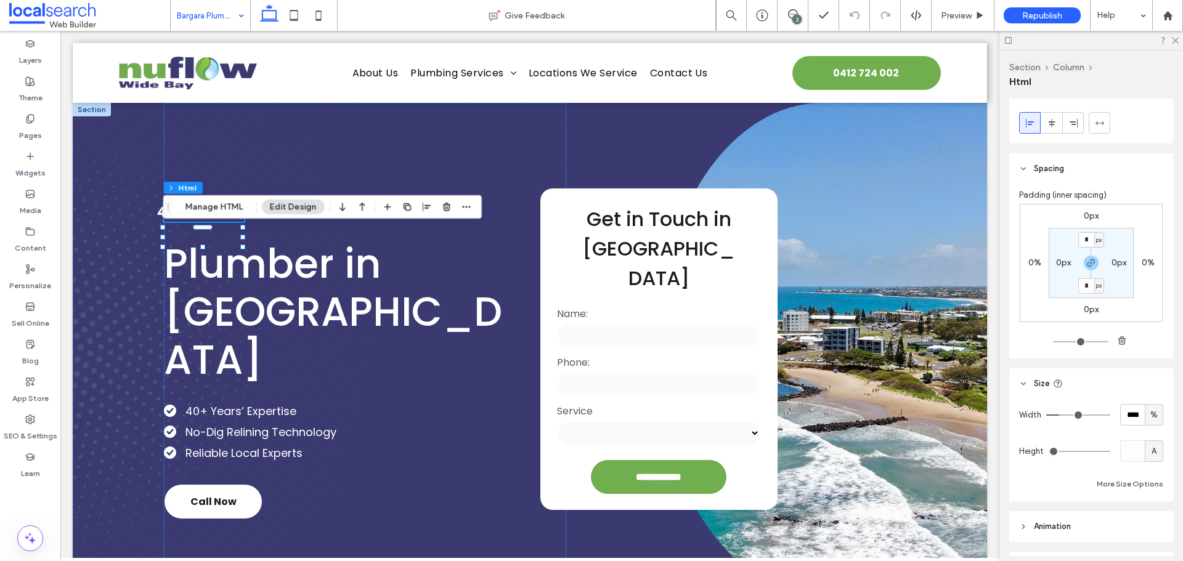
scroll to position [185, 0]
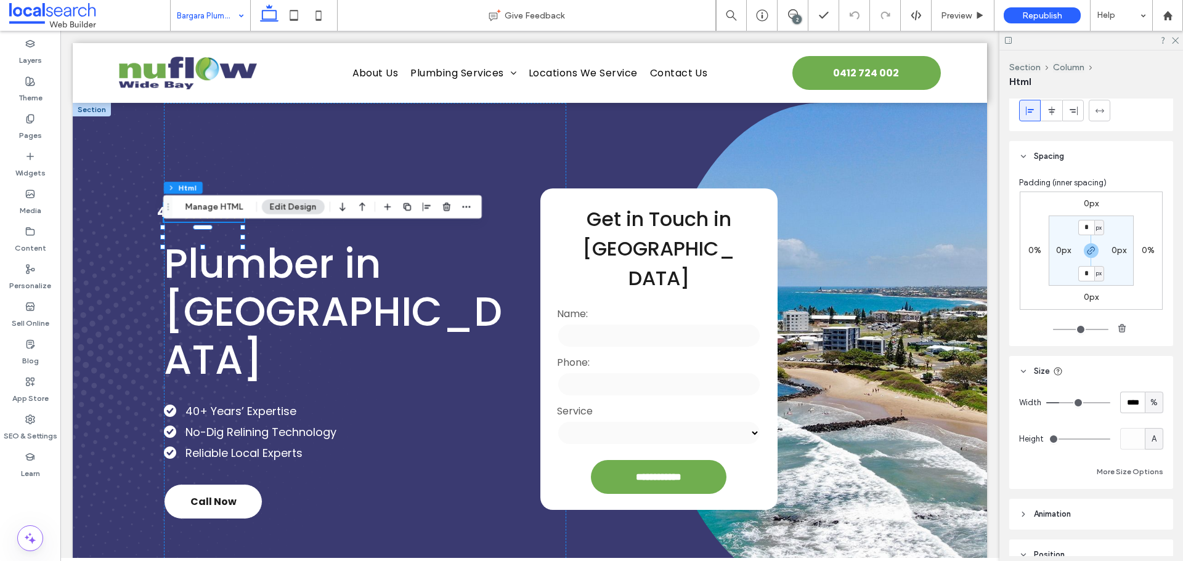
click at [1150, 406] on span "%" at bounding box center [1153, 403] width 7 height 12
click at [1145, 512] on span "A" at bounding box center [1147, 510] width 5 height 12
type input "*"
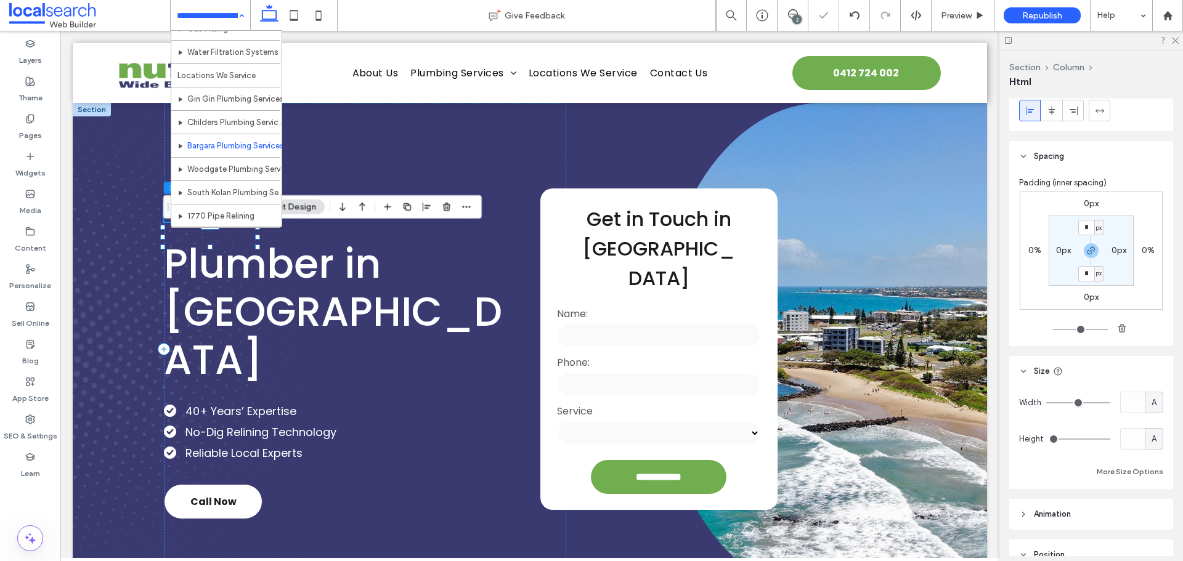
scroll to position [246, 0]
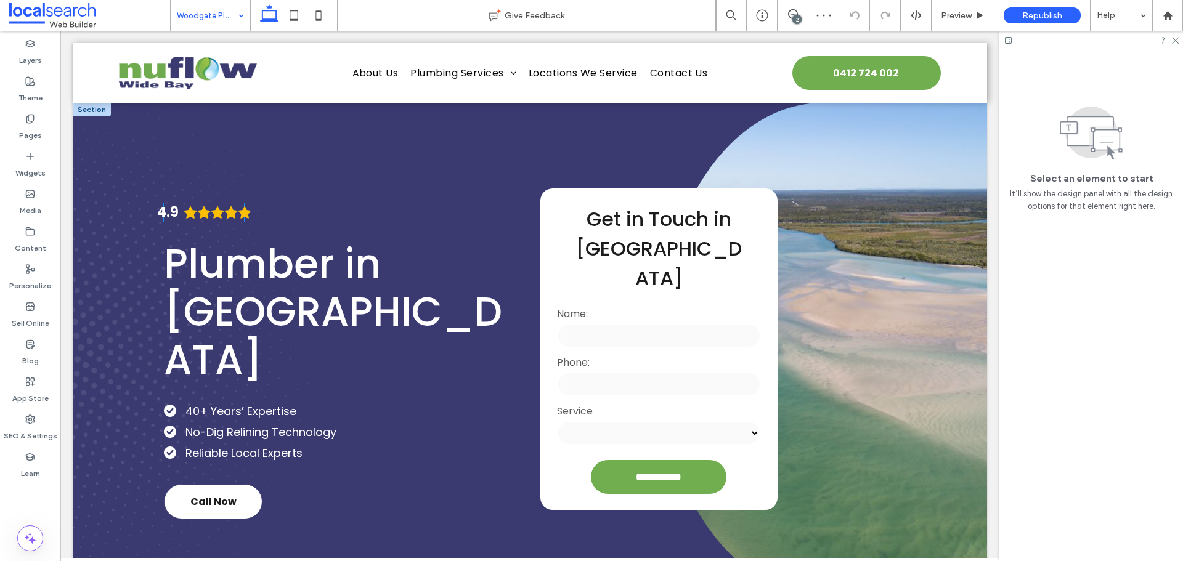
click at [217, 219] on icon "Rating: 4.9 out of 5" at bounding box center [218, 213] width 14 height 14
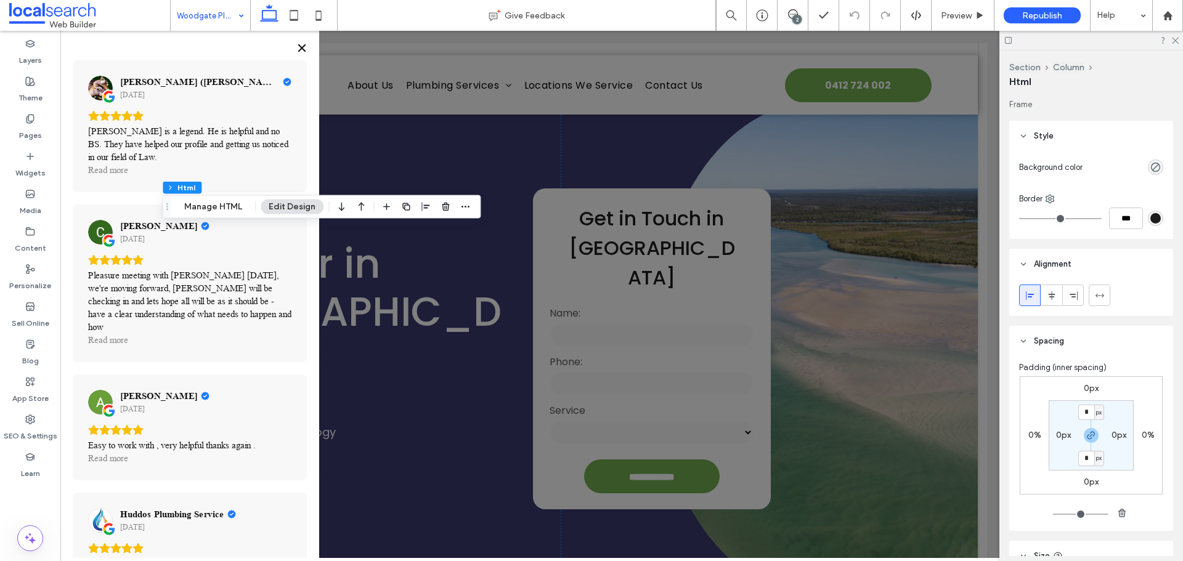
click at [302, 49] on icon "Close" at bounding box center [301, 47] width 7 height 7
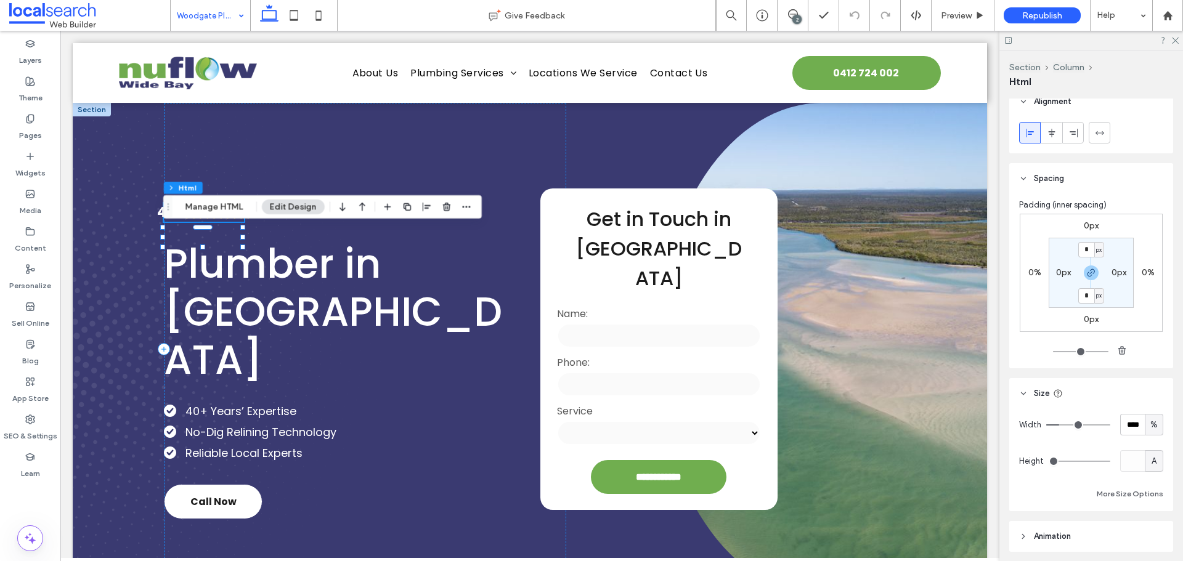
scroll to position [185, 0]
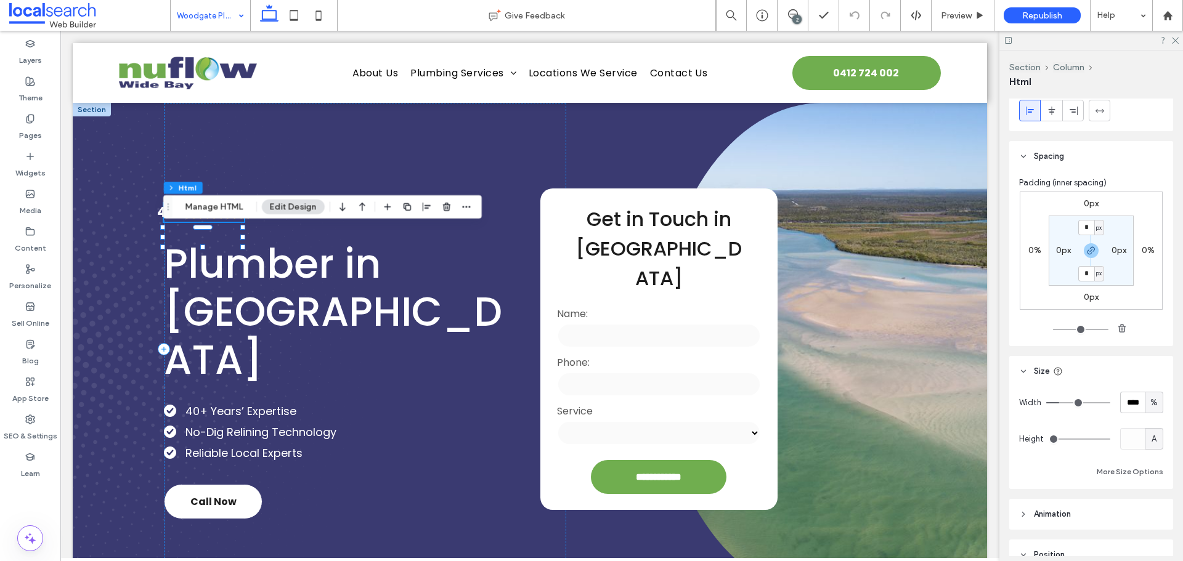
click at [1150, 406] on span "%" at bounding box center [1153, 403] width 7 height 12
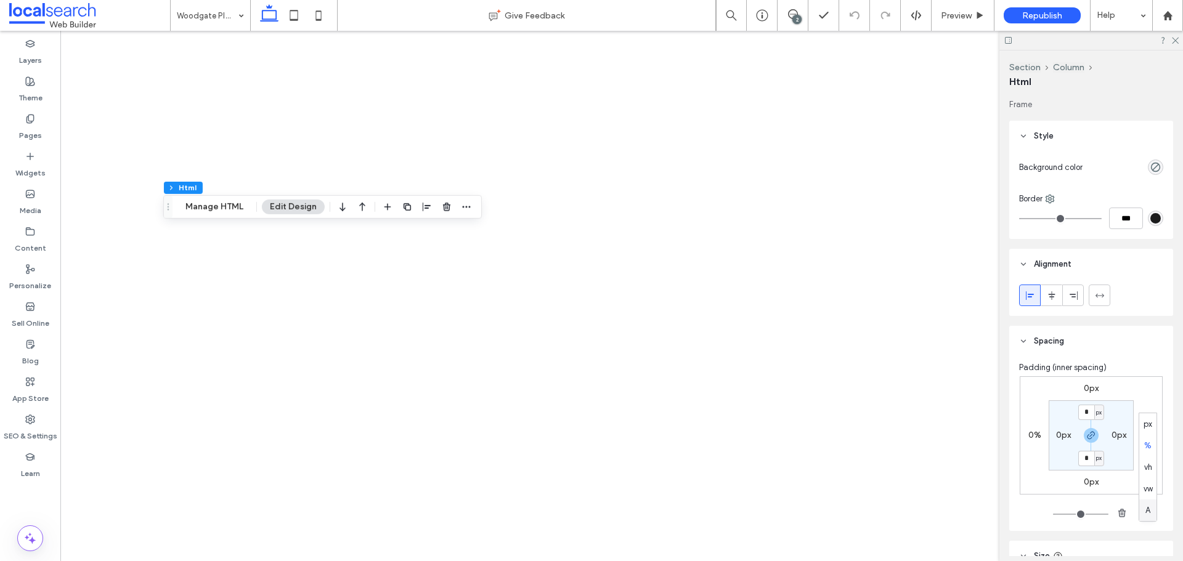
click at [1146, 512] on span "A" at bounding box center [1147, 510] width 5 height 12
type input "*"
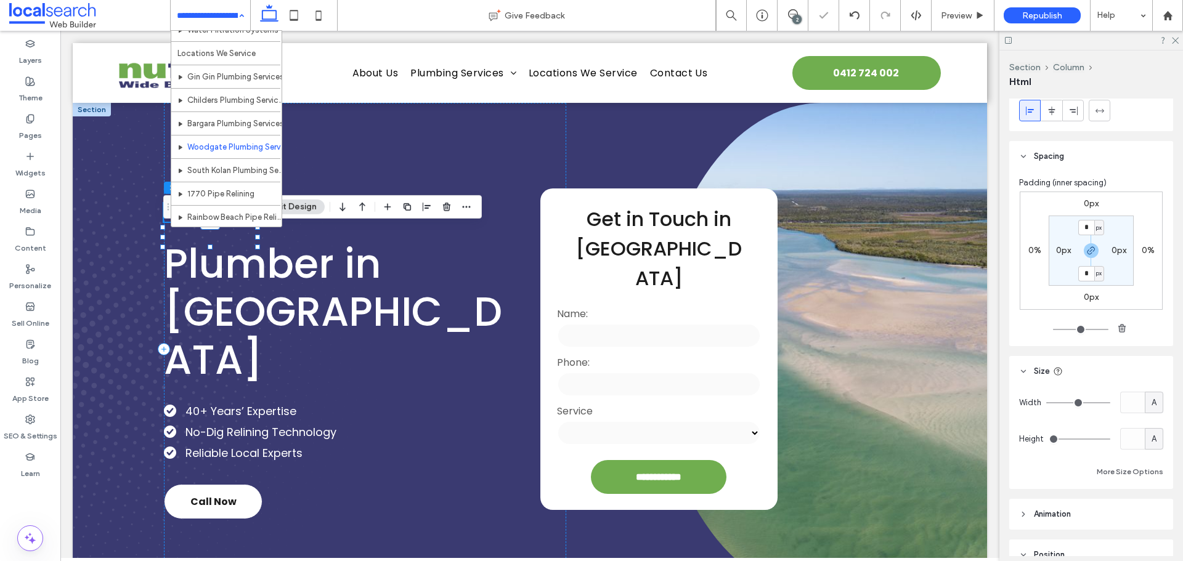
scroll to position [308, 0]
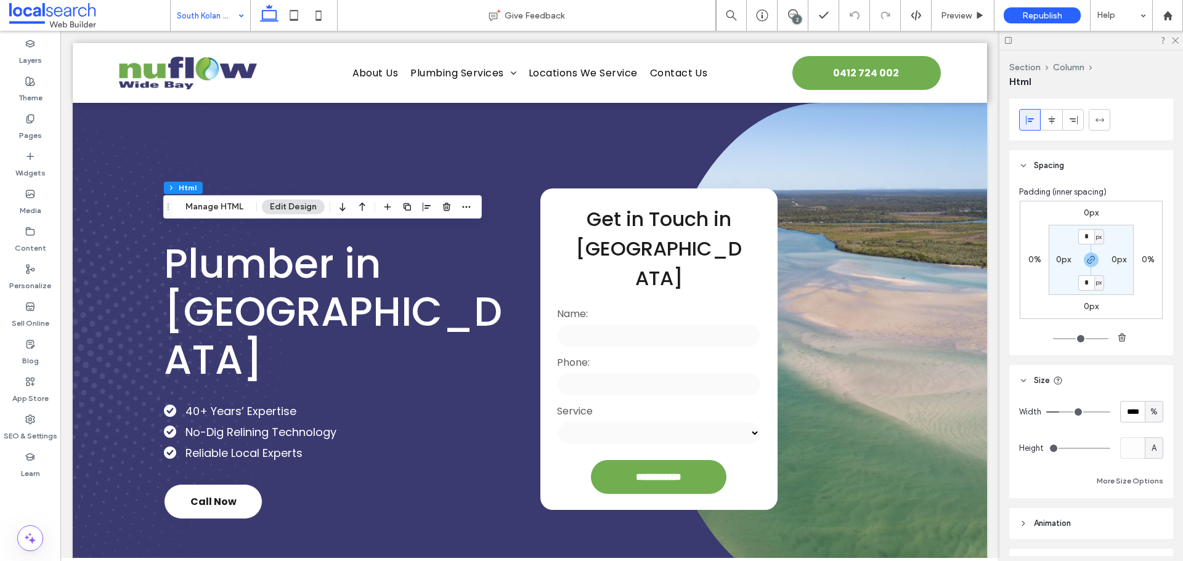
scroll to position [246, 0]
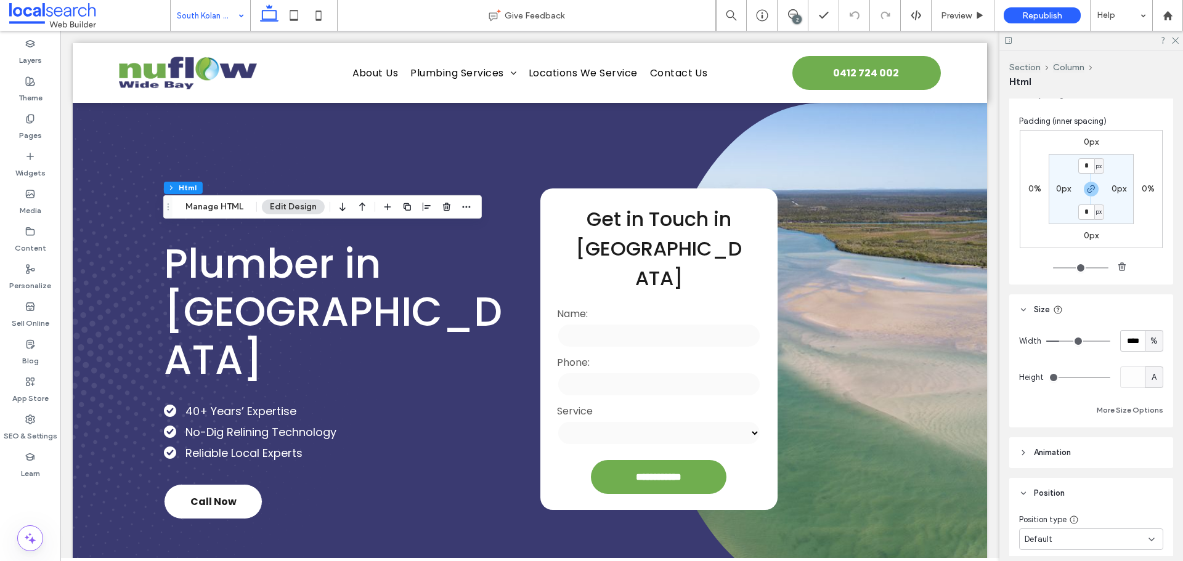
click at [1150, 344] on span "%" at bounding box center [1153, 341] width 7 height 12
click at [1150, 443] on span "A" at bounding box center [1147, 449] width 5 height 12
type input "*"
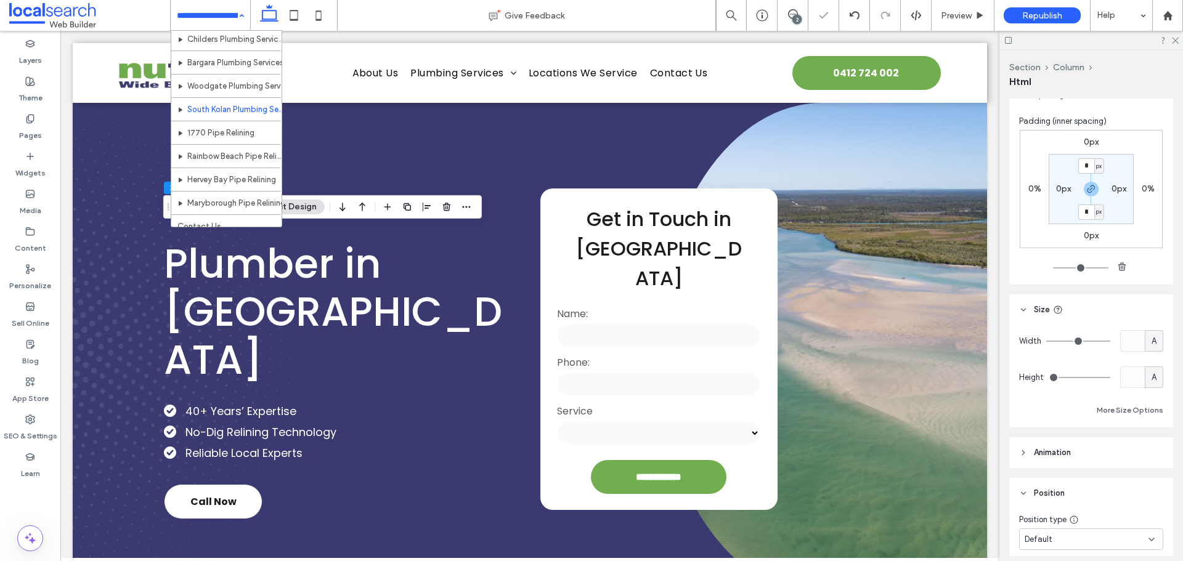
scroll to position [308, 0]
click at [35, 422] on div "SEO & Settings" at bounding box center [30, 428] width 60 height 38
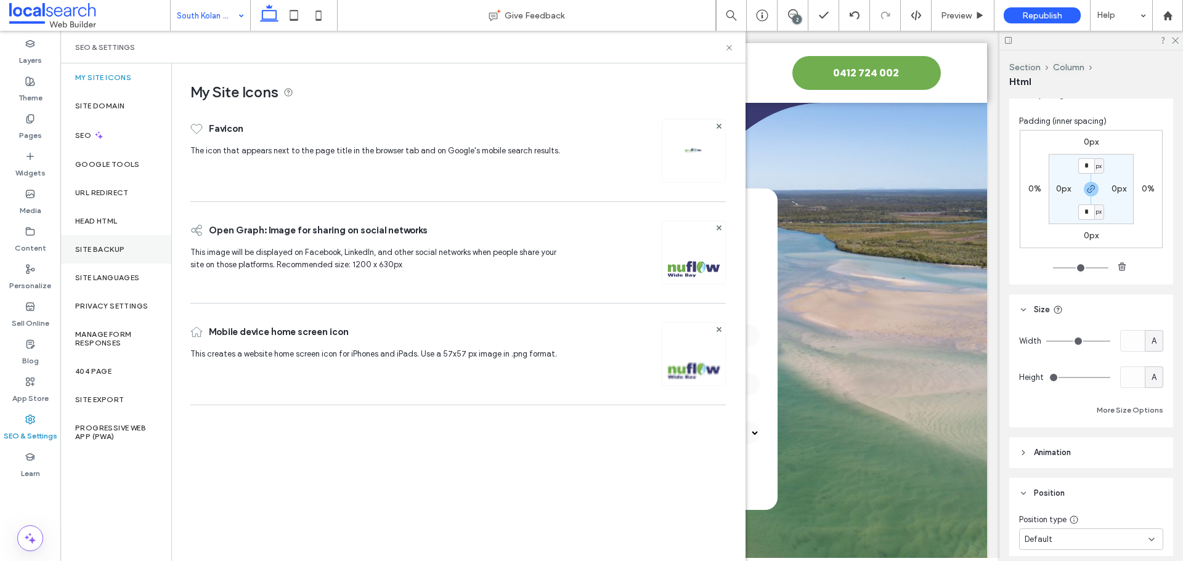
click at [97, 249] on label "Site Backup" at bounding box center [99, 249] width 49 height 9
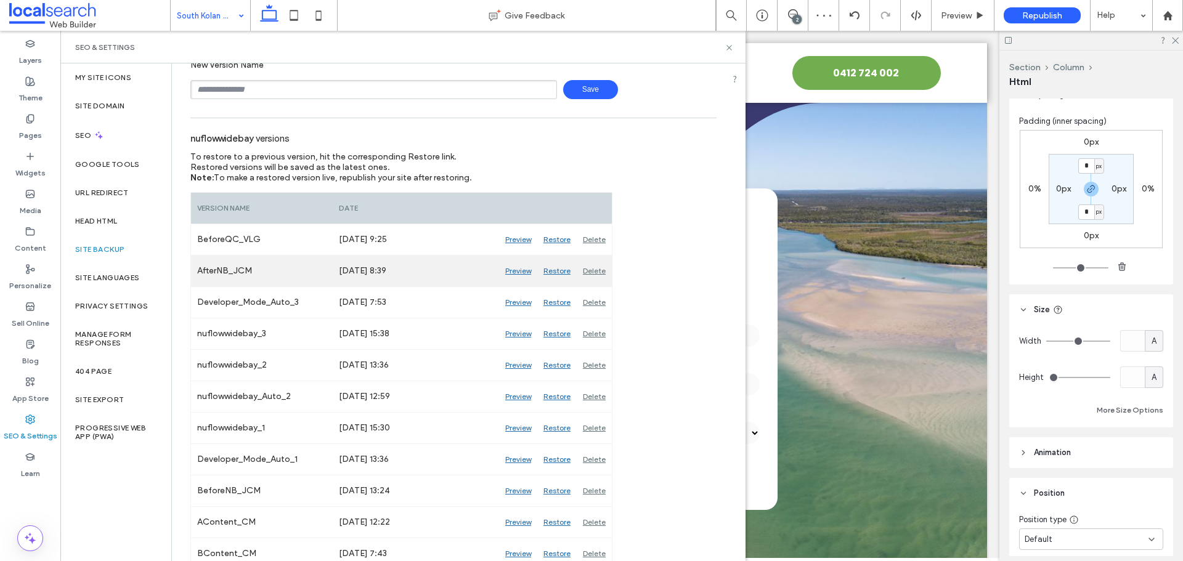
scroll to position [88, 0]
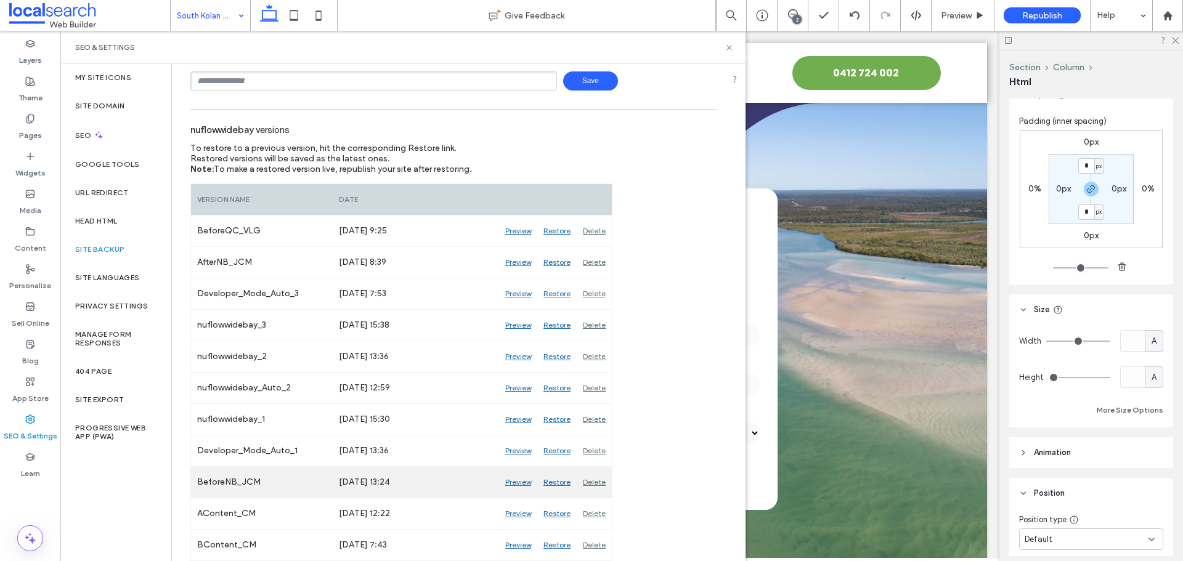
click at [511, 484] on div "Preview" at bounding box center [518, 482] width 38 height 31
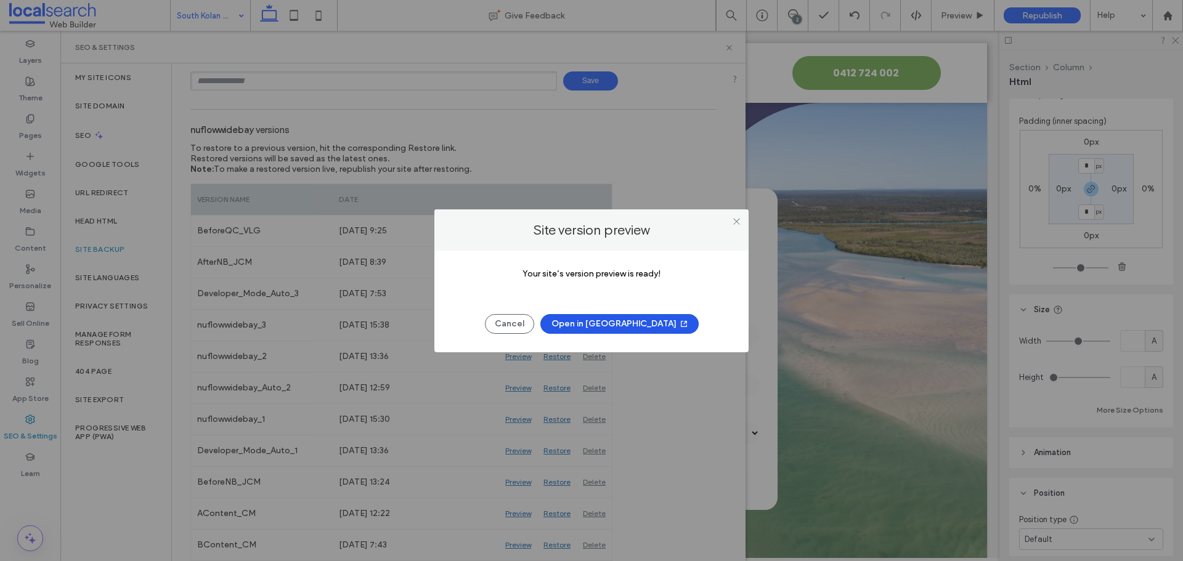
click at [584, 324] on button "Open in [GEOGRAPHIC_DATA]" at bounding box center [619, 324] width 158 height 20
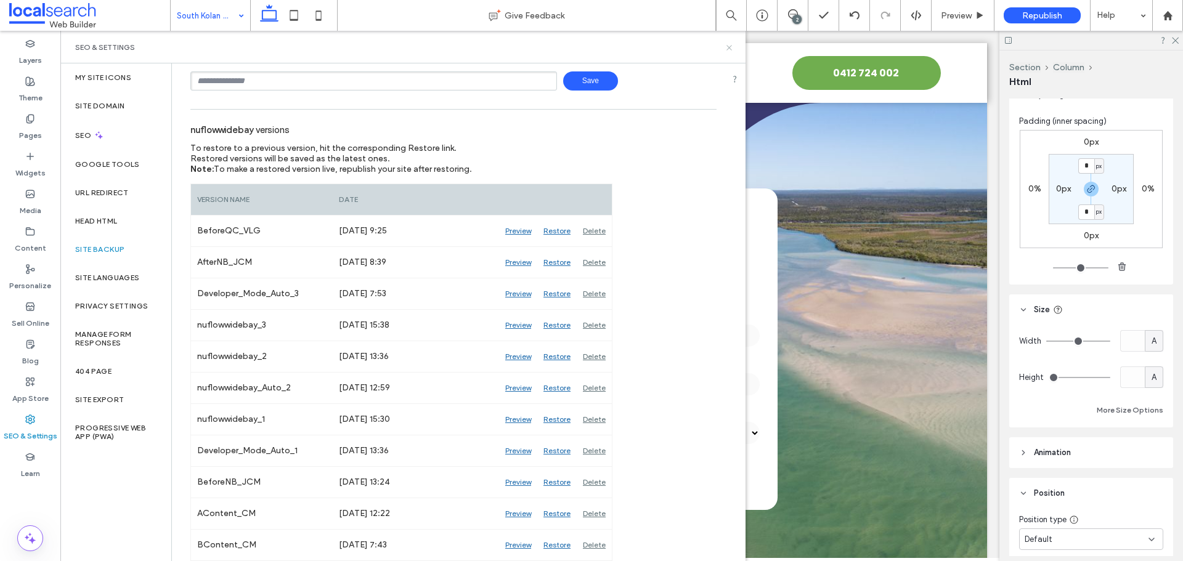
click at [729, 48] on use at bounding box center [728, 47] width 5 height 5
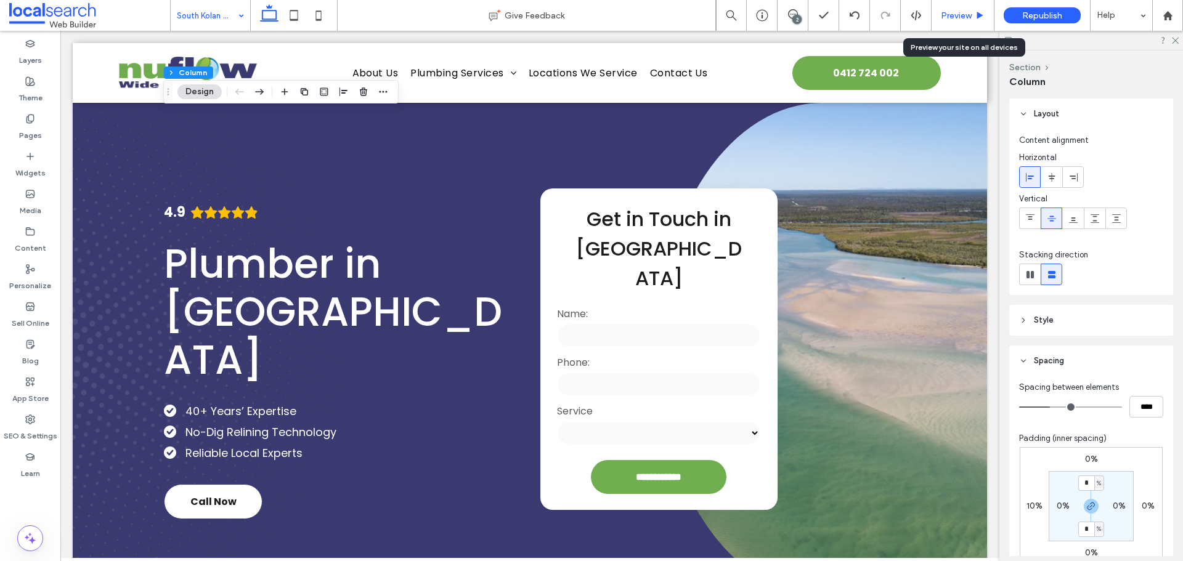
click at [952, 10] on span "Preview" at bounding box center [955, 15] width 31 height 10
